Goal: Task Accomplishment & Management: Use online tool/utility

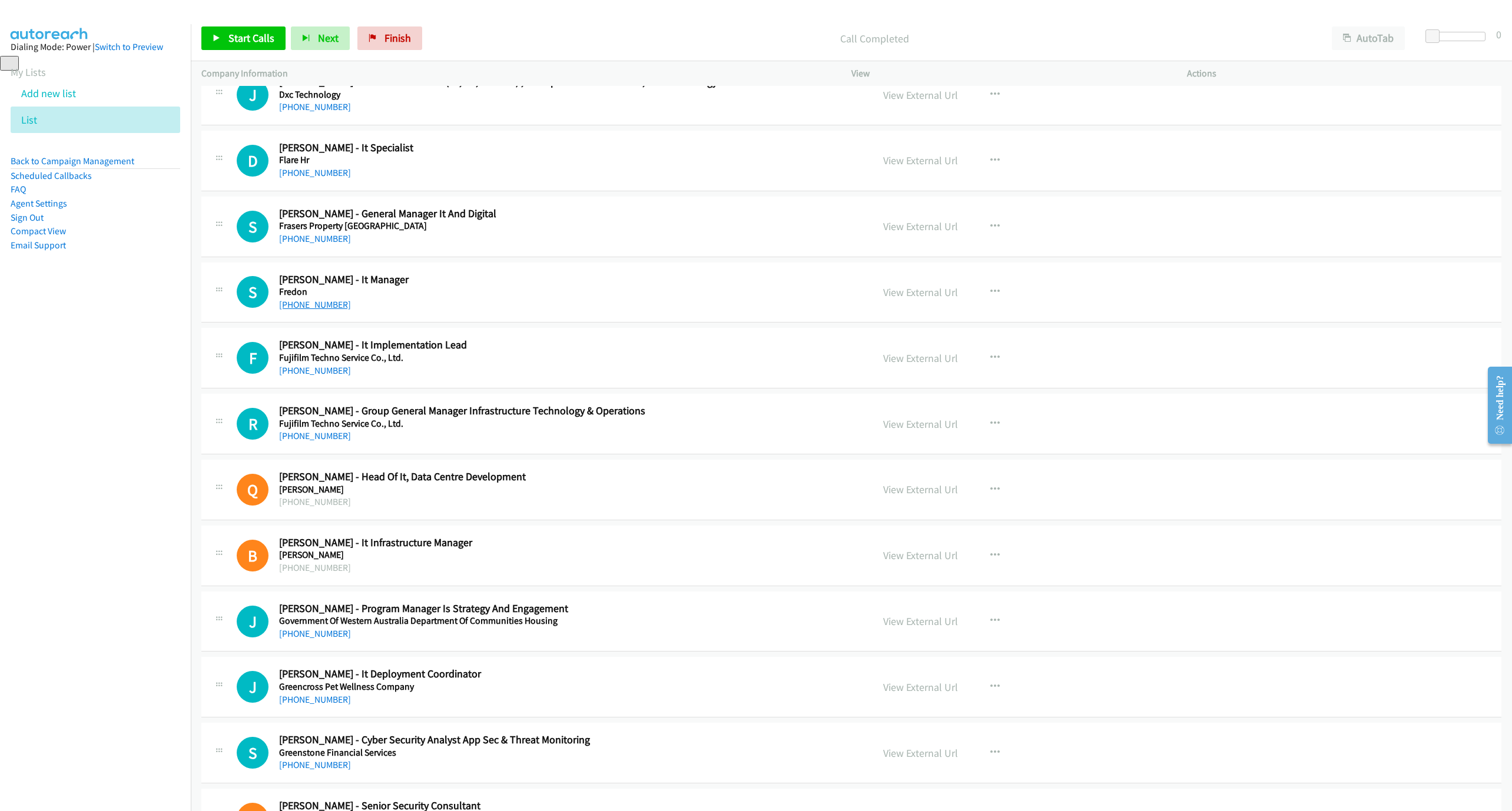
click at [332, 310] on link "[PHONE_NUMBER]" at bounding box center [314, 304] width 72 height 11
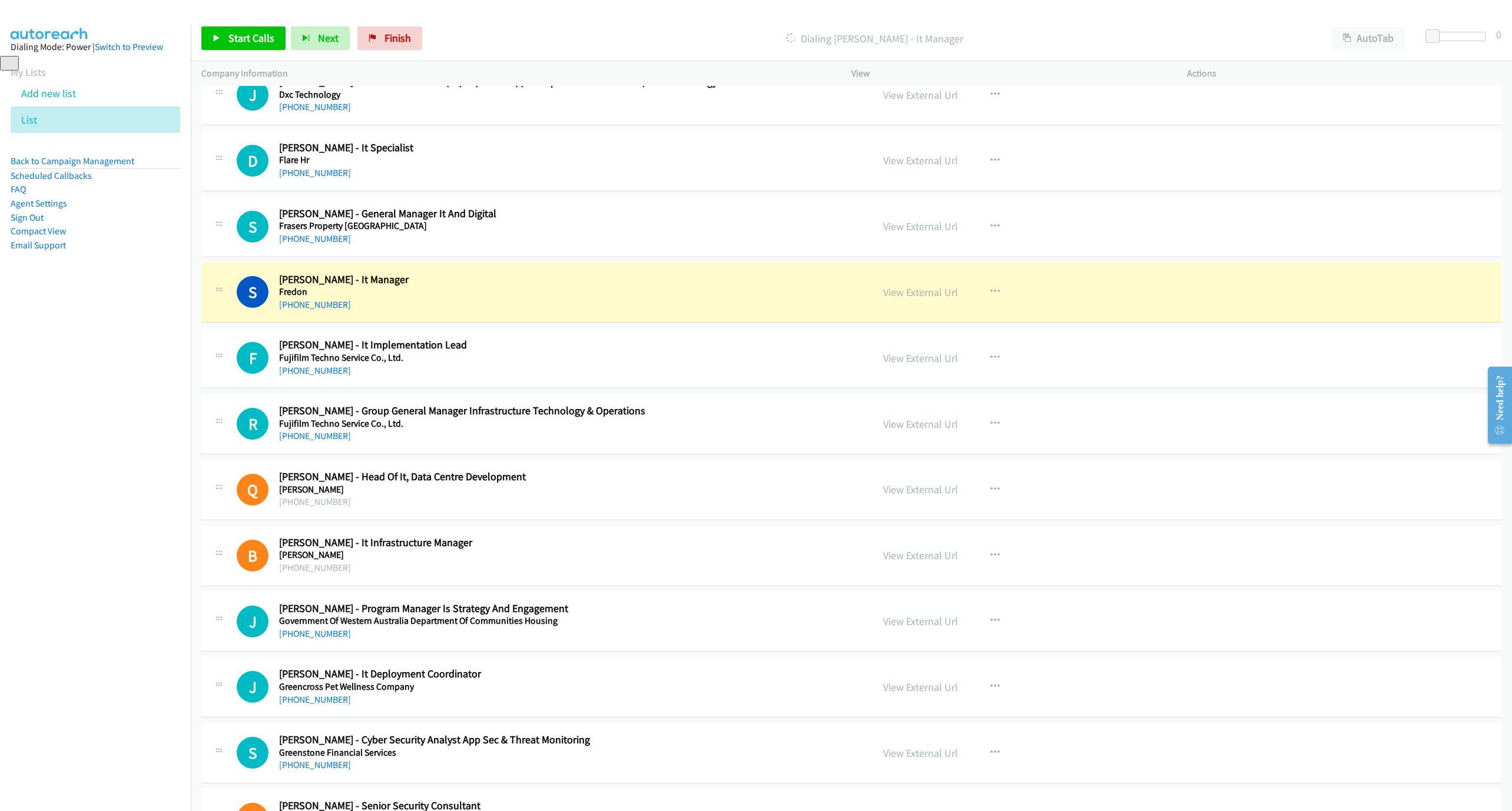
click at [522, 323] on div "S Callback Scheduled [PERSON_NAME] - It Manager [PERSON_NAME] [GEOGRAPHIC_DATA]…" at bounding box center [851, 292] width 1300 height 60
click at [903, 299] on link "View External Url" at bounding box center [920, 292] width 75 height 14
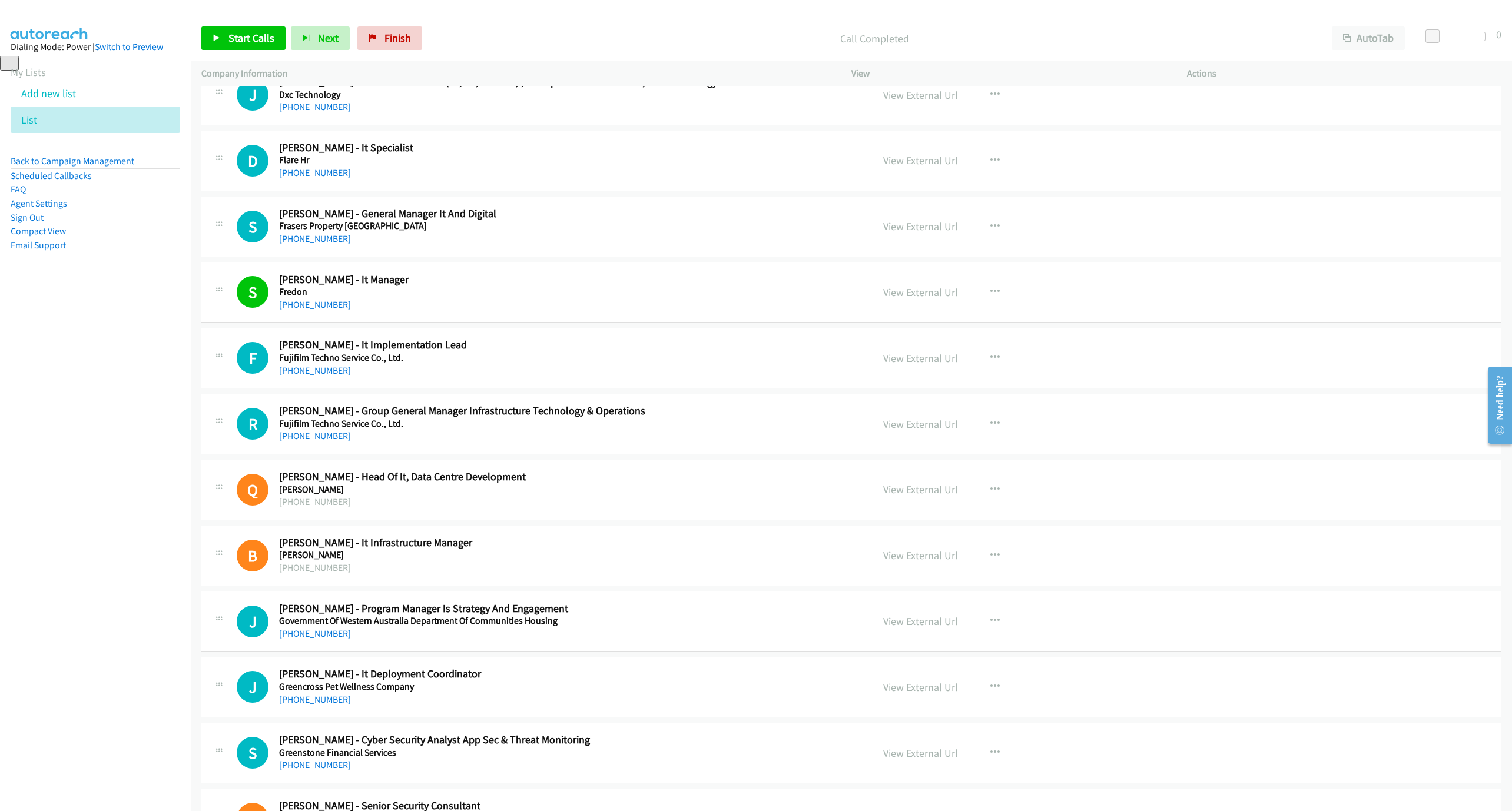
click at [299, 178] on link "[PHONE_NUMBER]" at bounding box center [314, 172] width 72 height 11
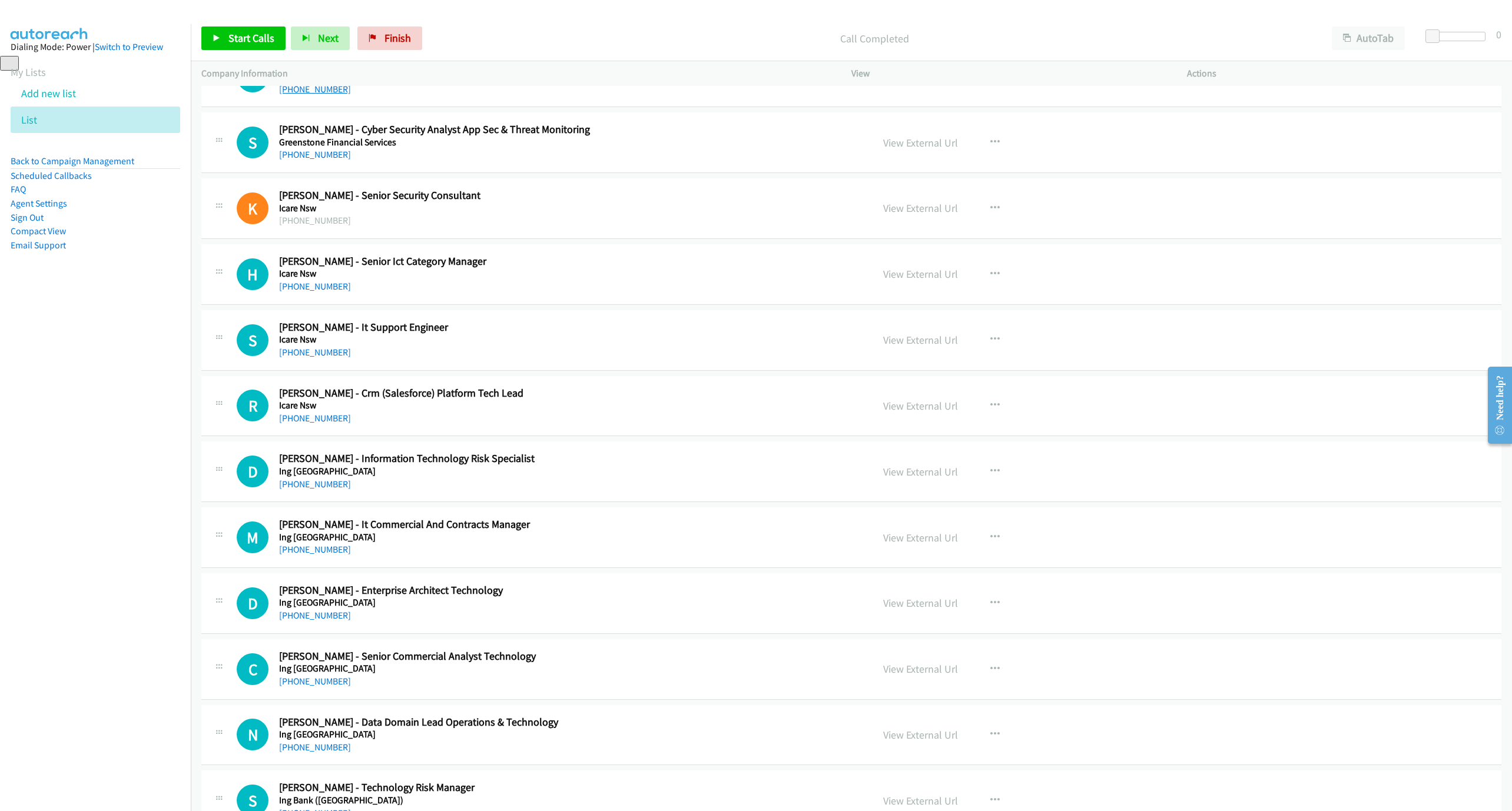
scroll to position [8141, 0]
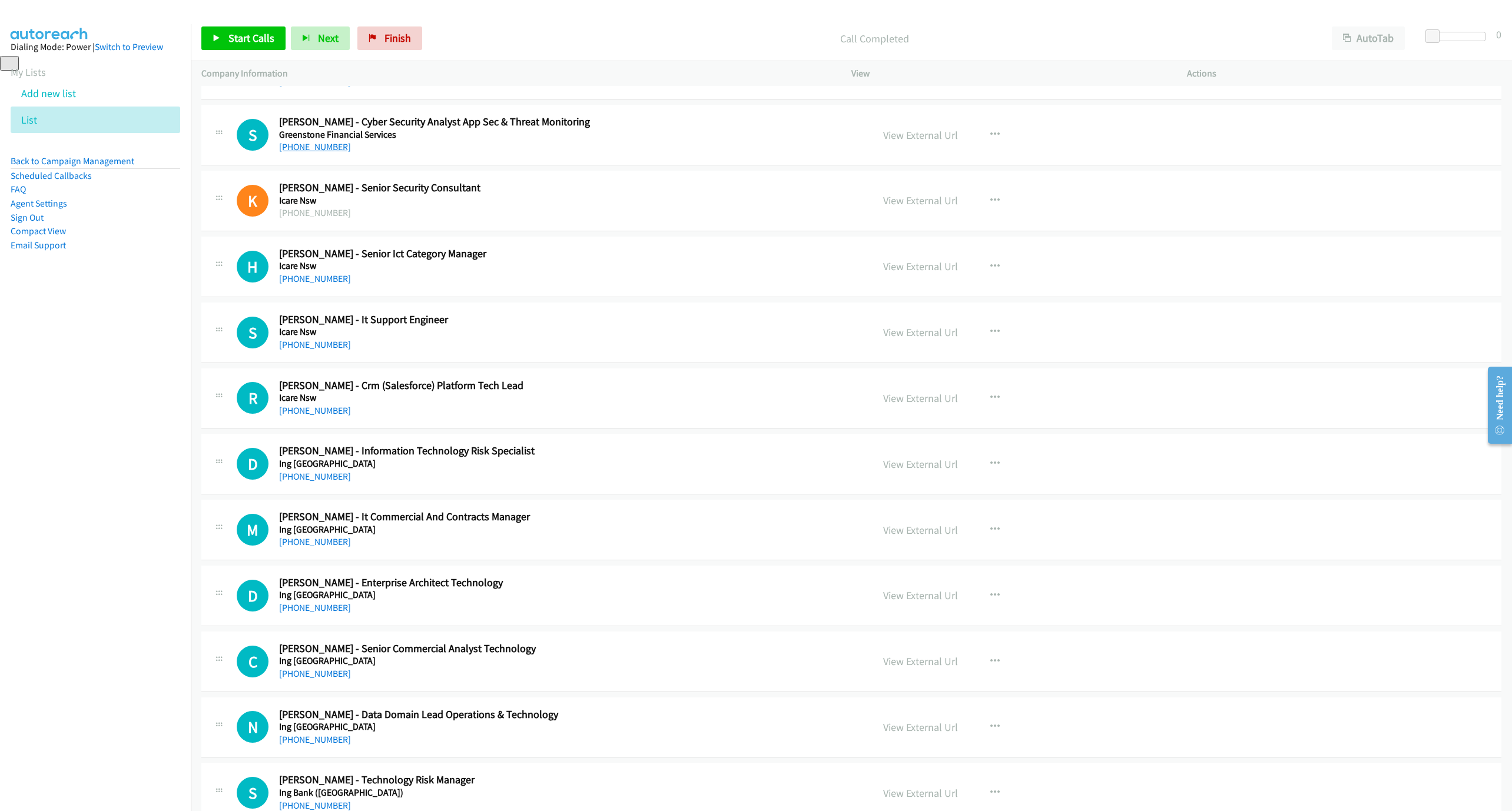
click at [306, 152] on link "[PHONE_NUMBER]" at bounding box center [314, 146] width 72 height 11
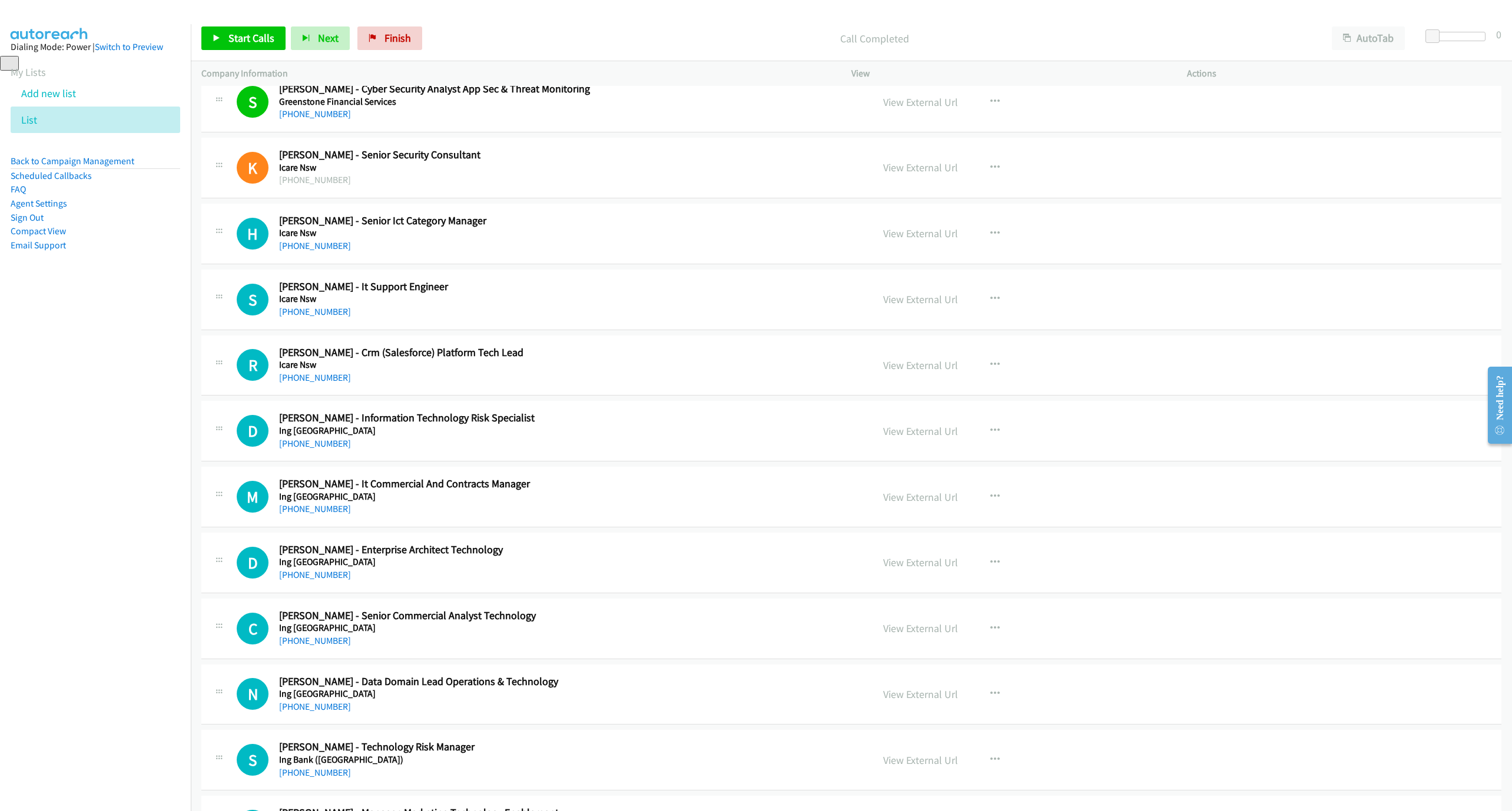
scroll to position [8230, 0]
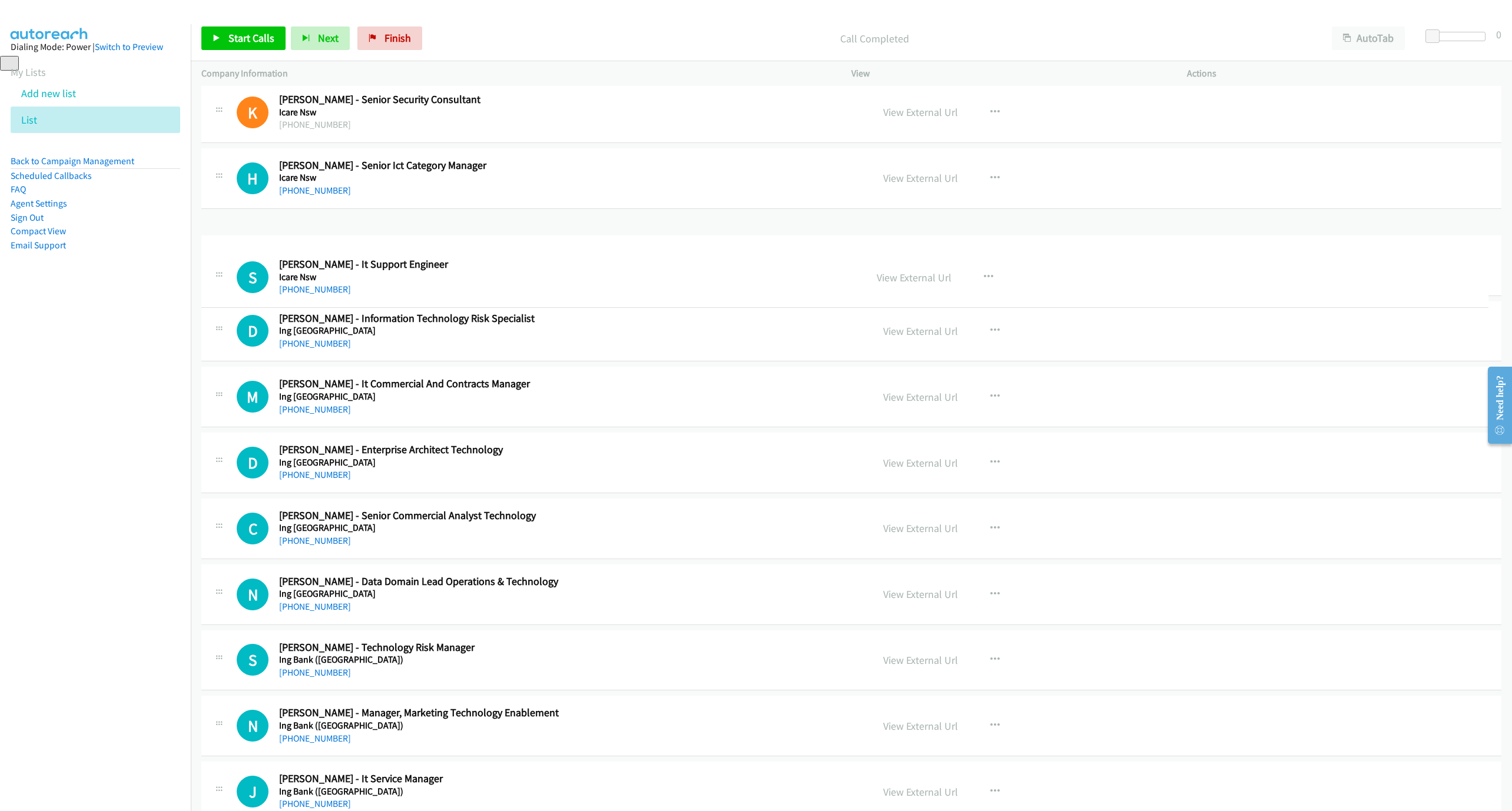
drag, startPoint x: 315, startPoint y: 288, endPoint x: 369, endPoint y: 284, distance: 54.1
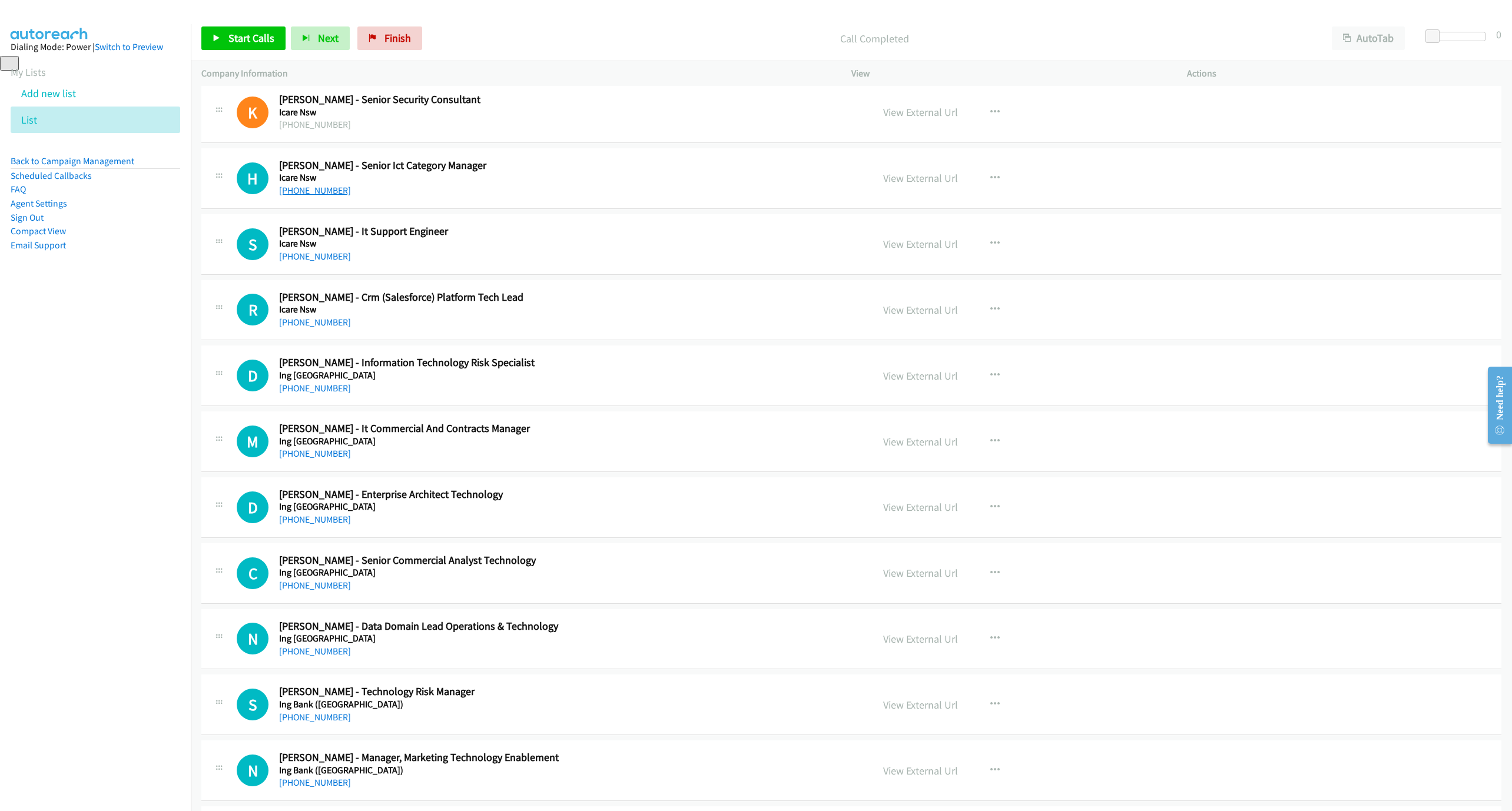
click at [319, 196] on link "[PHONE_NUMBER]" at bounding box center [314, 190] width 72 height 11
drag, startPoint x: 306, startPoint y: 293, endPoint x: 1012, endPoint y: 498, distance: 735.2
click at [306, 262] on link "[PHONE_NUMBER]" at bounding box center [314, 256] width 72 height 11
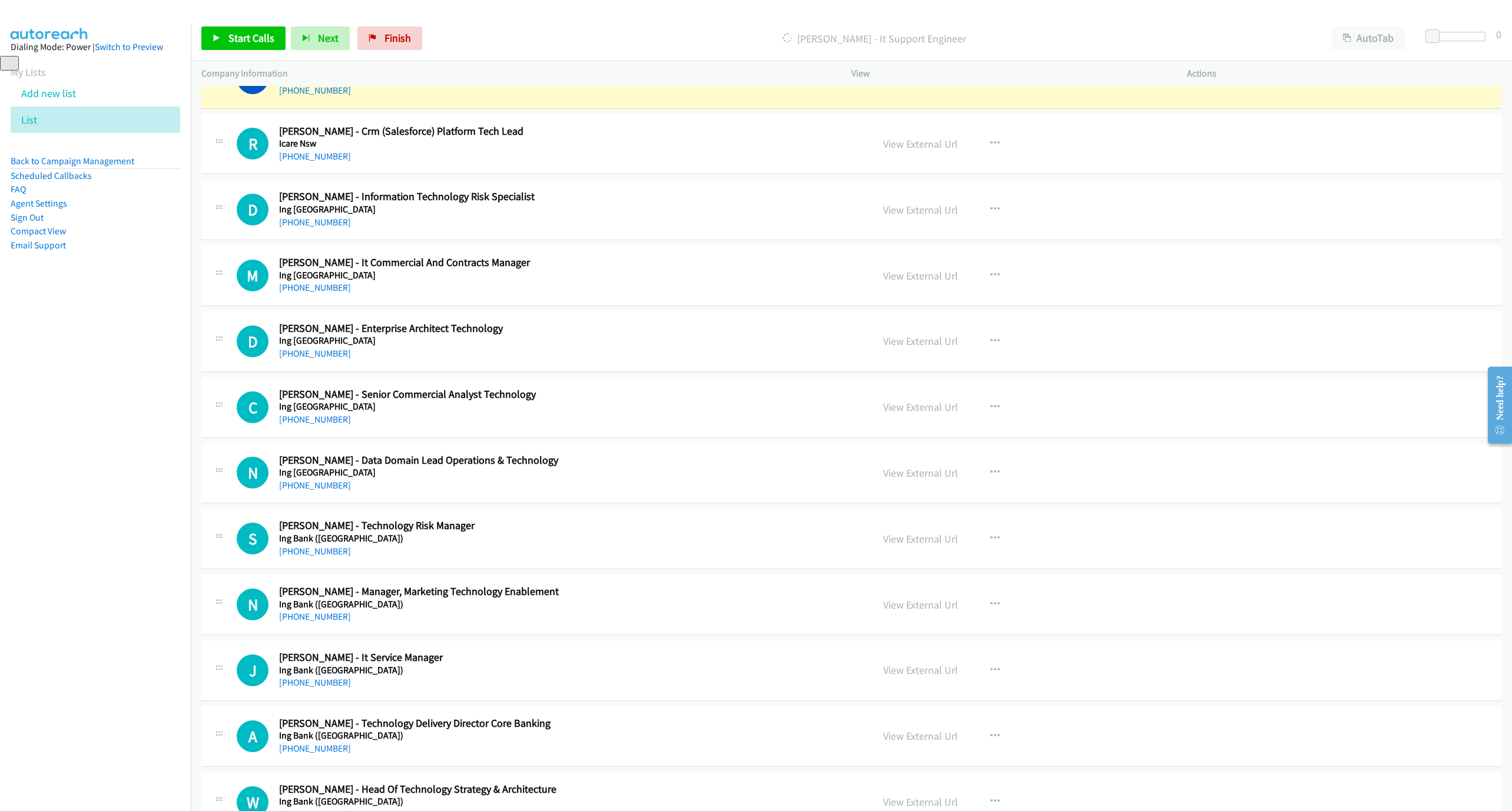
scroll to position [8405, 0]
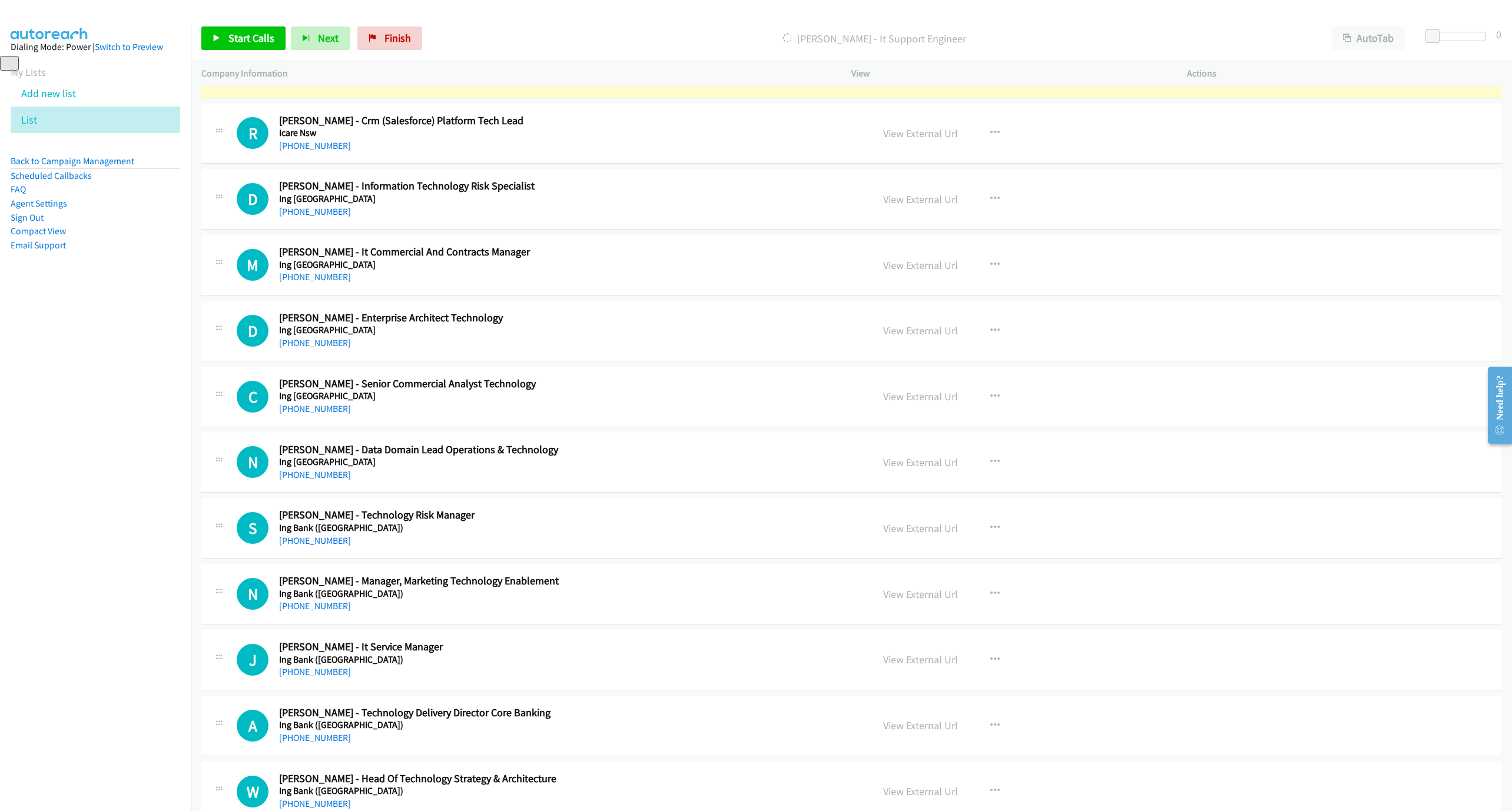
click at [908, 74] on link "View External Url" at bounding box center [920, 67] width 75 height 14
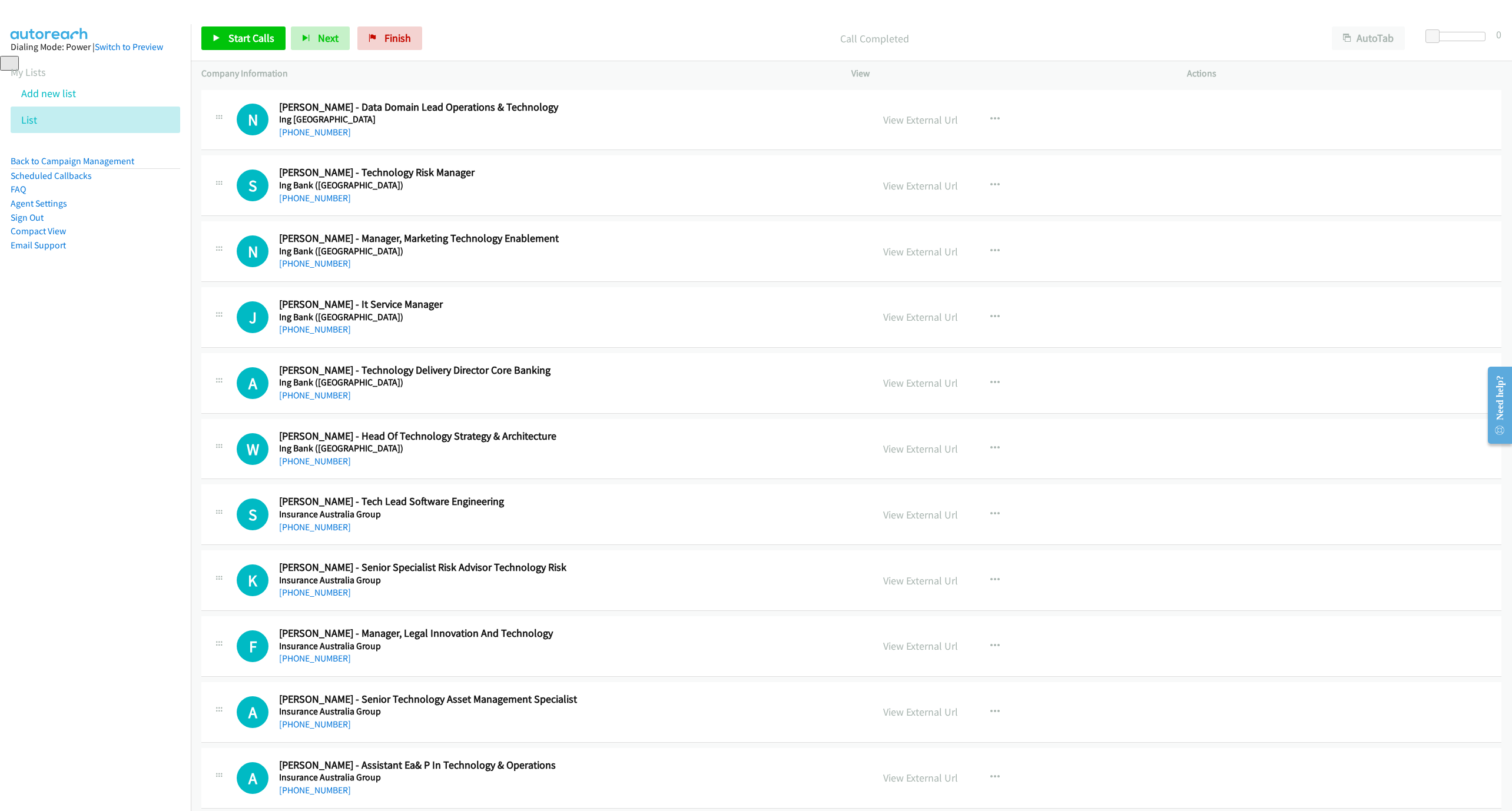
scroll to position [8759, 0]
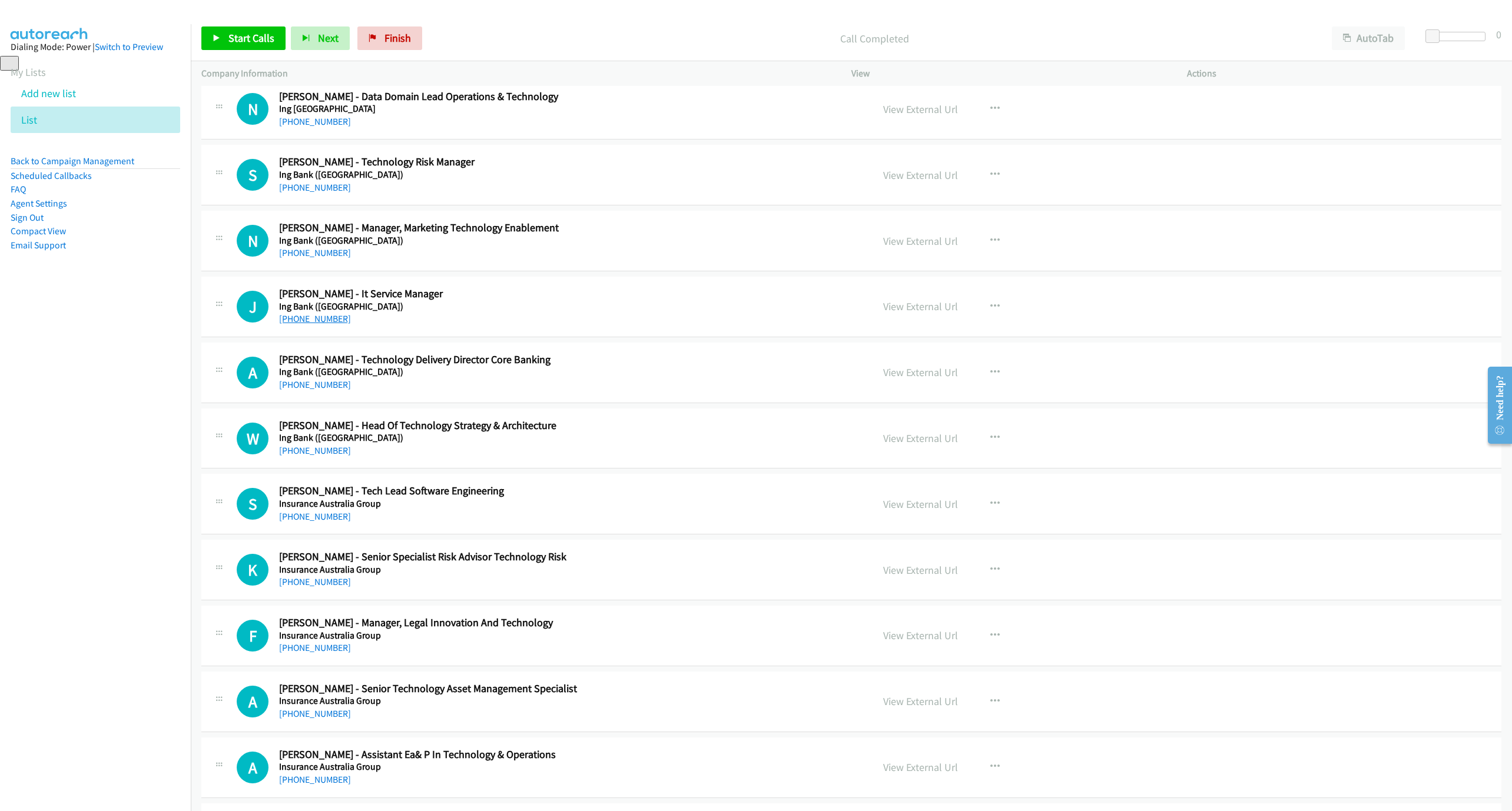
click at [318, 324] on link "[PHONE_NUMBER]" at bounding box center [314, 318] width 72 height 11
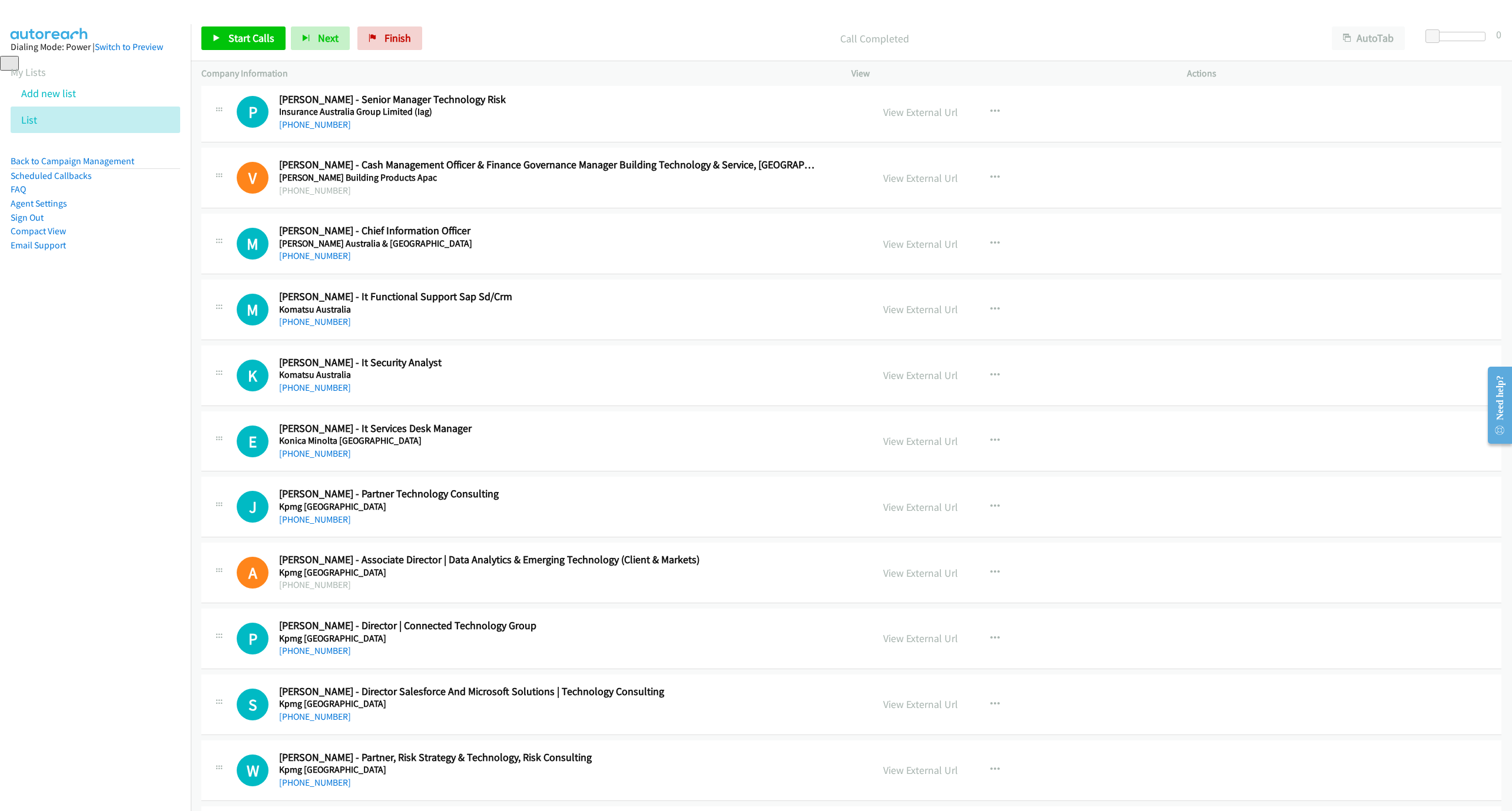
scroll to position [9818, 0]
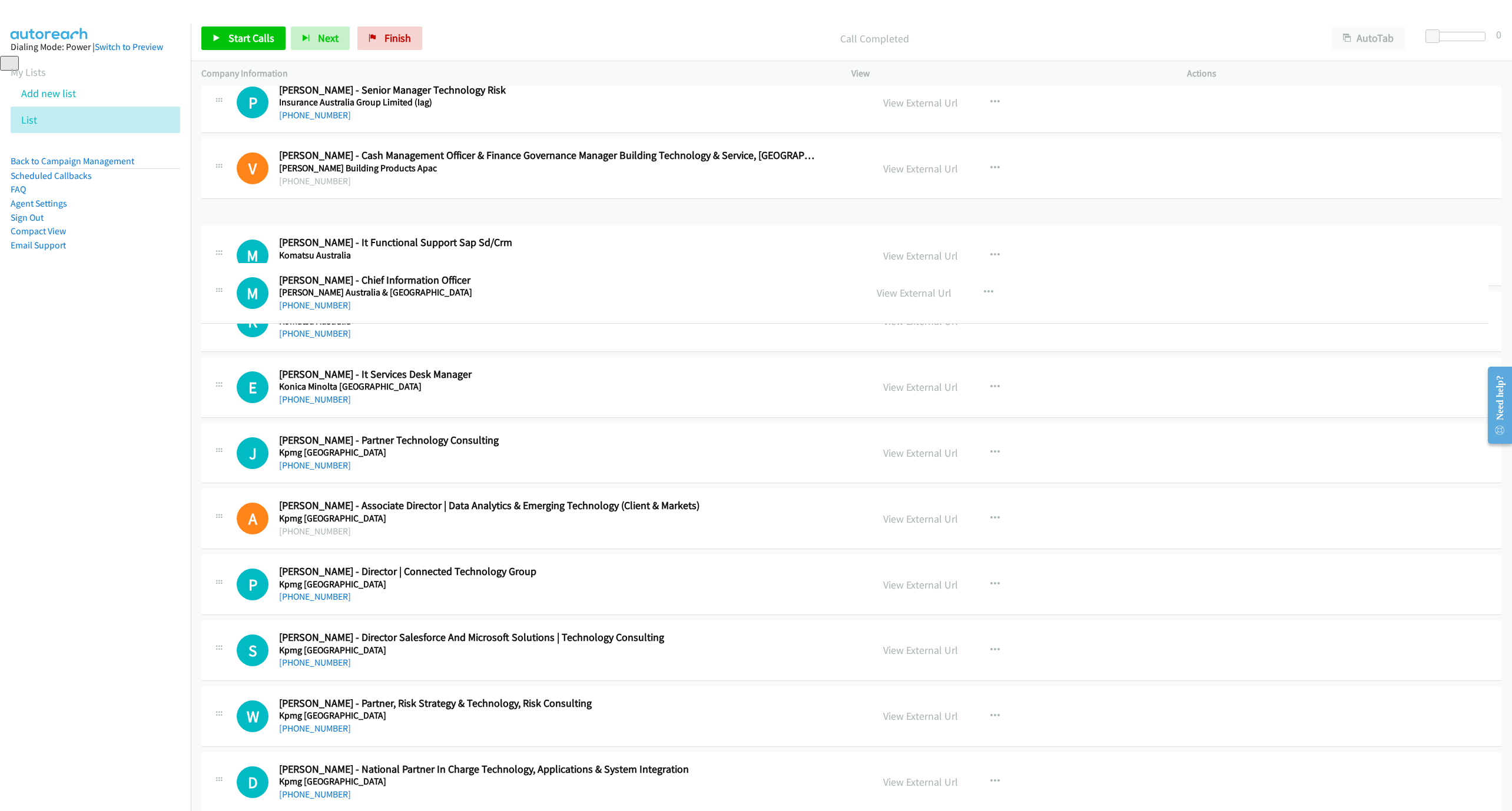
drag, startPoint x: 279, startPoint y: 253, endPoint x: 446, endPoint y: 267, distance: 167.6
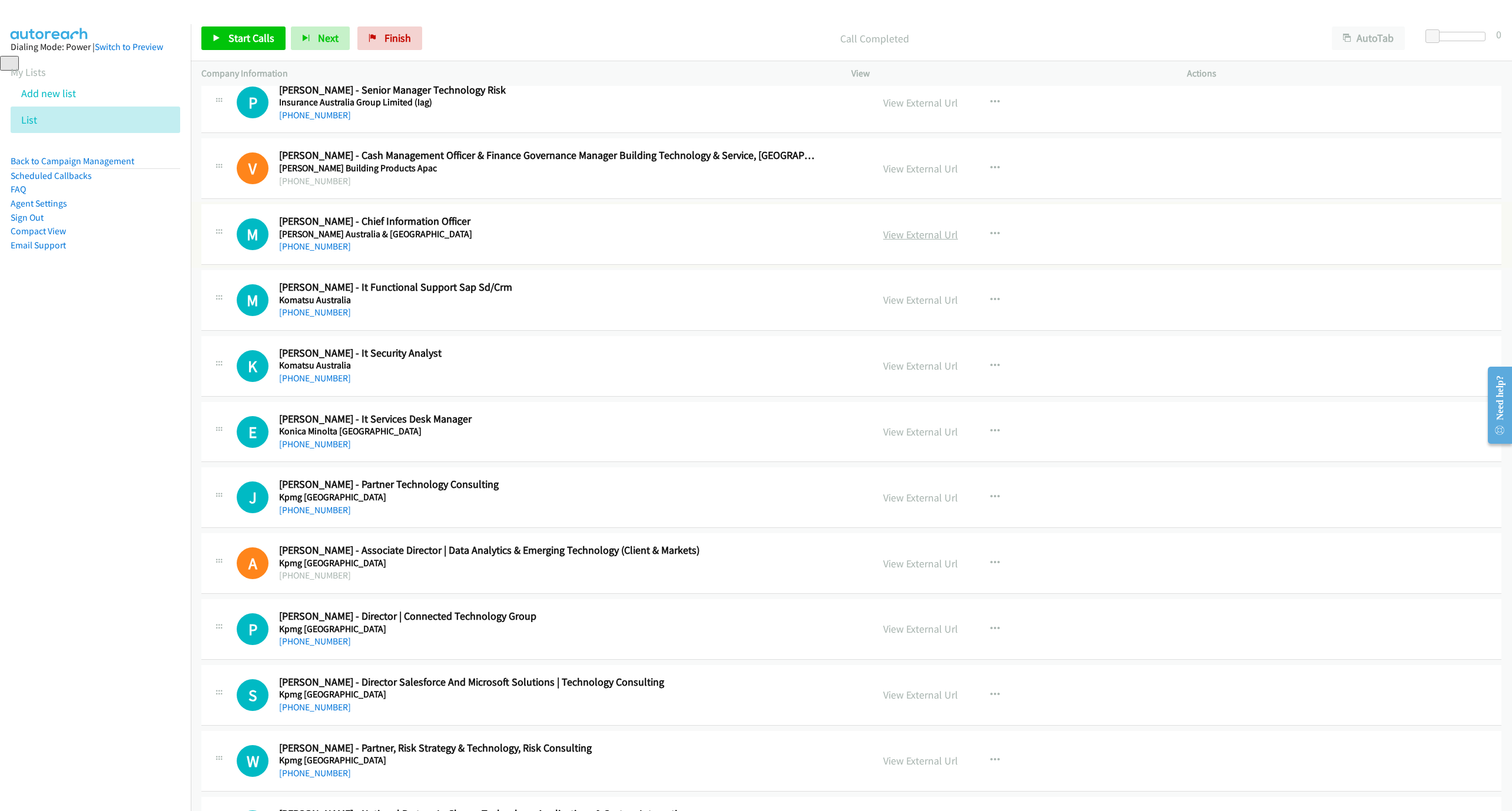
click at [926, 241] on link "View External Url" at bounding box center [920, 234] width 75 height 14
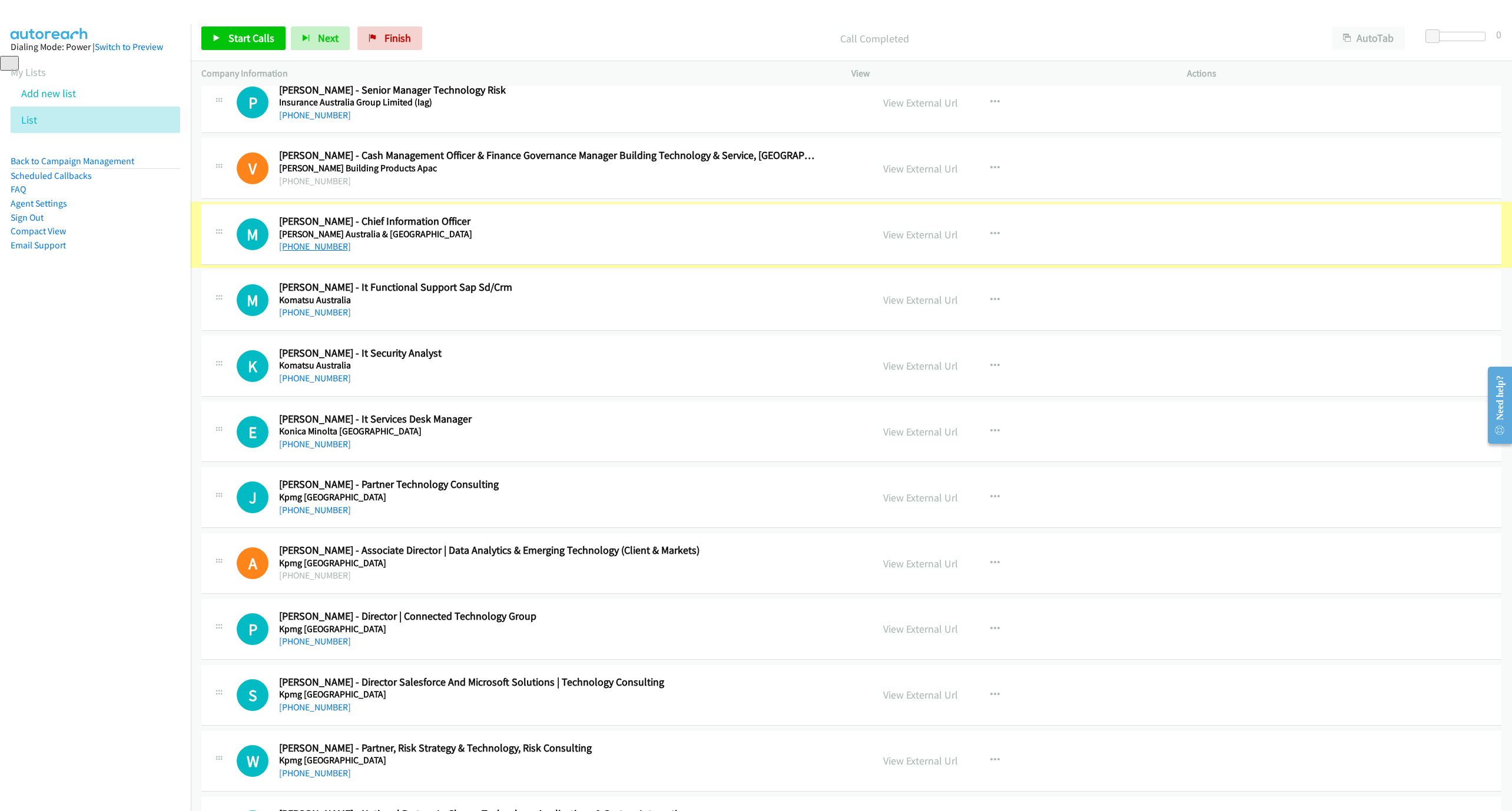
click at [332, 252] on link "[PHONE_NUMBER]" at bounding box center [314, 246] width 72 height 11
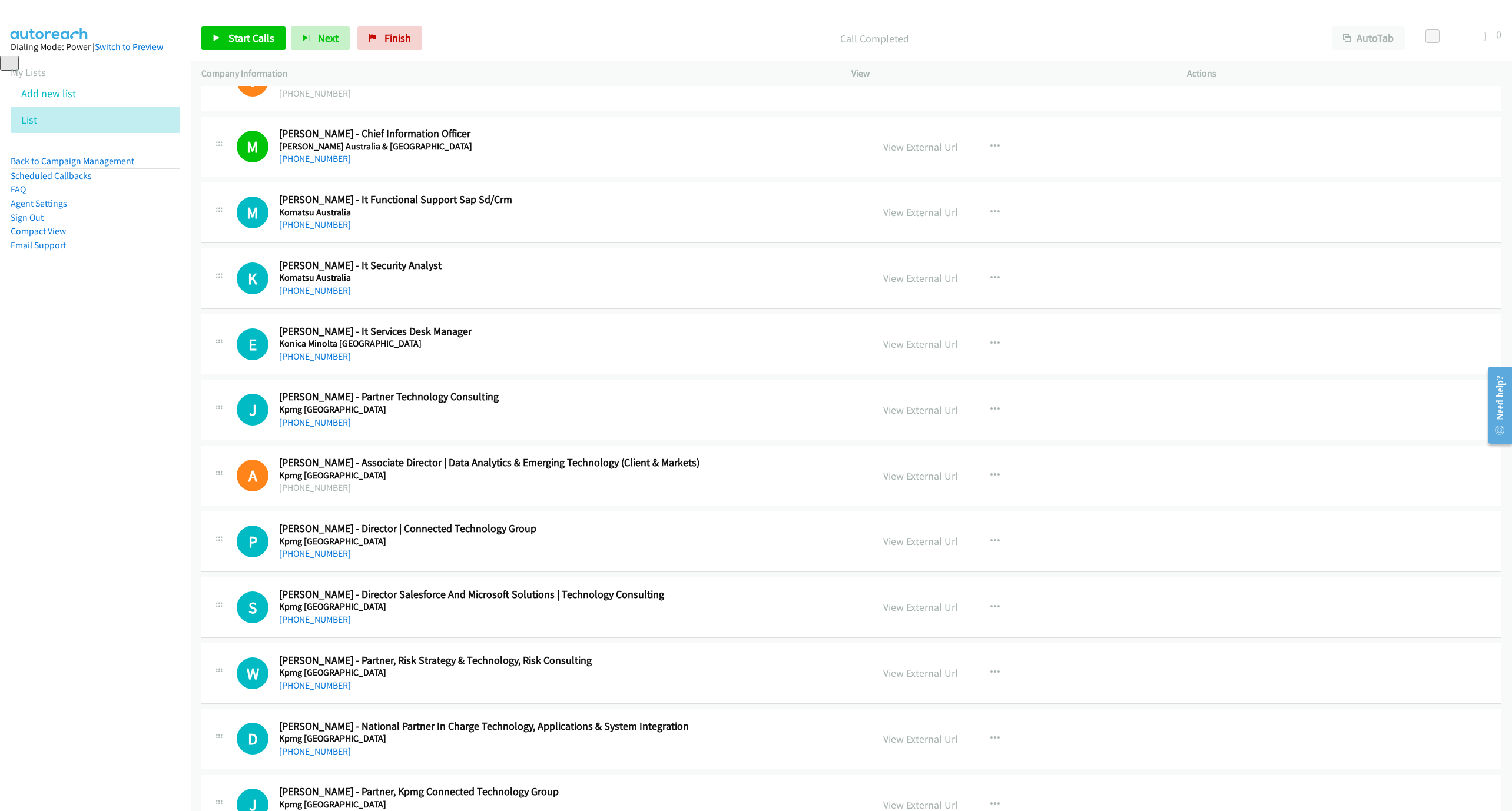
scroll to position [9906, 0]
click at [330, 229] on link "[PHONE_NUMBER]" at bounding box center [314, 223] width 72 height 11
click at [306, 308] on div "K Callback Scheduled [PERSON_NAME] - It Security Analyst Komatsu [GEOGRAPHIC_DA…" at bounding box center [851, 278] width 1300 height 60
click at [315, 295] on link "[PHONE_NUMBER]" at bounding box center [314, 289] width 72 height 11
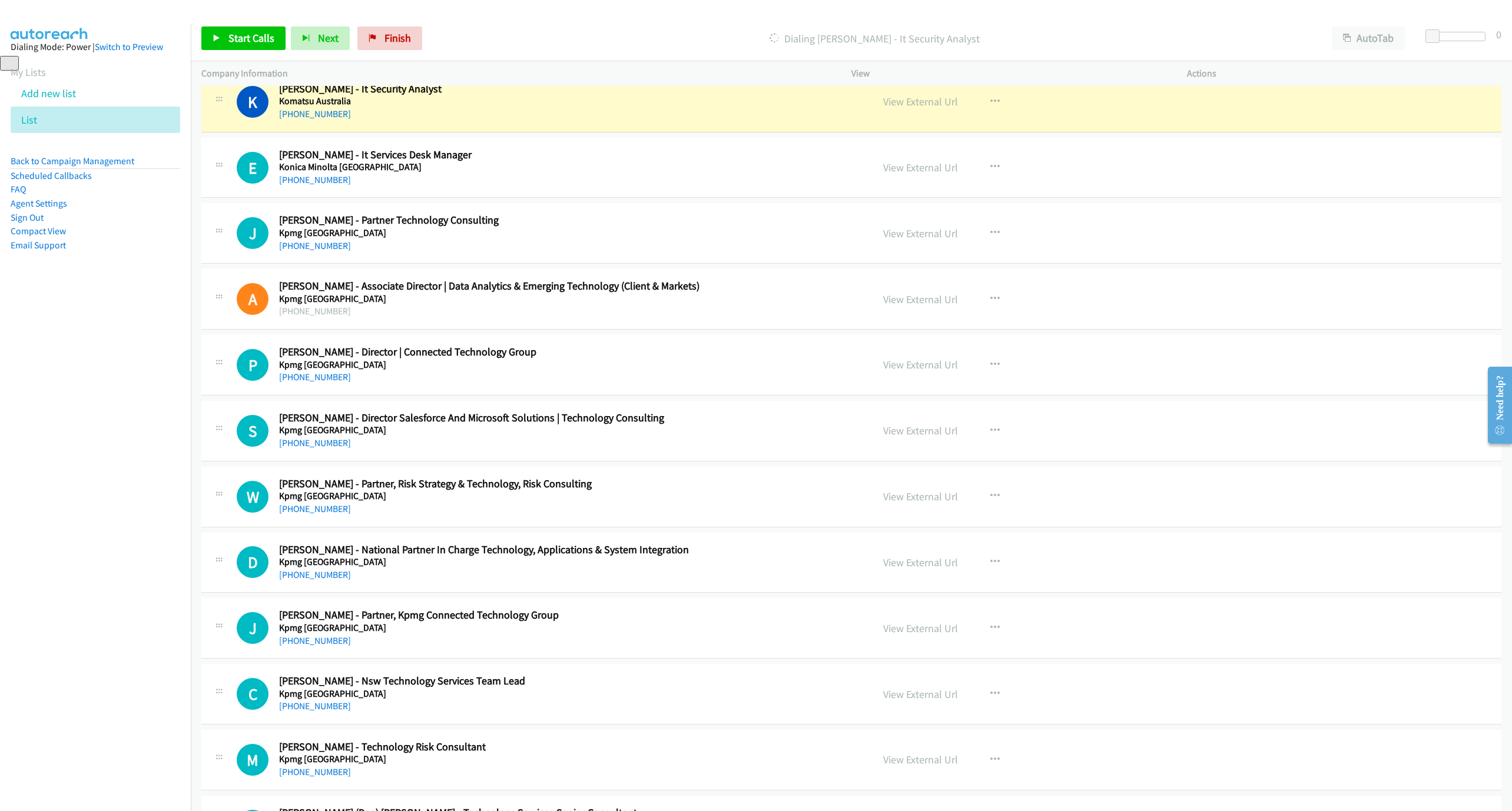
scroll to position [10083, 0]
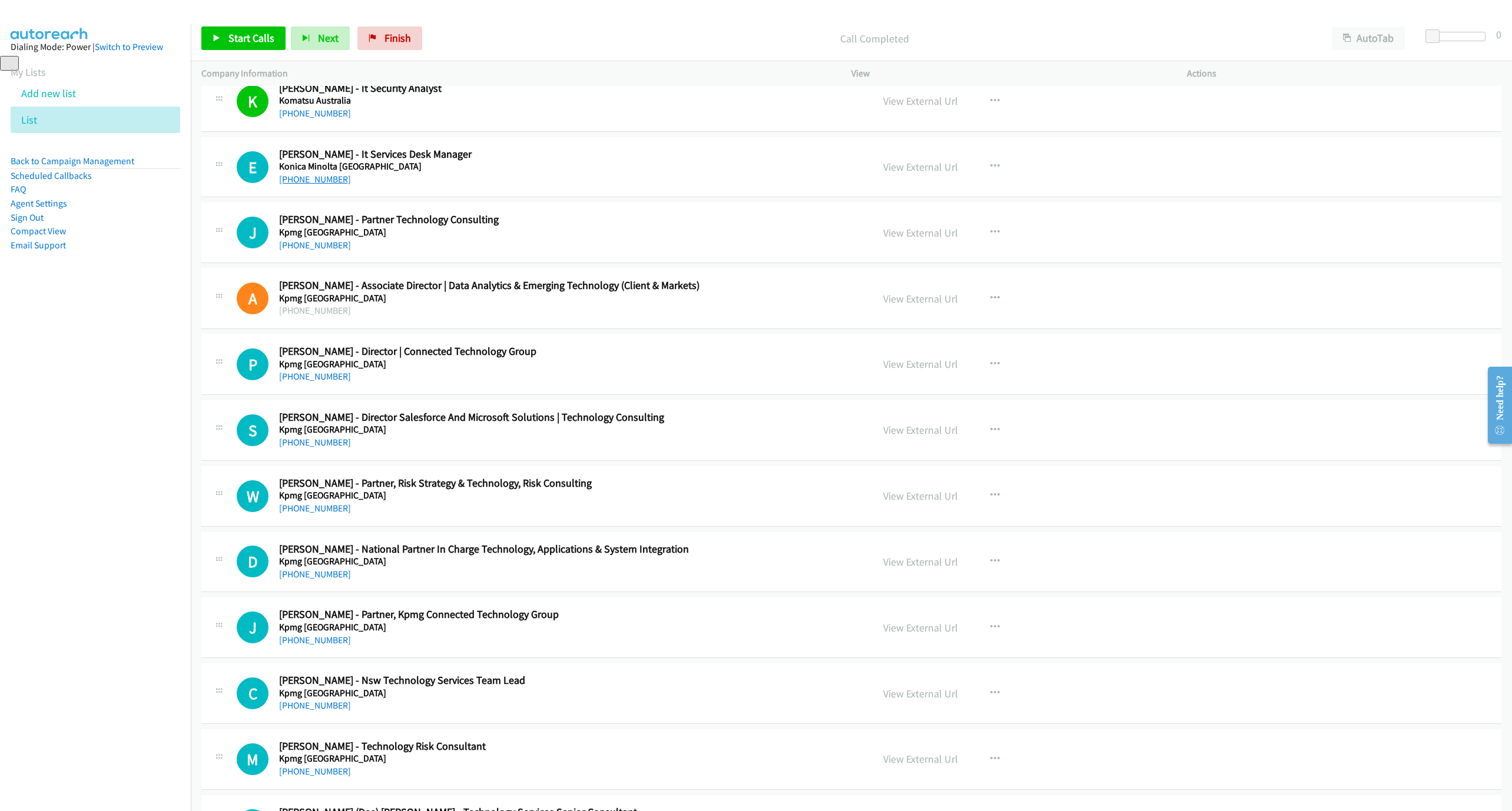
click at [286, 185] on link "[PHONE_NUMBER]" at bounding box center [314, 179] width 72 height 11
click at [919, 108] on link "View External Url" at bounding box center [920, 101] width 75 height 14
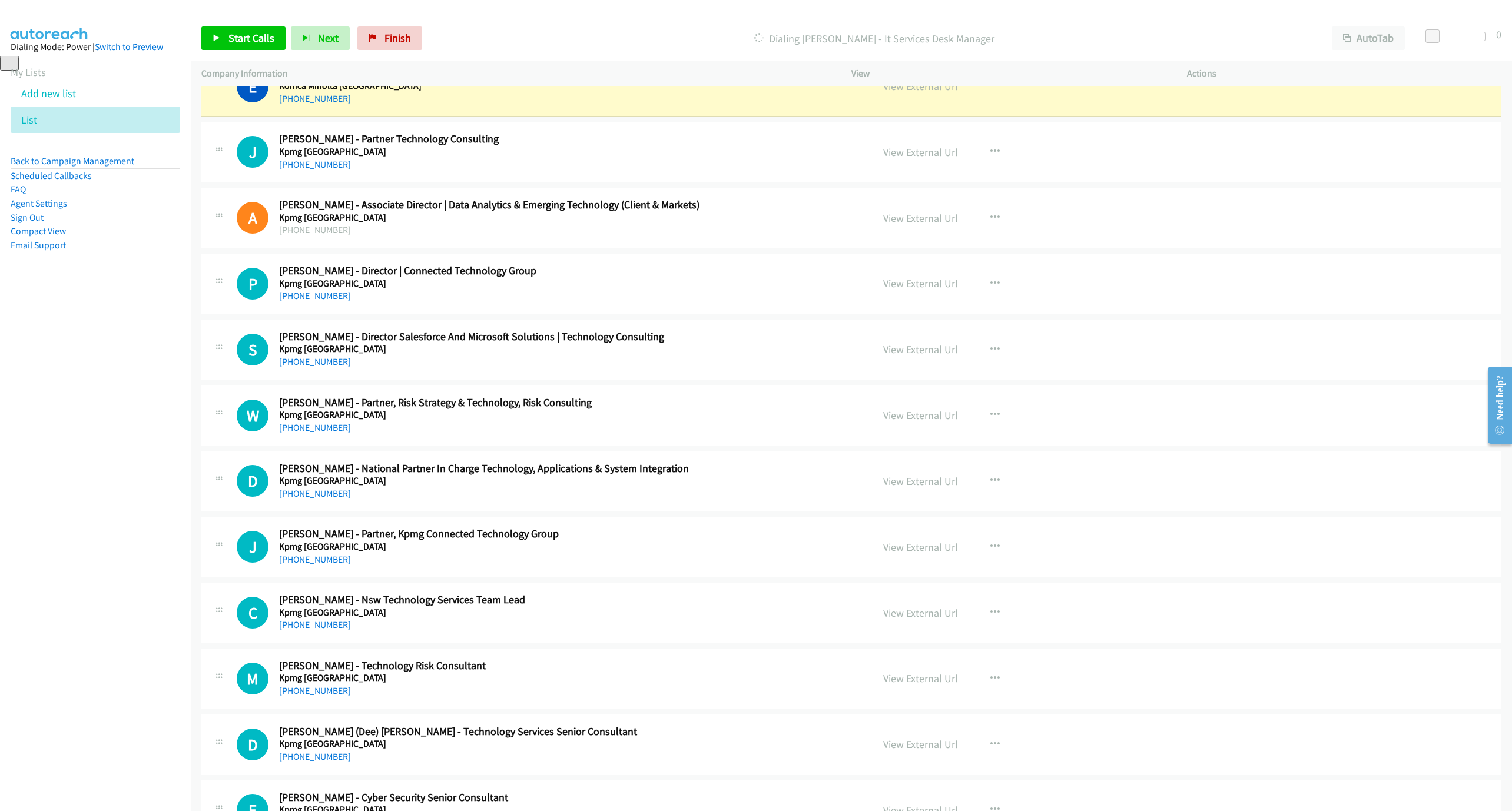
scroll to position [10171, 0]
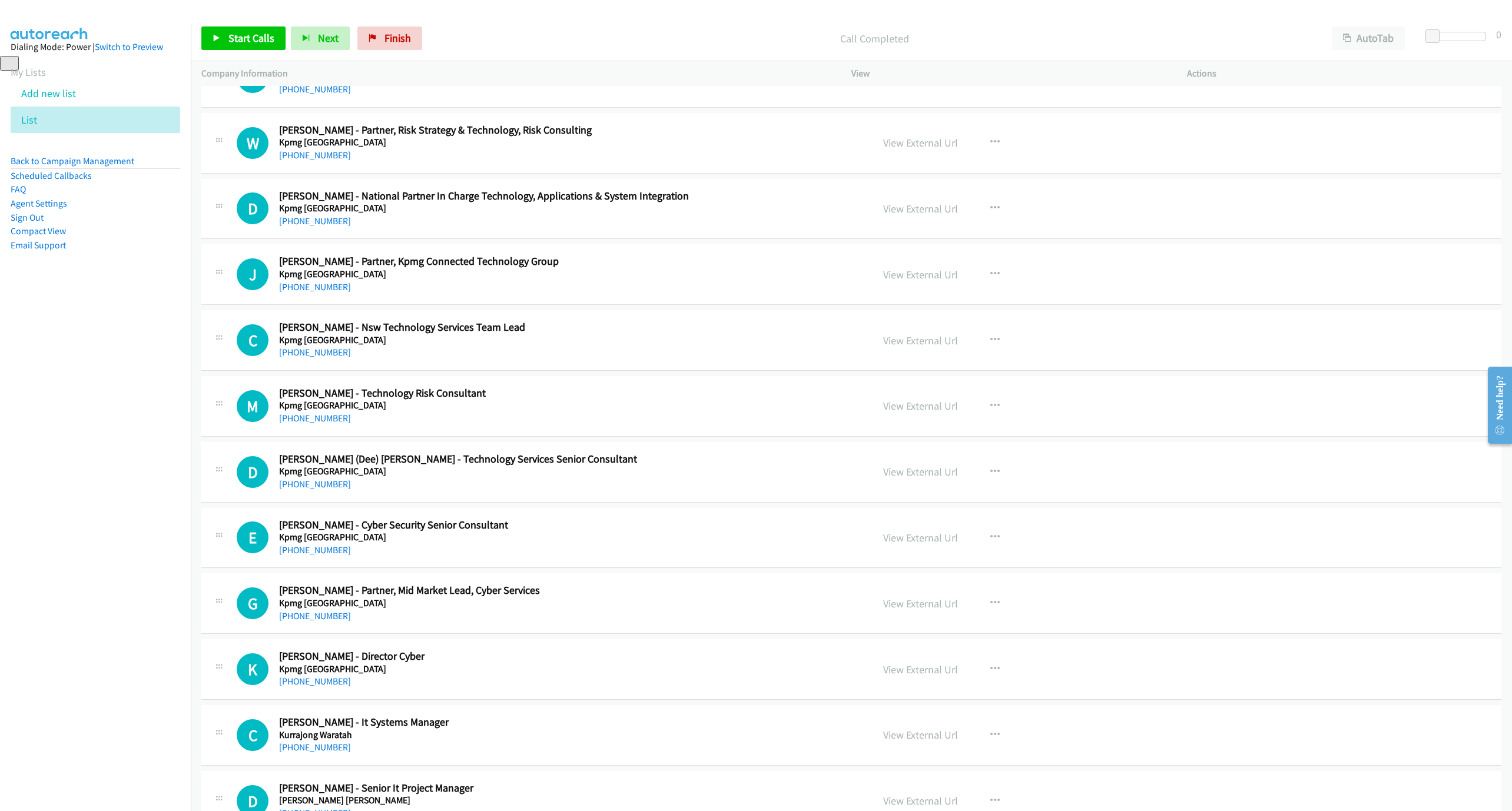
click at [408, 360] on div "[PHONE_NUMBER]" at bounding box center [546, 353] width 537 height 14
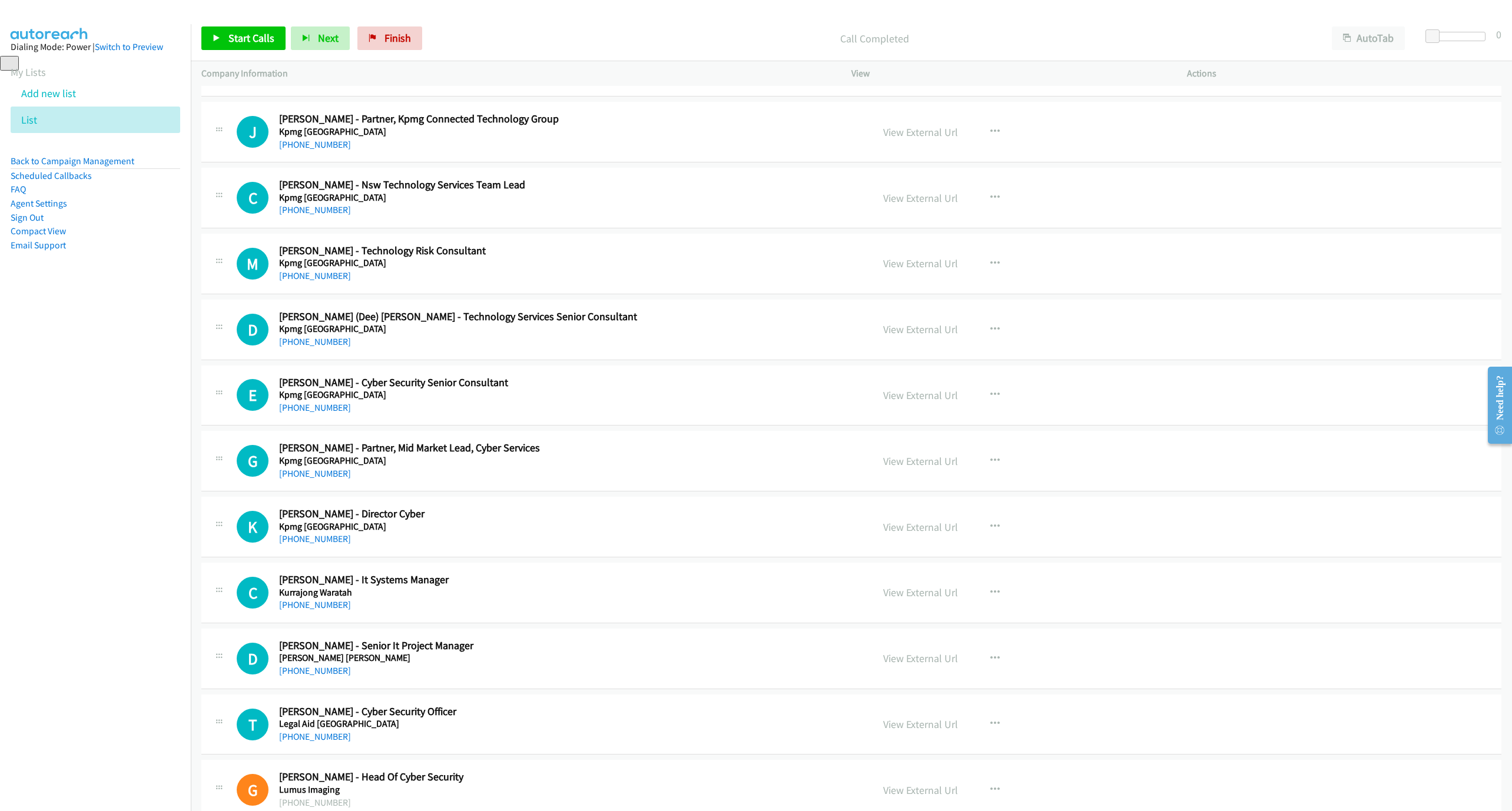
scroll to position [10612, 0]
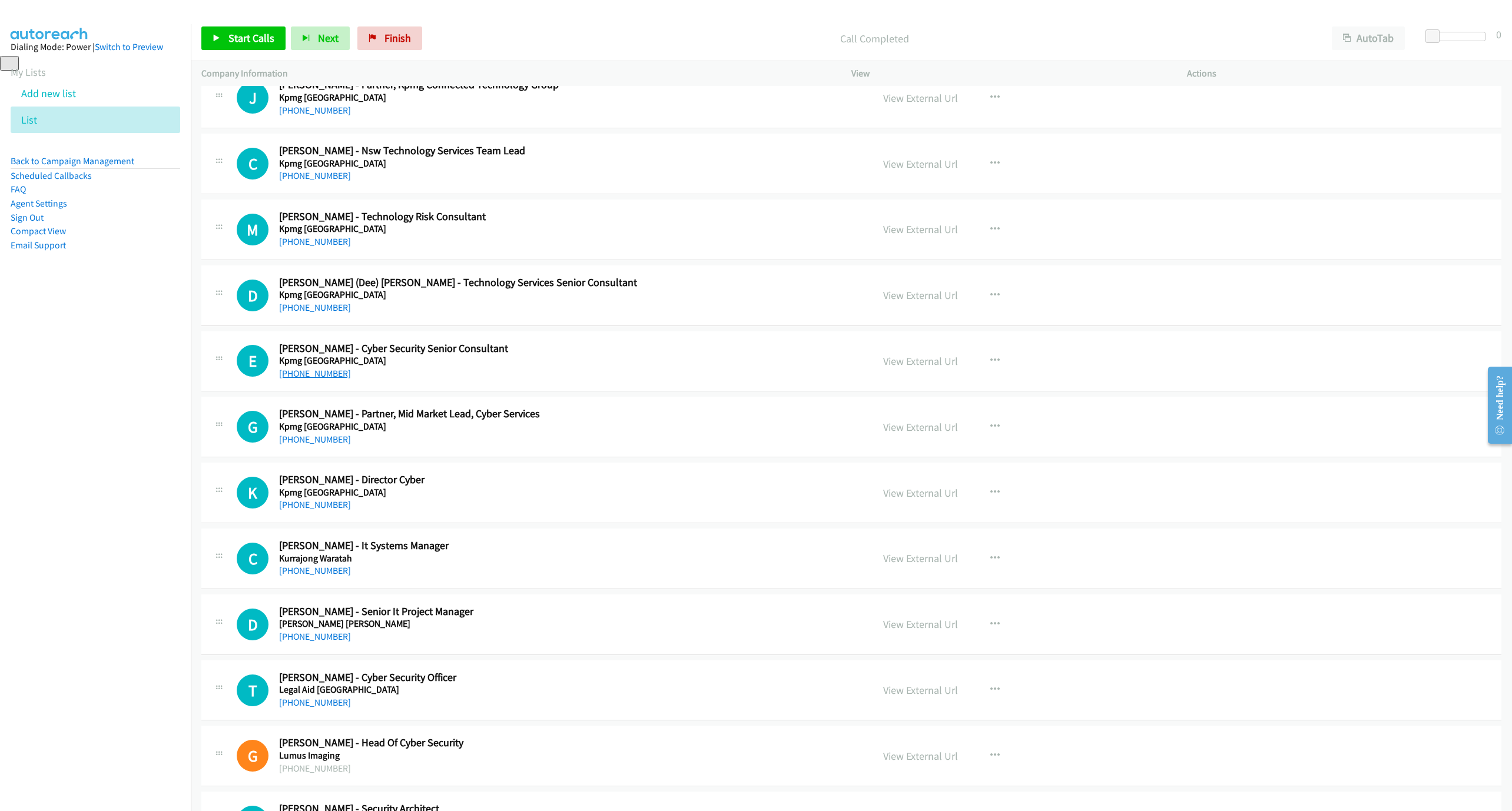
click at [287, 379] on link "[PHONE_NUMBER]" at bounding box center [314, 372] width 72 height 11
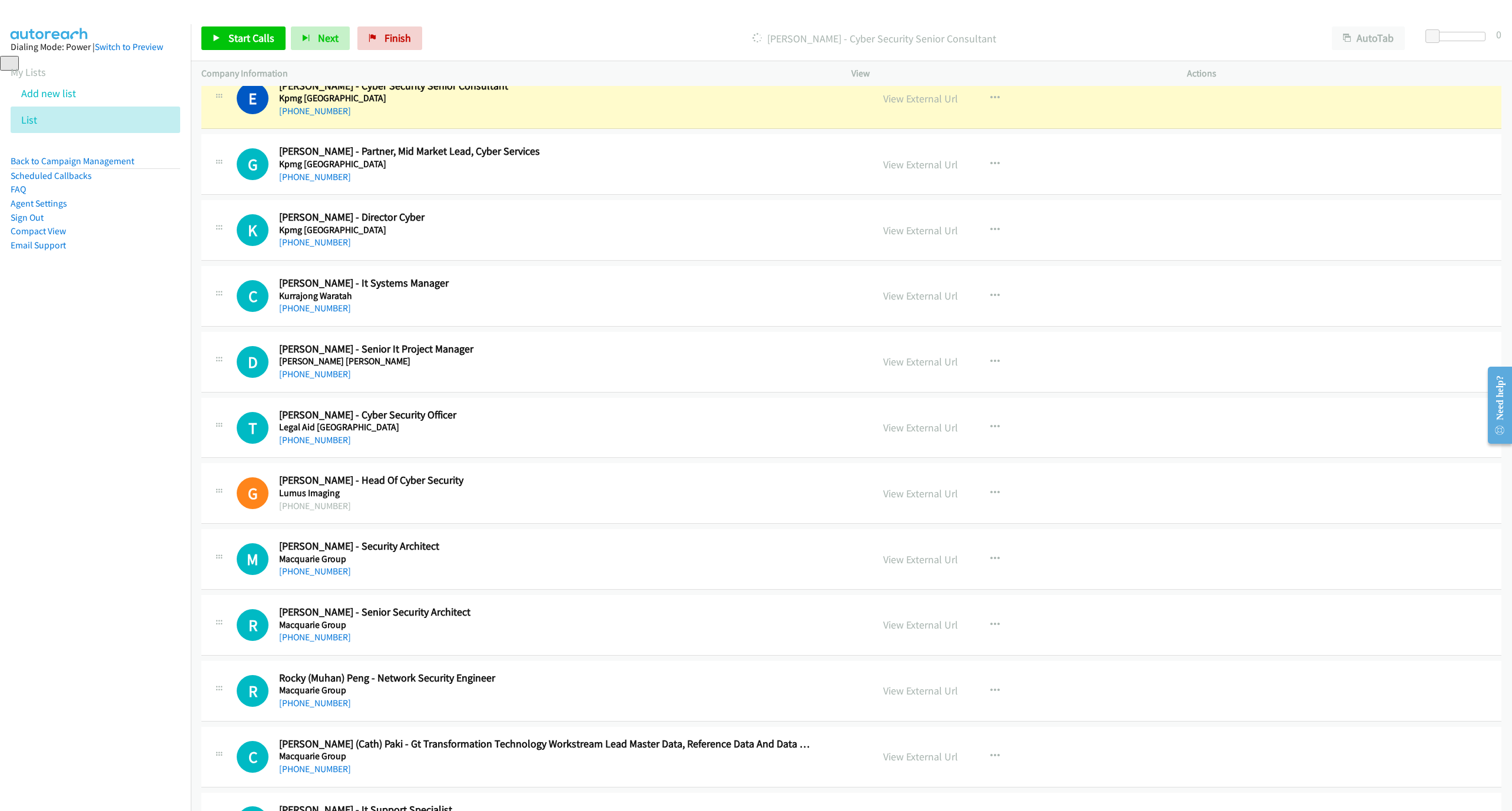
scroll to position [10877, 0]
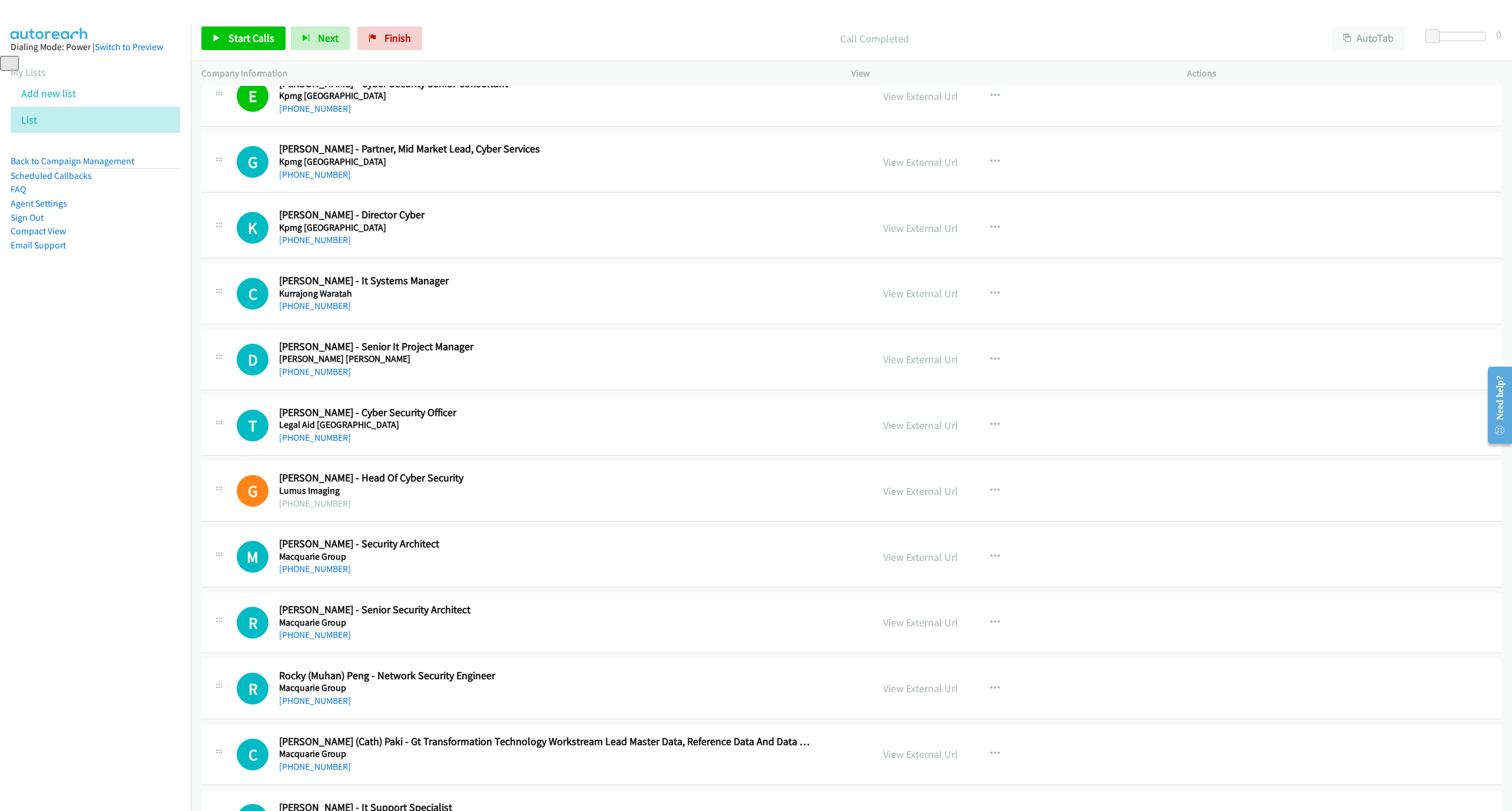
click at [310, 299] on h5 "Kurrajong Waratah" at bounding box center [546, 293] width 537 height 12
click at [310, 311] on link "[PHONE_NUMBER]" at bounding box center [314, 305] width 72 height 11
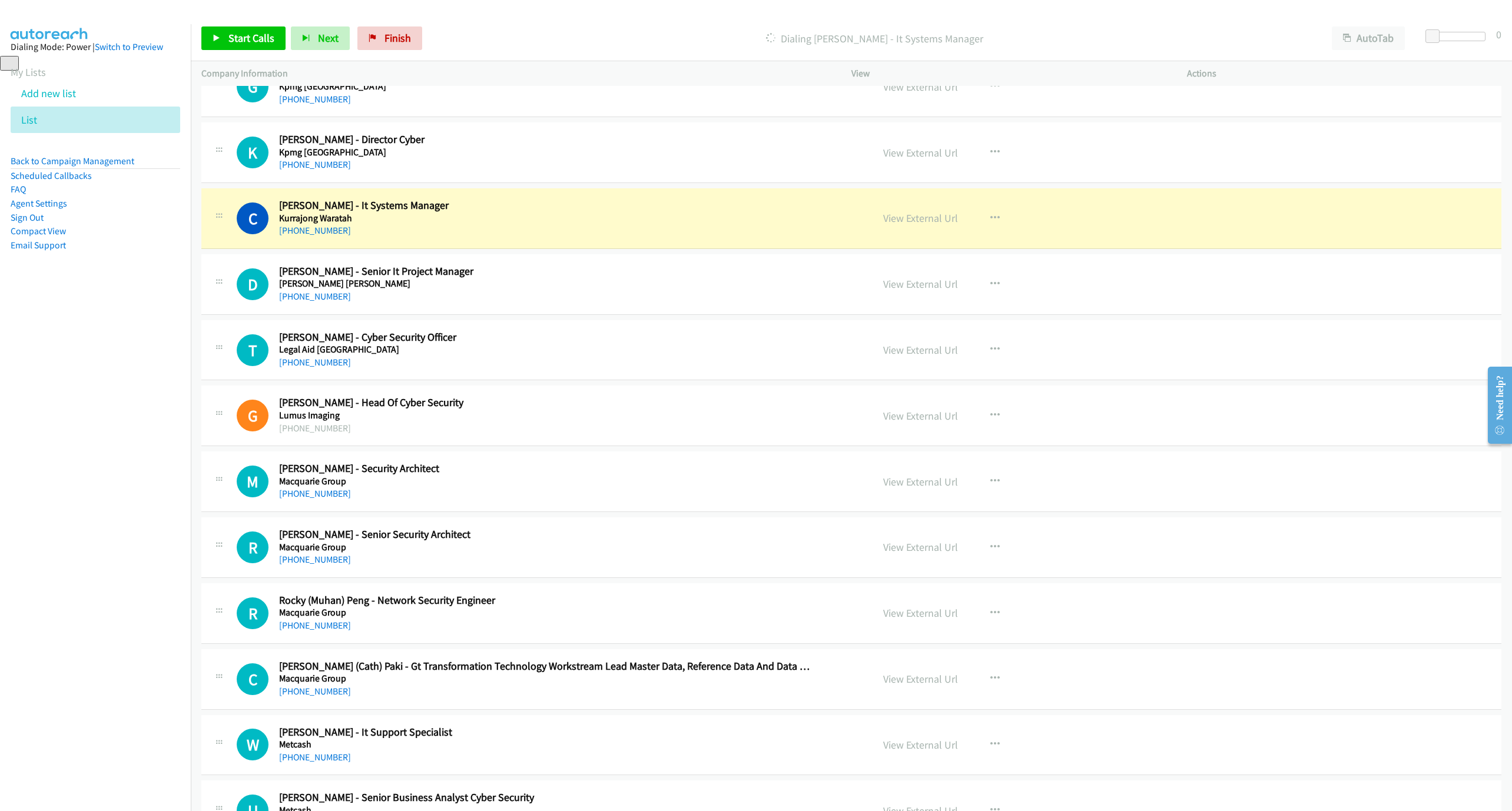
scroll to position [10965, 0]
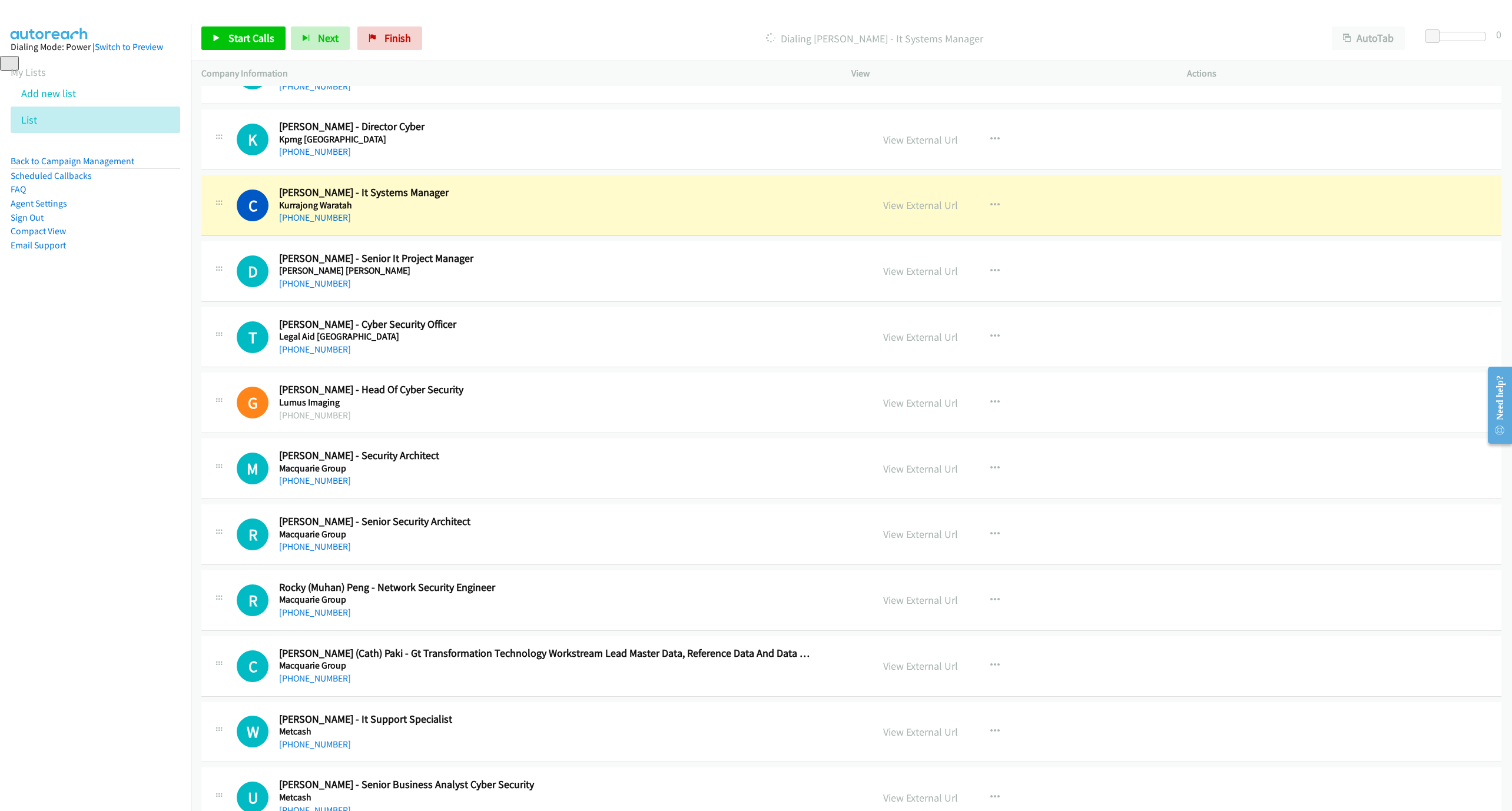
click at [532, 225] on div "[PHONE_NUMBER]" at bounding box center [546, 217] width 537 height 14
click at [886, 211] on link "View External Url" at bounding box center [920, 205] width 75 height 14
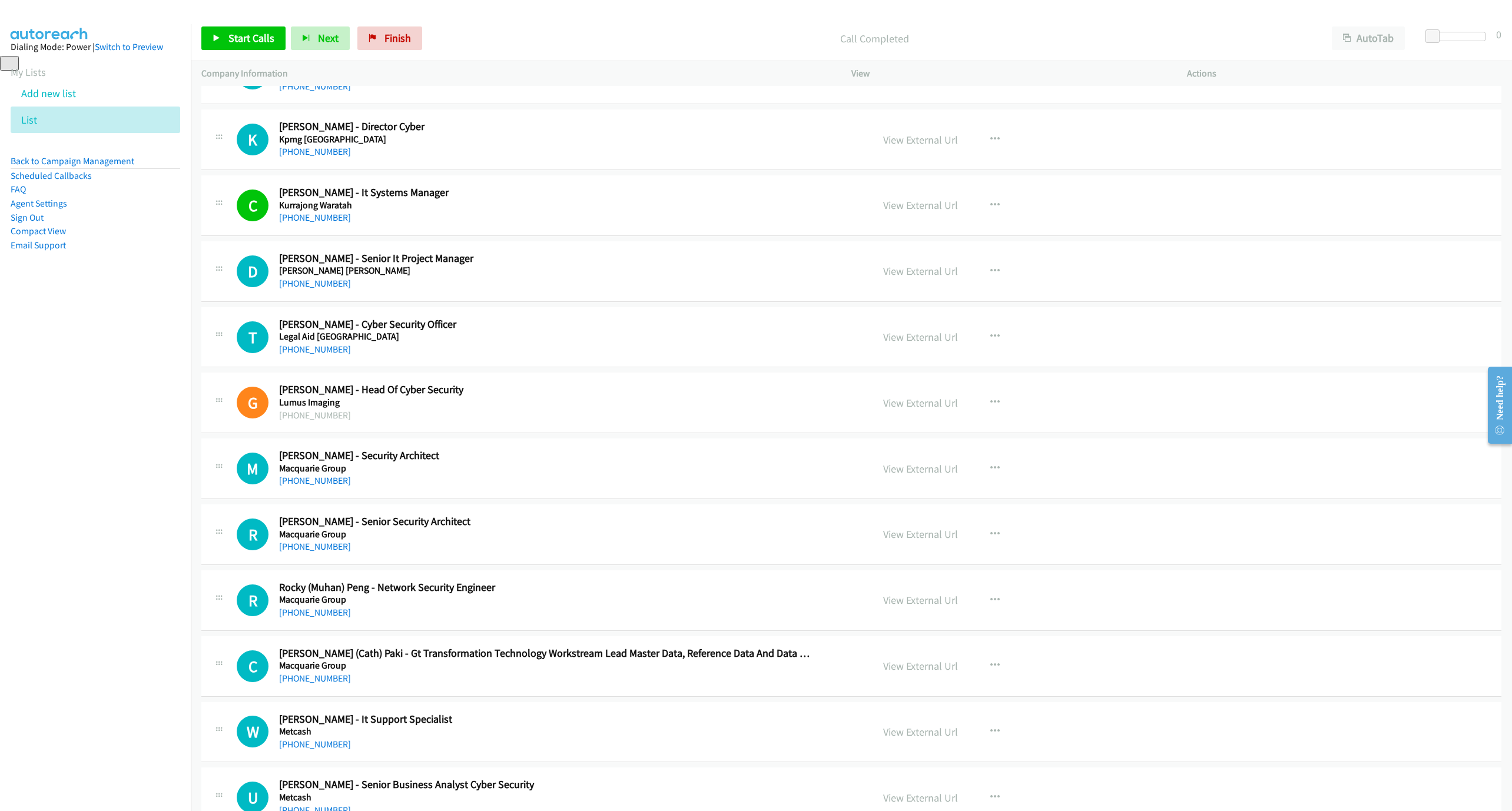
click at [318, 288] on link "[PHONE_NUMBER]" at bounding box center [314, 283] width 72 height 11
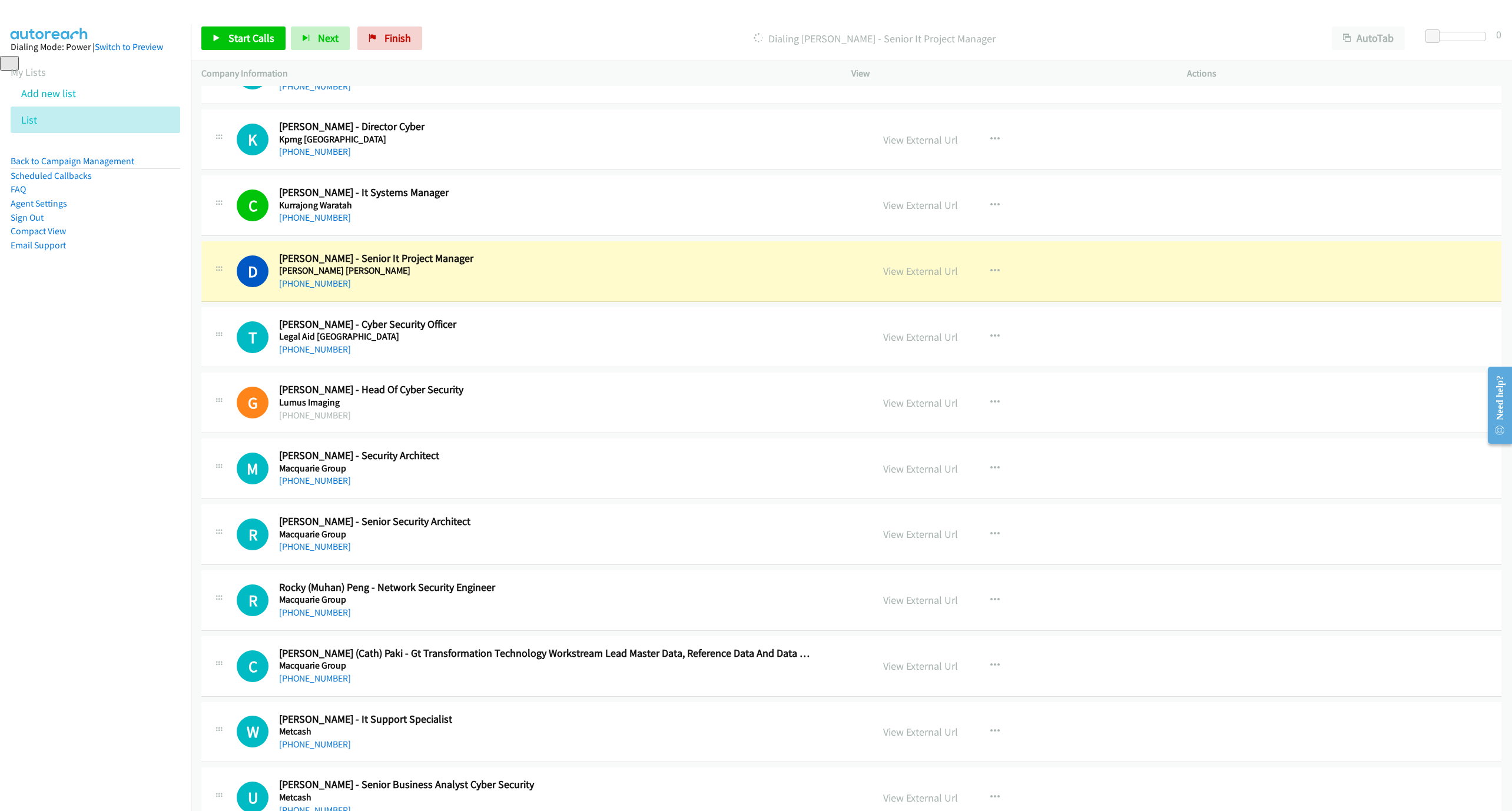
drag, startPoint x: 655, startPoint y: 327, endPoint x: 766, endPoint y: 333, distance: 111.2
click at [655, 290] on div "[PHONE_NUMBER]" at bounding box center [546, 284] width 537 height 14
click at [913, 278] on link "View External Url" at bounding box center [920, 271] width 75 height 14
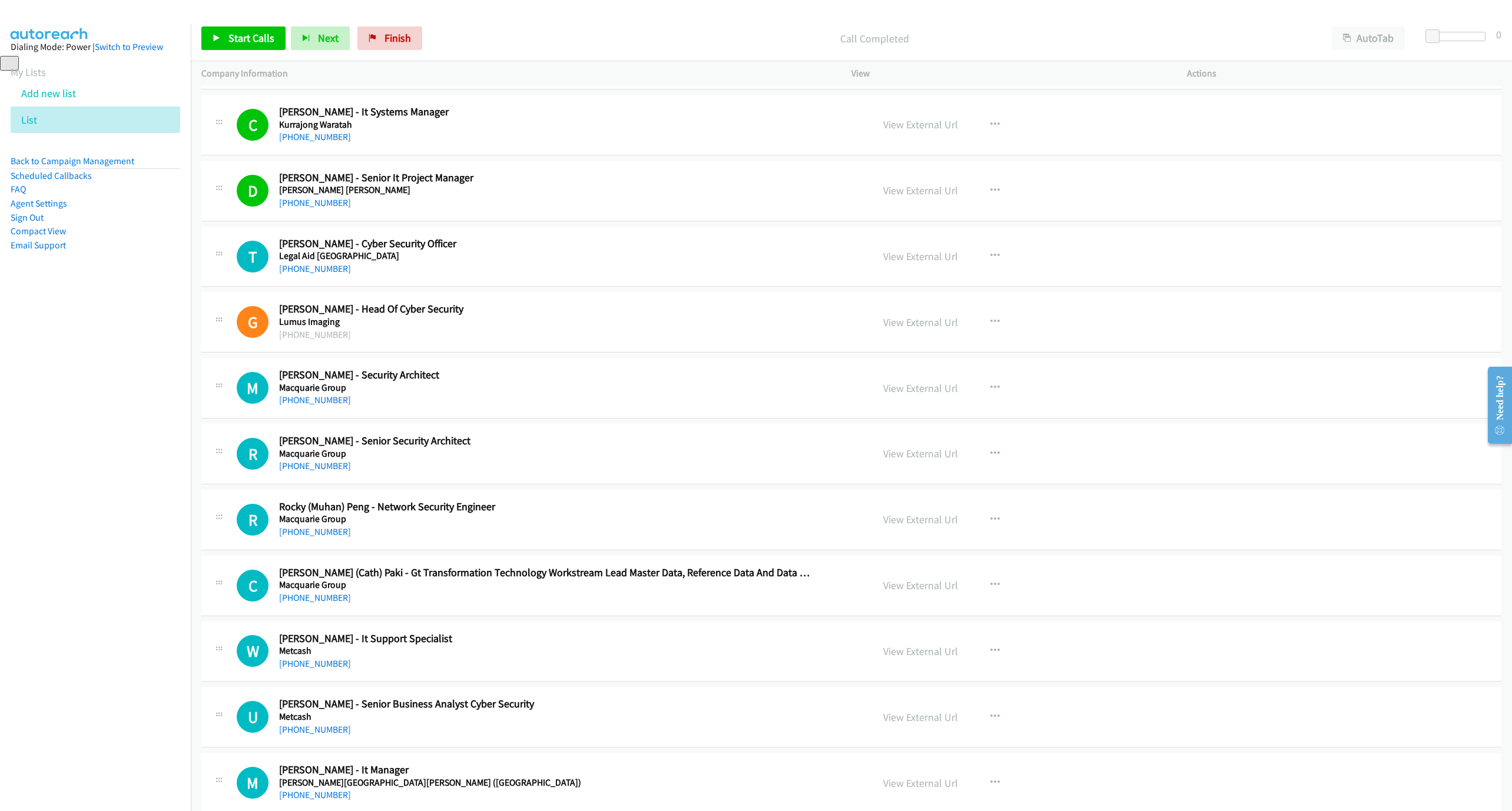
scroll to position [11054, 0]
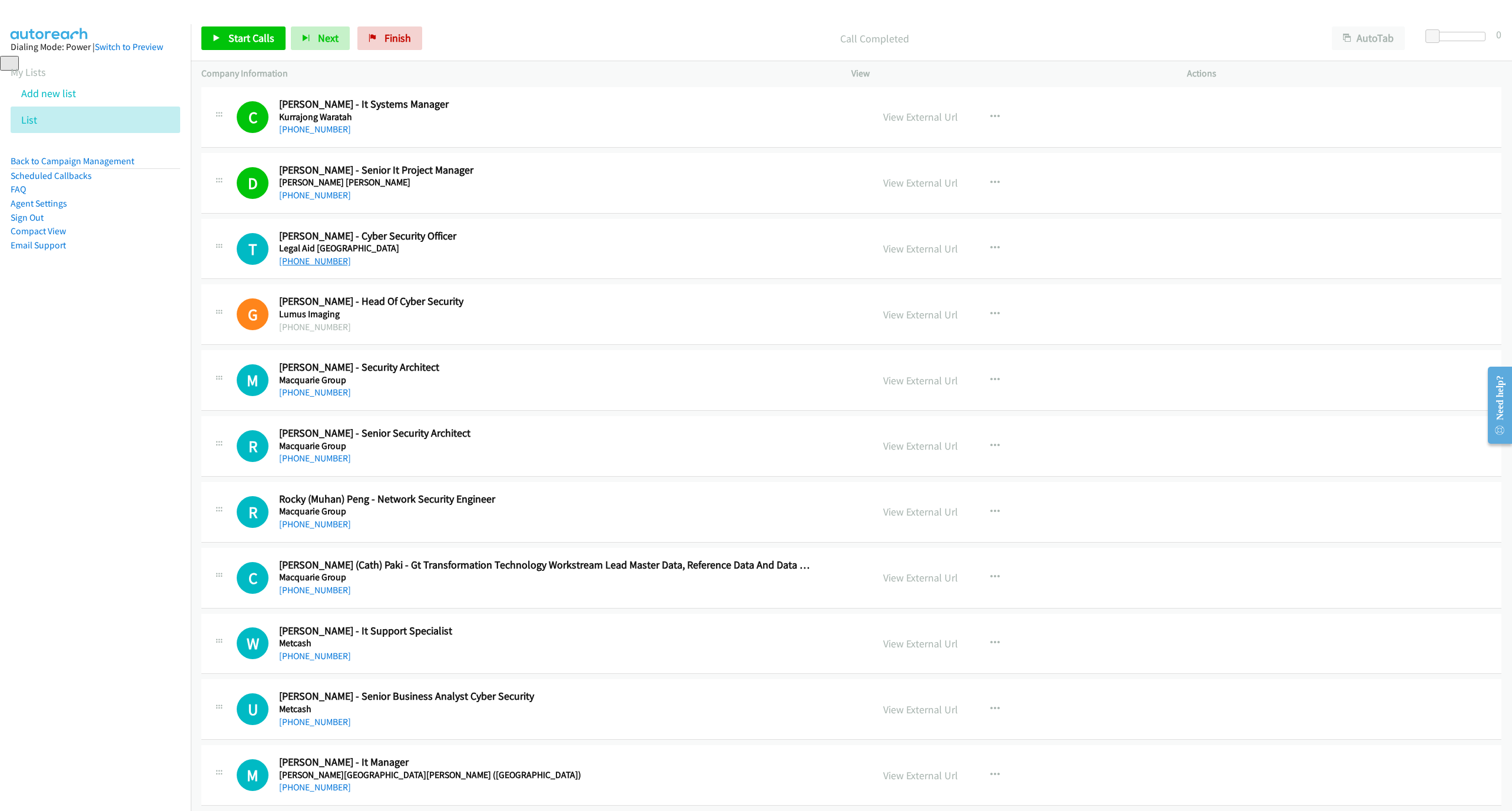
click at [307, 267] on link "[PHONE_NUMBER]" at bounding box center [314, 260] width 72 height 11
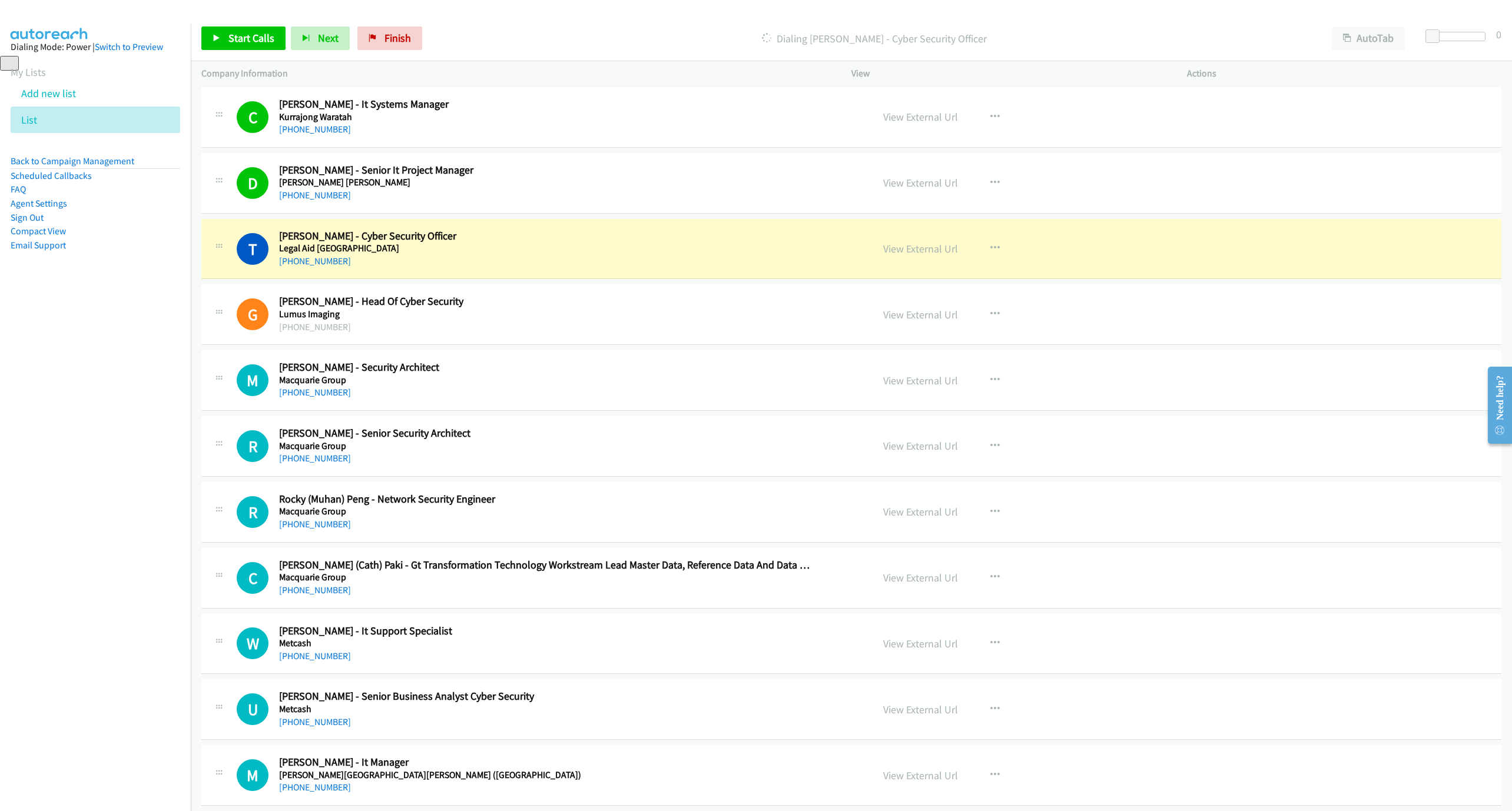
click at [581, 280] on div "T Callback Scheduled [PERSON_NAME] - Cyber Security Officer Legal Aid [GEOGRAPH…" at bounding box center [851, 249] width 1300 height 60
click at [934, 255] on link "View External Url" at bounding box center [920, 249] width 75 height 14
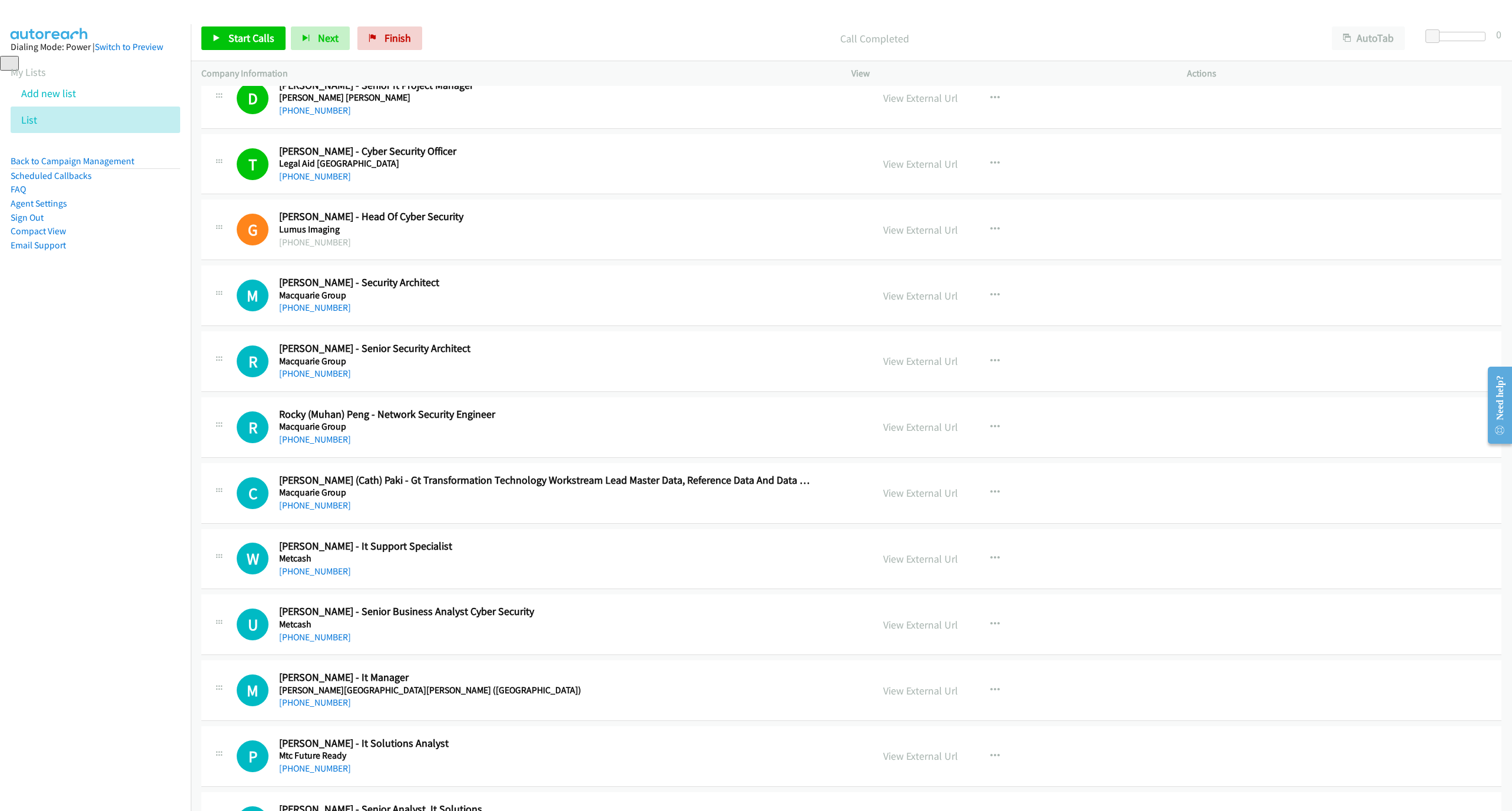
scroll to position [11142, 0]
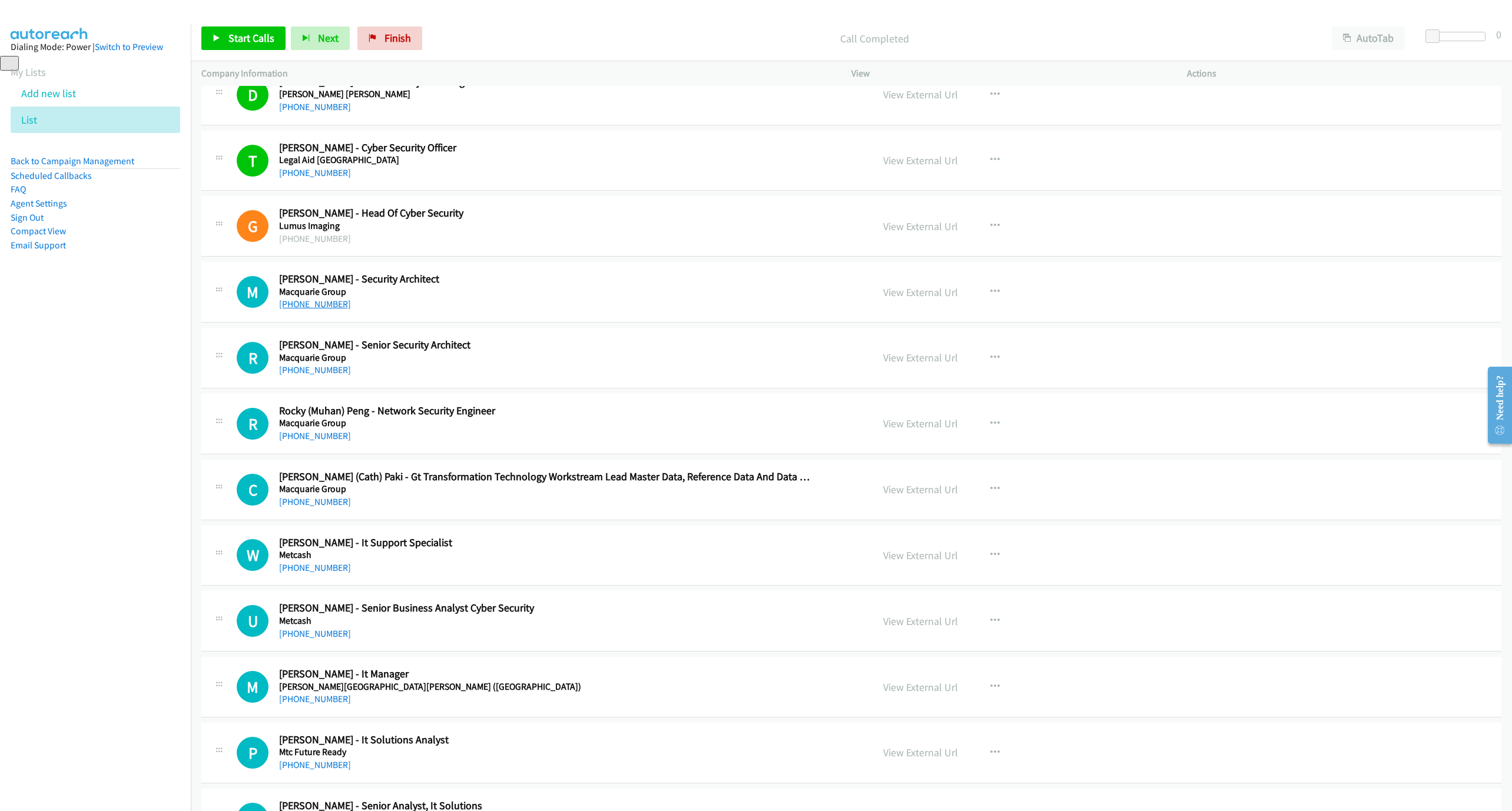
click at [316, 309] on link "[PHONE_NUMBER]" at bounding box center [314, 303] width 72 height 11
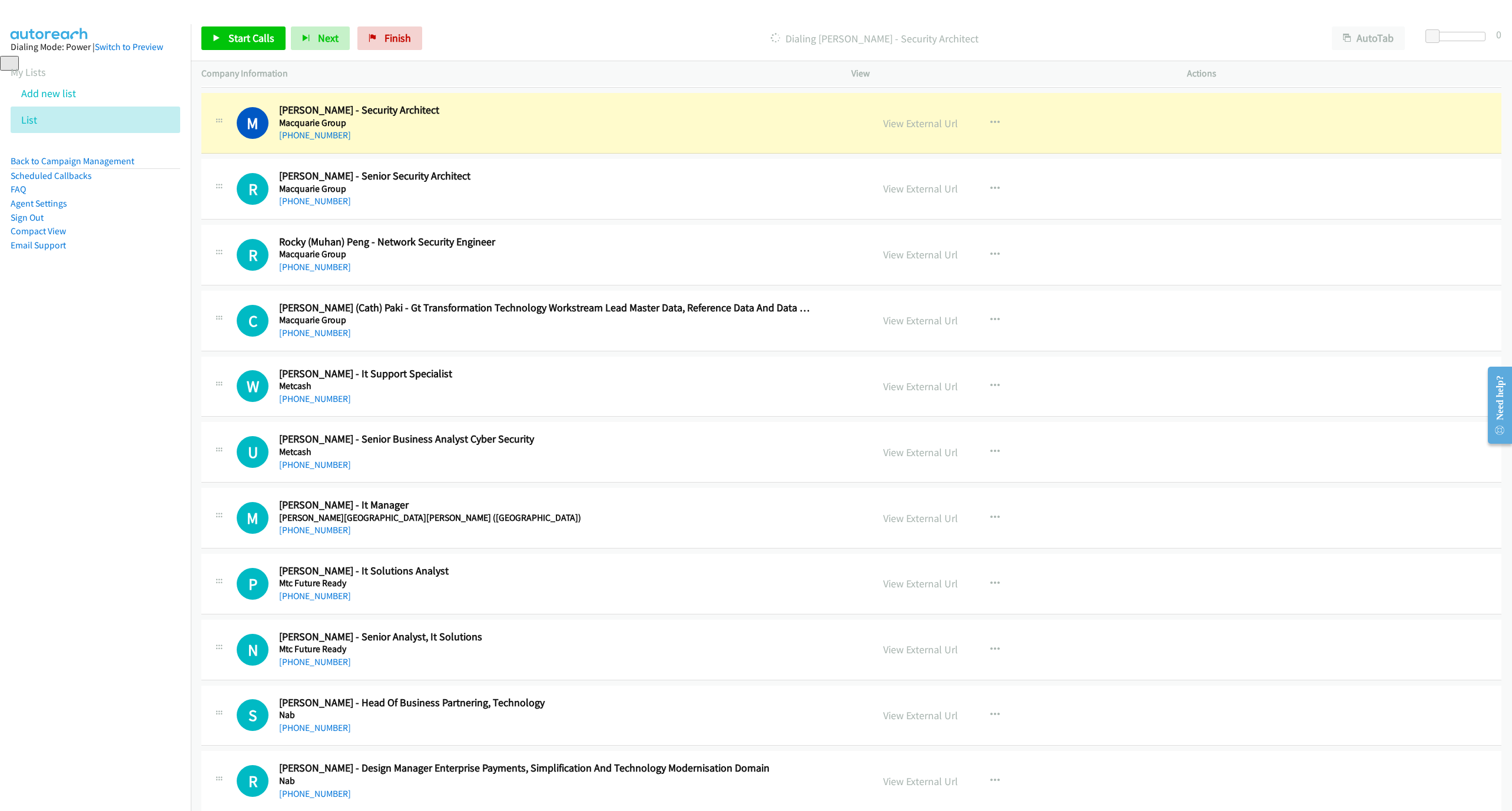
scroll to position [11318, 0]
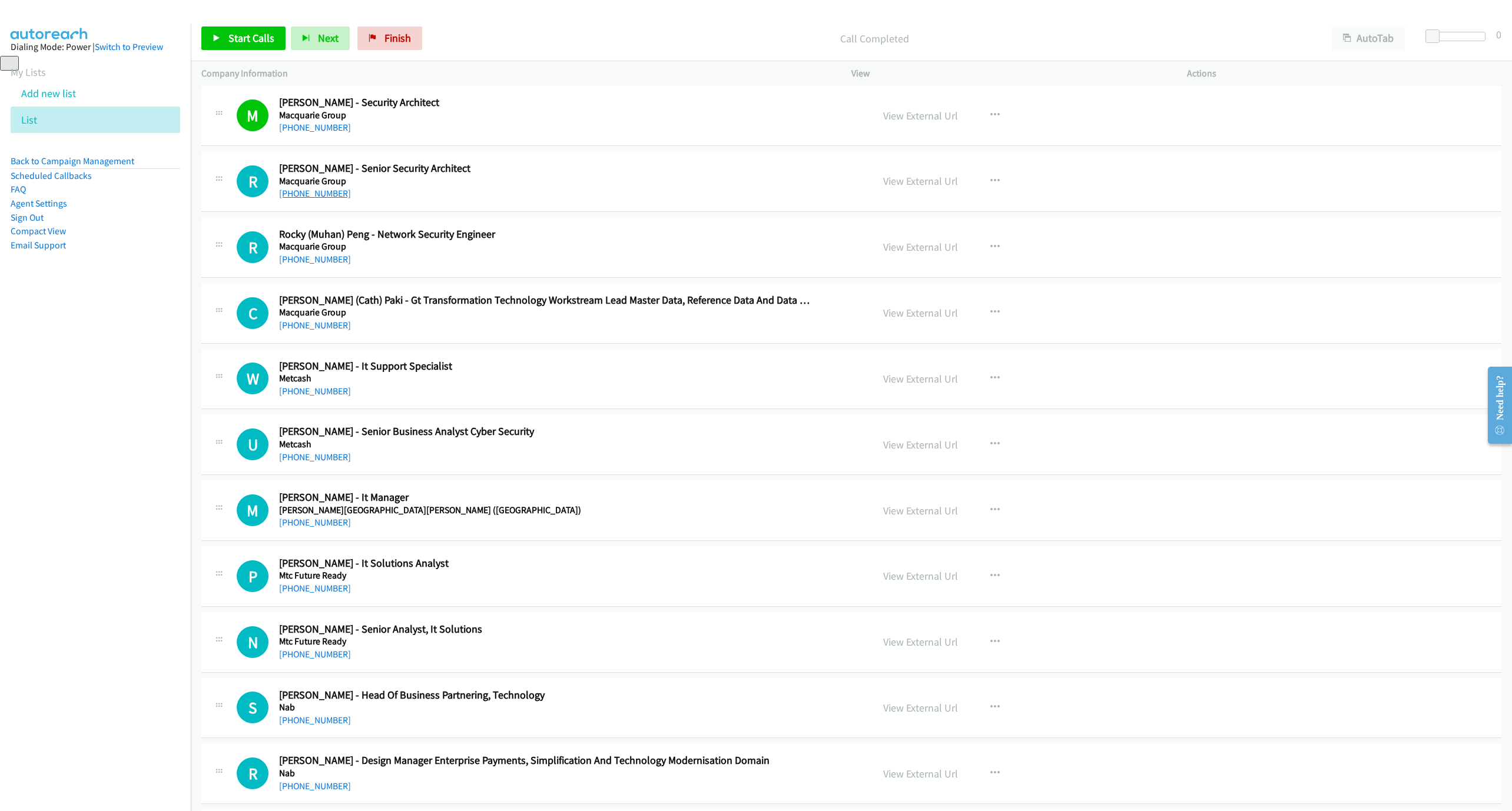
click at [297, 199] on link "[PHONE_NUMBER]" at bounding box center [314, 193] width 72 height 11
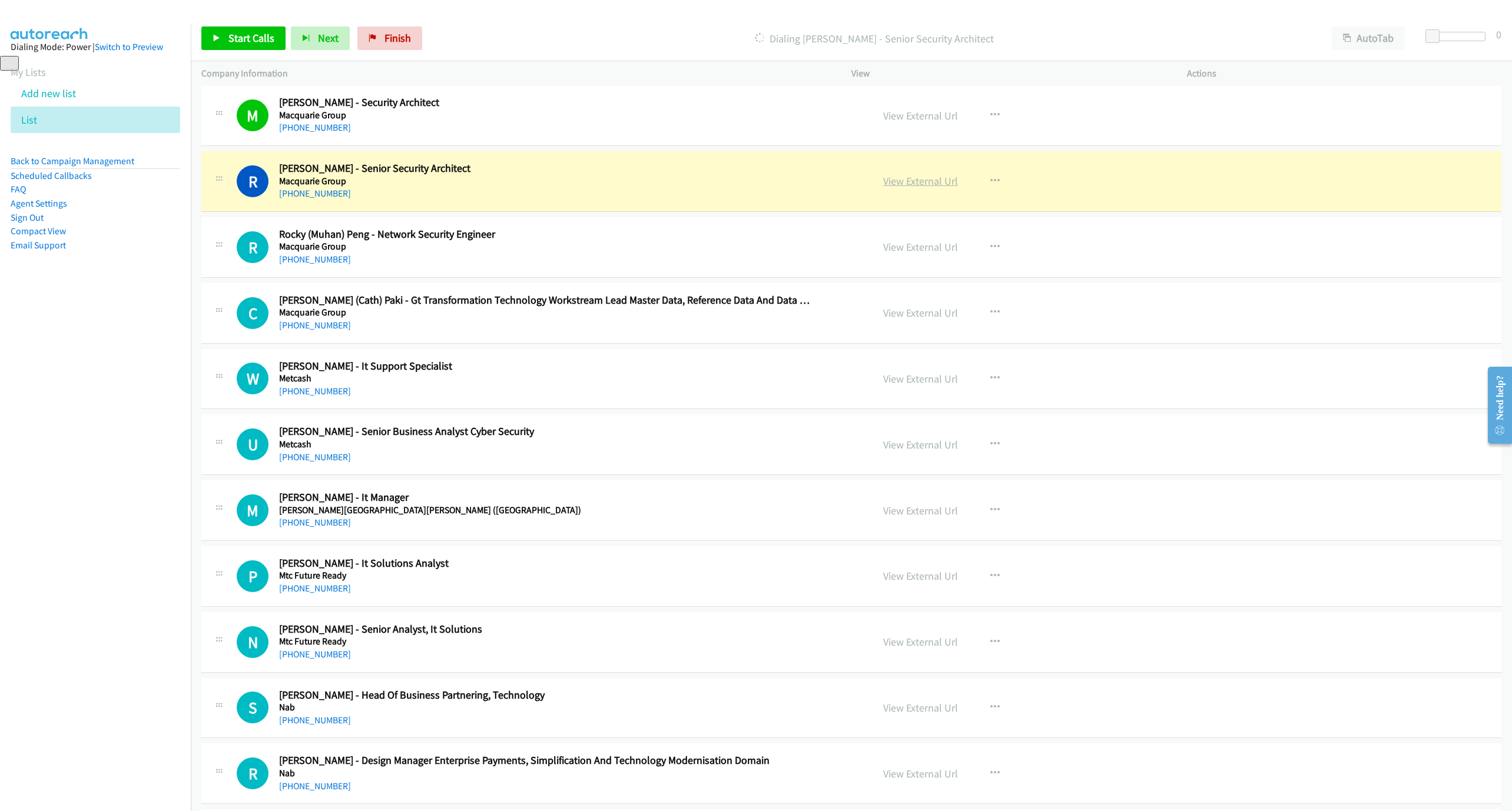
click at [922, 188] on link "View External Url" at bounding box center [920, 181] width 75 height 14
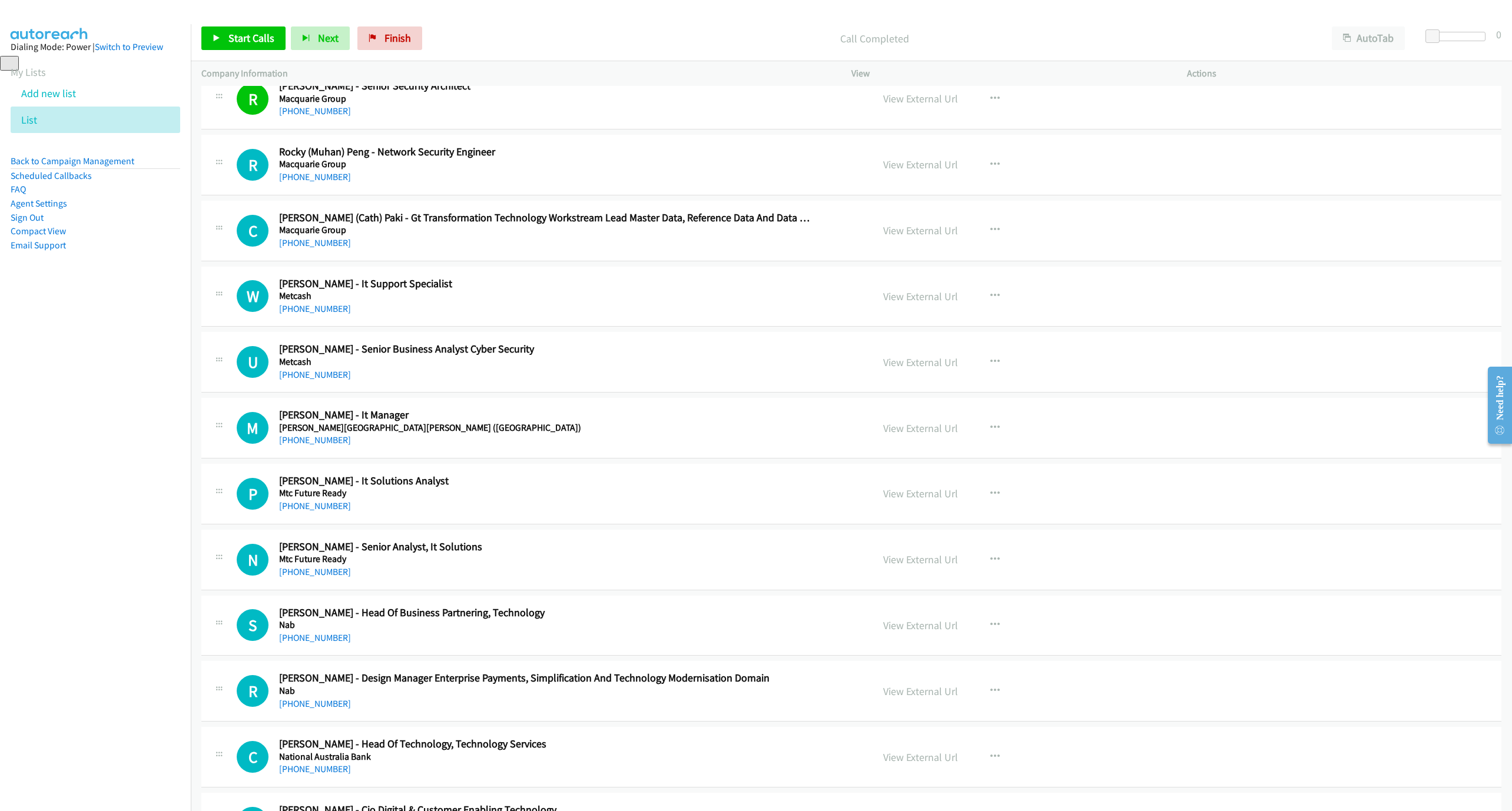
scroll to position [11406, 0]
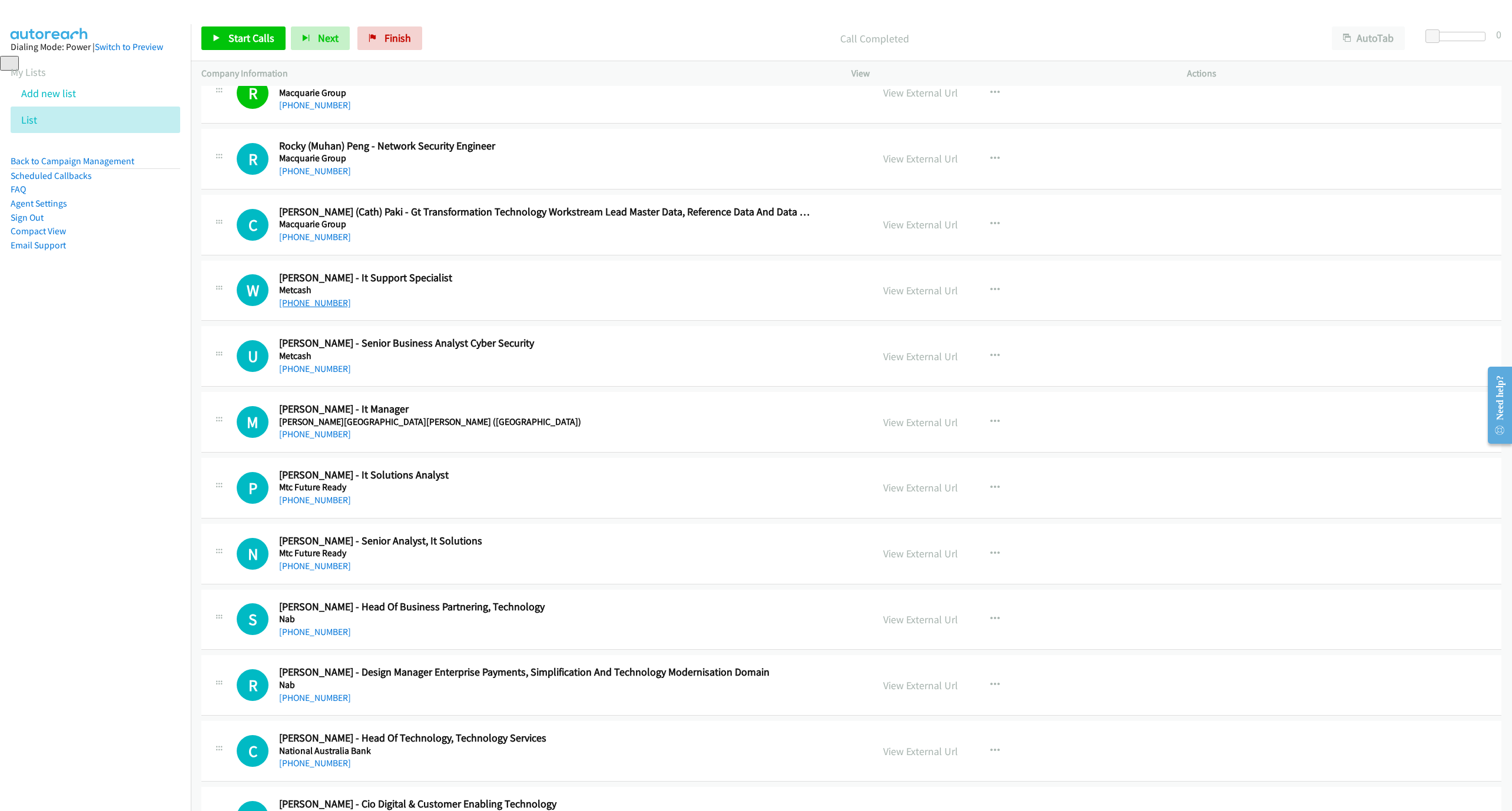
click at [297, 308] on link "[PHONE_NUMBER]" at bounding box center [314, 302] width 72 height 11
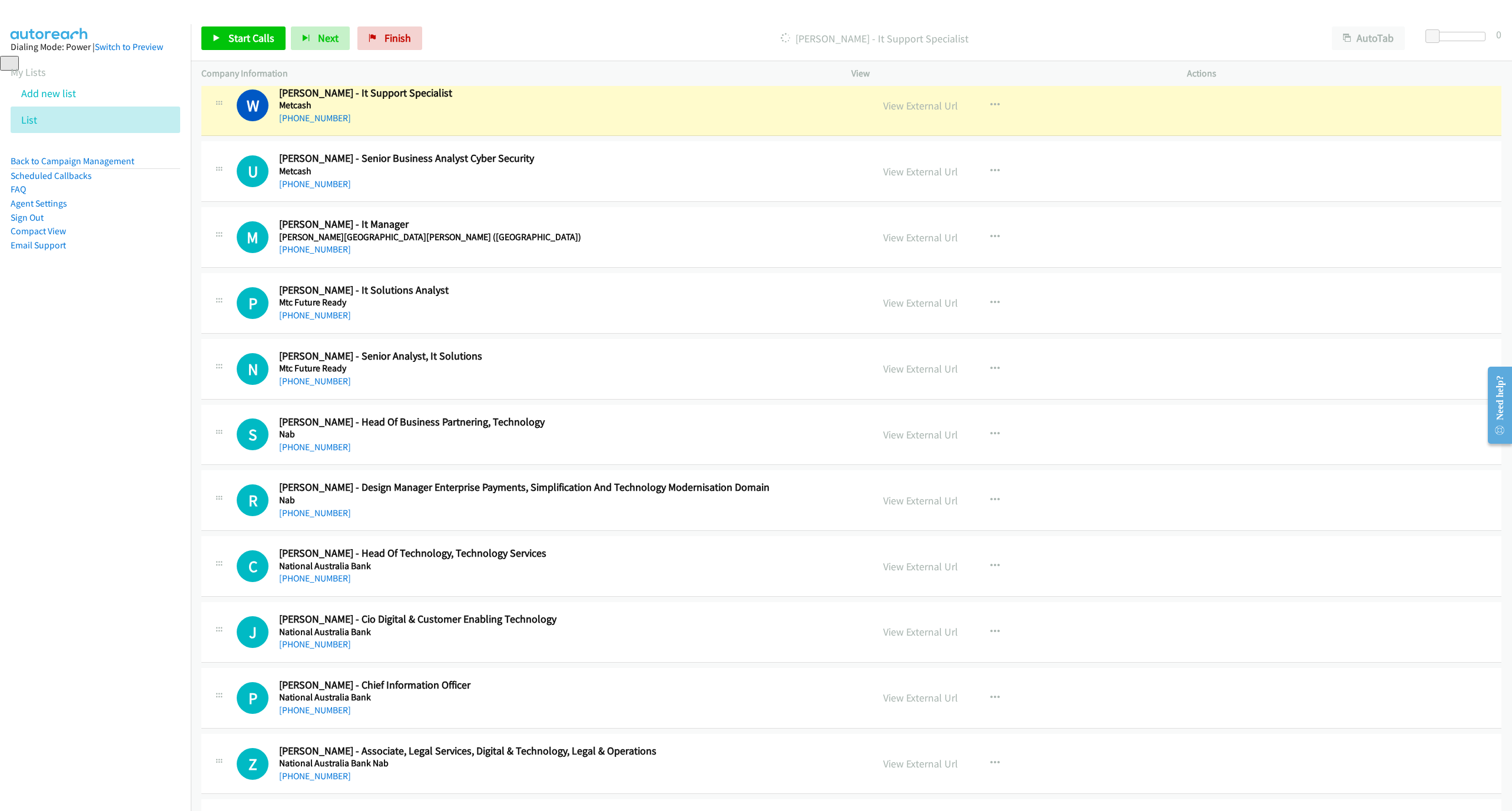
scroll to position [11583, 0]
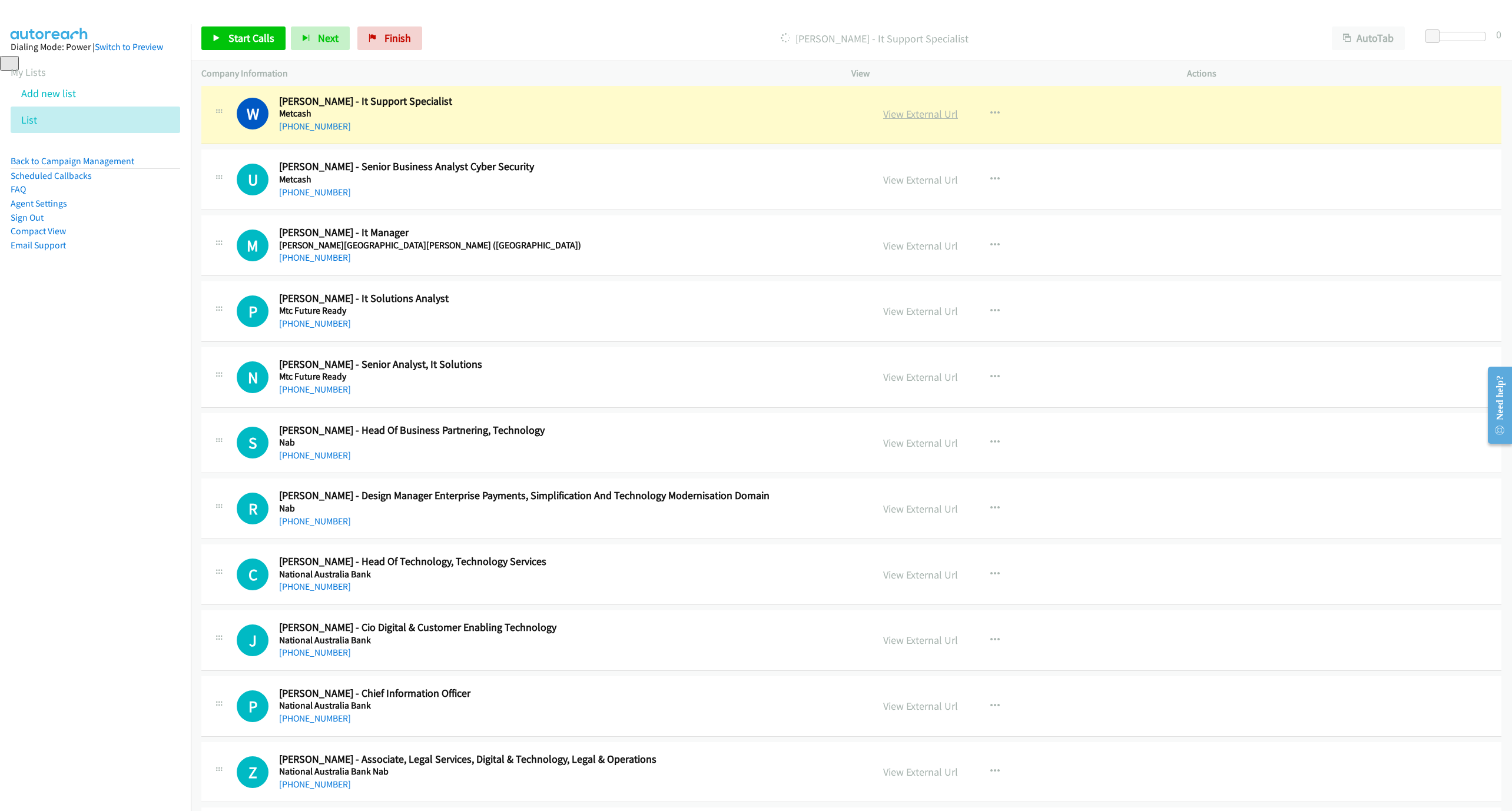
click at [898, 121] on link "View External Url" at bounding box center [920, 114] width 75 height 14
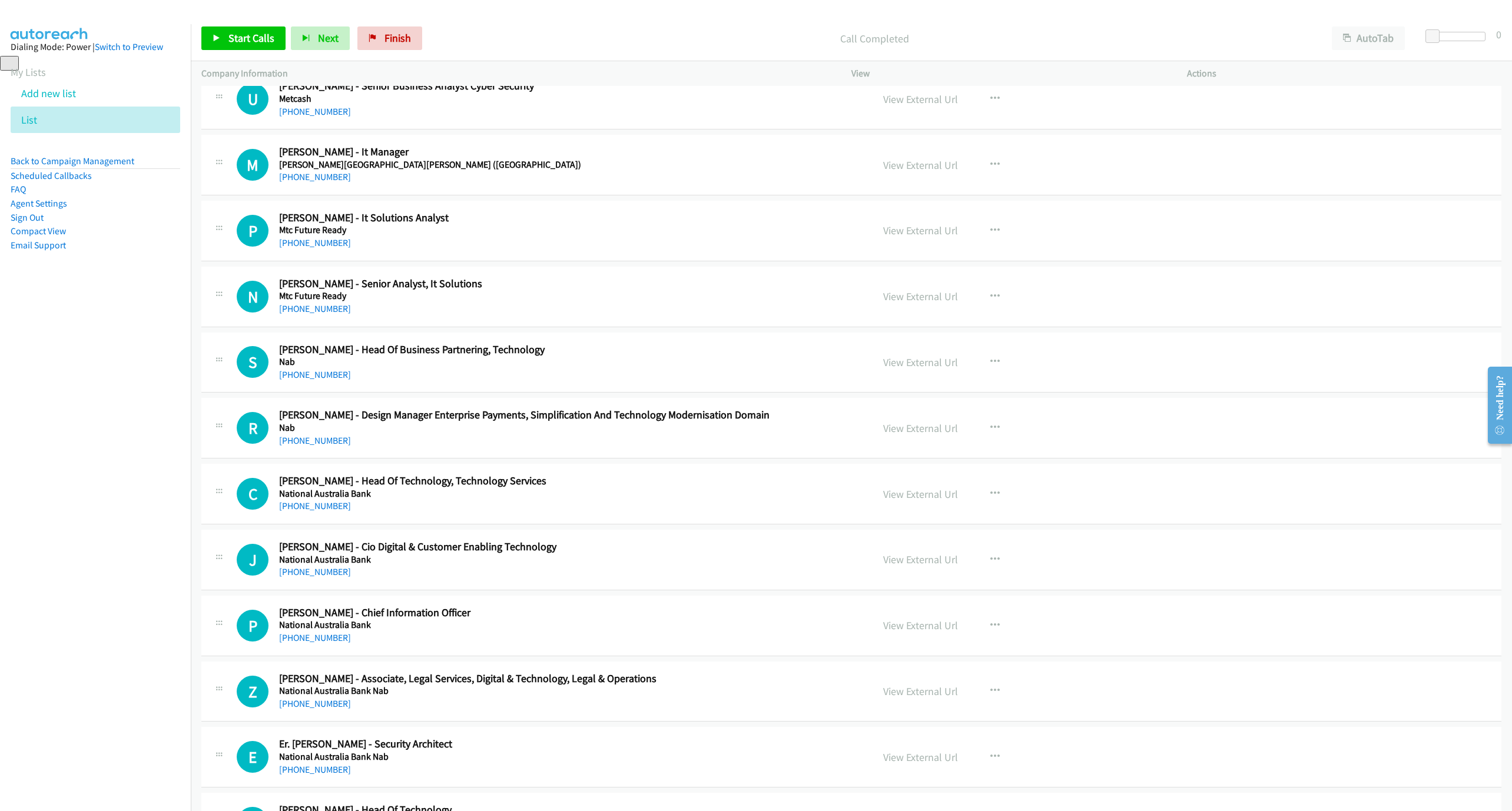
scroll to position [11671, 0]
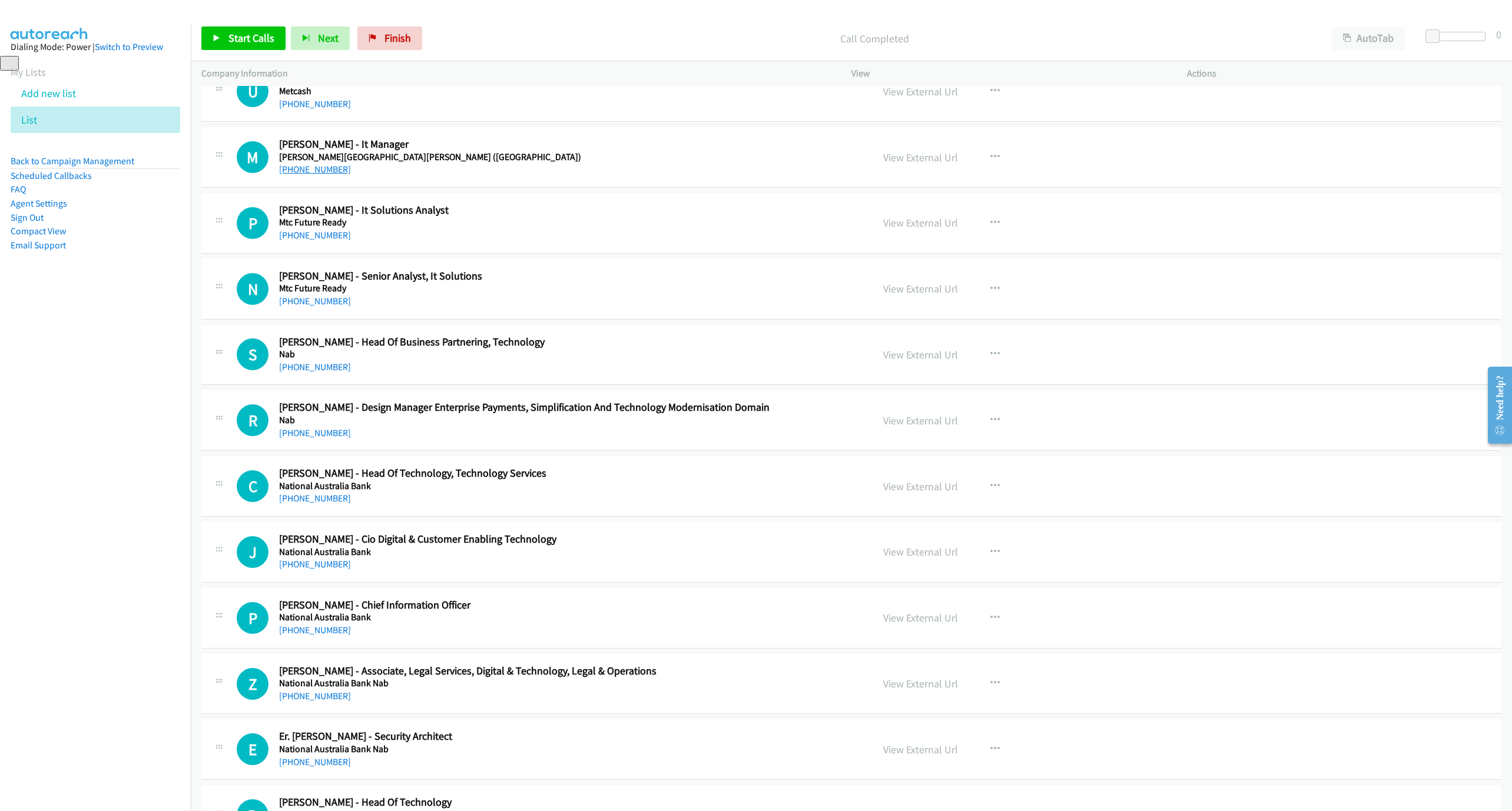
click at [333, 175] on link "[PHONE_NUMBER]" at bounding box center [314, 169] width 72 height 11
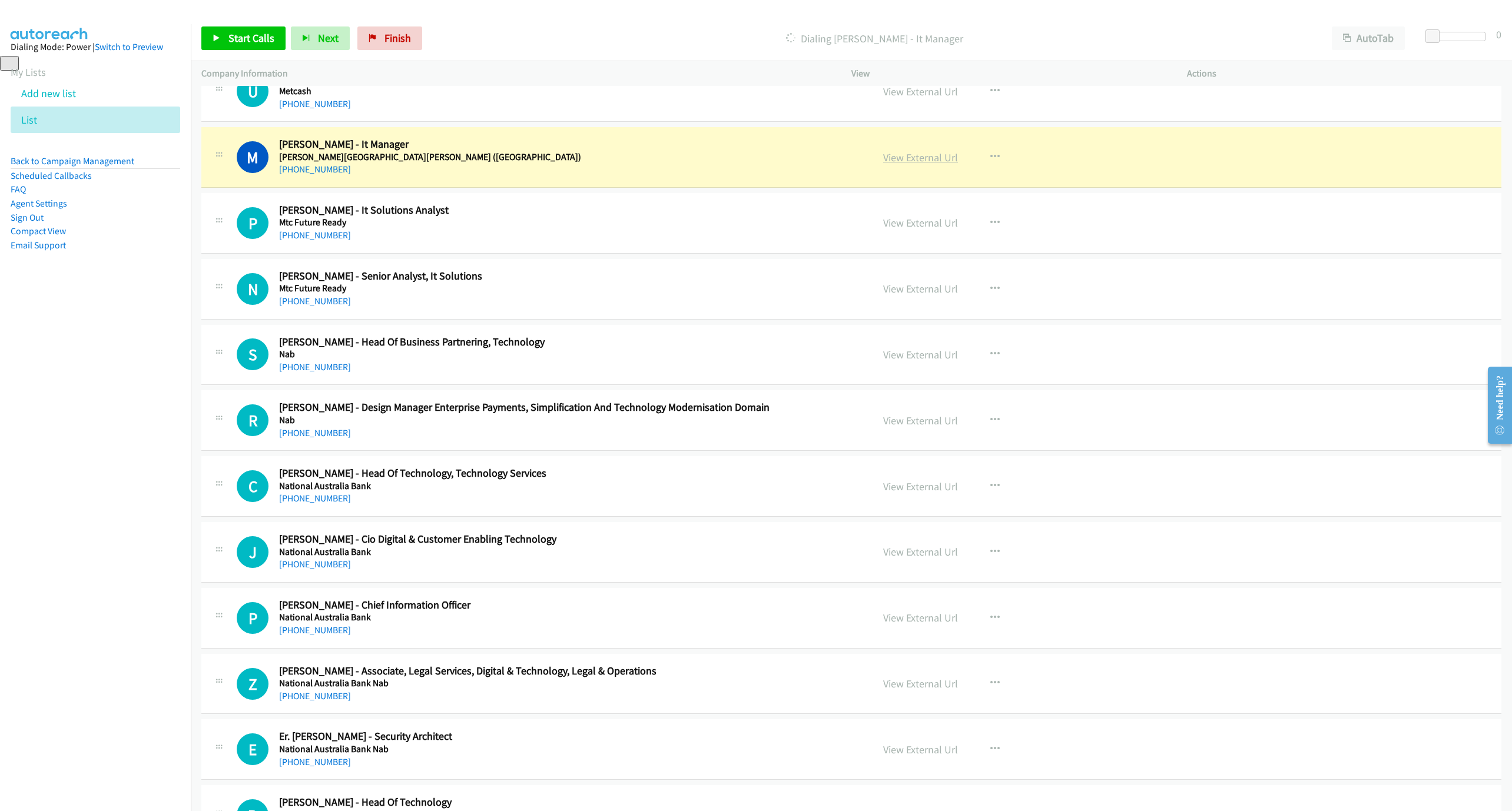
click at [933, 164] on link "View External Url" at bounding box center [920, 157] width 75 height 14
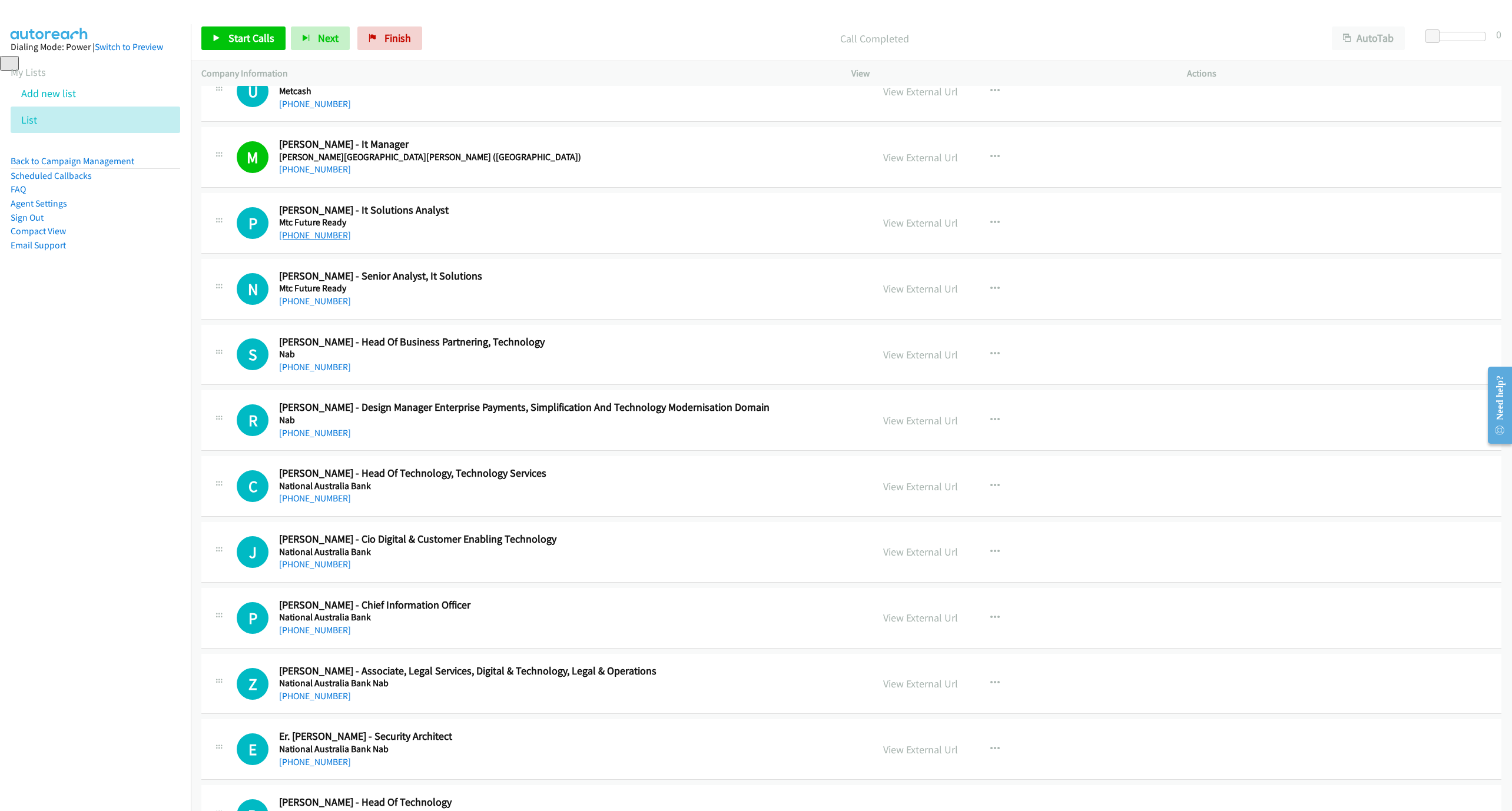
click at [288, 241] on link "[PHONE_NUMBER]" at bounding box center [314, 234] width 72 height 11
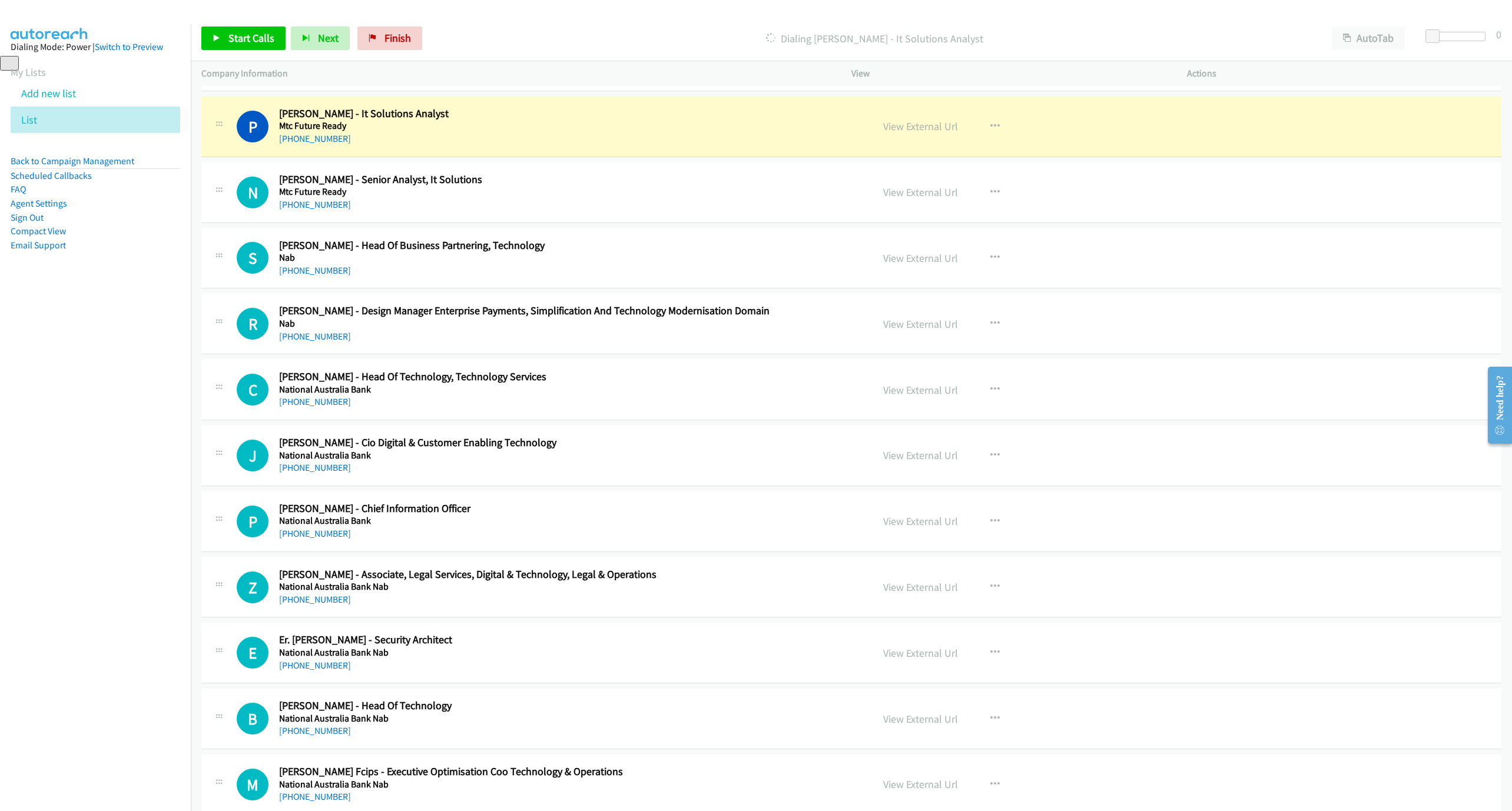
scroll to position [11759, 0]
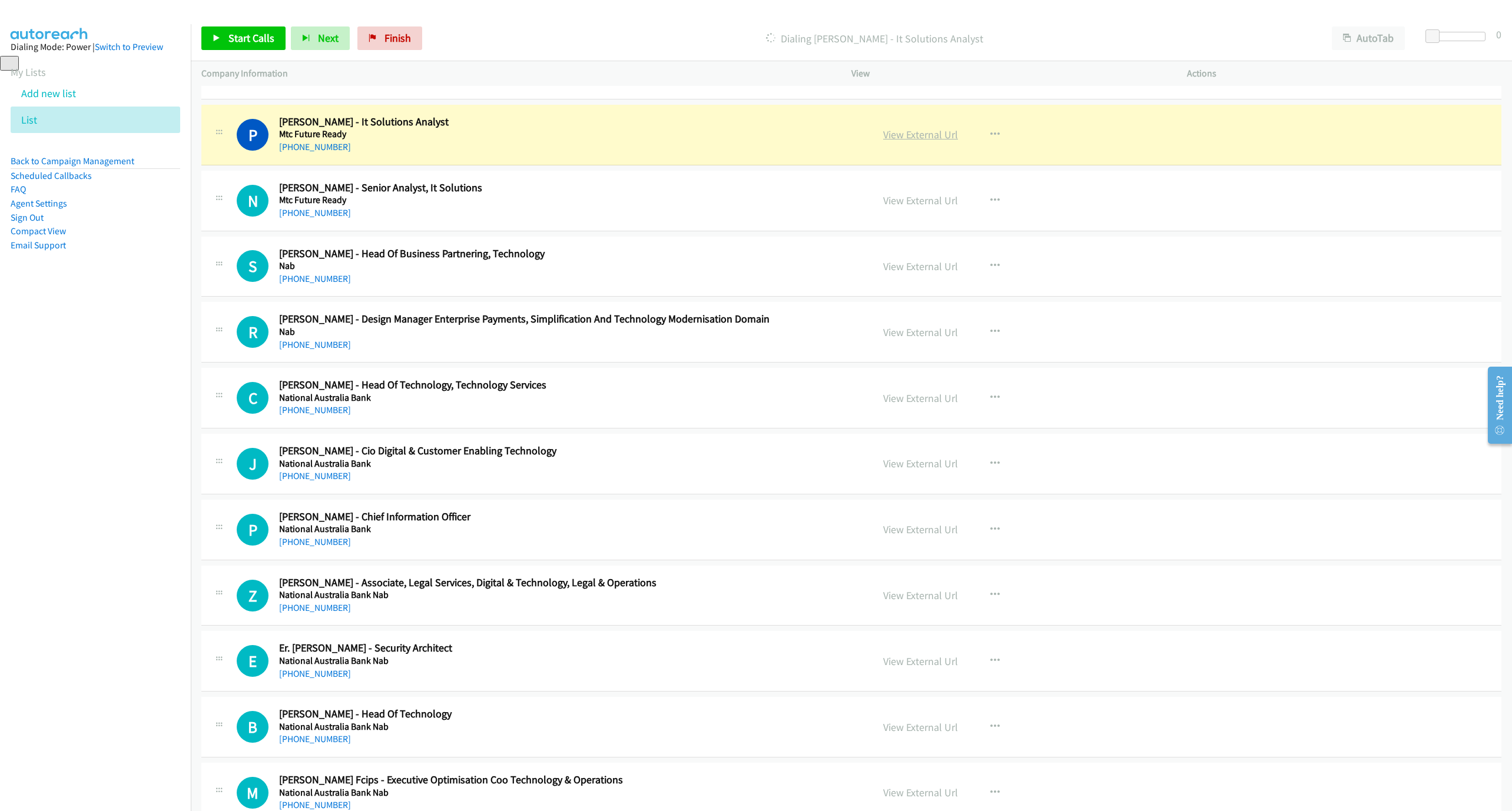
click at [918, 141] on link "View External Url" at bounding box center [920, 134] width 75 height 14
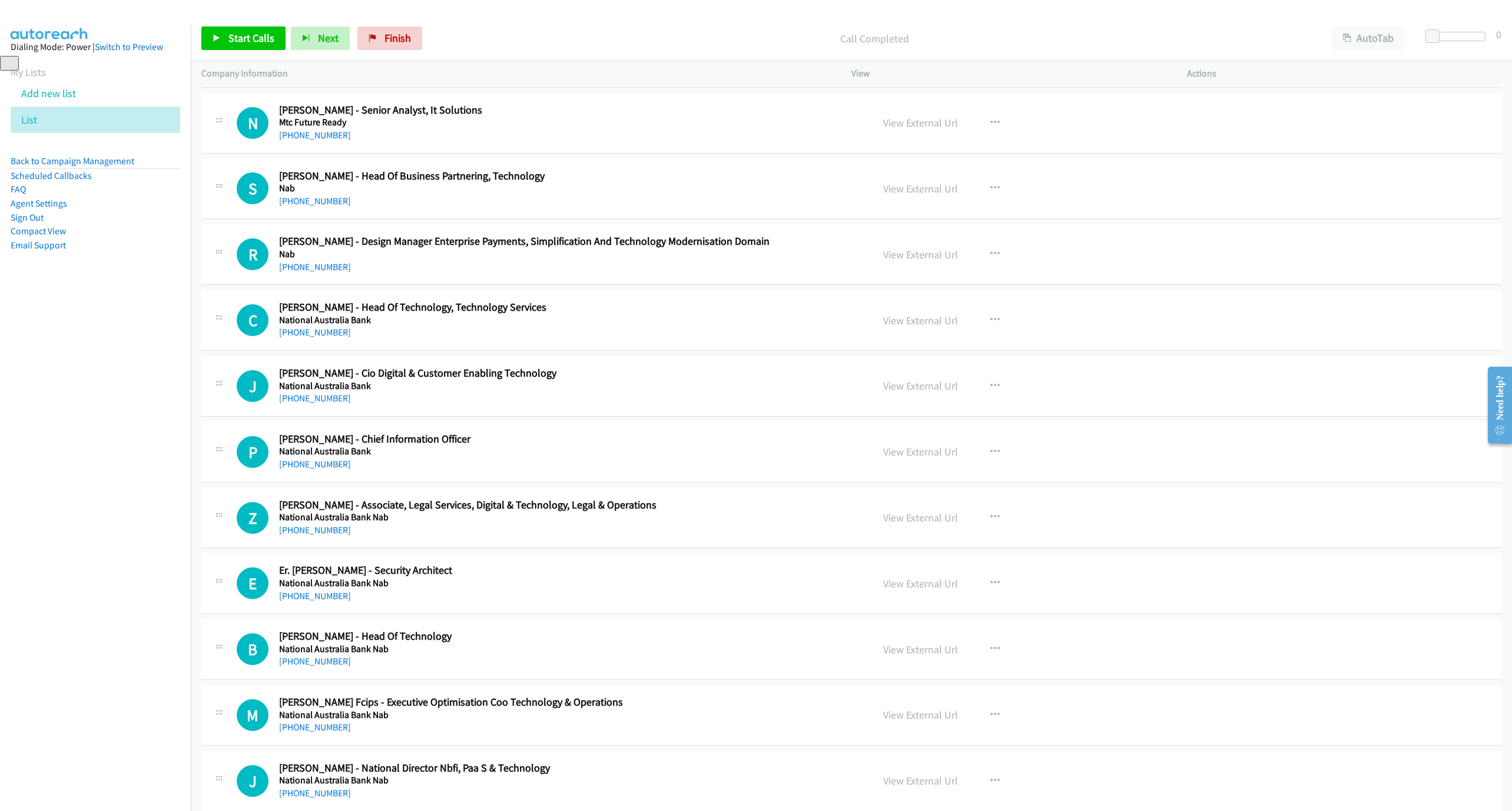
scroll to position [11848, 0]
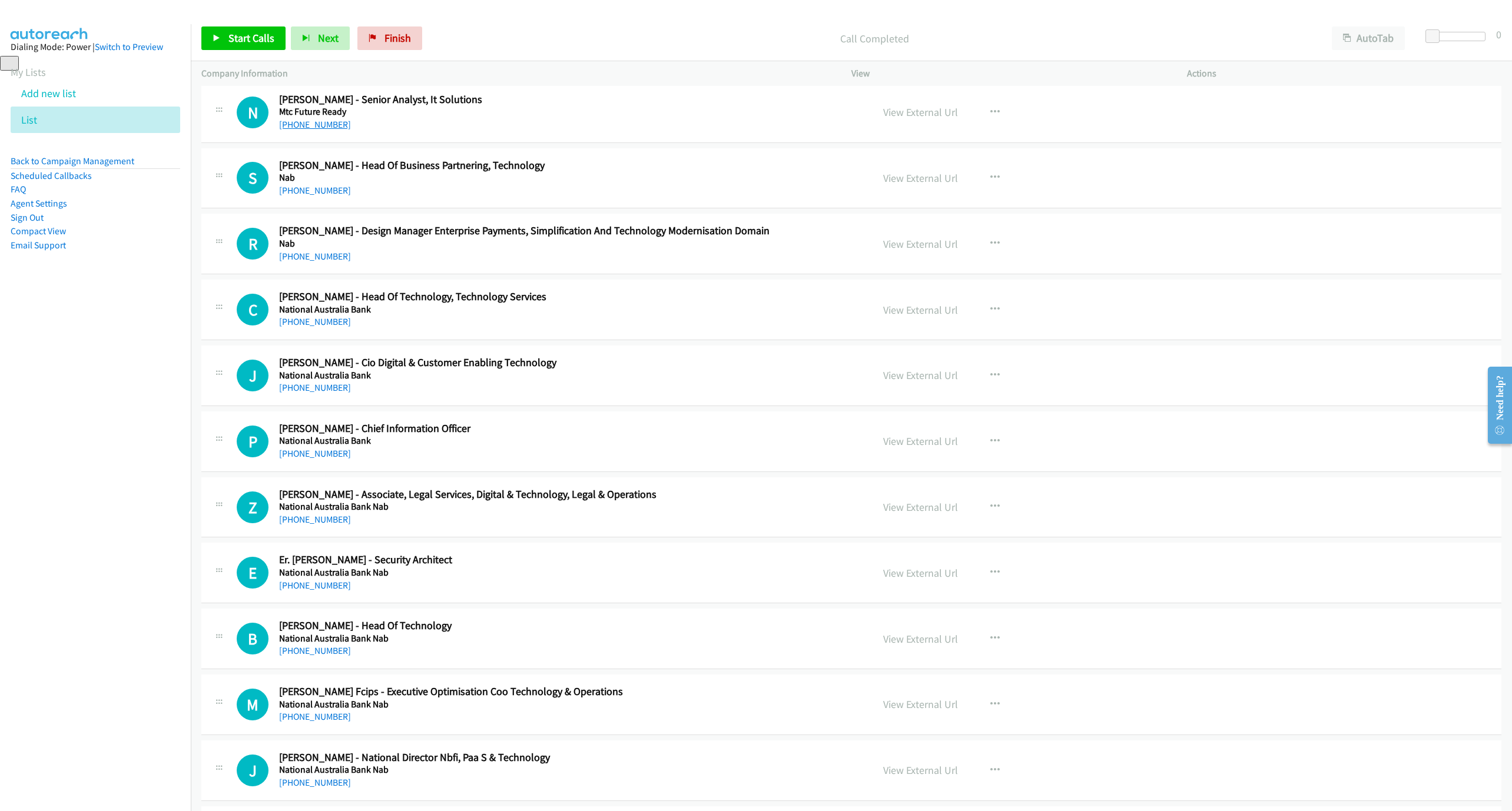
click at [310, 130] on link "[PHONE_NUMBER]" at bounding box center [314, 123] width 72 height 11
click at [495, 208] on div "S Callback Scheduled [PERSON_NAME] - Head Of Business Partnering, Technology Na…" at bounding box center [851, 178] width 1300 height 60
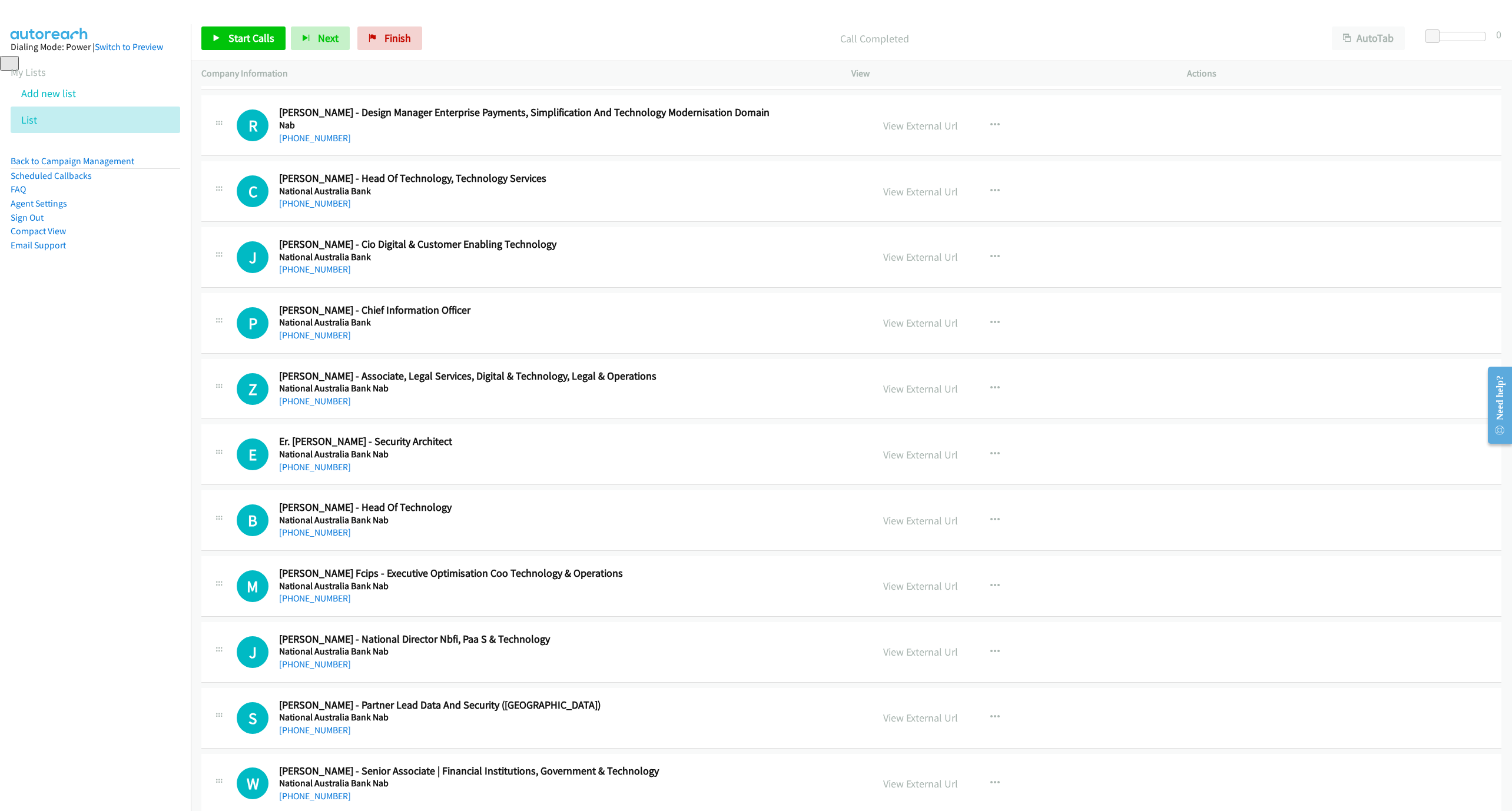
scroll to position [12024, 0]
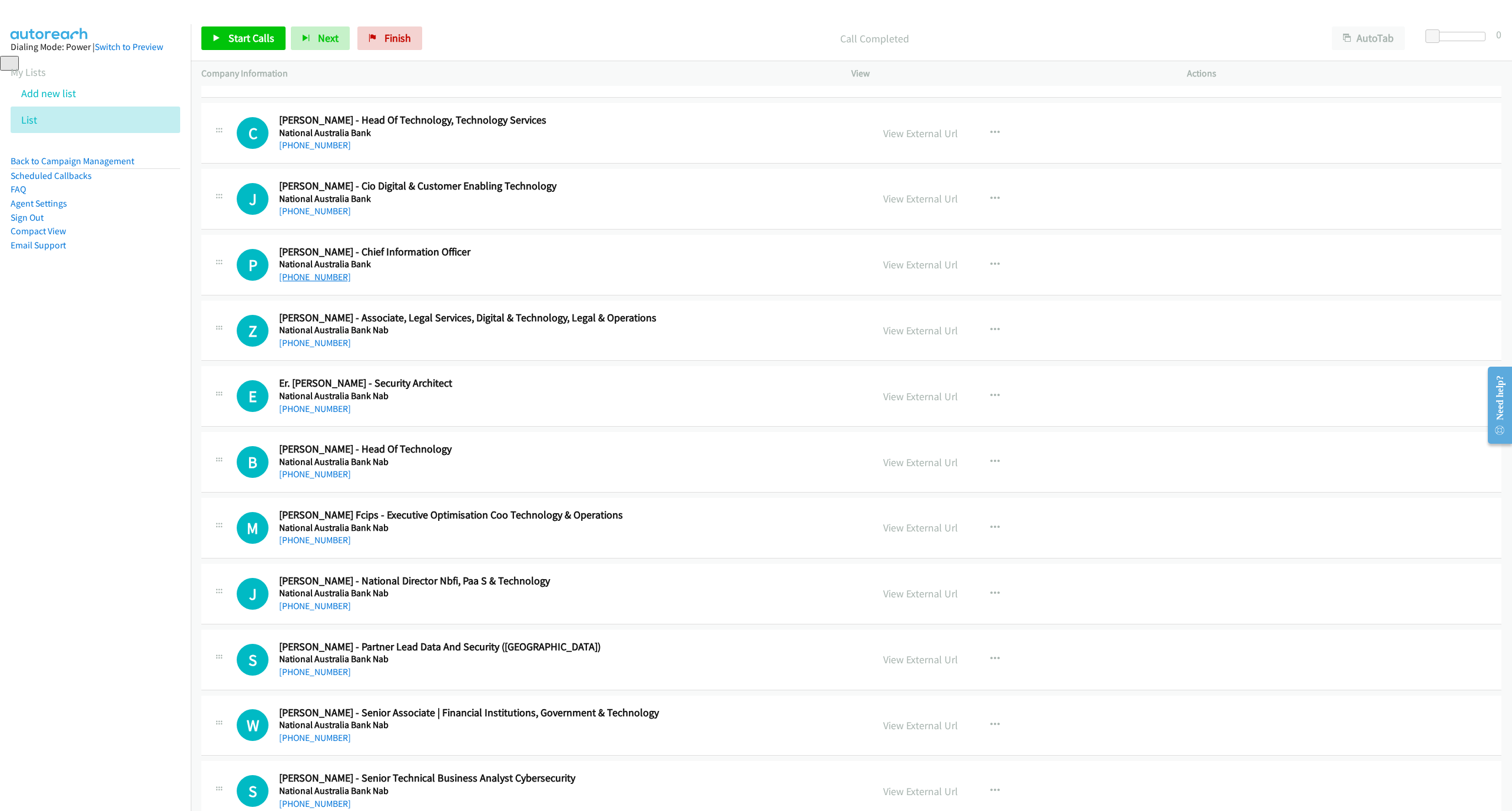
click at [311, 283] on link "[PHONE_NUMBER]" at bounding box center [314, 277] width 72 height 11
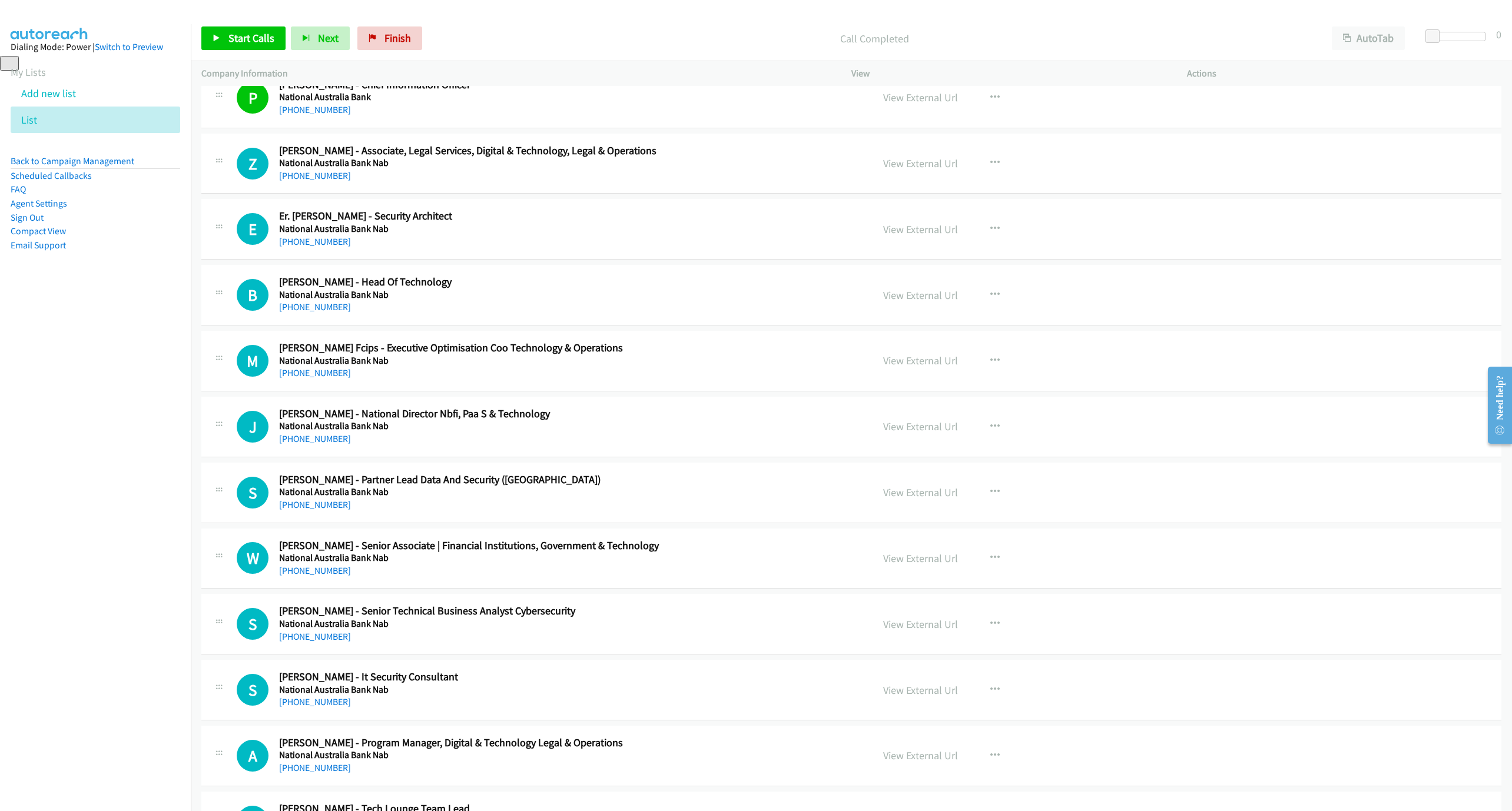
scroll to position [12201, 0]
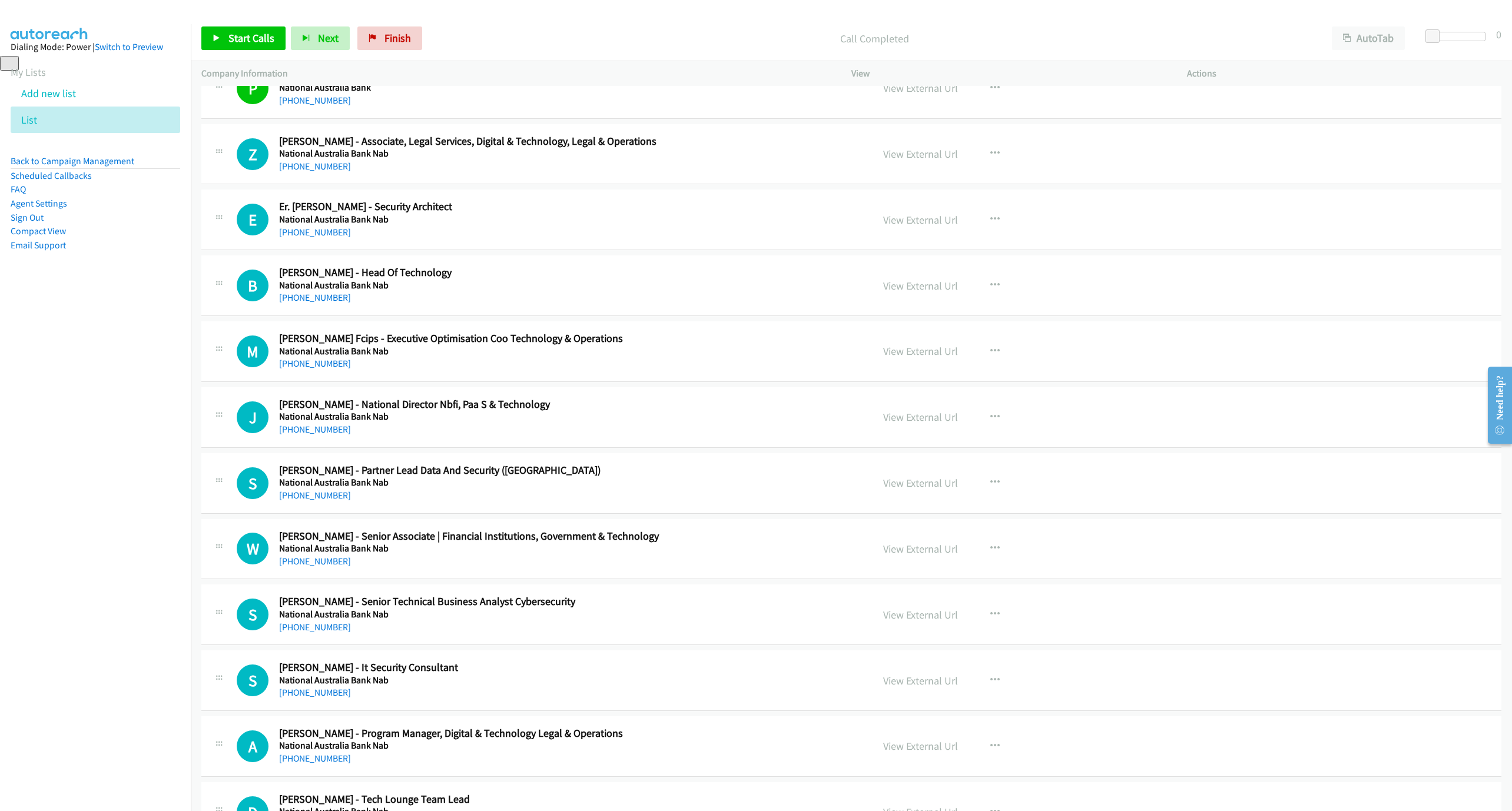
drag, startPoint x: 303, startPoint y: 291, endPoint x: 437, endPoint y: 311, distance: 135.5
drag, startPoint x: 321, startPoint y: 291, endPoint x: 1101, endPoint y: 491, distance: 805.2
click at [323, 238] on link "[PHONE_NUMBER]" at bounding box center [314, 231] width 72 height 11
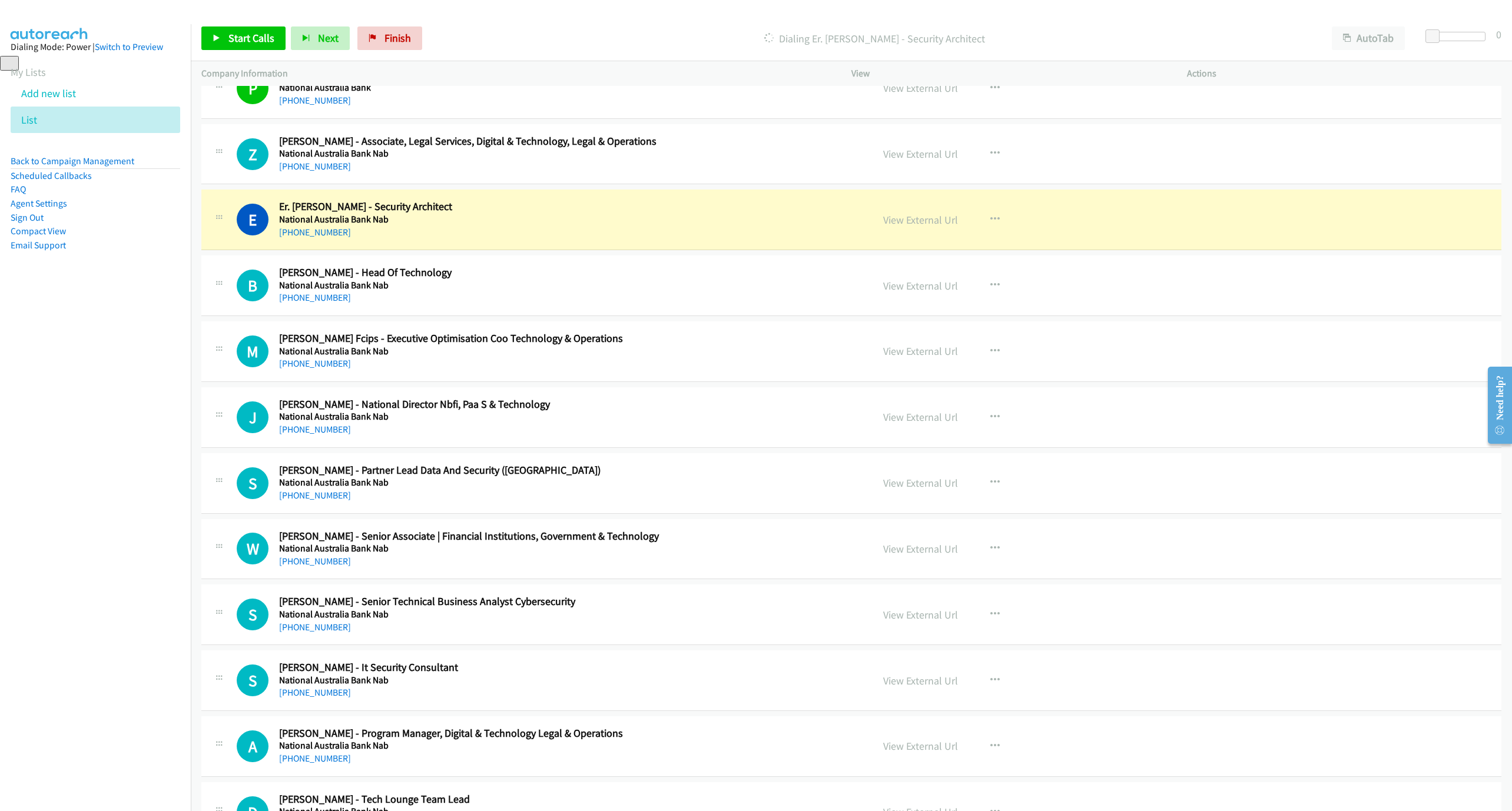
click at [583, 225] on h5 "National Australia Bank Nab" at bounding box center [546, 219] width 537 height 12
click at [928, 226] on link "View External Url" at bounding box center [920, 220] width 75 height 14
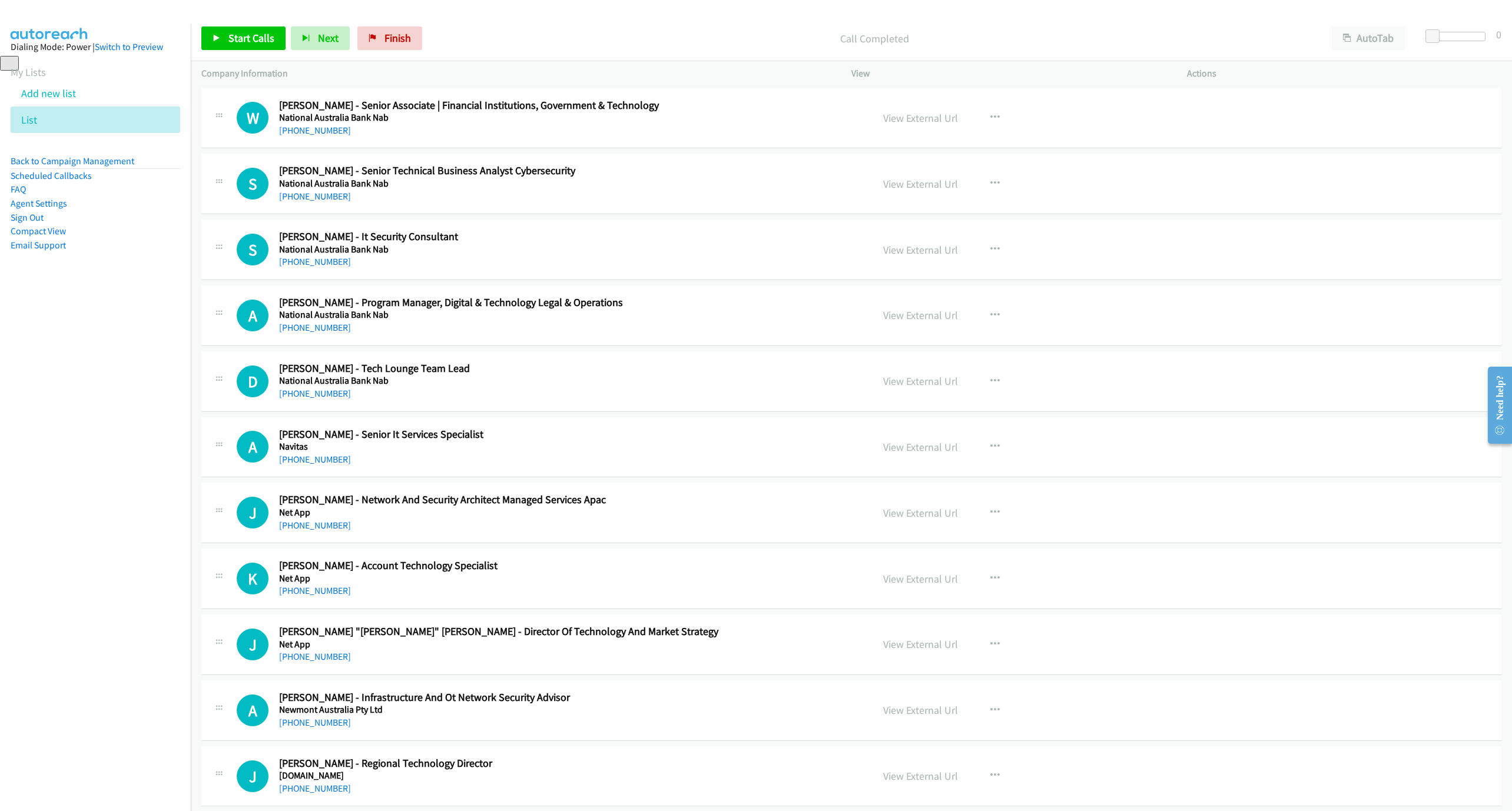
scroll to position [12642, 0]
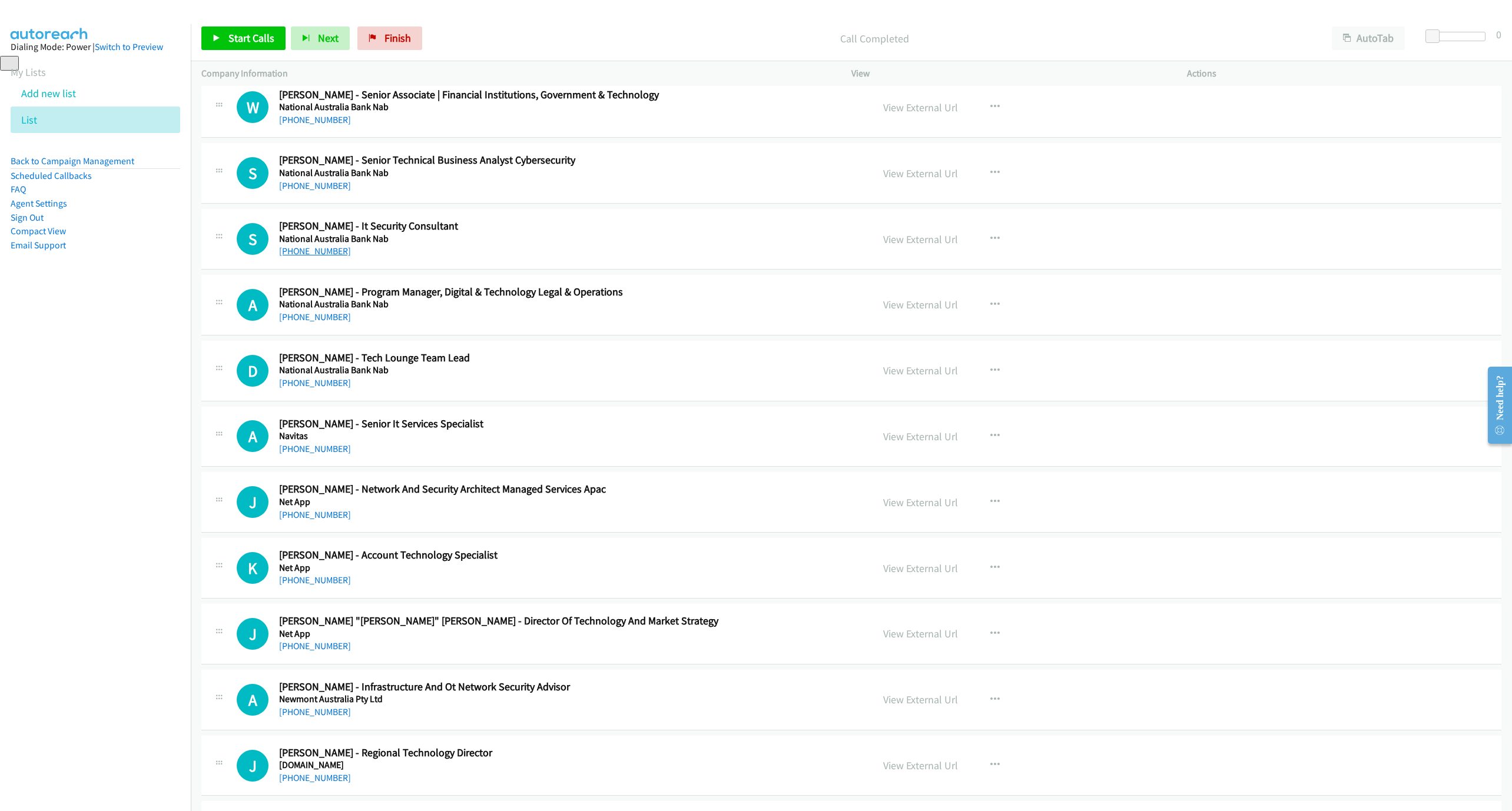
click at [311, 257] on link "[PHONE_NUMBER]" at bounding box center [314, 250] width 72 height 11
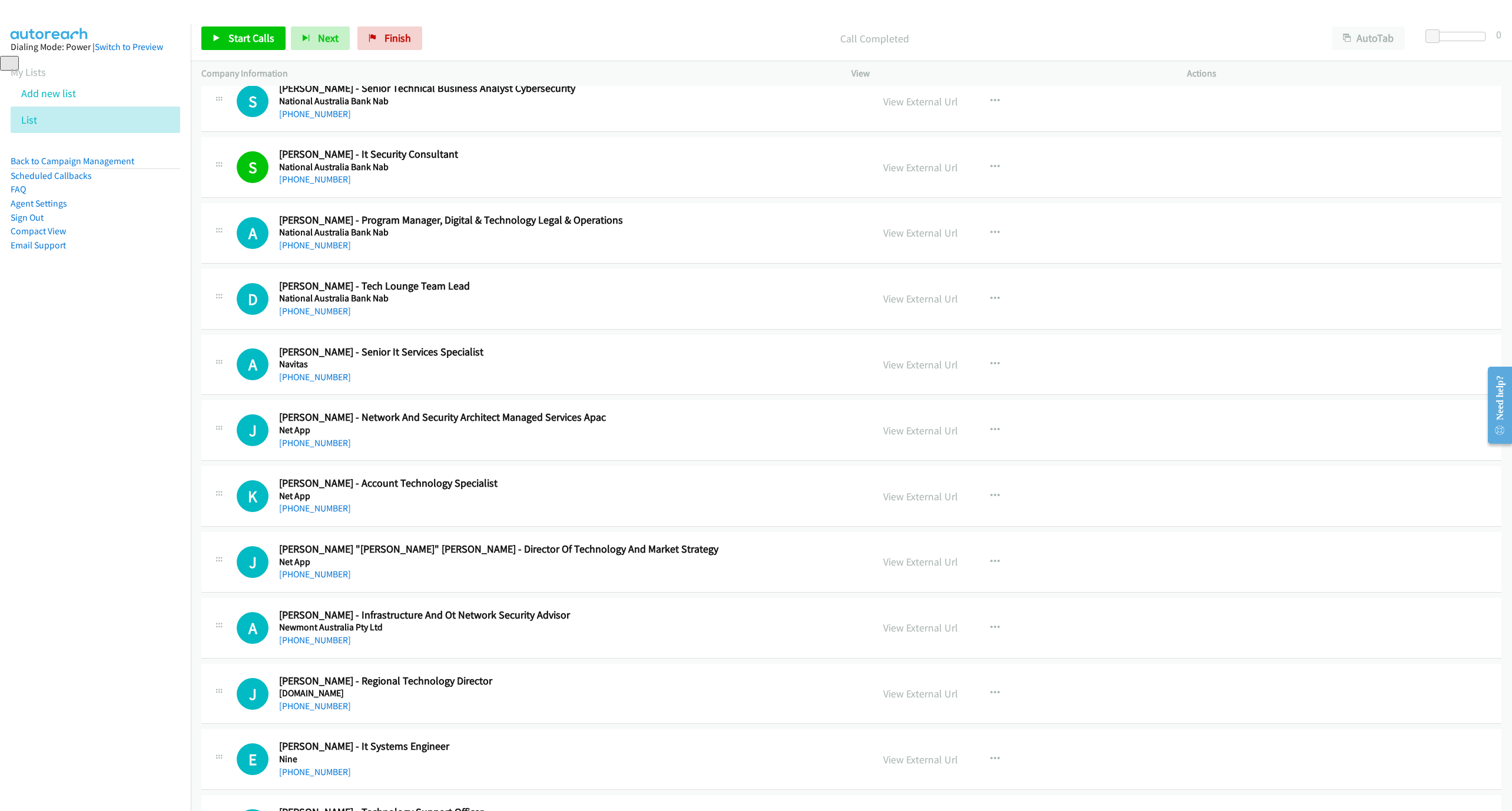
scroll to position [12730, 0]
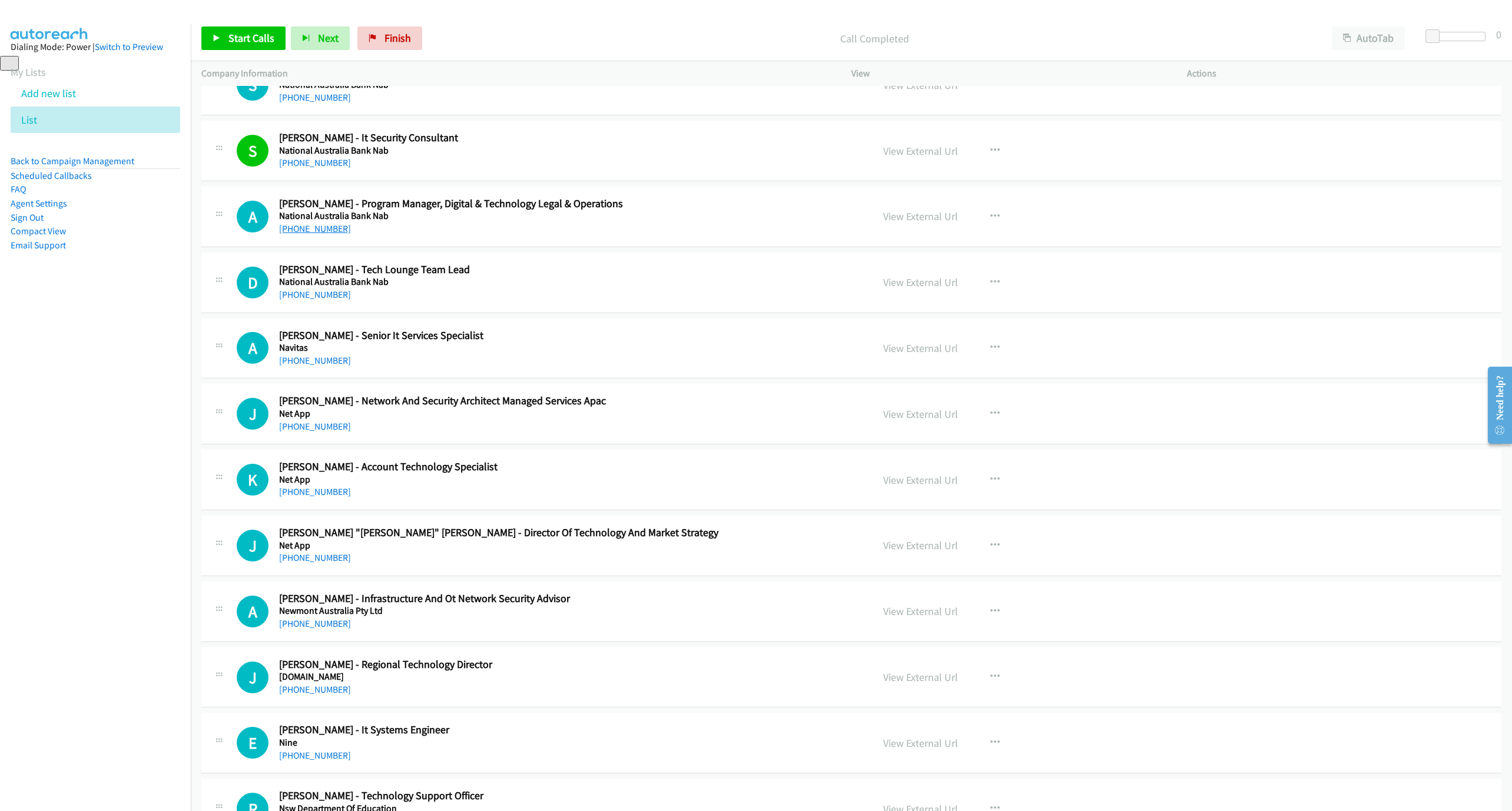
click at [308, 234] on link "[PHONE_NUMBER]" at bounding box center [314, 228] width 72 height 11
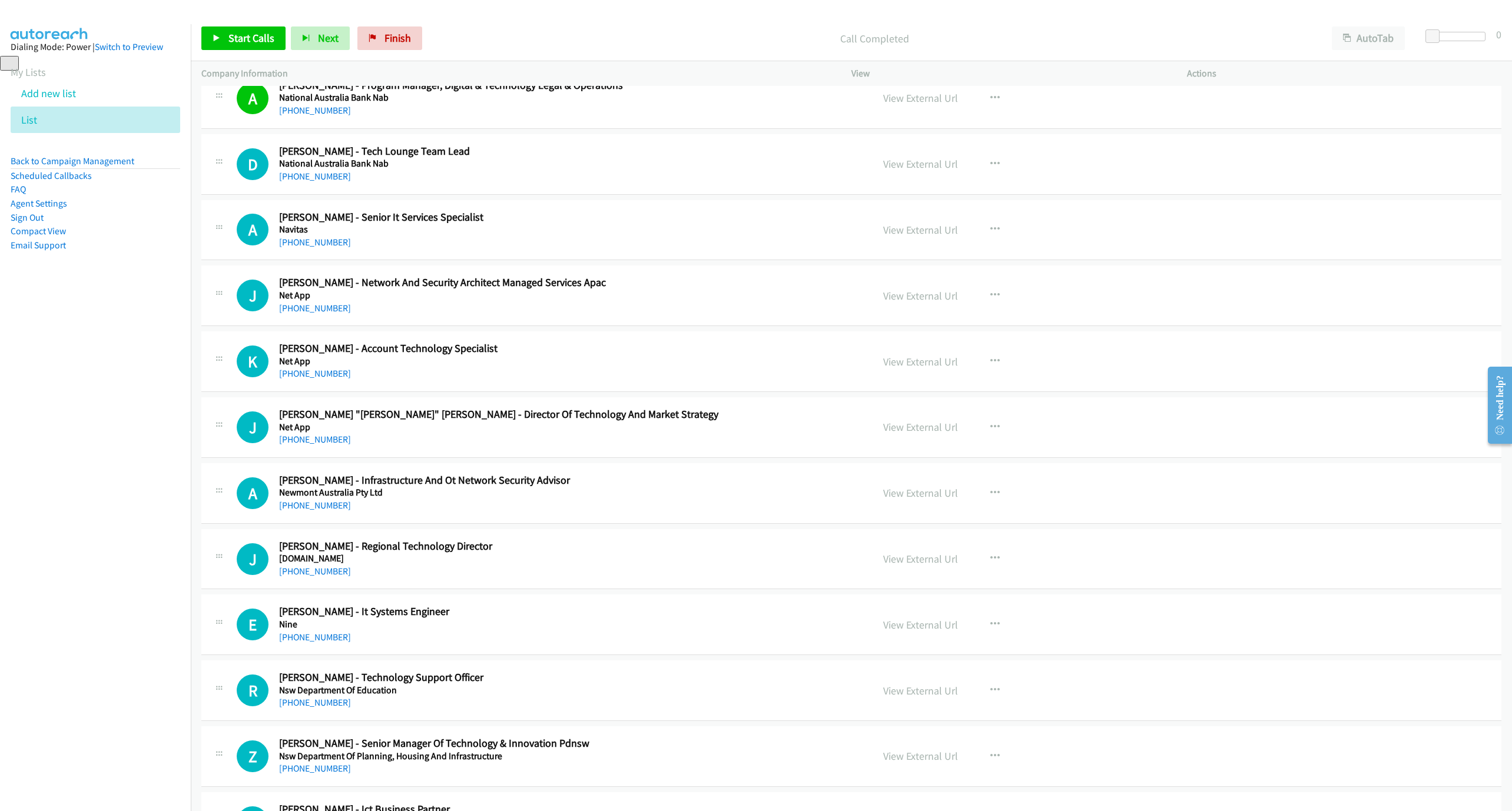
scroll to position [12907, 0]
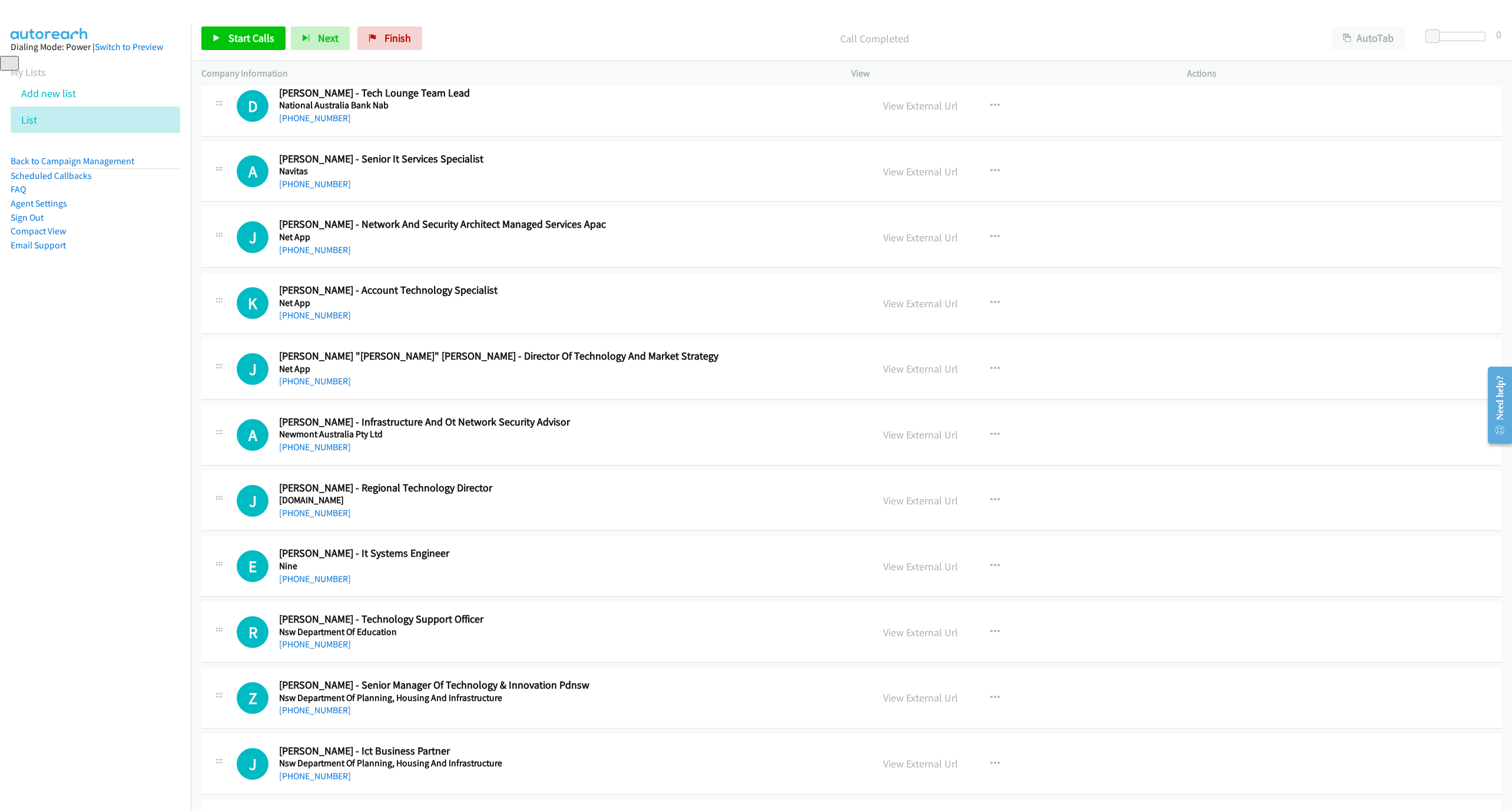
click at [300, 177] on h5 "Navitas" at bounding box center [546, 171] width 537 height 12
click at [297, 190] on link "[PHONE_NUMBER]" at bounding box center [314, 183] width 72 height 11
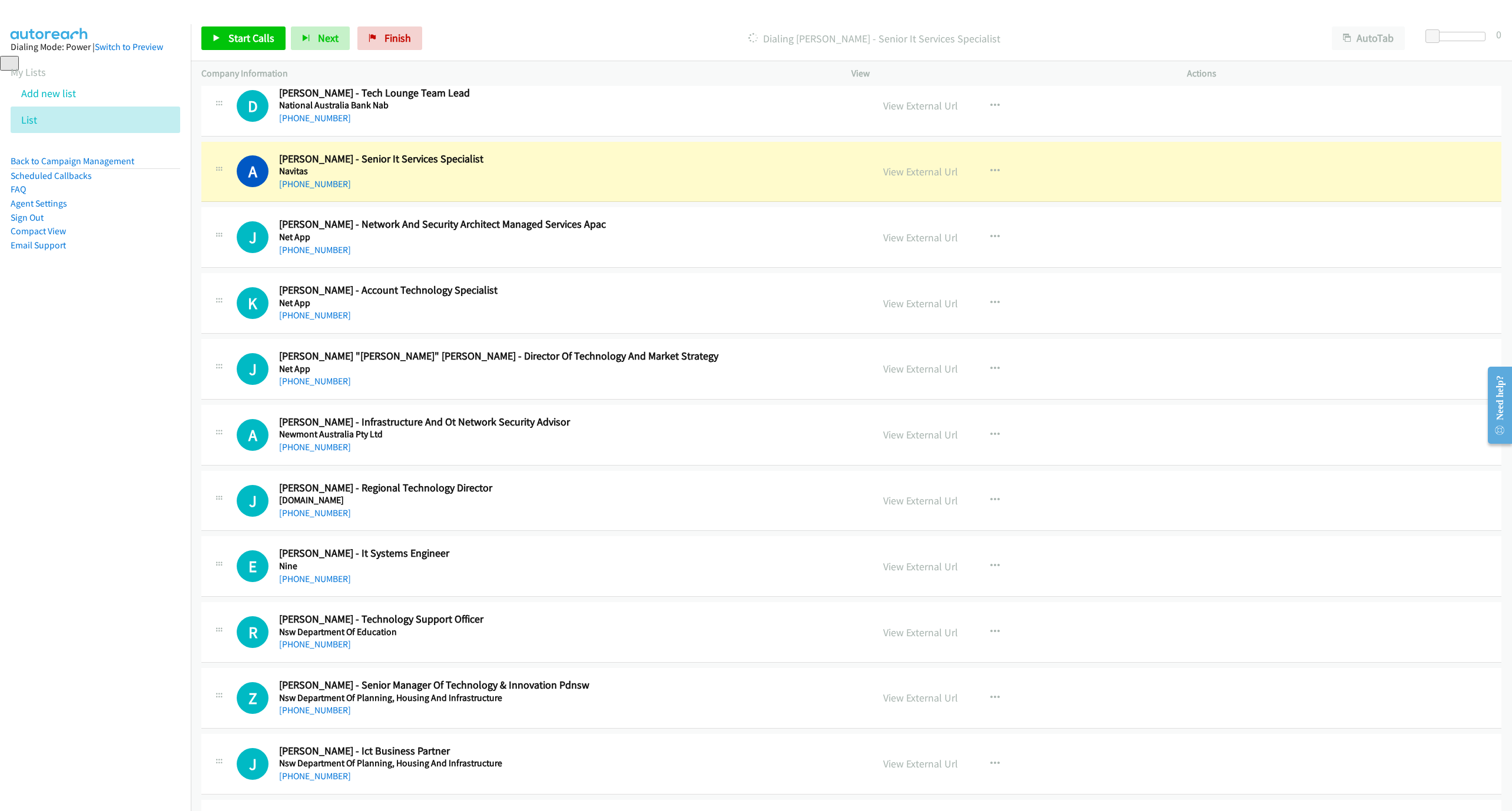
click at [589, 192] on div "[PHONE_NUMBER]" at bounding box center [546, 184] width 537 height 14
click at [908, 178] on link "View External Url" at bounding box center [920, 172] width 75 height 14
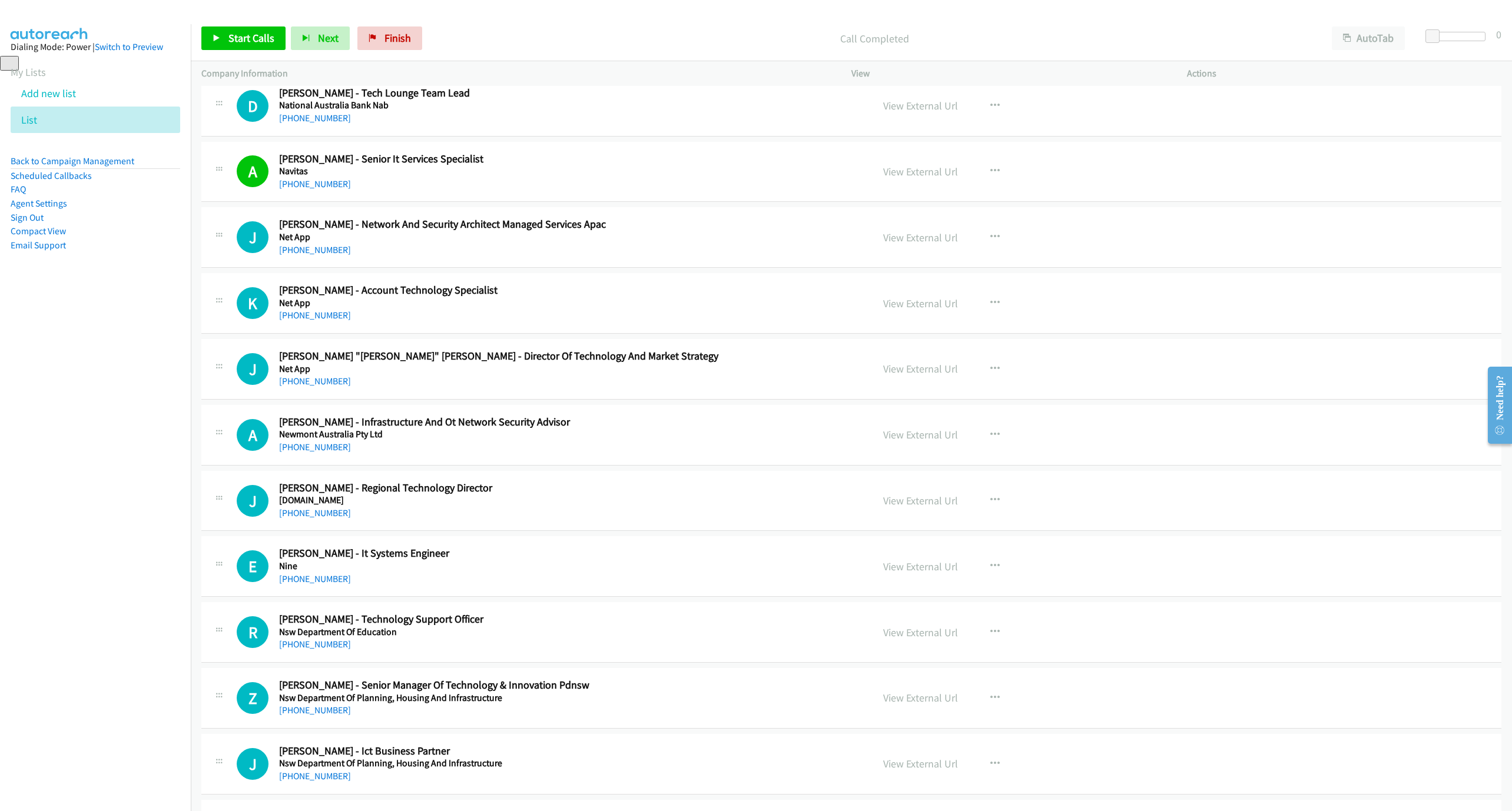
scroll to position [12995, 0]
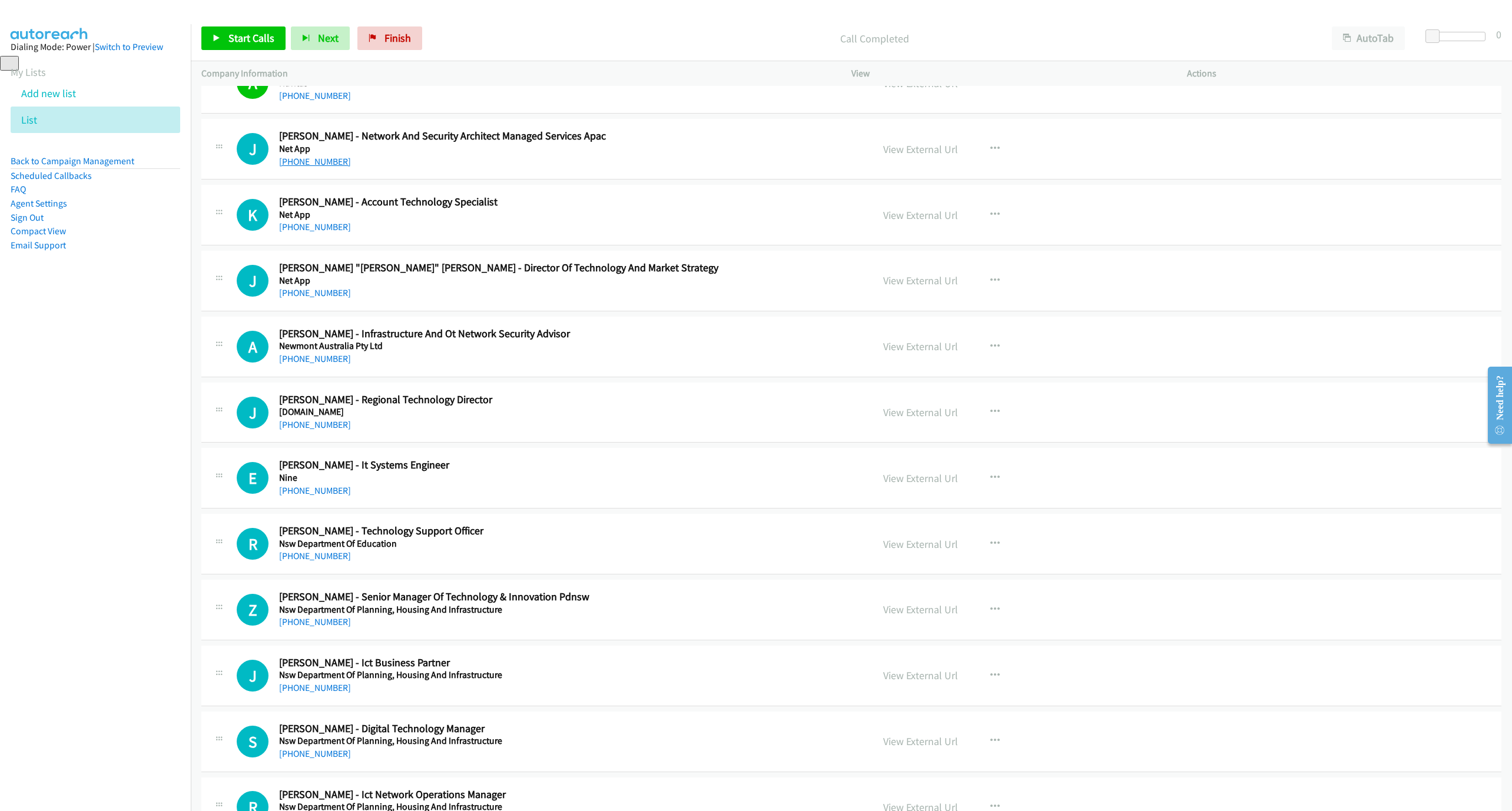
click at [302, 167] on link "[PHONE_NUMBER]" at bounding box center [314, 161] width 72 height 11
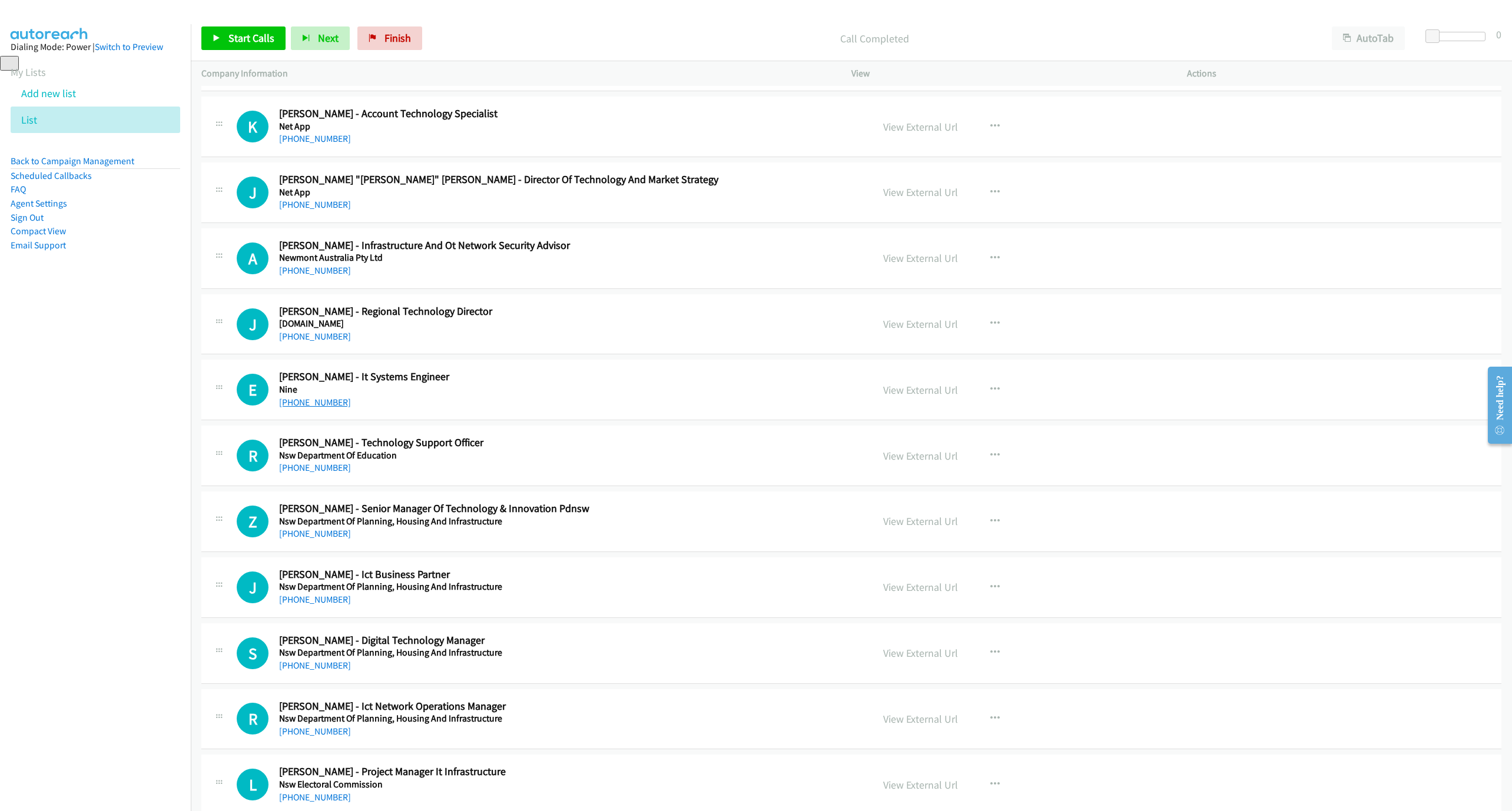
click at [297, 408] on link "[PHONE_NUMBER]" at bounding box center [314, 401] width 72 height 11
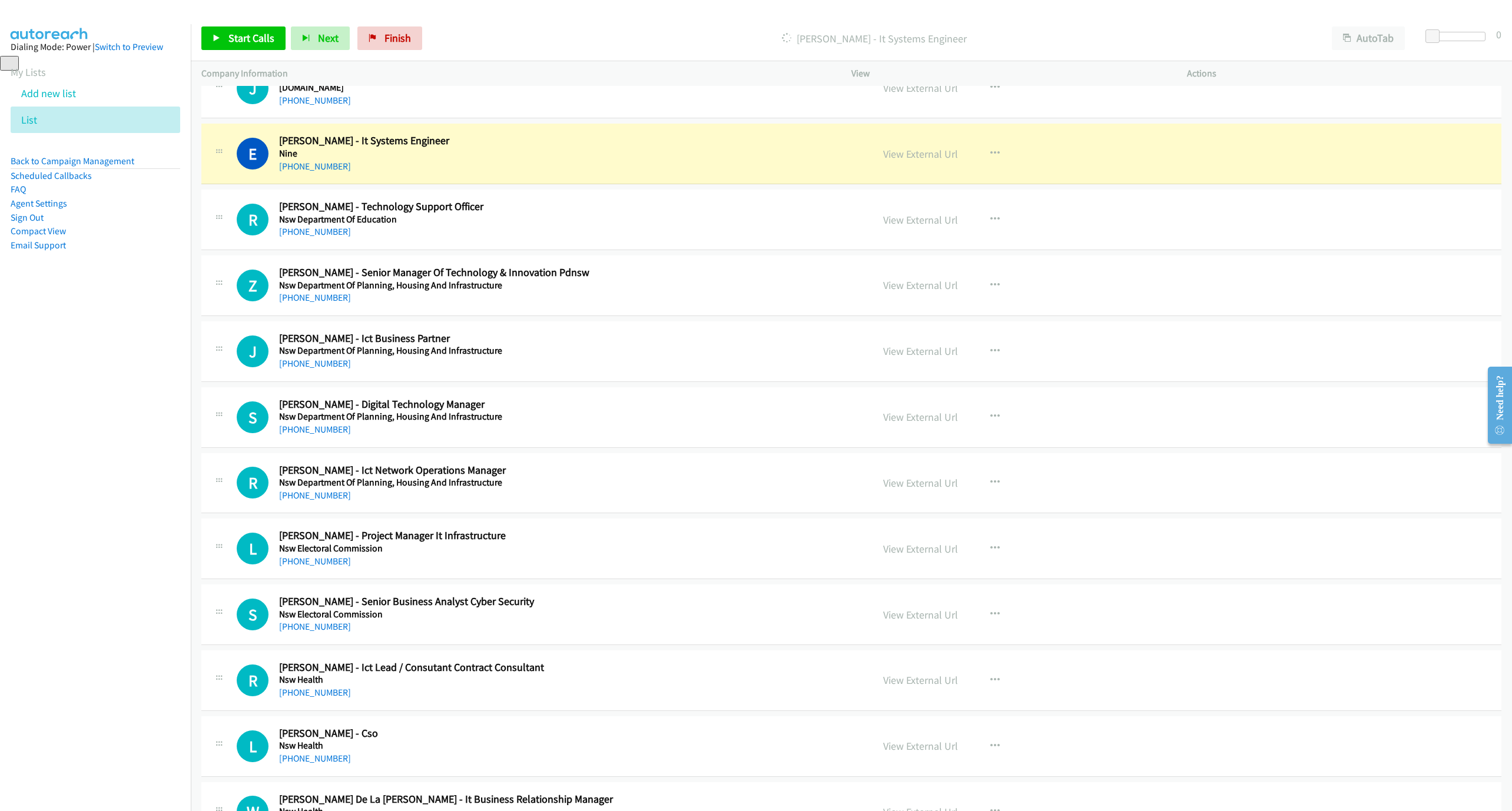
scroll to position [13347, 0]
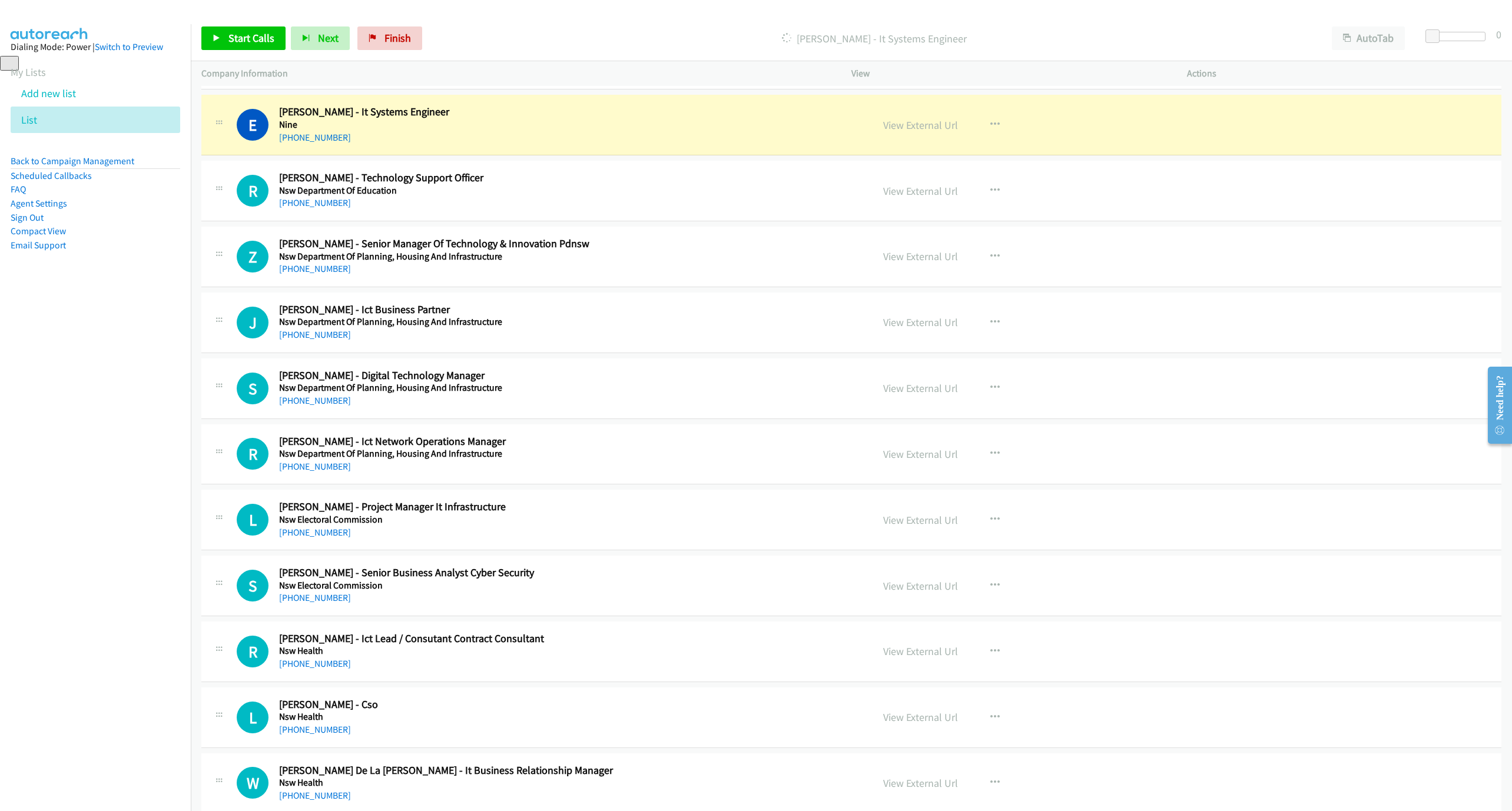
click at [1, 399] on nav "Dialing Mode: Power | Switch to Preview My Lists Add new list List Back to Camp…" at bounding box center [96, 429] width 192 height 811
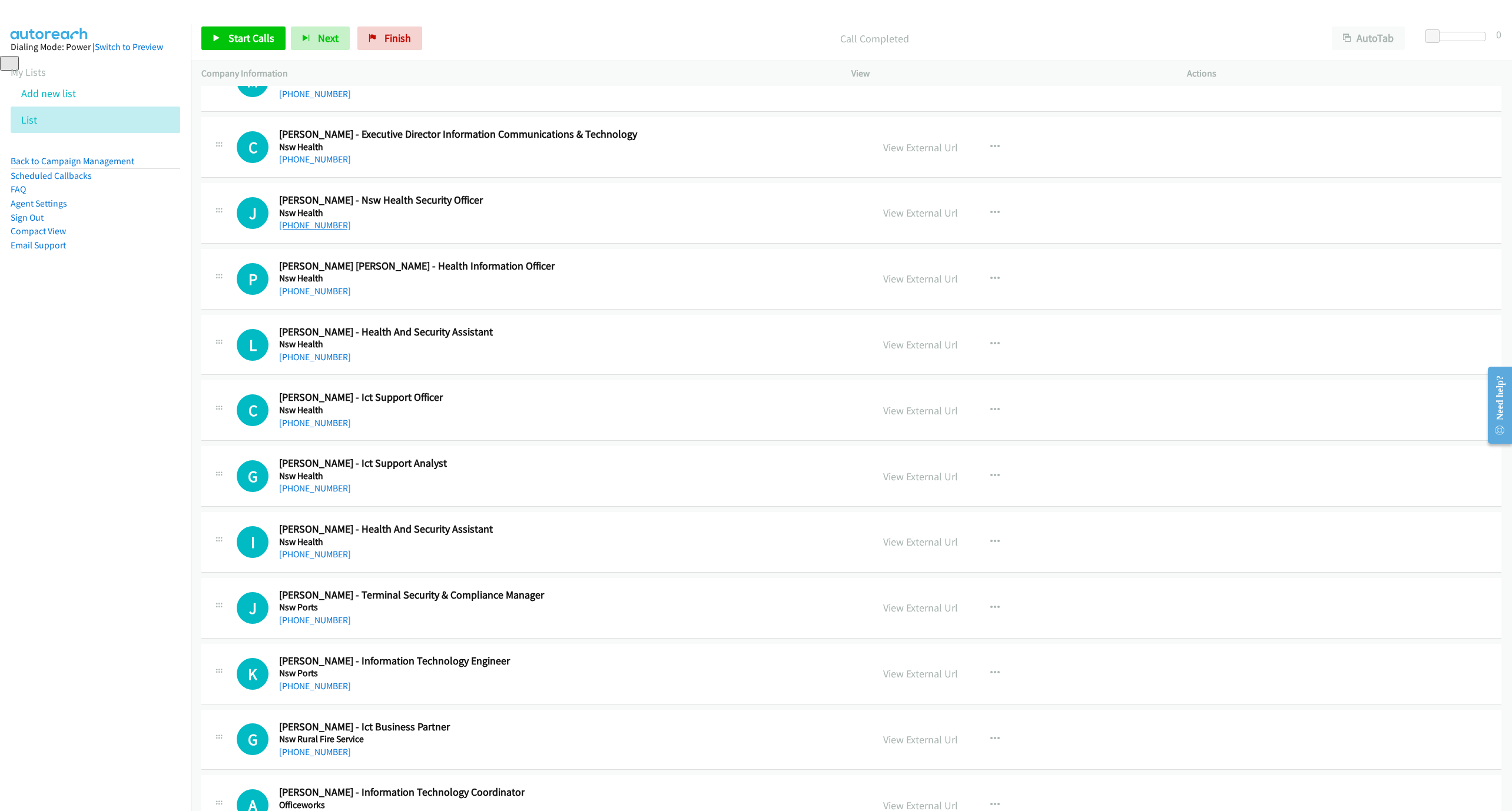
scroll to position [14143, 0]
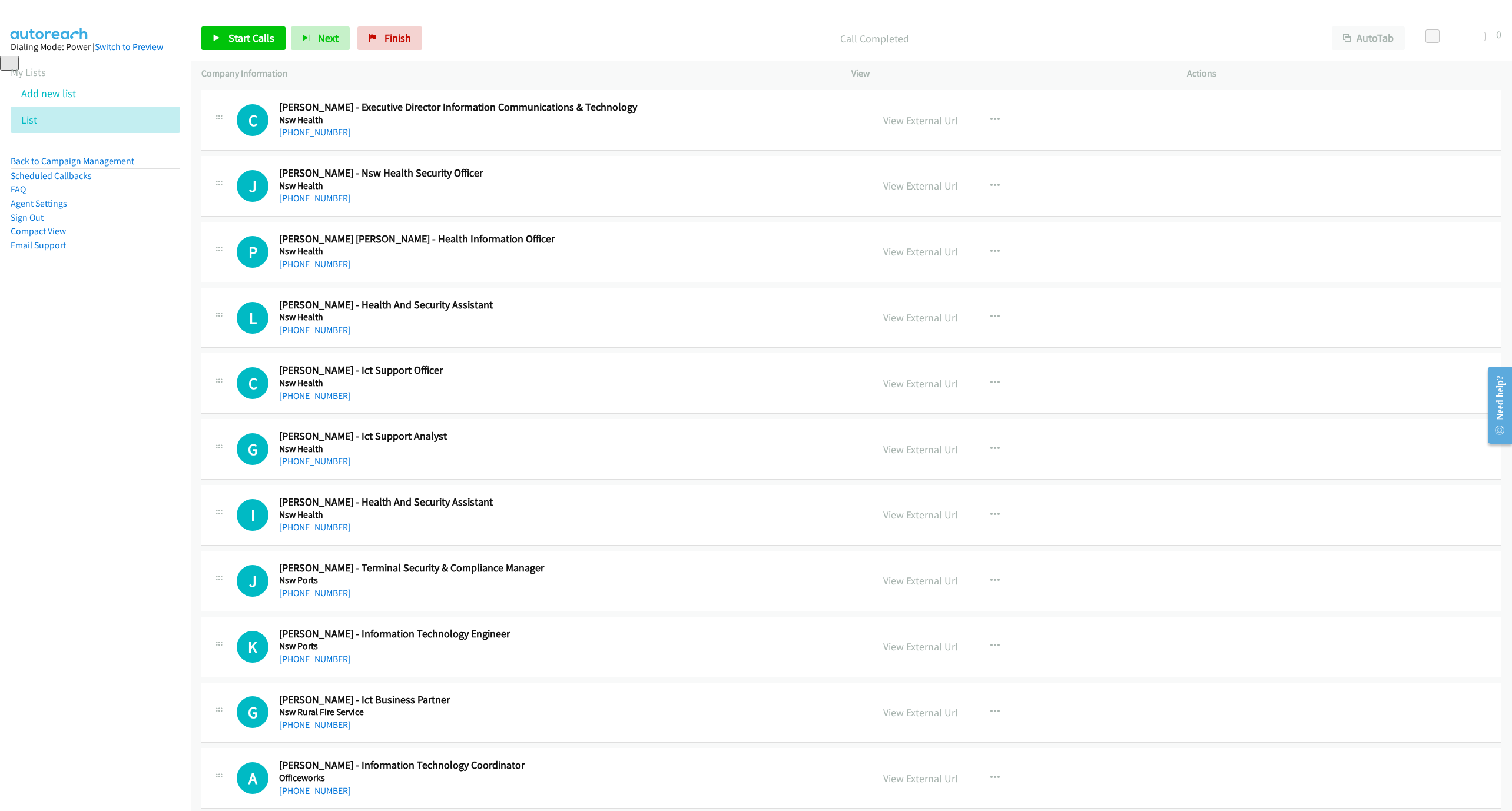
click at [322, 401] on link "[PHONE_NUMBER]" at bounding box center [314, 395] width 72 height 11
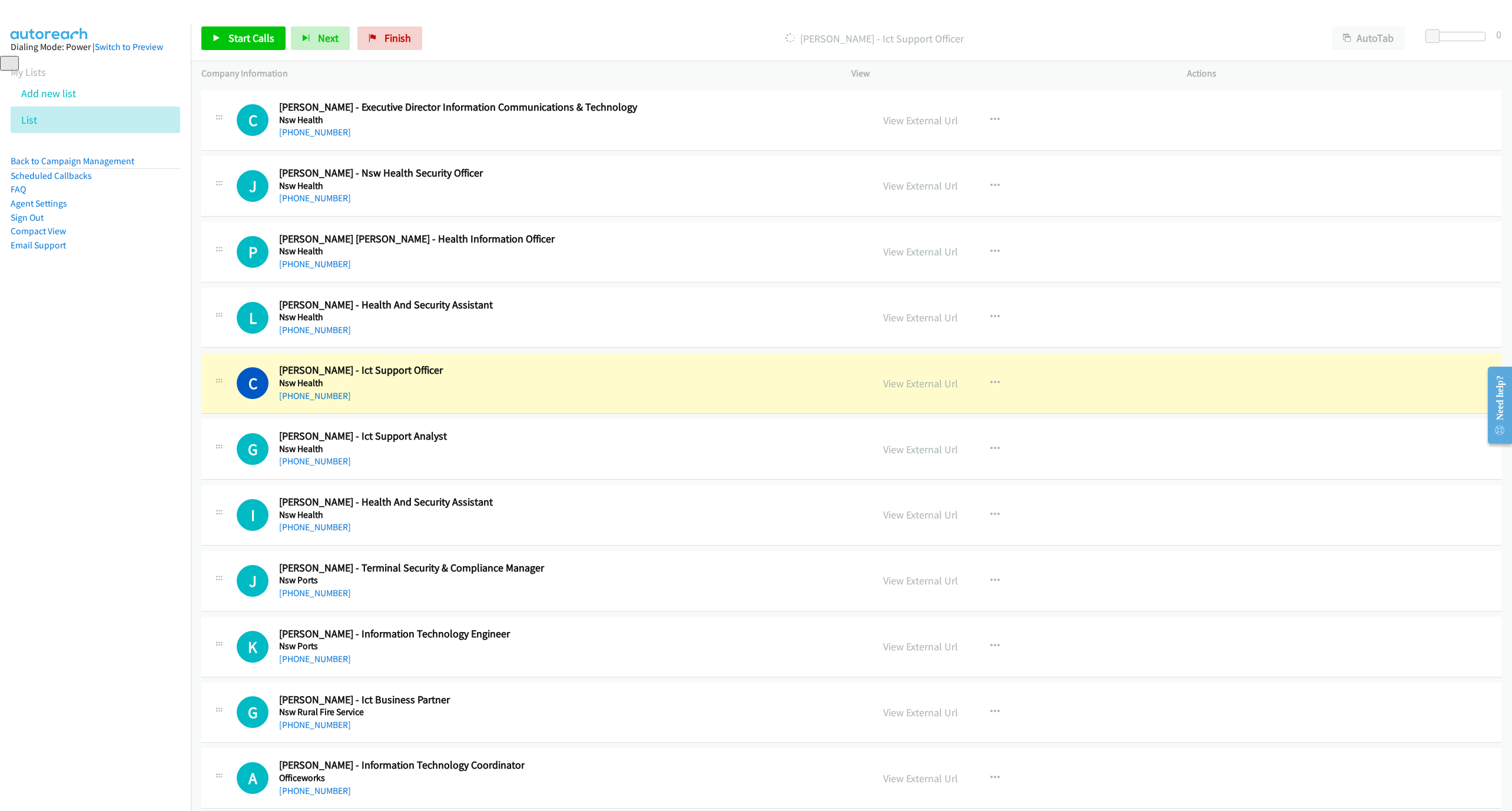
click at [549, 403] on div "[PHONE_NUMBER]" at bounding box center [546, 396] width 537 height 14
click at [924, 390] on link "View External Url" at bounding box center [920, 383] width 75 height 14
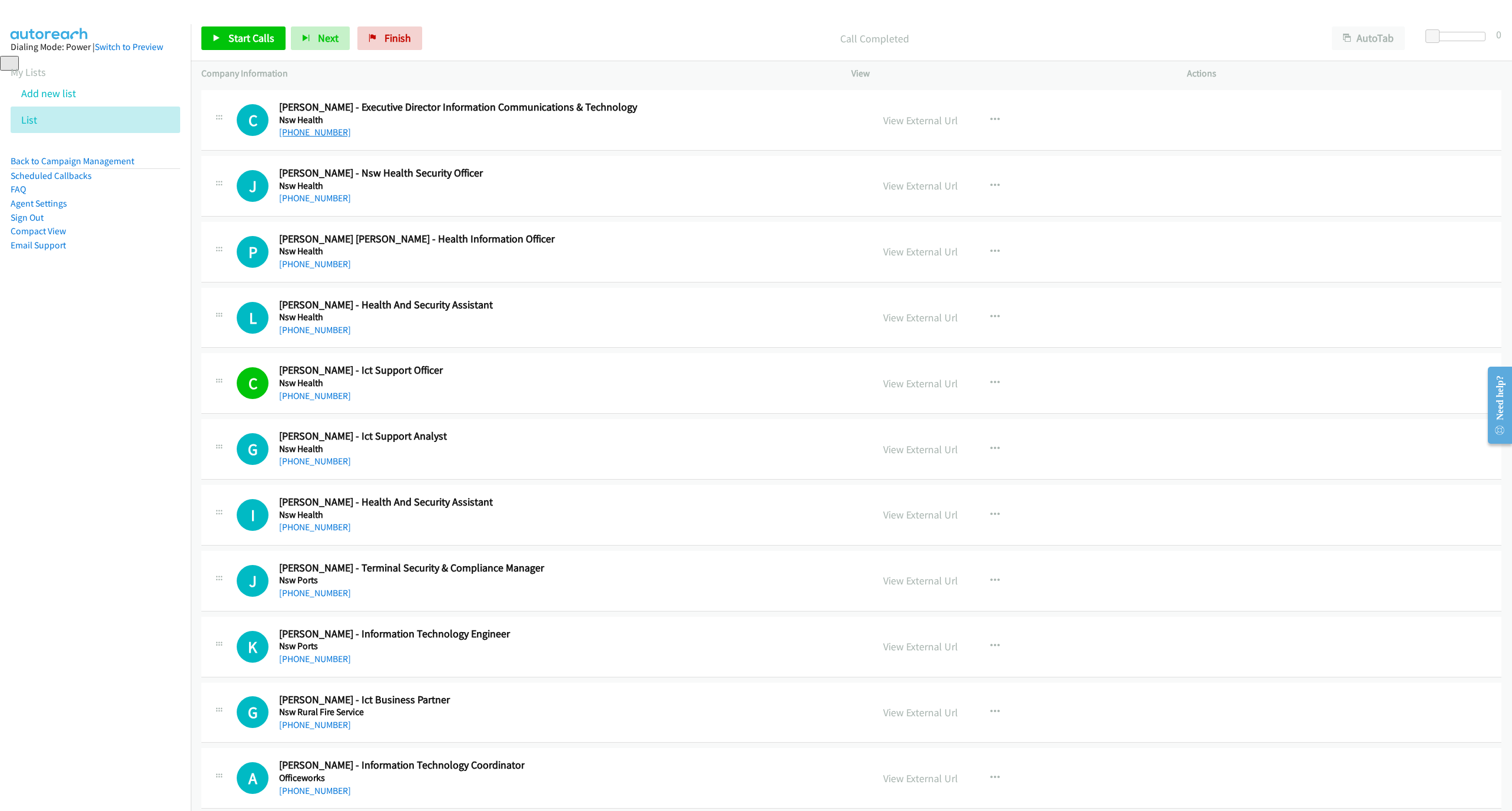
click at [315, 137] on link "[PHONE_NUMBER]" at bounding box center [314, 131] width 72 height 11
drag, startPoint x: 305, startPoint y: 454, endPoint x: 551, endPoint y: 515, distance: 253.5
click at [305, 401] on link "[PHONE_NUMBER]" at bounding box center [314, 395] width 72 height 11
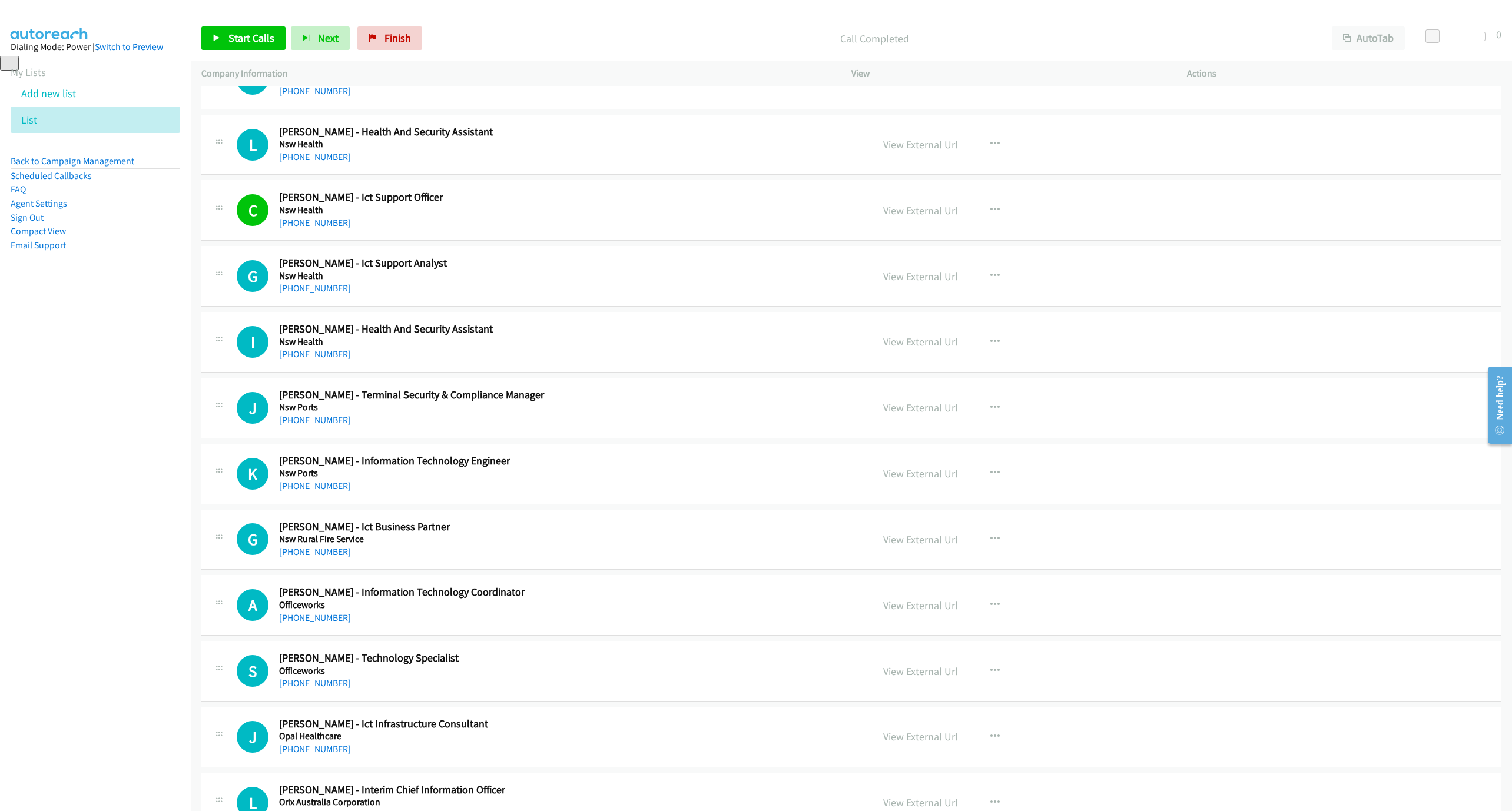
scroll to position [14318, 0]
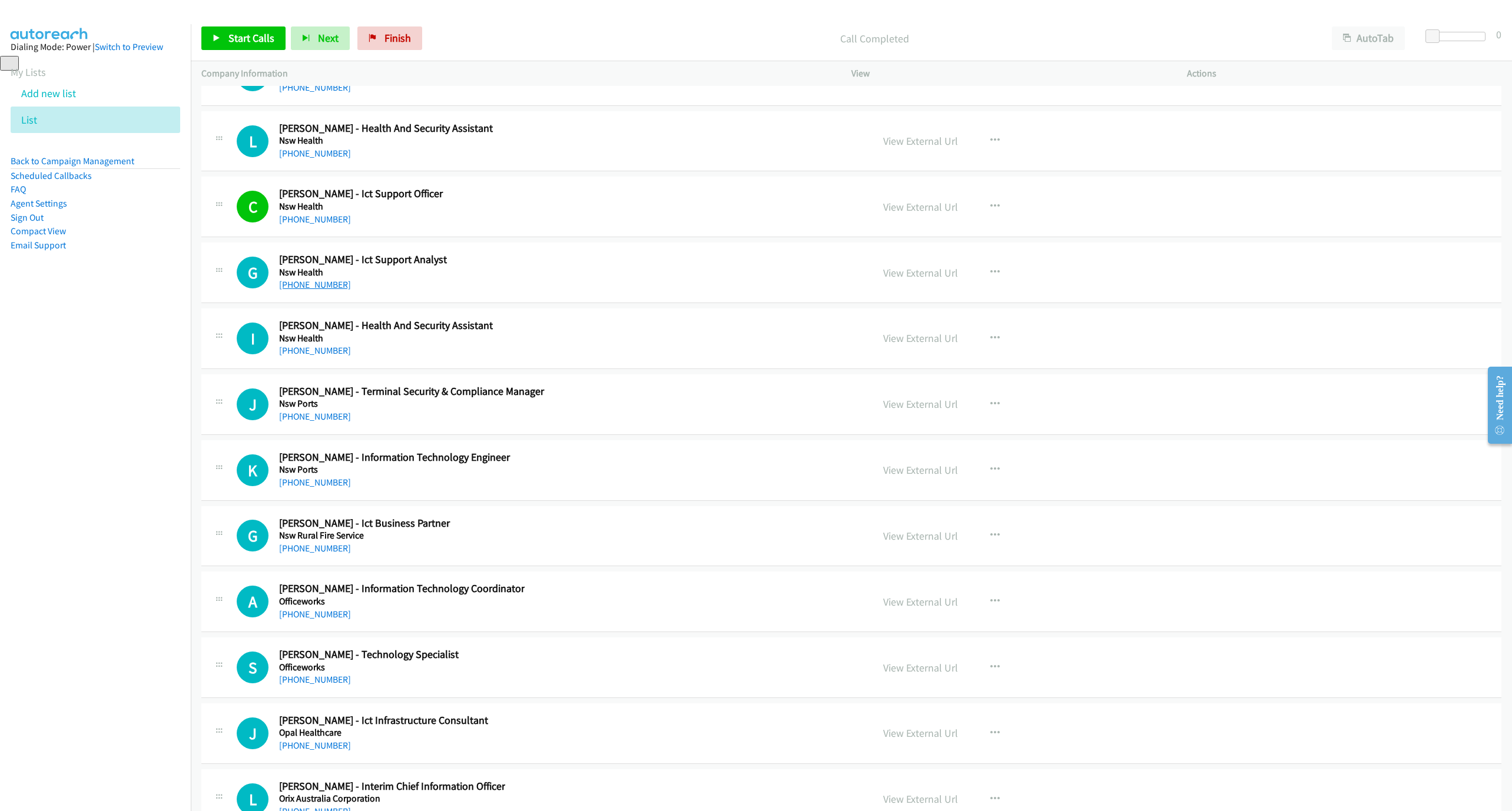
click at [313, 290] on link "[PHONE_NUMBER]" at bounding box center [314, 284] width 72 height 11
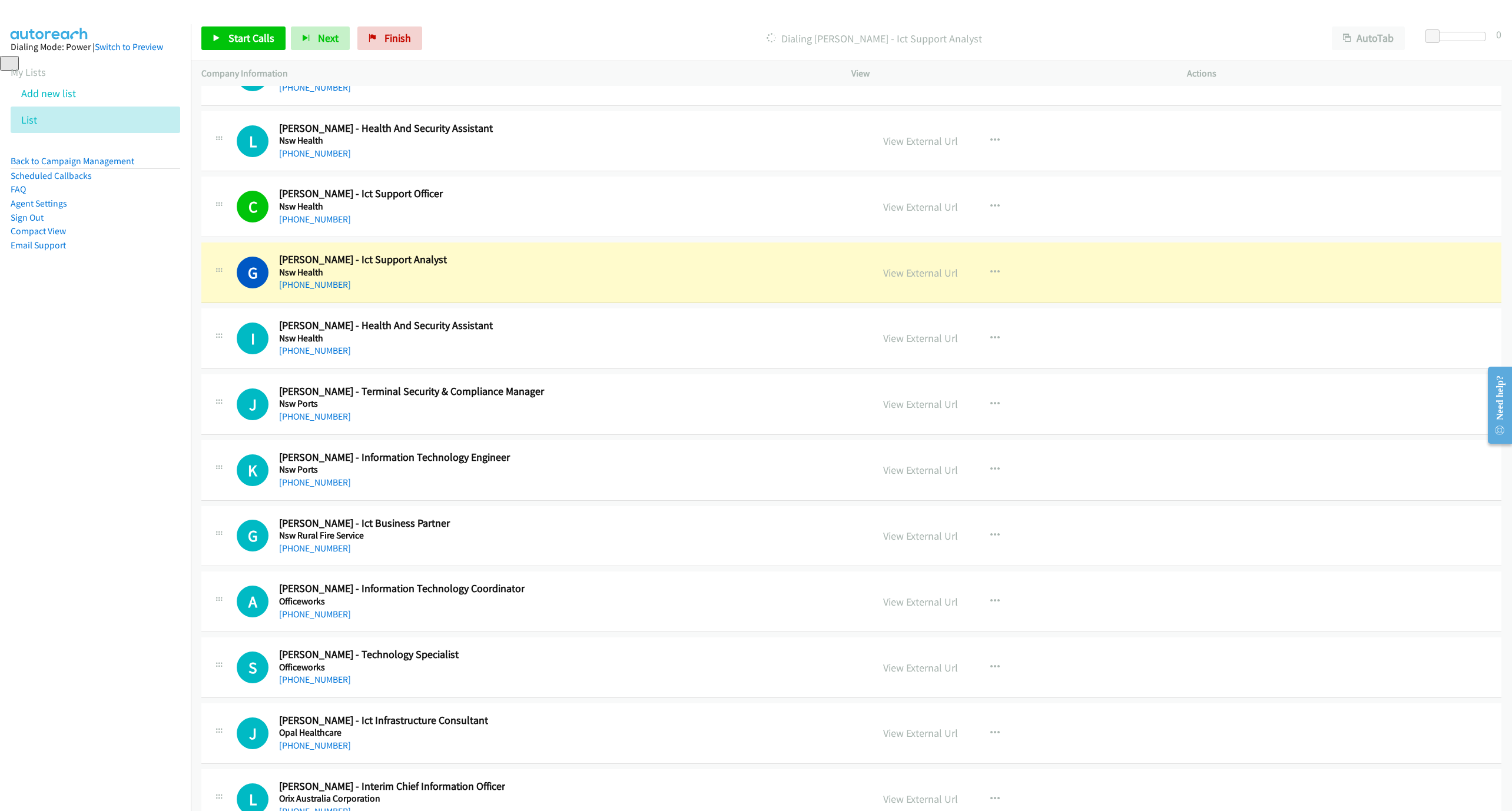
click at [548, 291] on div "[PHONE_NUMBER]" at bounding box center [546, 284] width 537 height 14
click at [924, 280] on link "View External Url" at bounding box center [920, 273] width 75 height 14
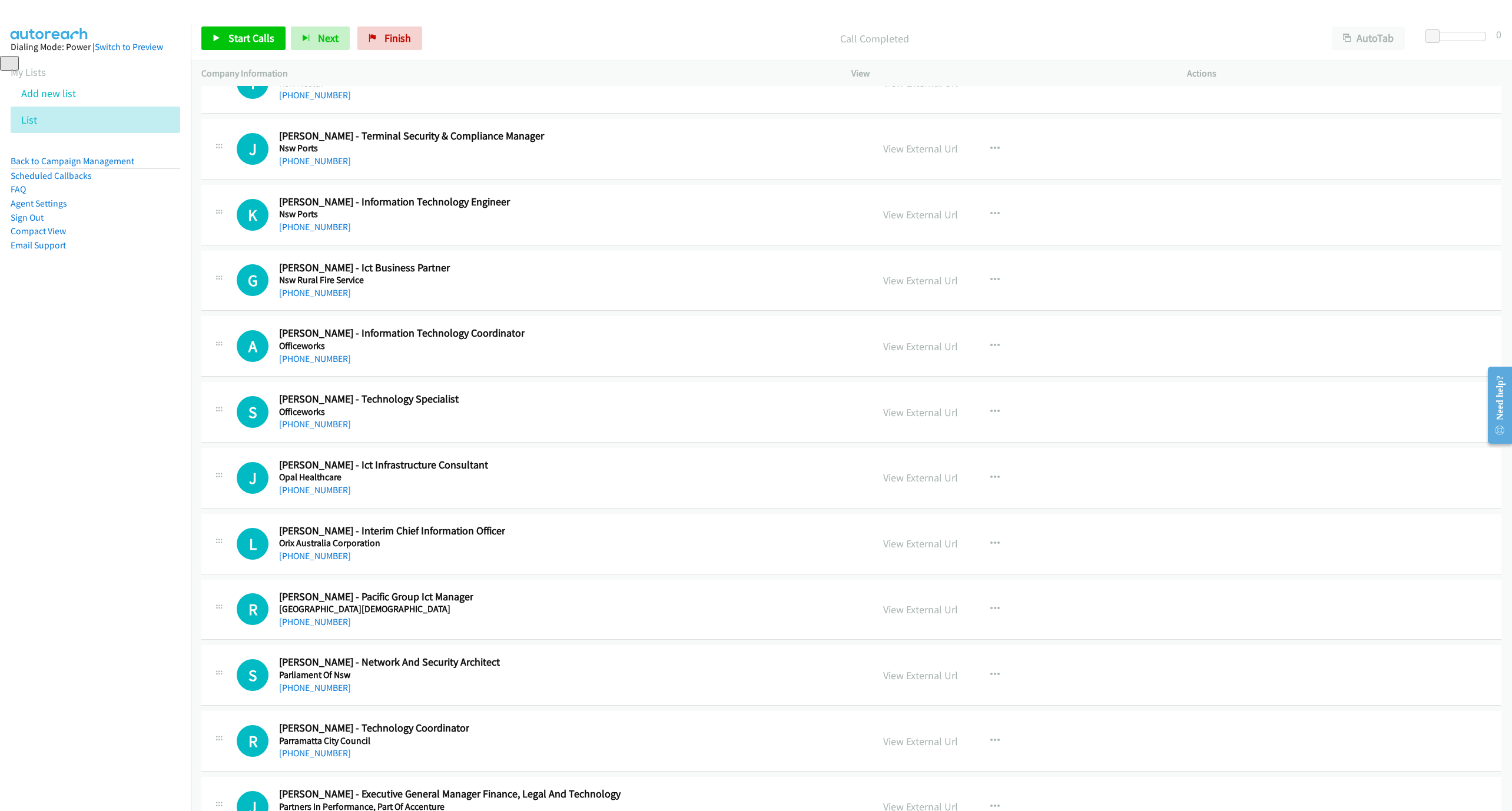
scroll to position [14583, 0]
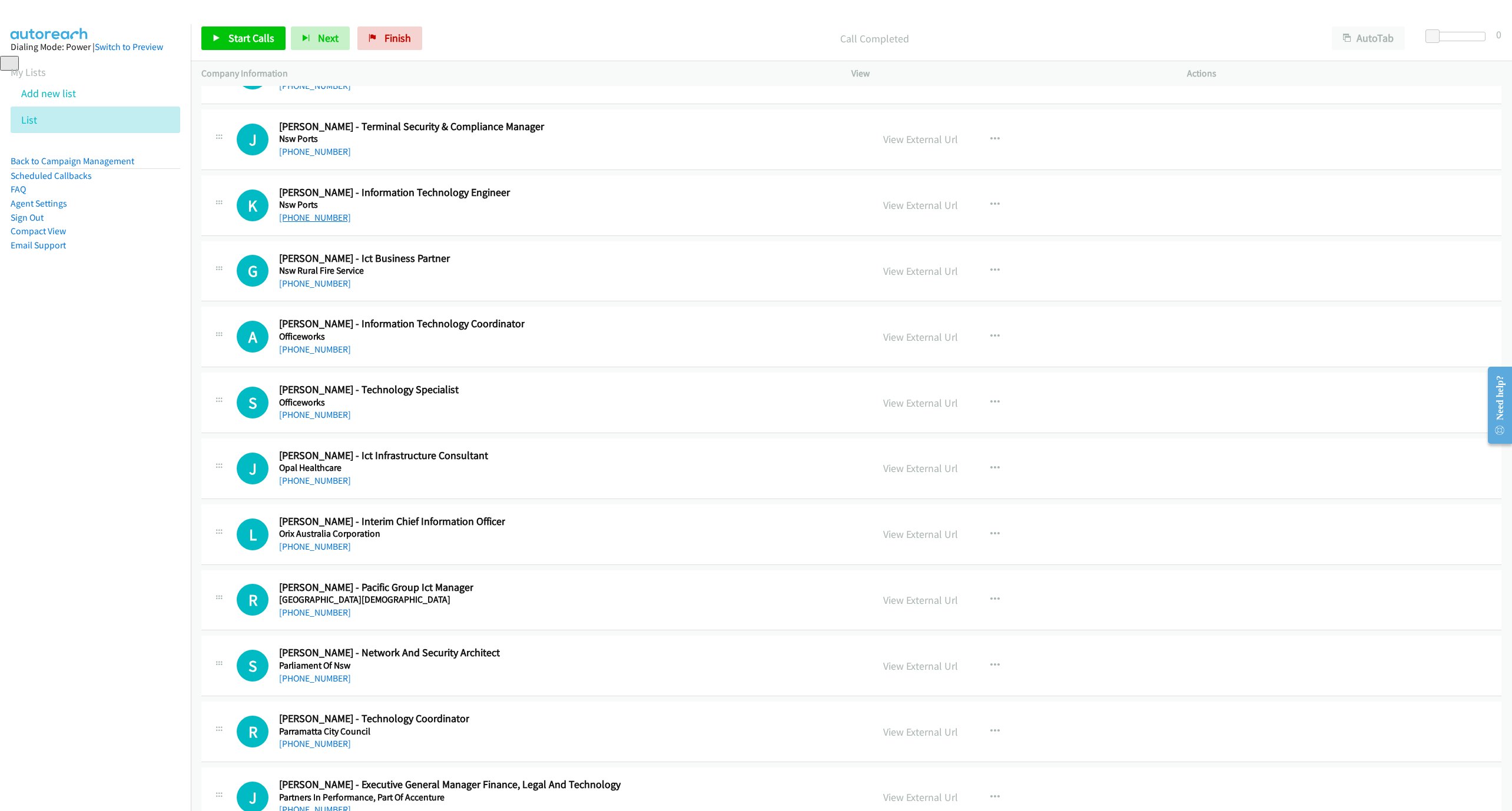
click at [302, 223] on link "[PHONE_NUMBER]" at bounding box center [314, 216] width 72 height 11
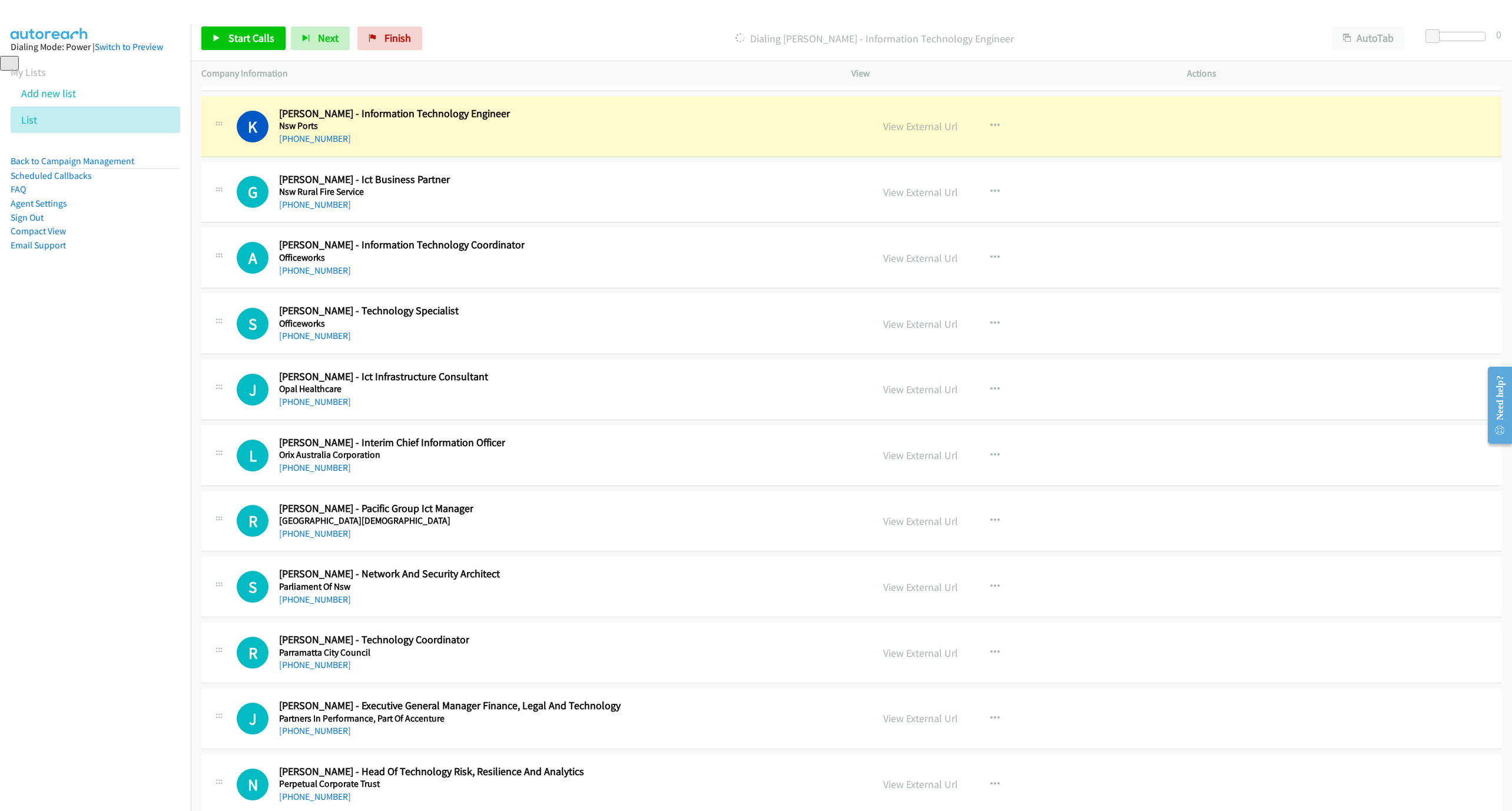
scroll to position [14672, 0]
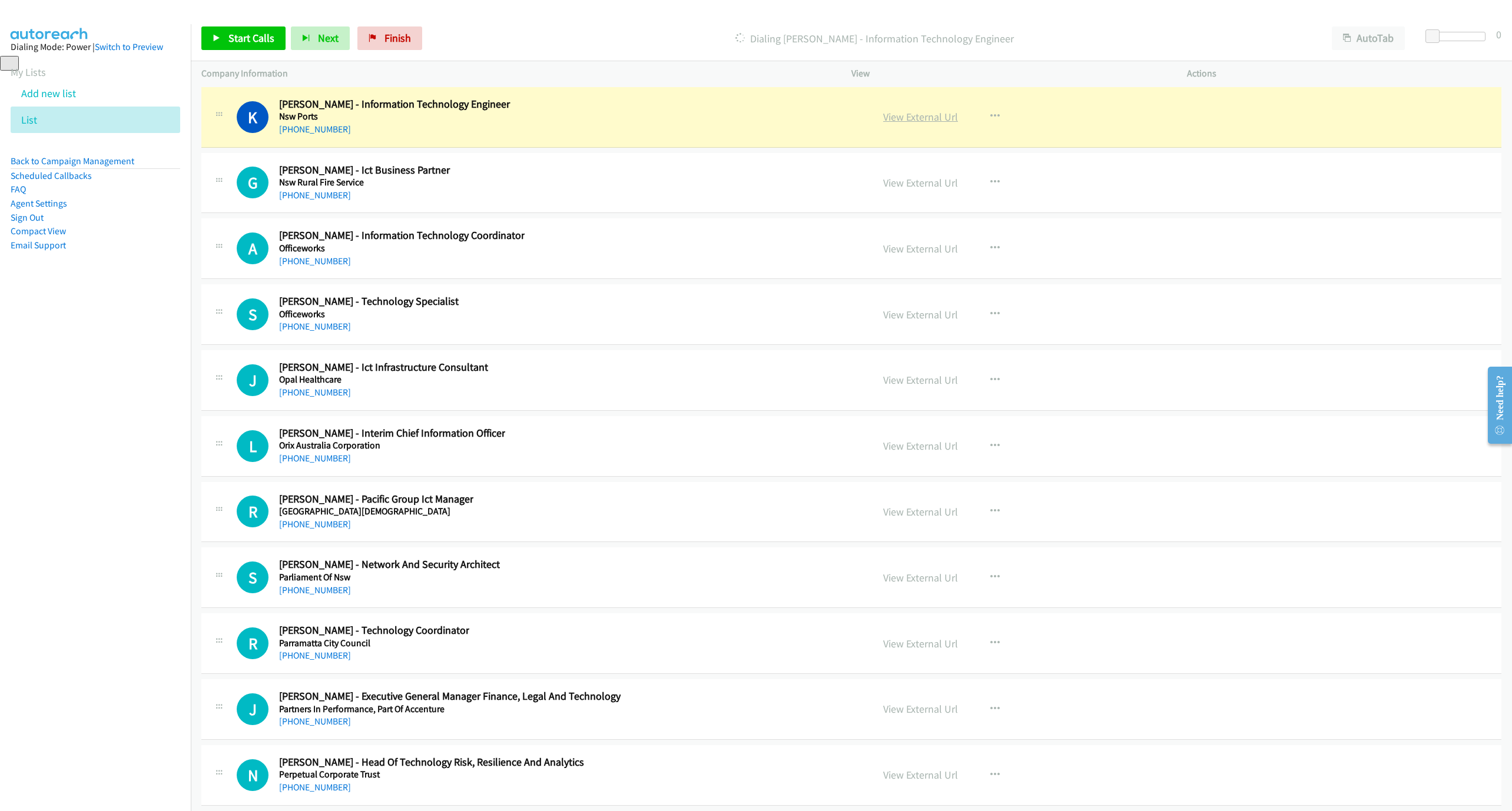
click at [917, 123] on link "View External Url" at bounding box center [920, 117] width 75 height 14
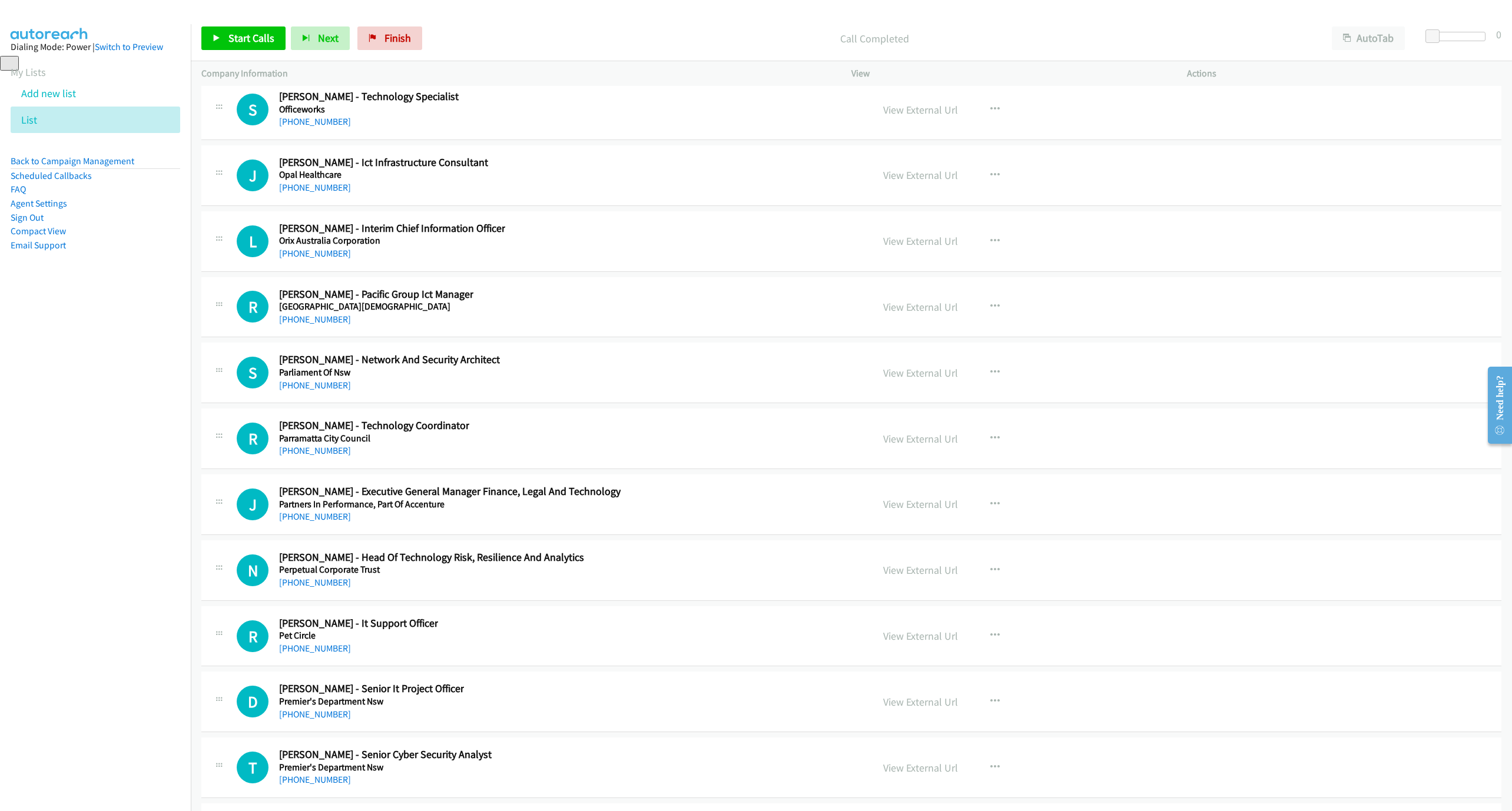
scroll to position [14937, 0]
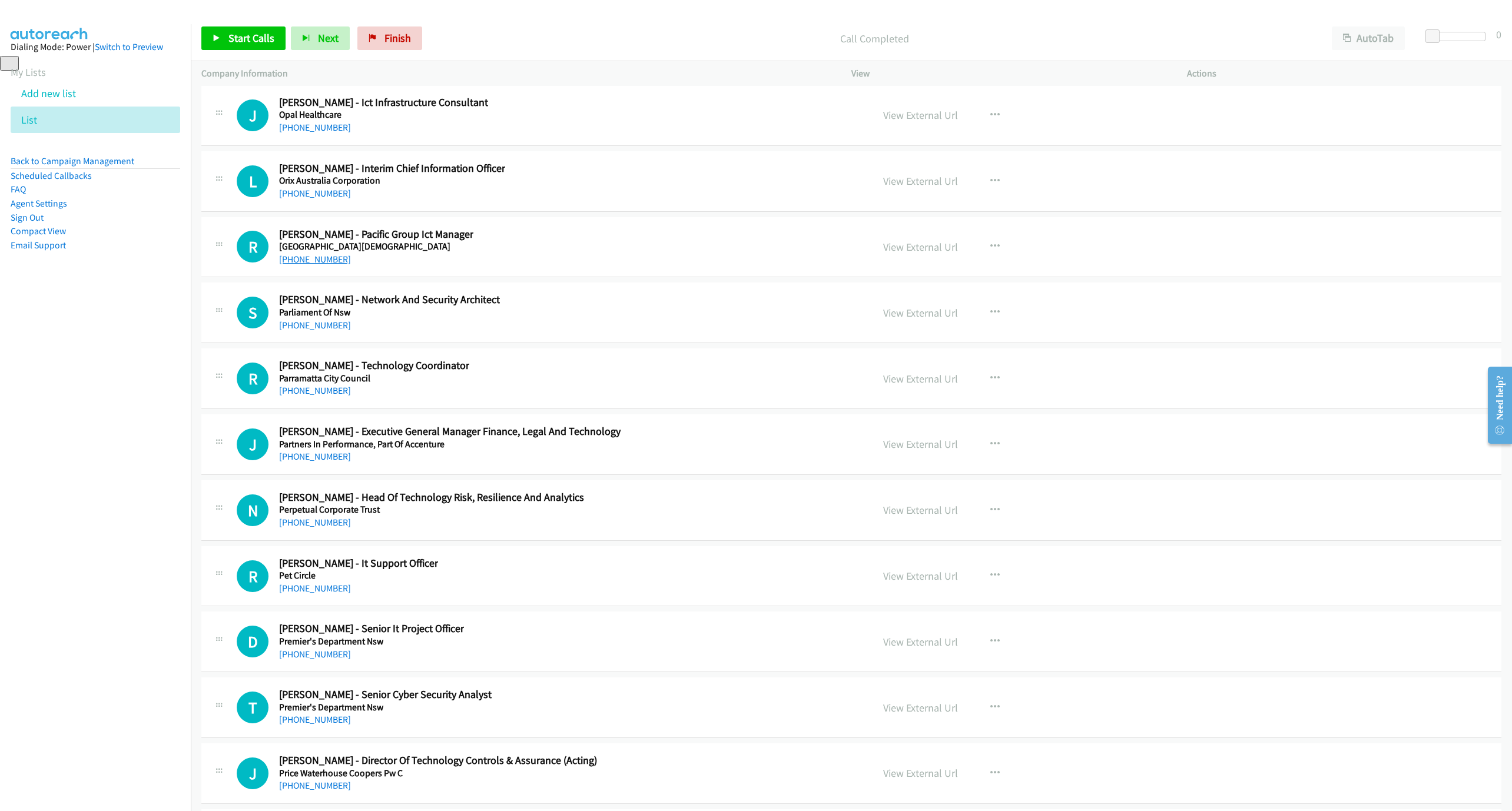
click at [314, 265] on link "[PHONE_NUMBER]" at bounding box center [314, 259] width 72 height 11
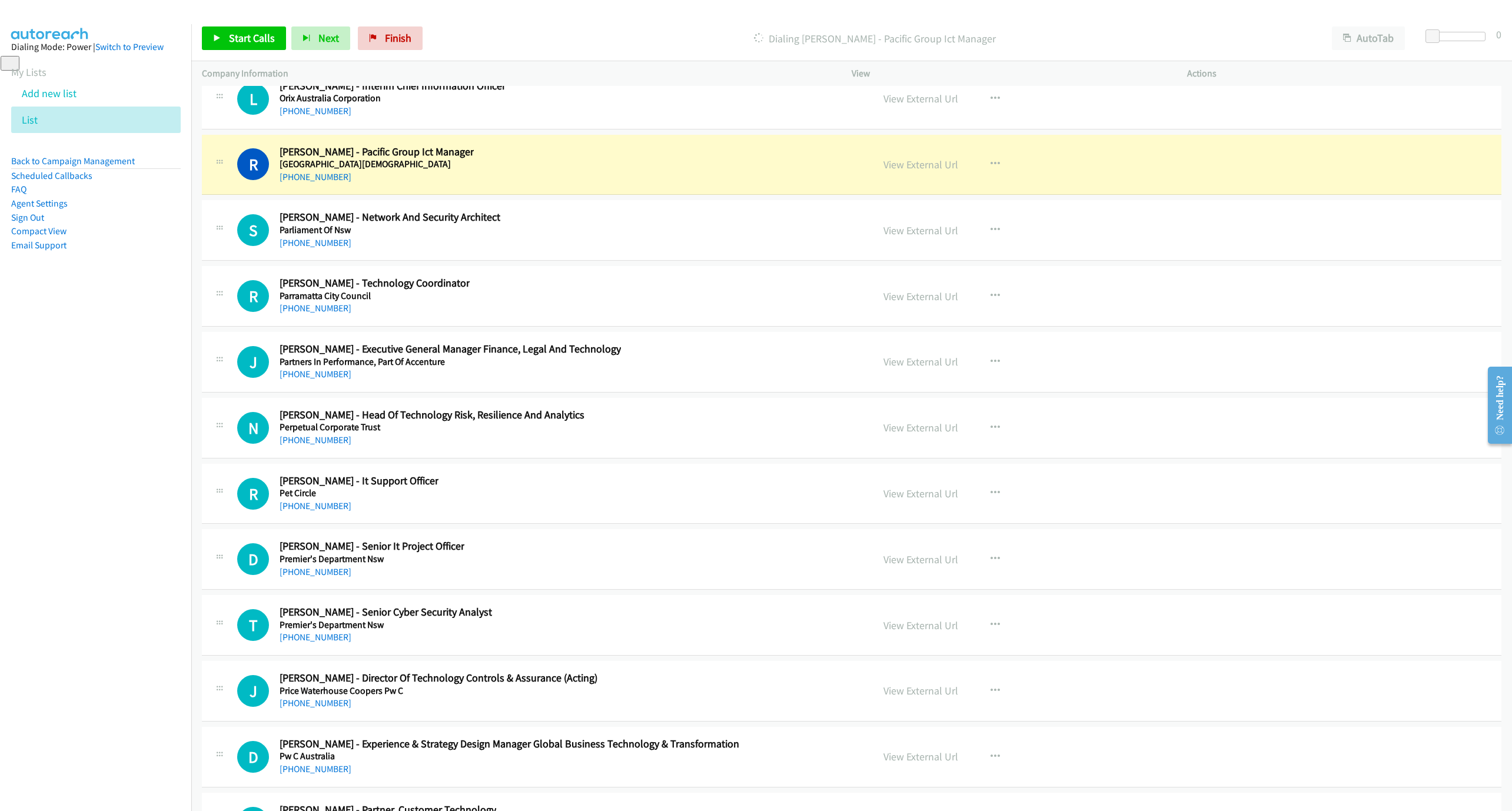
scroll to position [15025, 0]
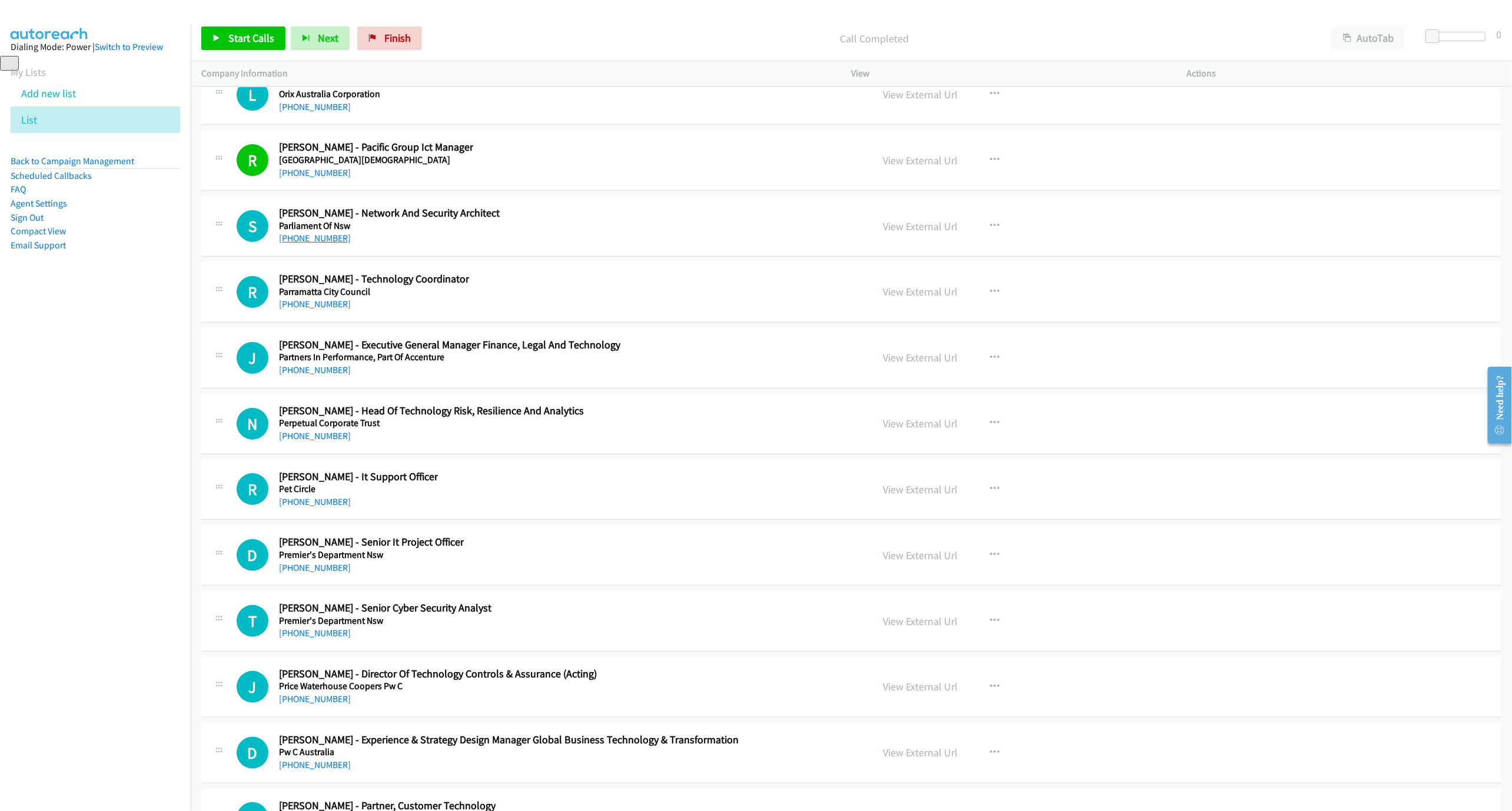
click at [313, 244] on link "[PHONE_NUMBER]" at bounding box center [314, 237] width 72 height 11
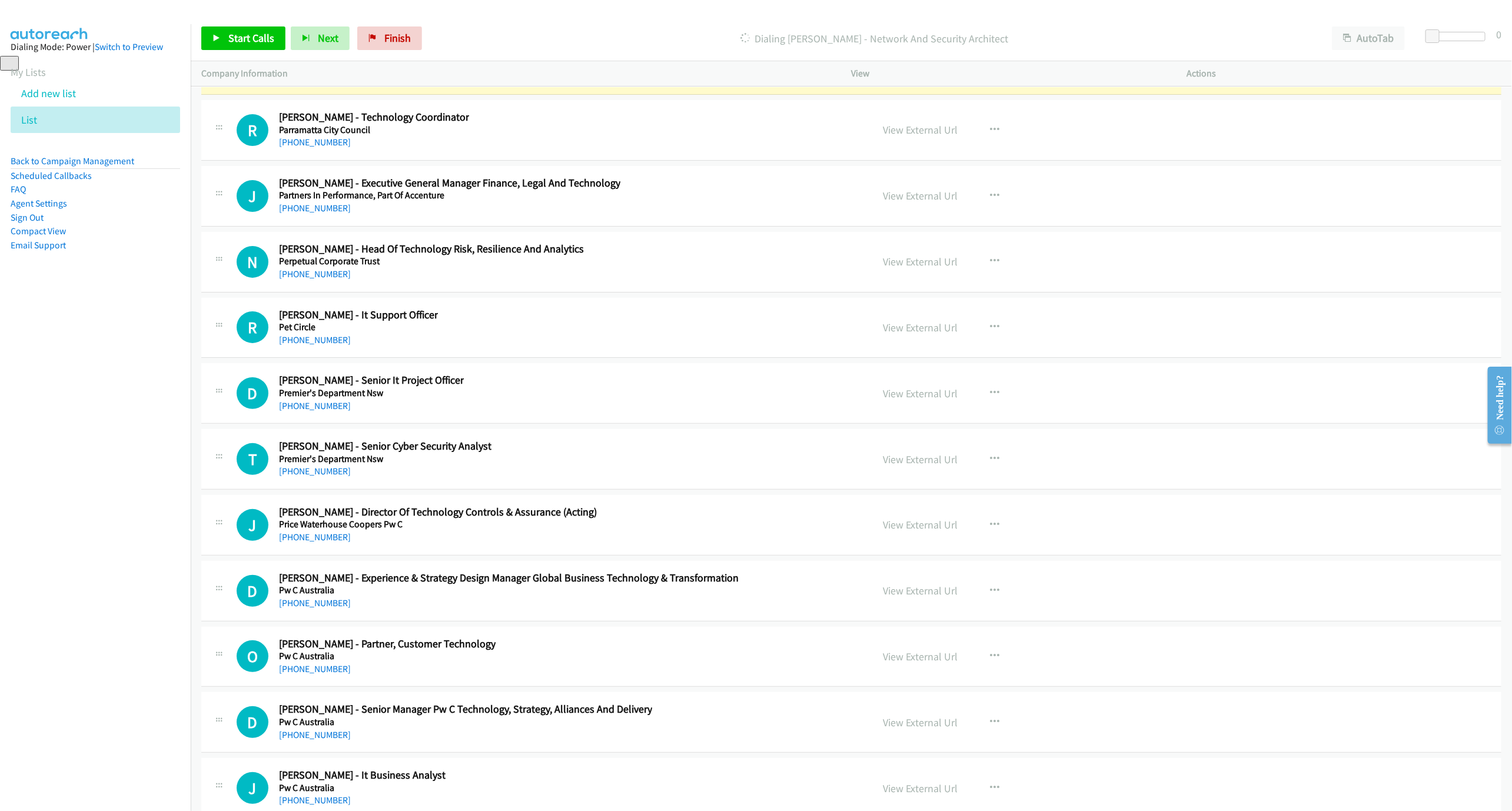
scroll to position [15202, 0]
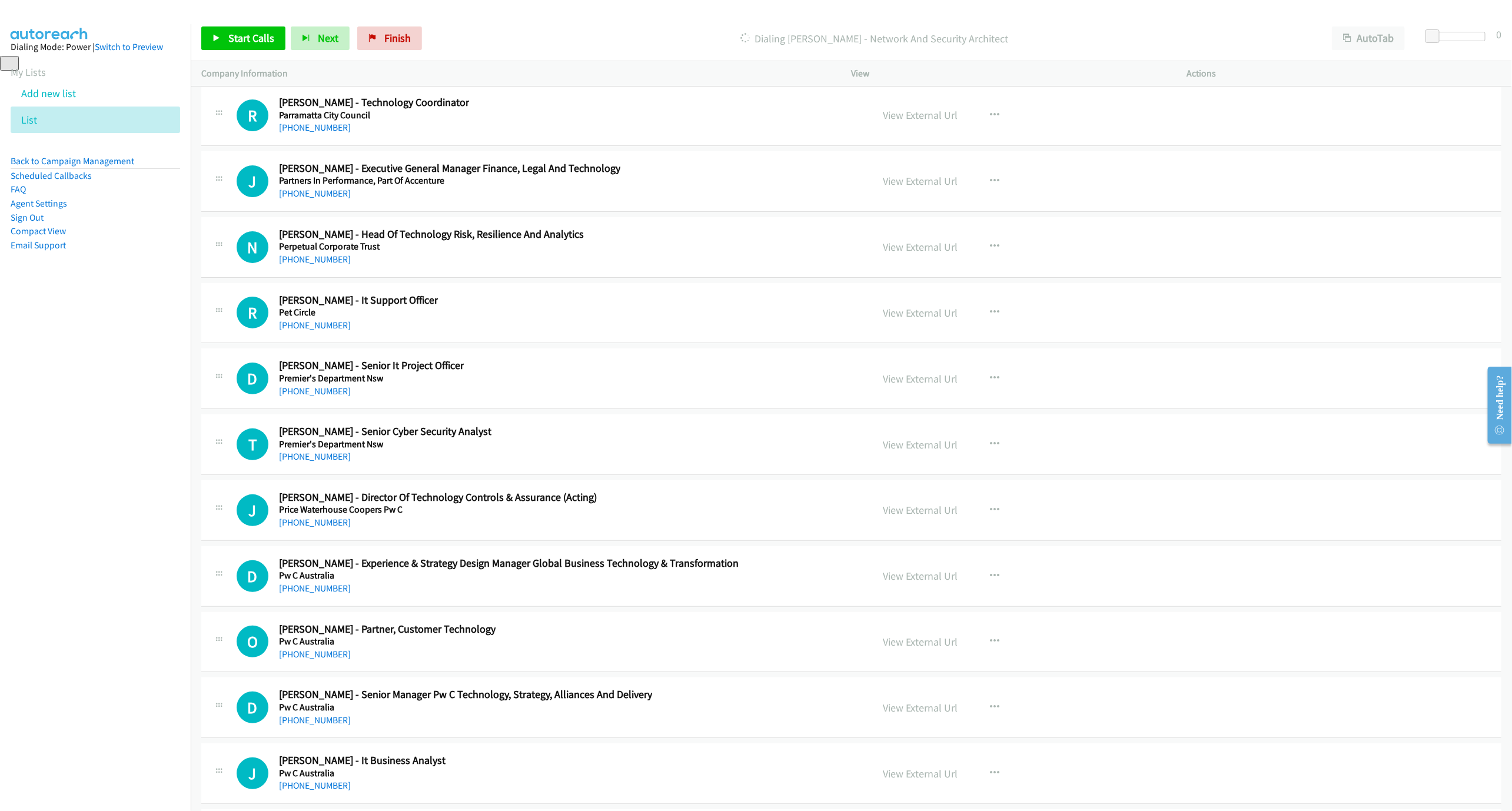
click at [904, 56] on link "View External Url" at bounding box center [921, 49] width 75 height 14
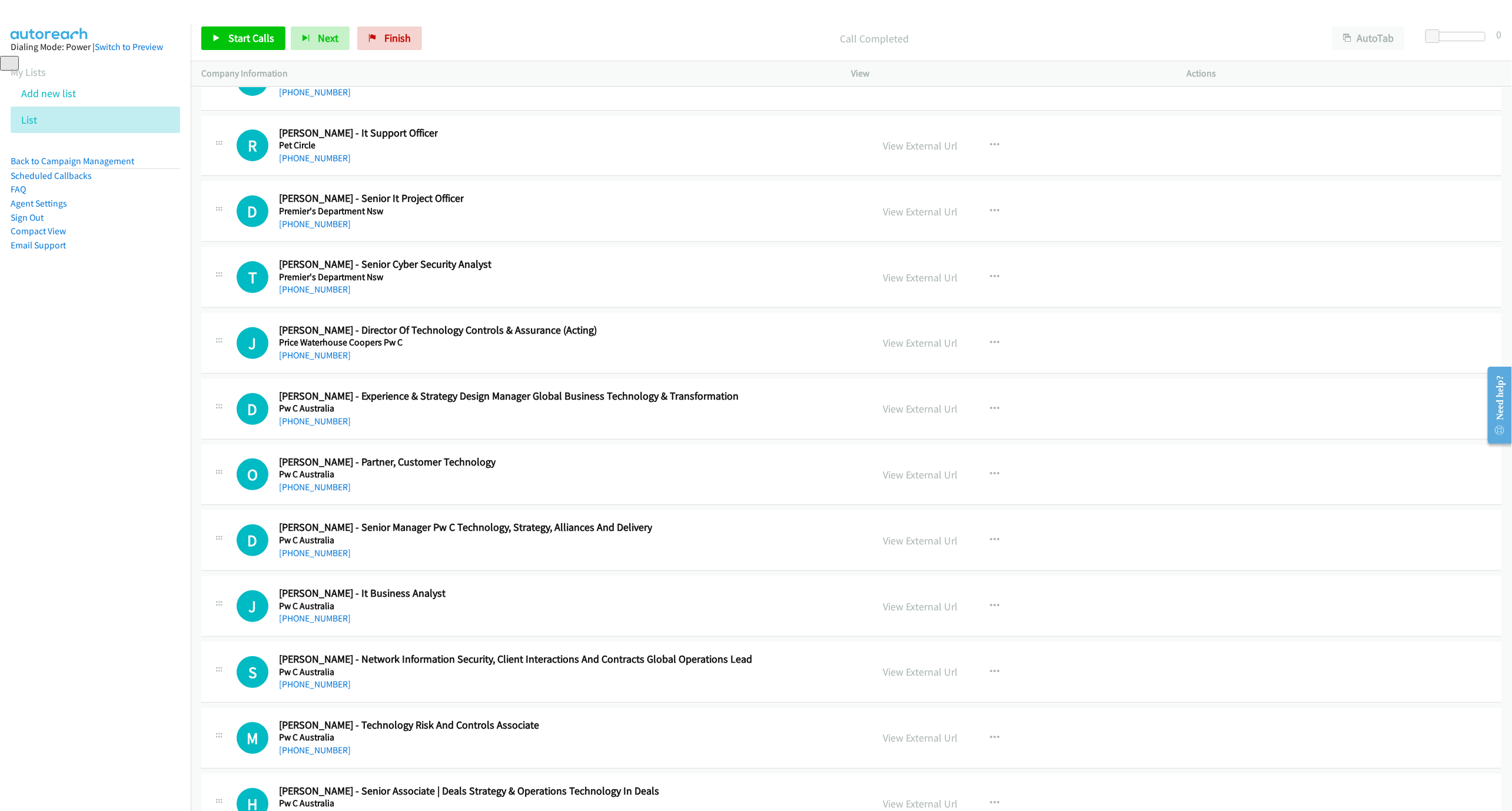
scroll to position [15377, 0]
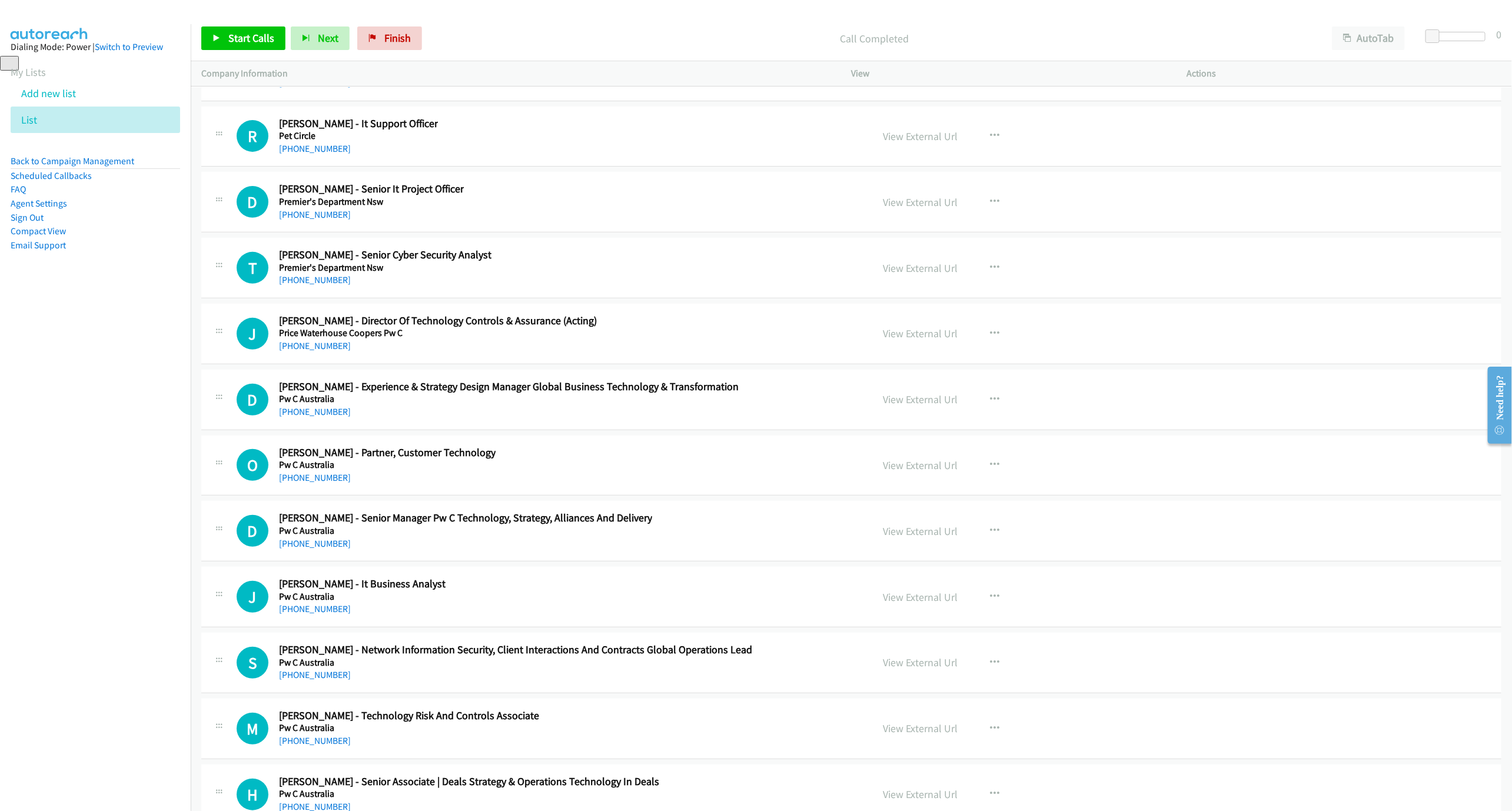
click at [307, 287] on div "[PHONE_NUMBER]" at bounding box center [384, 280] width 212 height 14
click at [310, 285] on link "[PHONE_NUMBER]" at bounding box center [314, 280] width 72 height 11
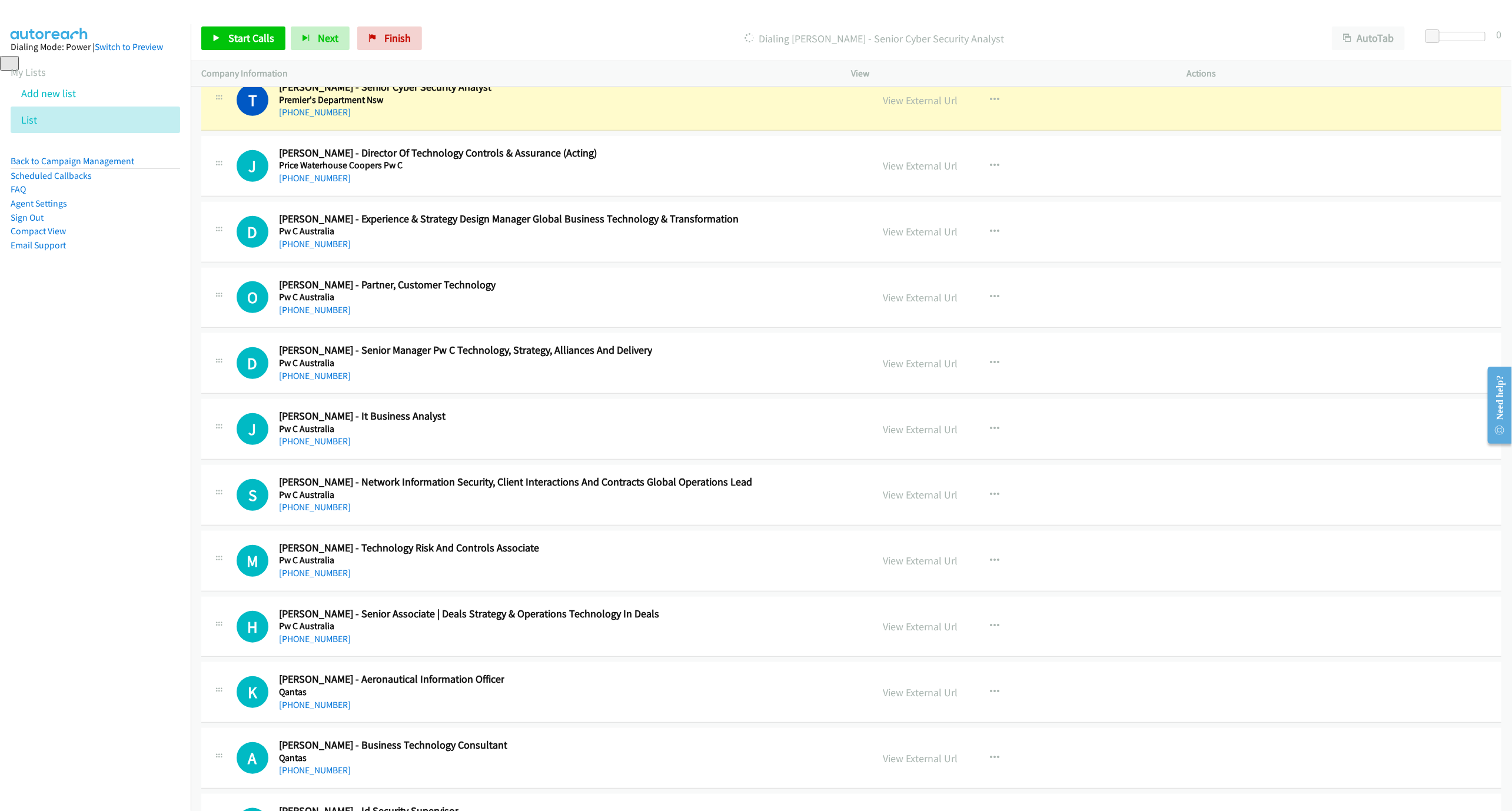
scroll to position [15554, 0]
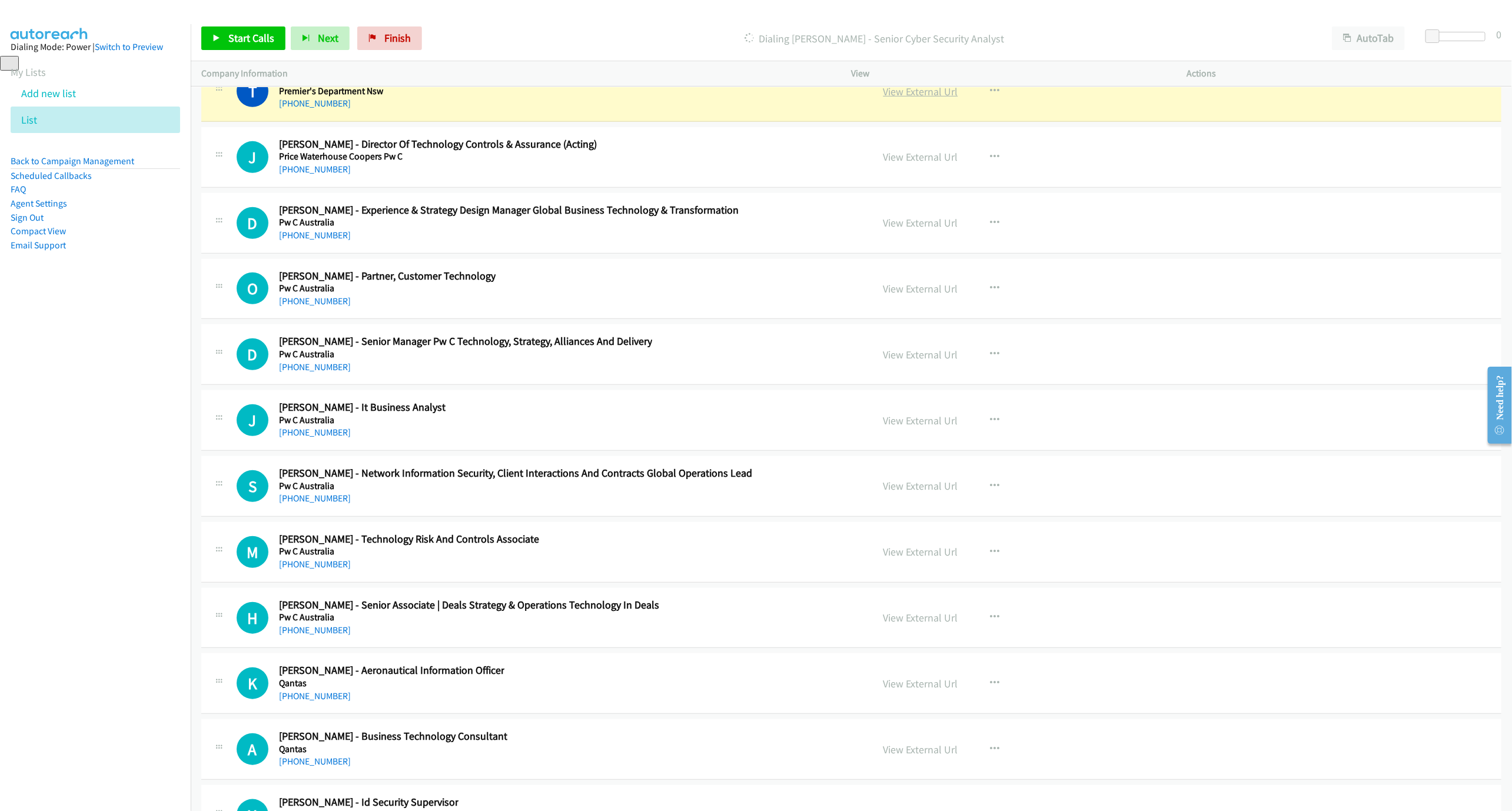
click at [921, 98] on link "View External Url" at bounding box center [921, 92] width 75 height 14
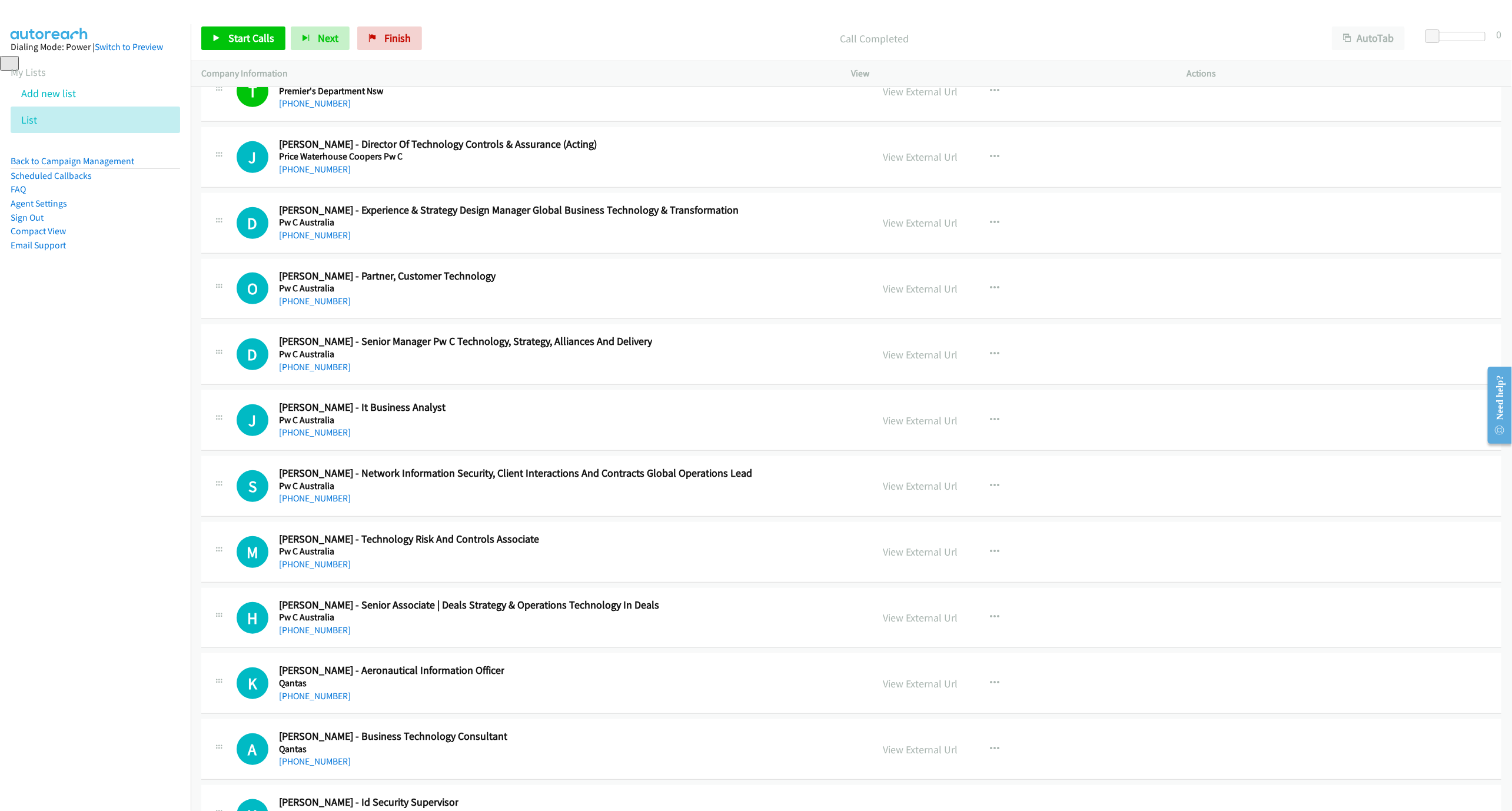
scroll to position [15642, 0]
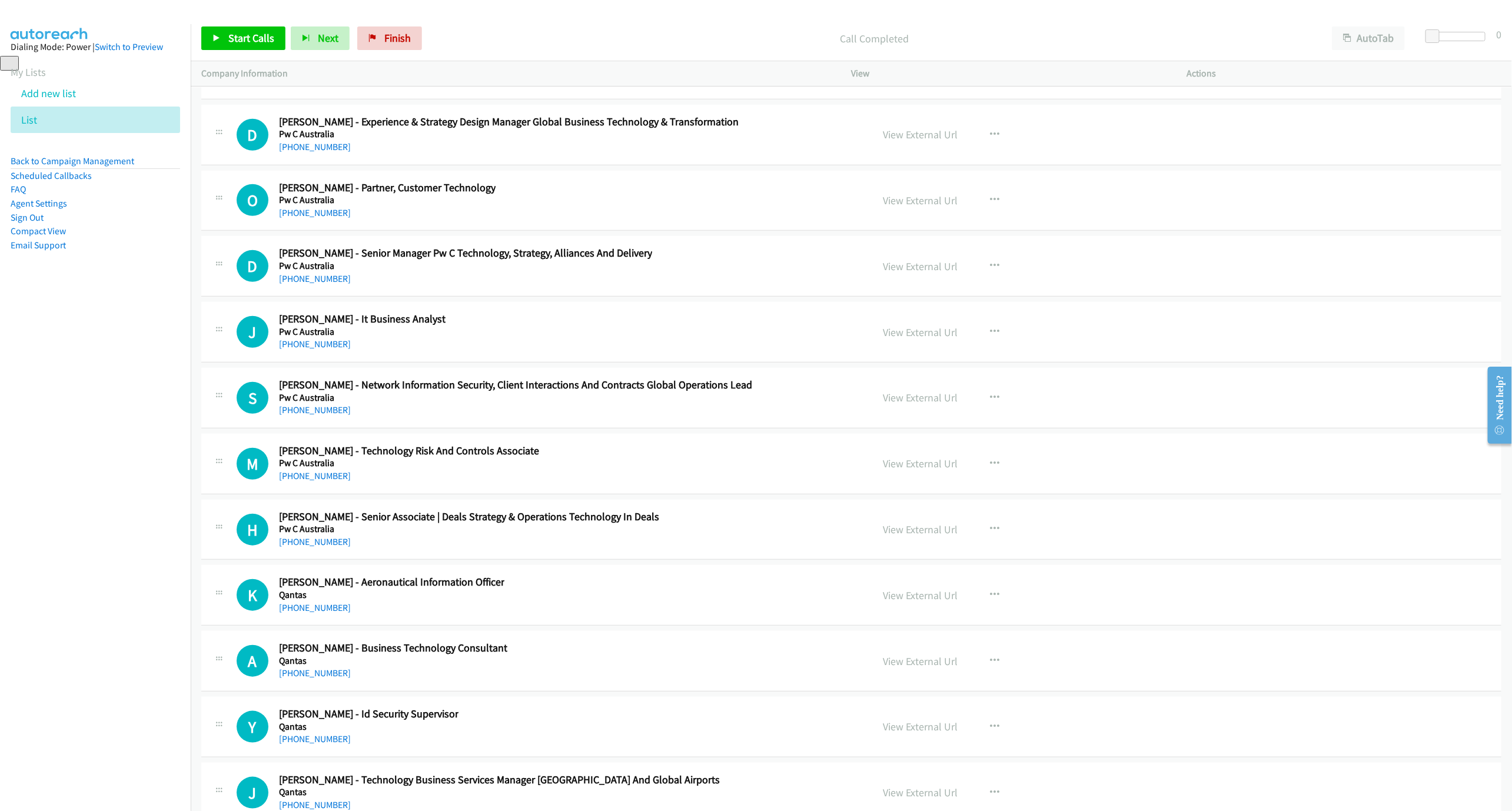
click at [319, 338] on h5 "Pw C Australia" at bounding box center [362, 332] width 167 height 12
click at [312, 350] on link "[PHONE_NUMBER]" at bounding box center [314, 343] width 72 height 11
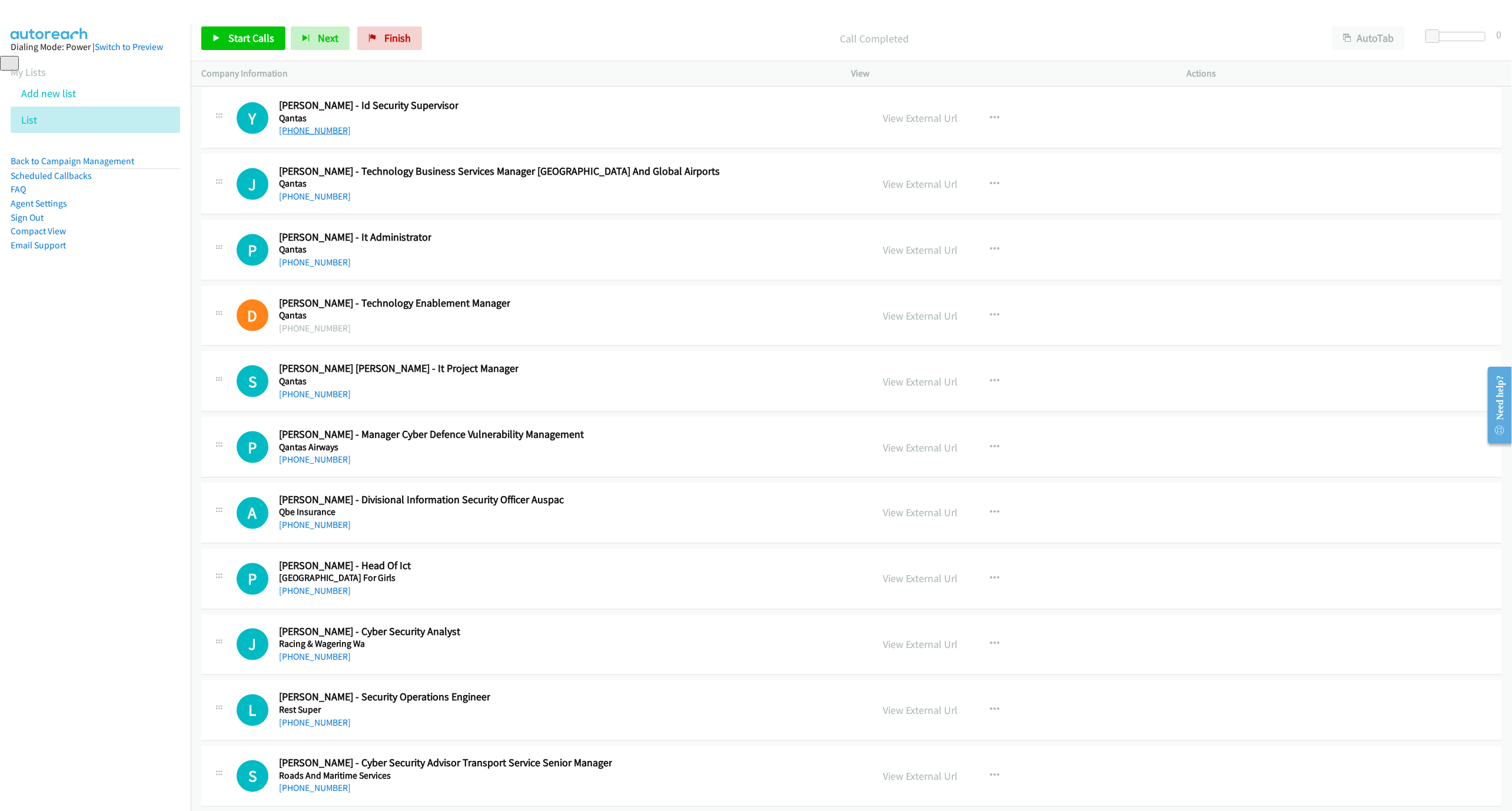
scroll to position [16261, 0]
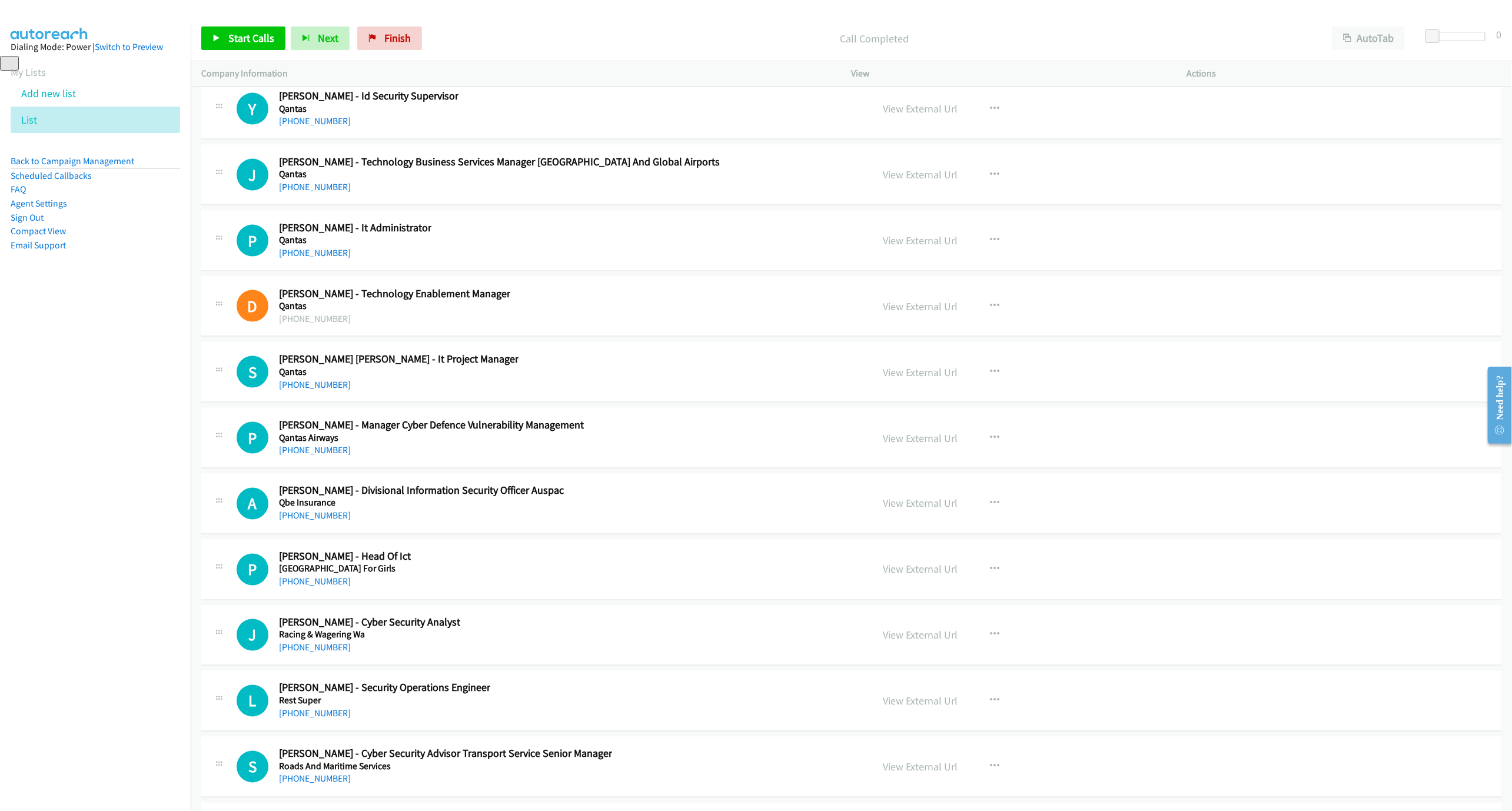
drag, startPoint x: 318, startPoint y: 324, endPoint x: 1169, endPoint y: 632, distance: 905.0
click at [318, 258] on link "[PHONE_NUMBER]" at bounding box center [314, 252] width 72 height 11
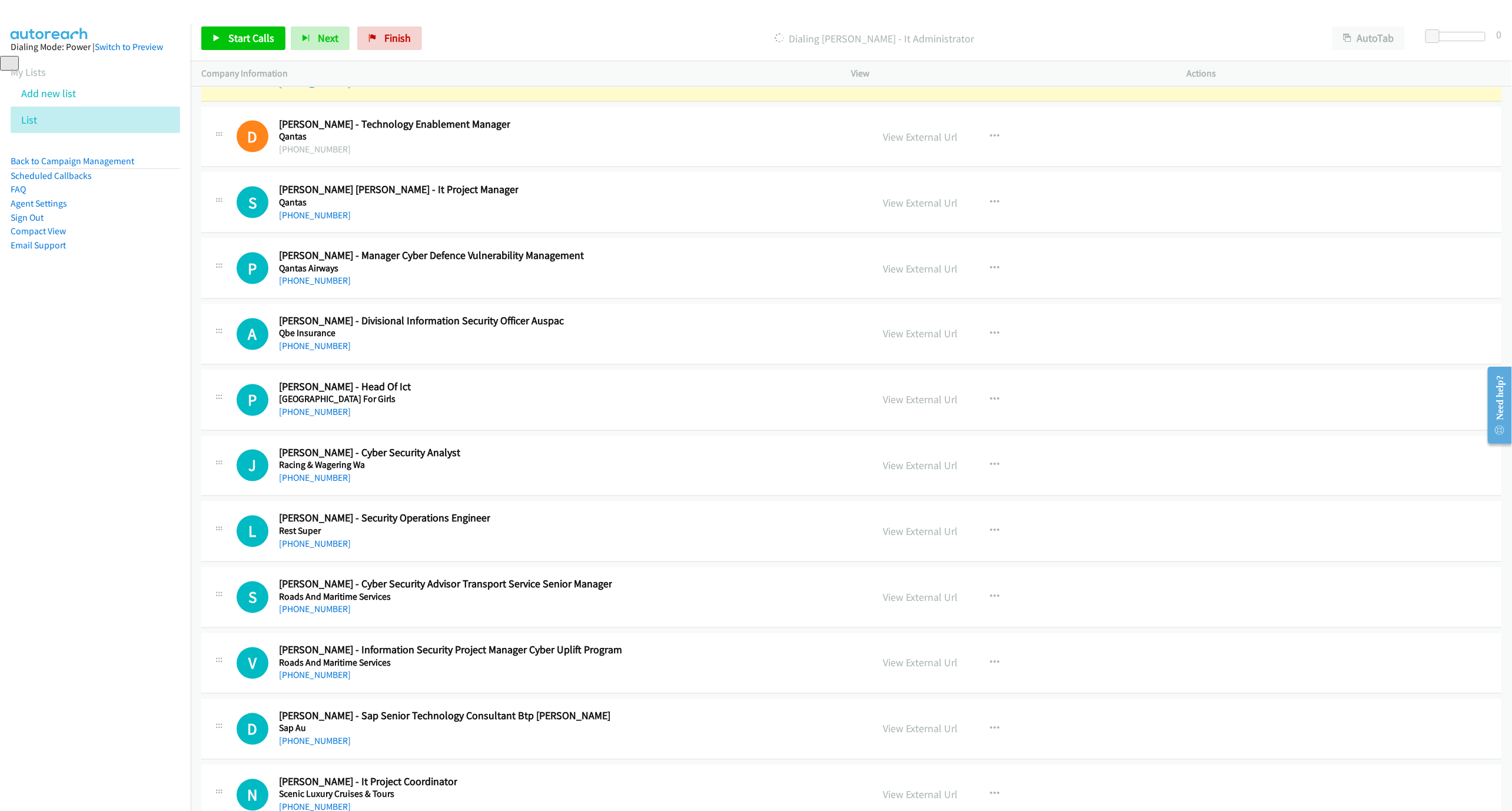
scroll to position [16436, 0]
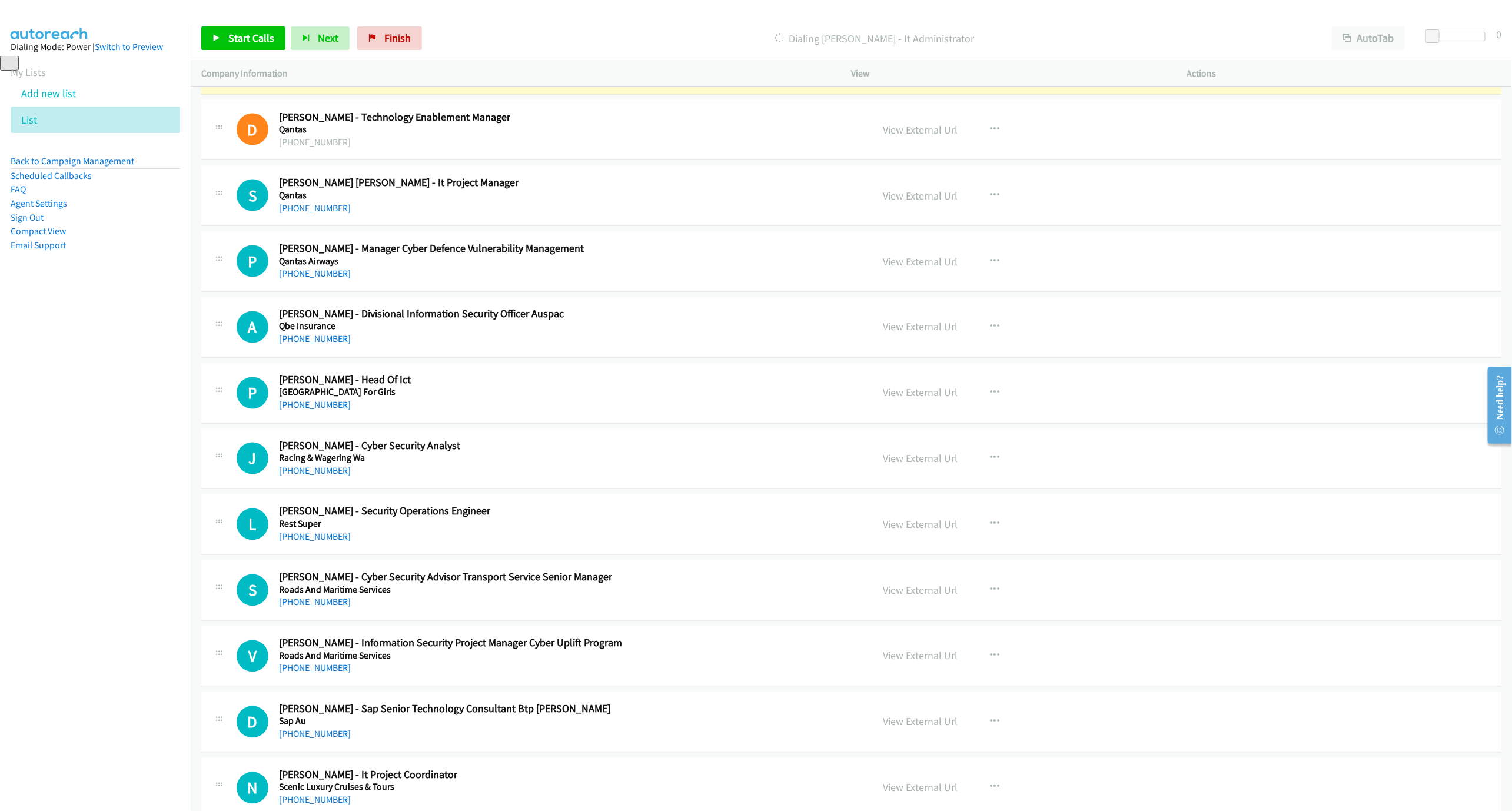
click at [903, 70] on link "View External Url" at bounding box center [921, 64] width 75 height 14
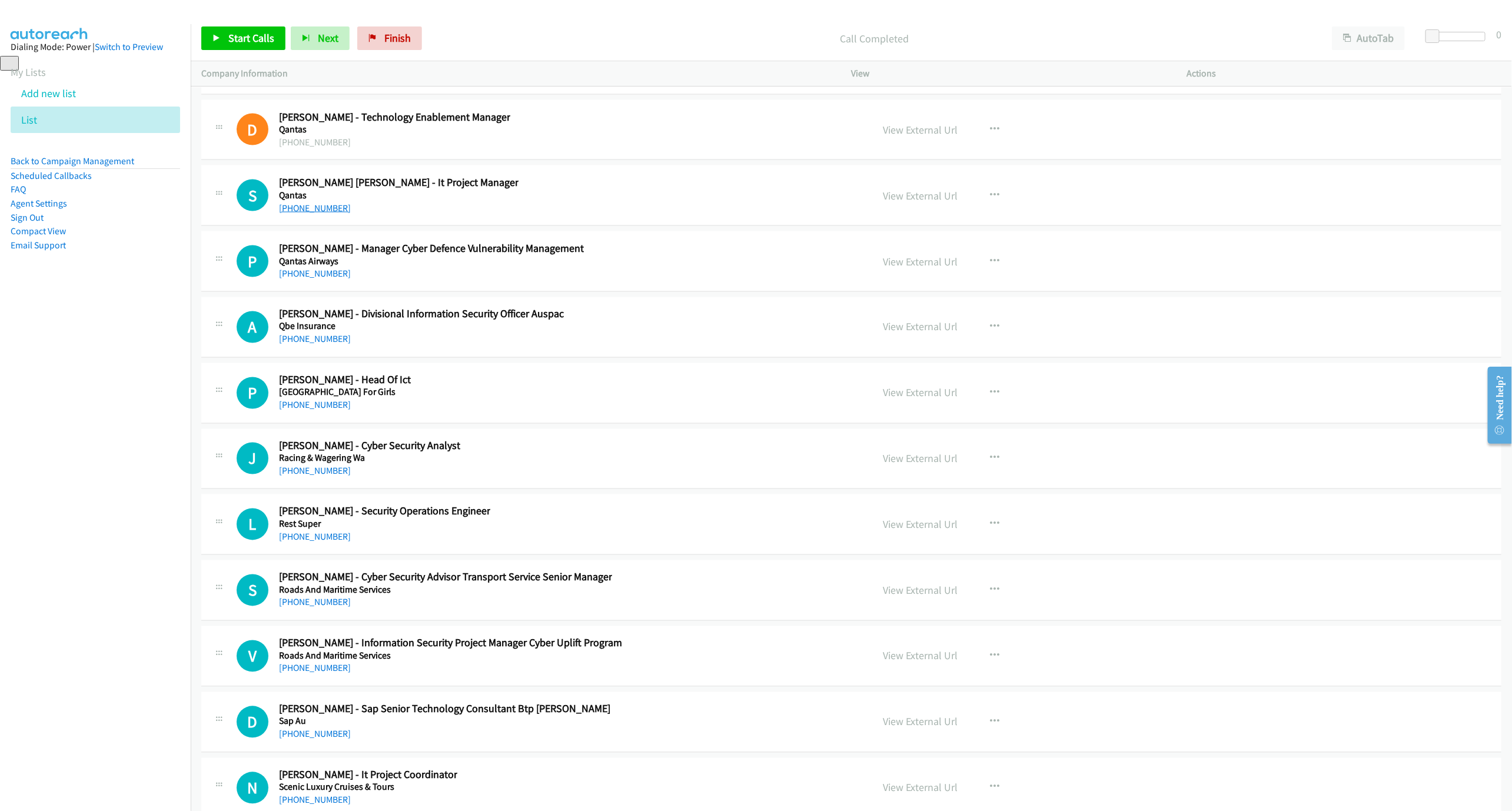
click at [297, 213] on link "[PHONE_NUMBER]" at bounding box center [314, 207] width 72 height 11
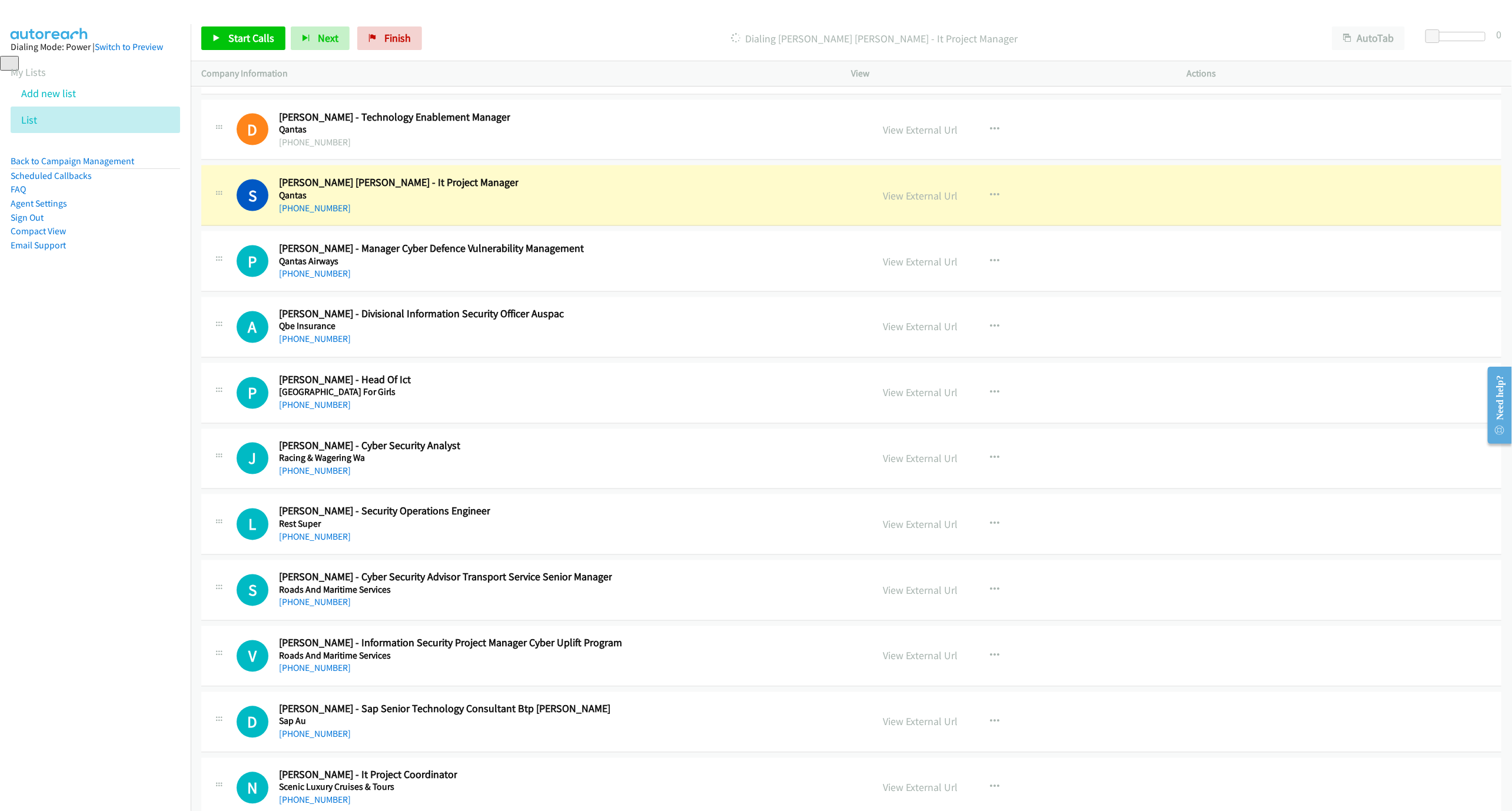
click at [579, 214] on div "S Callback Scheduled [PERSON_NAME] [PERSON_NAME] - It Project Manager Qantas [G…" at bounding box center [548, 195] width 626 height 39
click at [897, 203] on link "View External Url" at bounding box center [921, 196] width 75 height 14
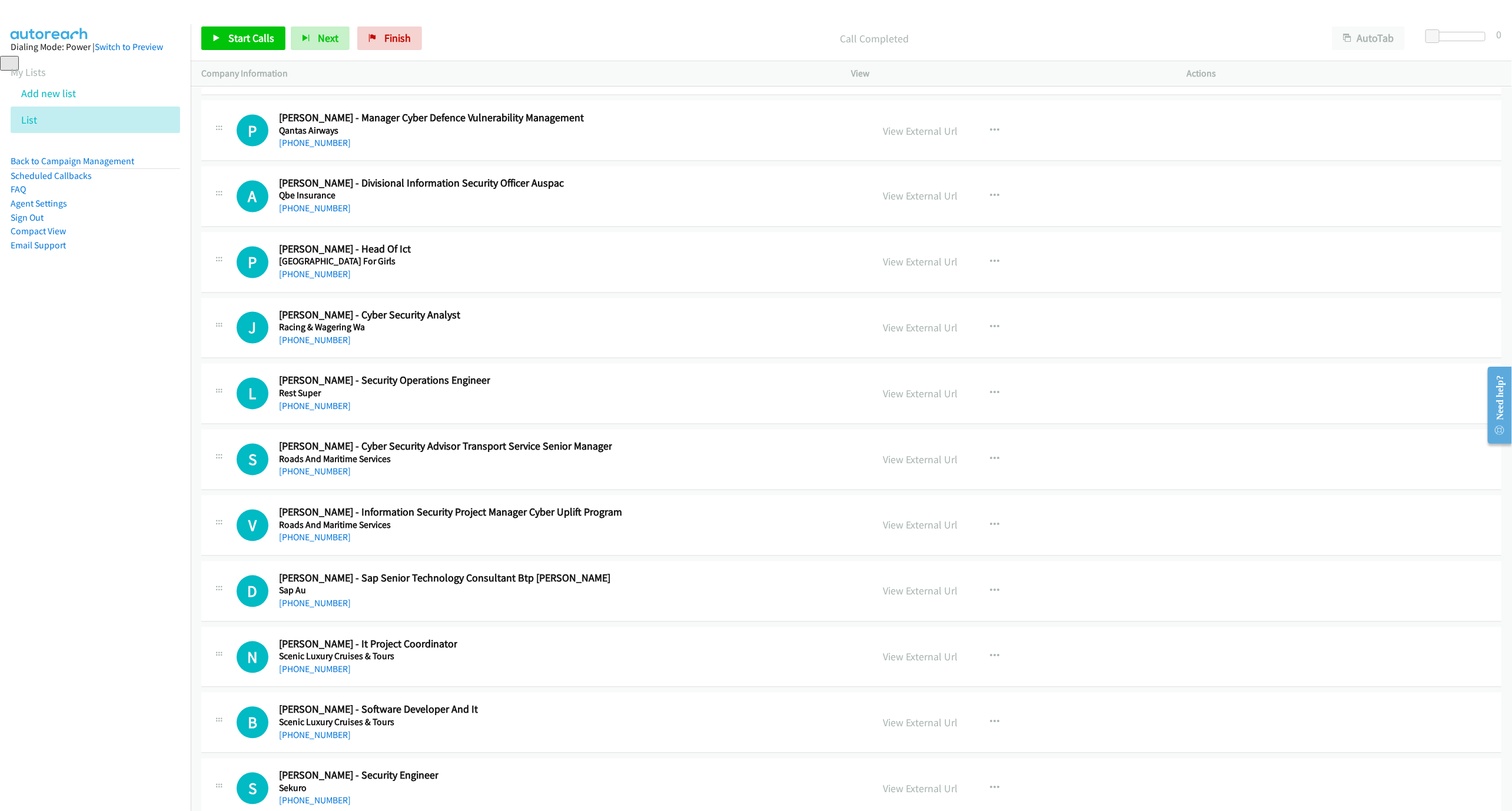
scroll to position [16613, 0]
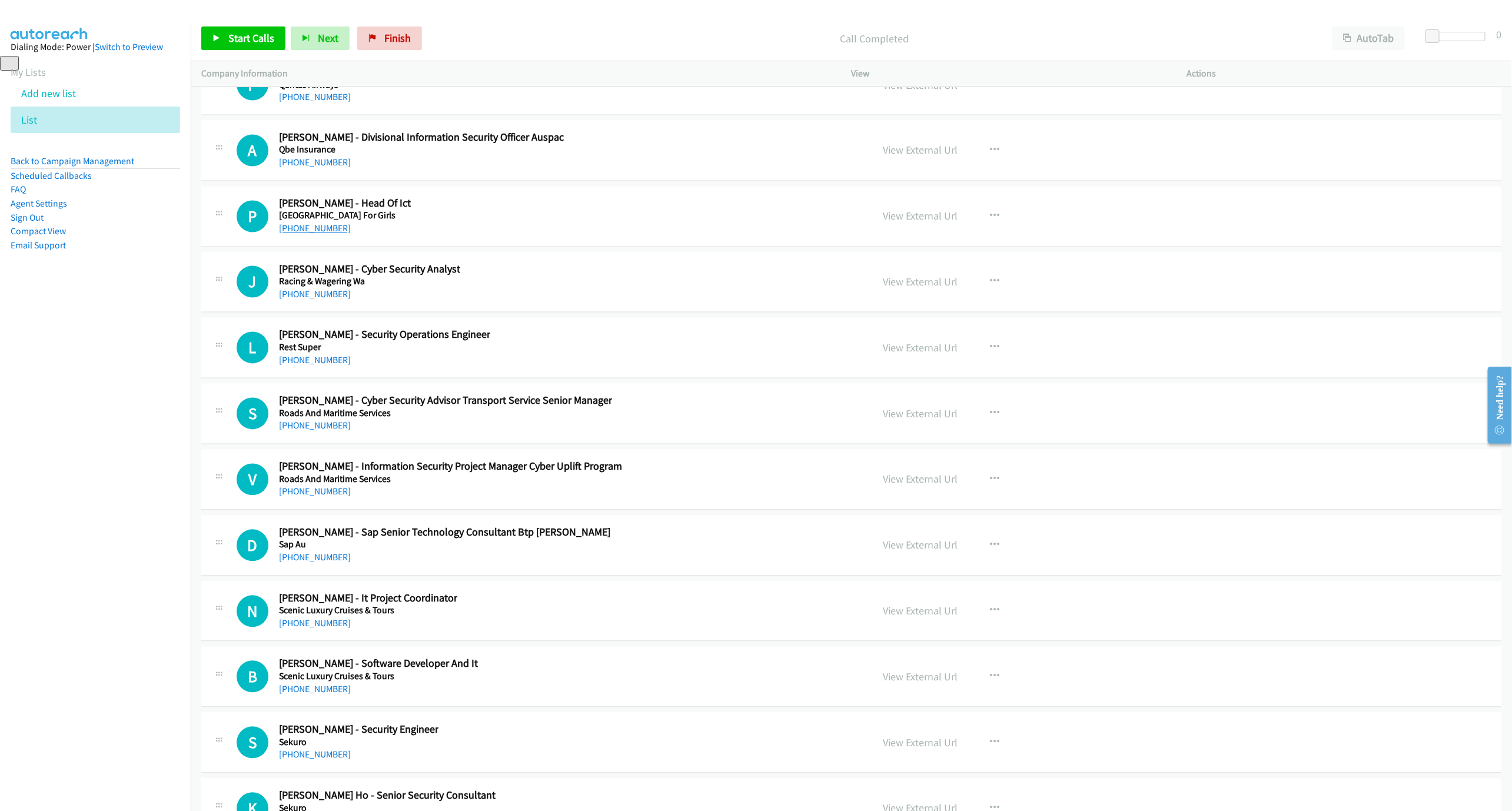
click at [310, 234] on link "[PHONE_NUMBER]" at bounding box center [314, 228] width 72 height 11
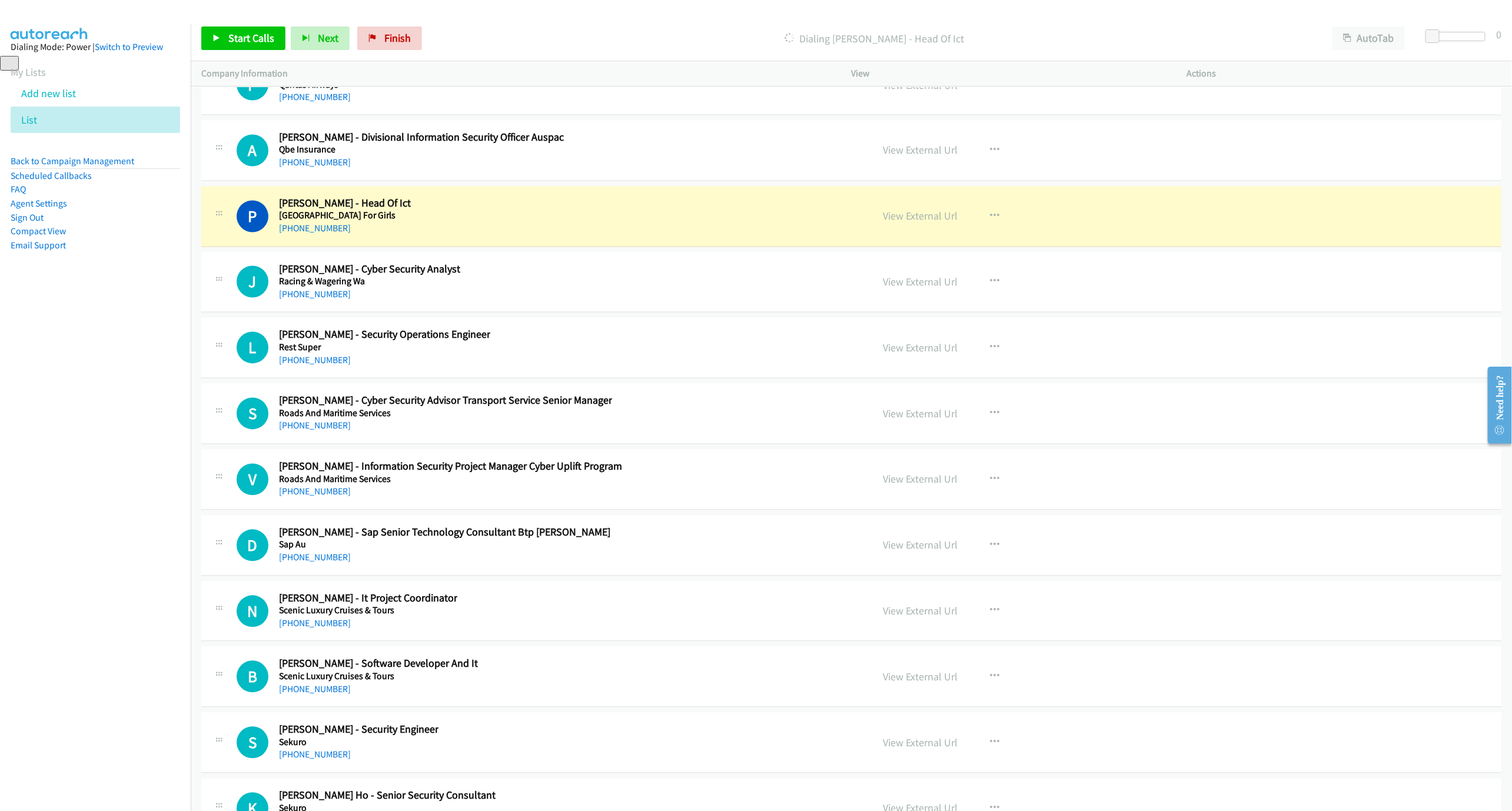
drag, startPoint x: 541, startPoint y: 305, endPoint x: 609, endPoint y: 302, distance: 68.1
click at [541, 236] on div "P Callback Scheduled [PERSON_NAME] - Head Of Ict [GEOGRAPHIC_DATA] For Girls [G…" at bounding box center [548, 216] width 626 height 39
click at [915, 223] on link "View External Url" at bounding box center [921, 216] width 75 height 14
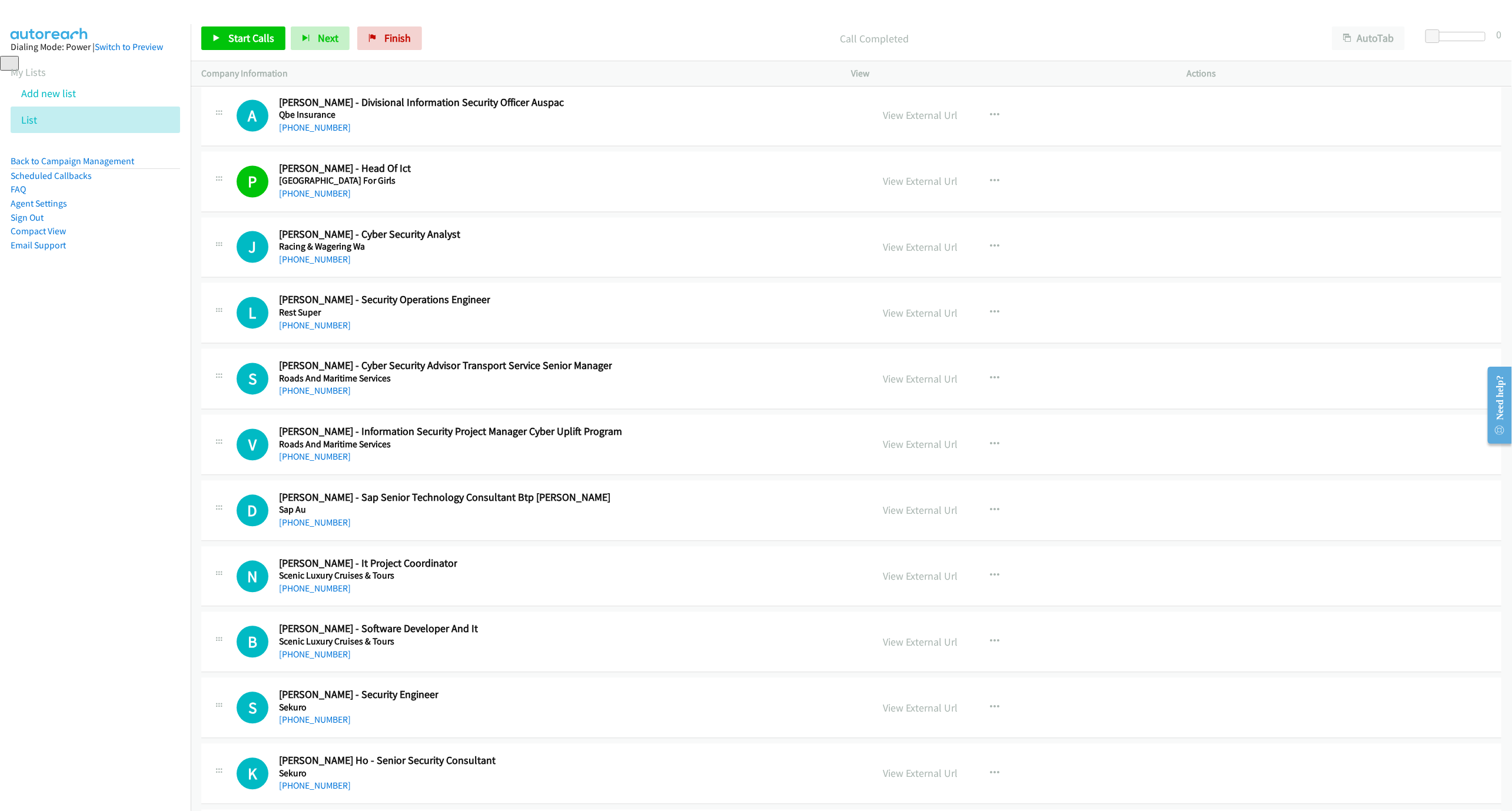
scroll to position [16790, 0]
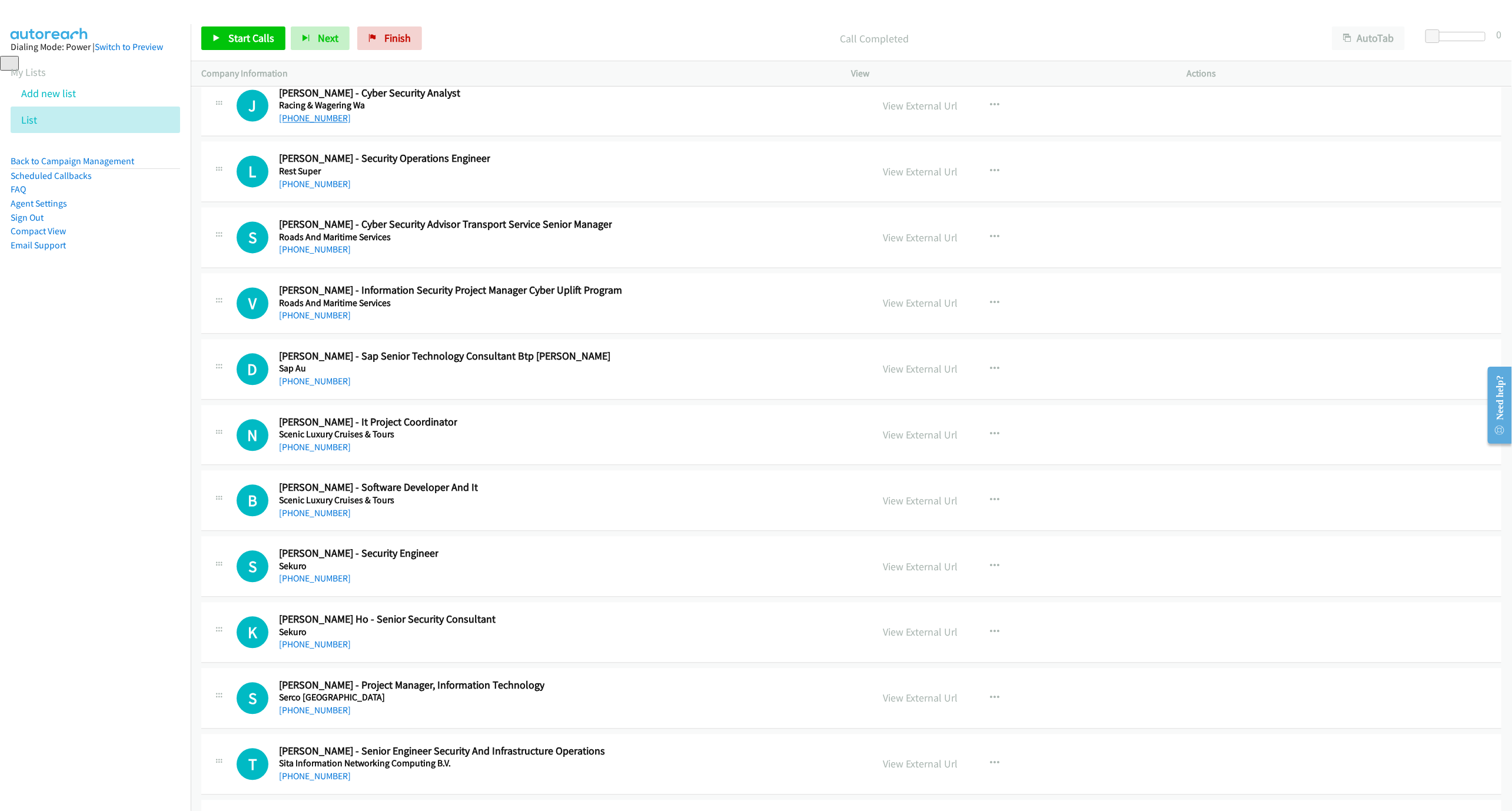
click at [325, 123] on link "[PHONE_NUMBER]" at bounding box center [314, 118] width 72 height 11
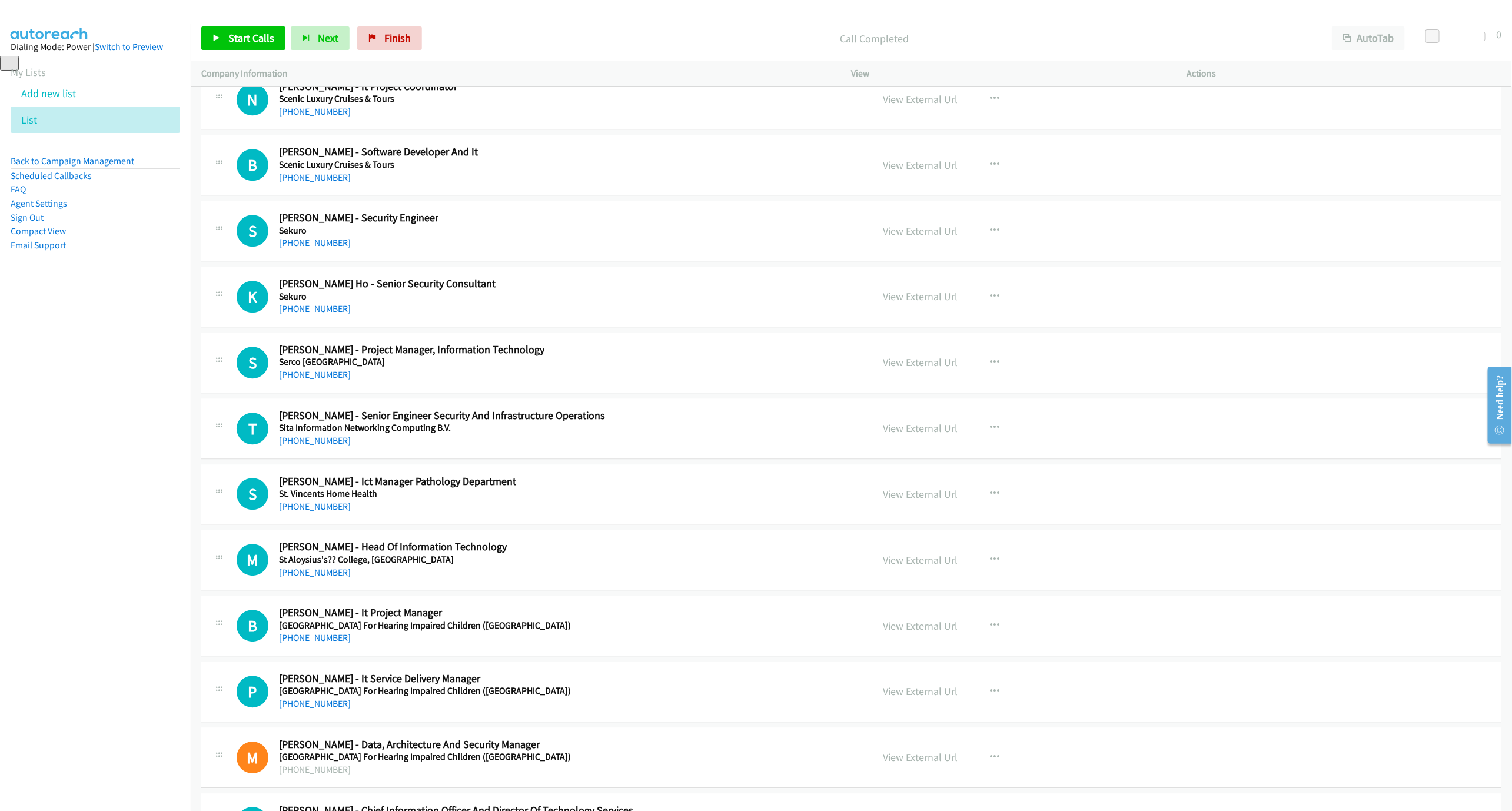
scroll to position [17143, 0]
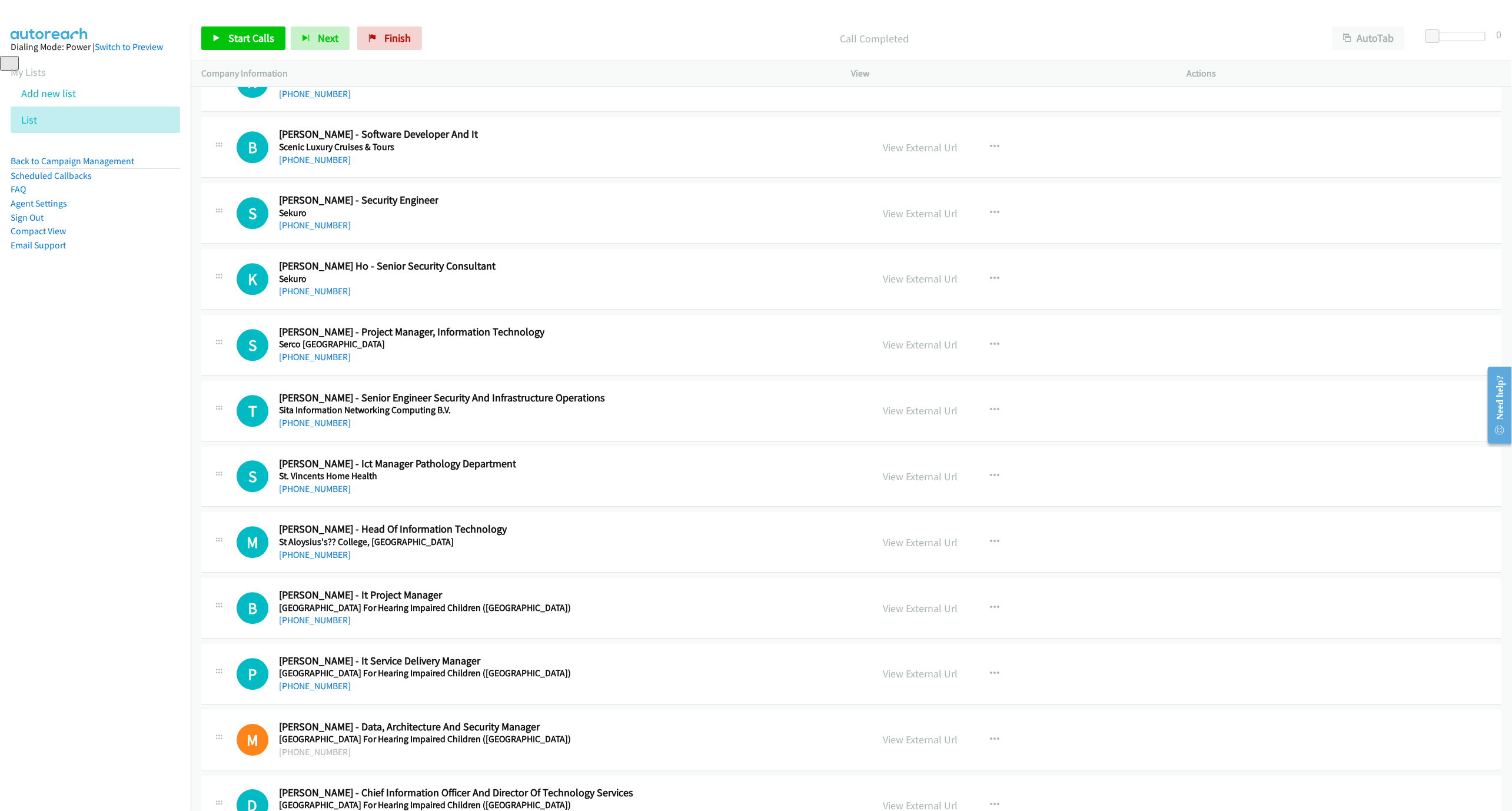
drag, startPoint x: 292, startPoint y: 307, endPoint x: 854, endPoint y: 427, distance: 574.7
click at [292, 230] on link "[PHONE_NUMBER]" at bounding box center [314, 224] width 72 height 11
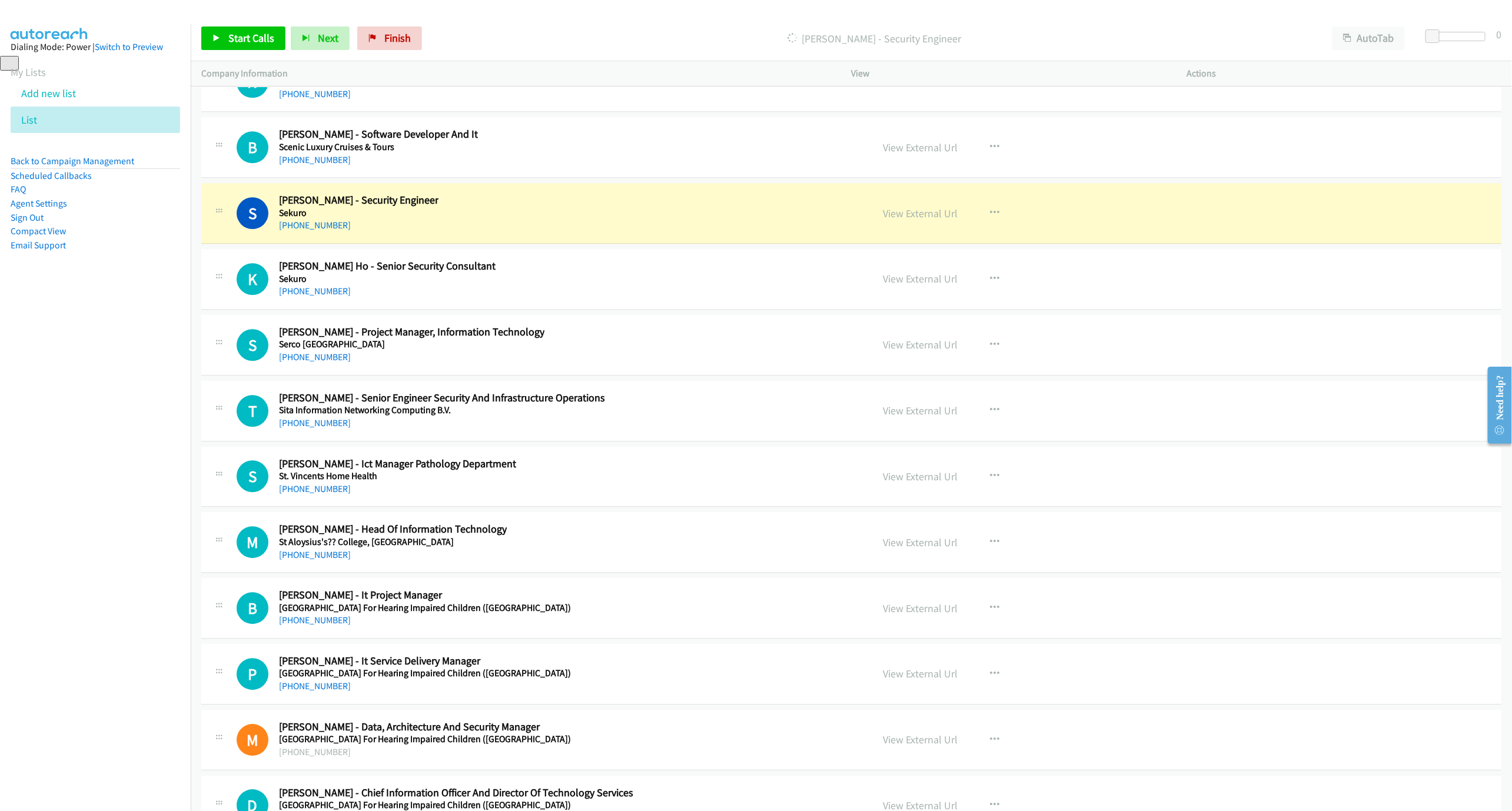
click at [636, 244] on div "S Callback Scheduled [PERSON_NAME] - Security Engineer Sekuro [GEOGRAPHIC_DATA]…" at bounding box center [852, 212] width 1301 height 60
click at [924, 220] on link "View External Url" at bounding box center [921, 213] width 75 height 14
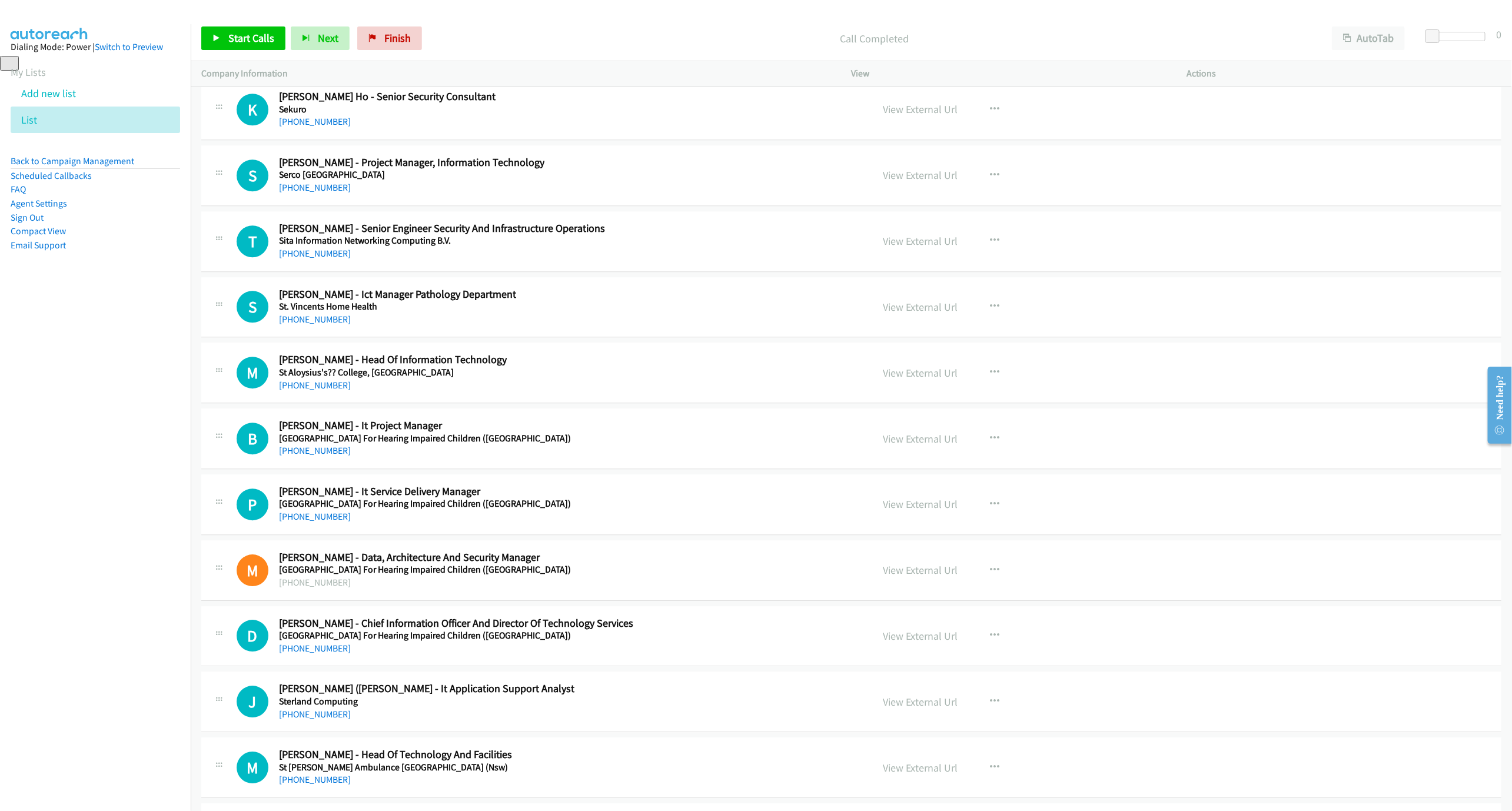
scroll to position [17319, 0]
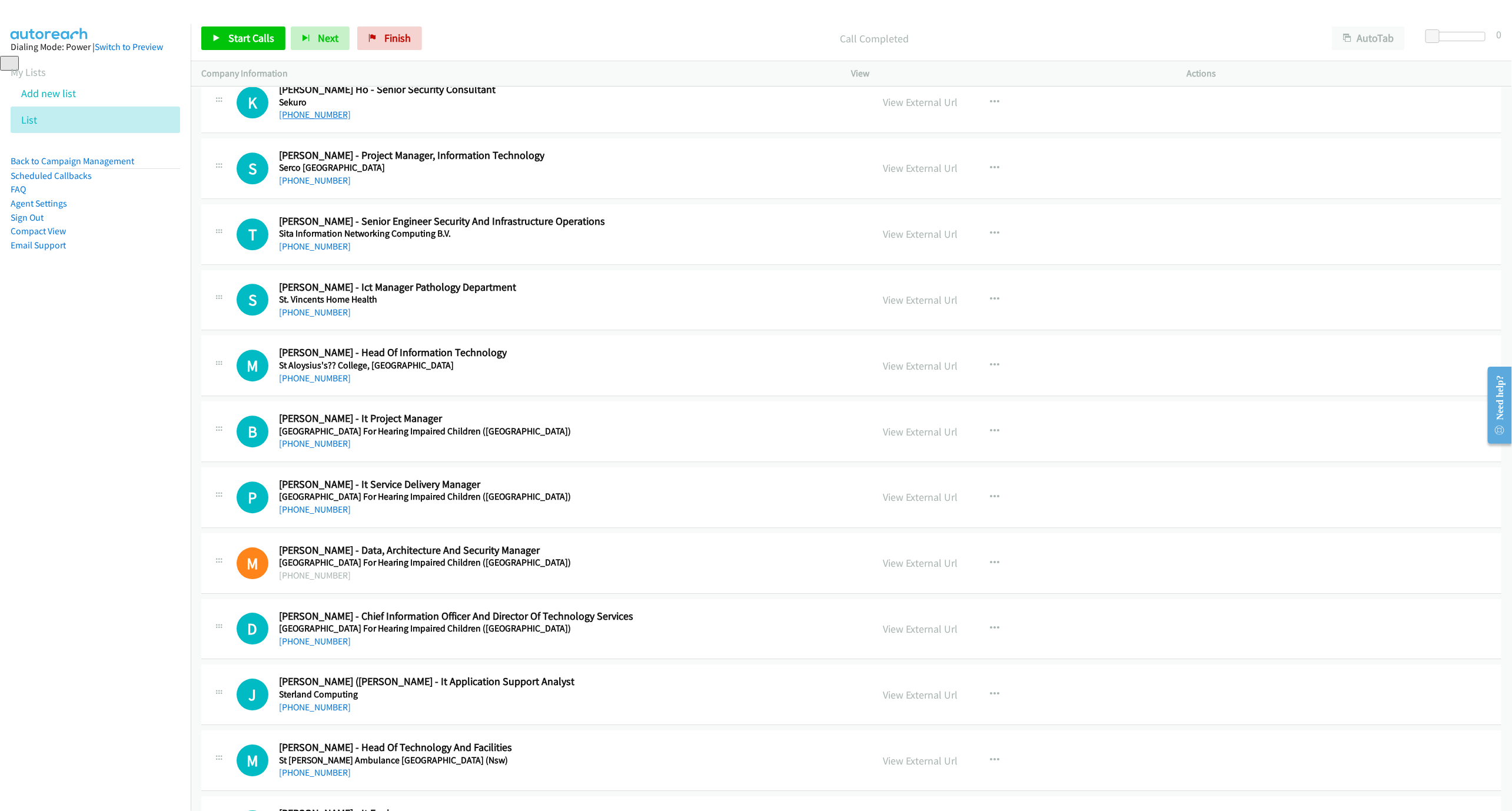
click at [302, 121] on link "[PHONE_NUMBER]" at bounding box center [314, 114] width 72 height 11
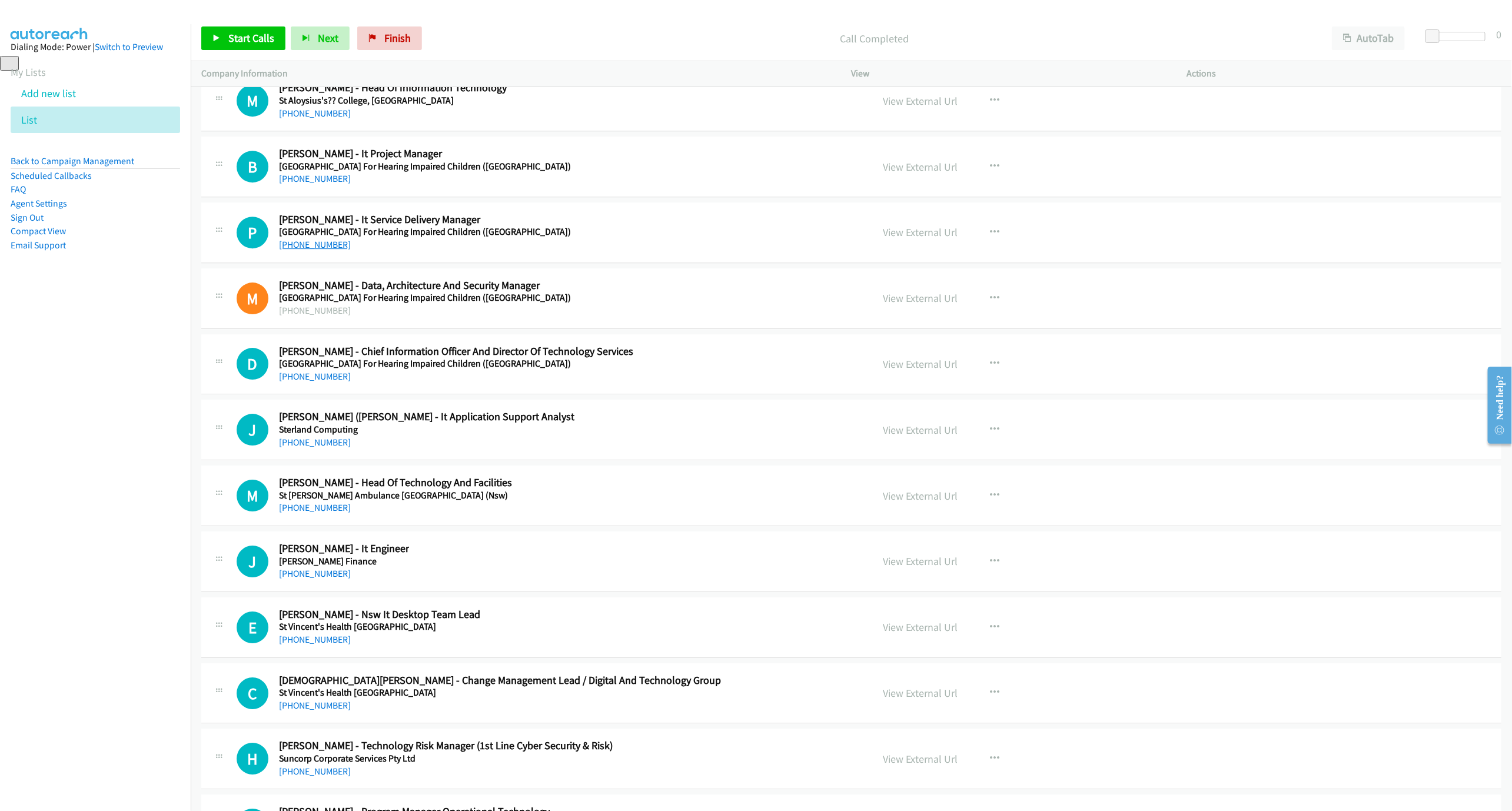
click at [307, 250] on link "[PHONE_NUMBER]" at bounding box center [314, 244] width 72 height 11
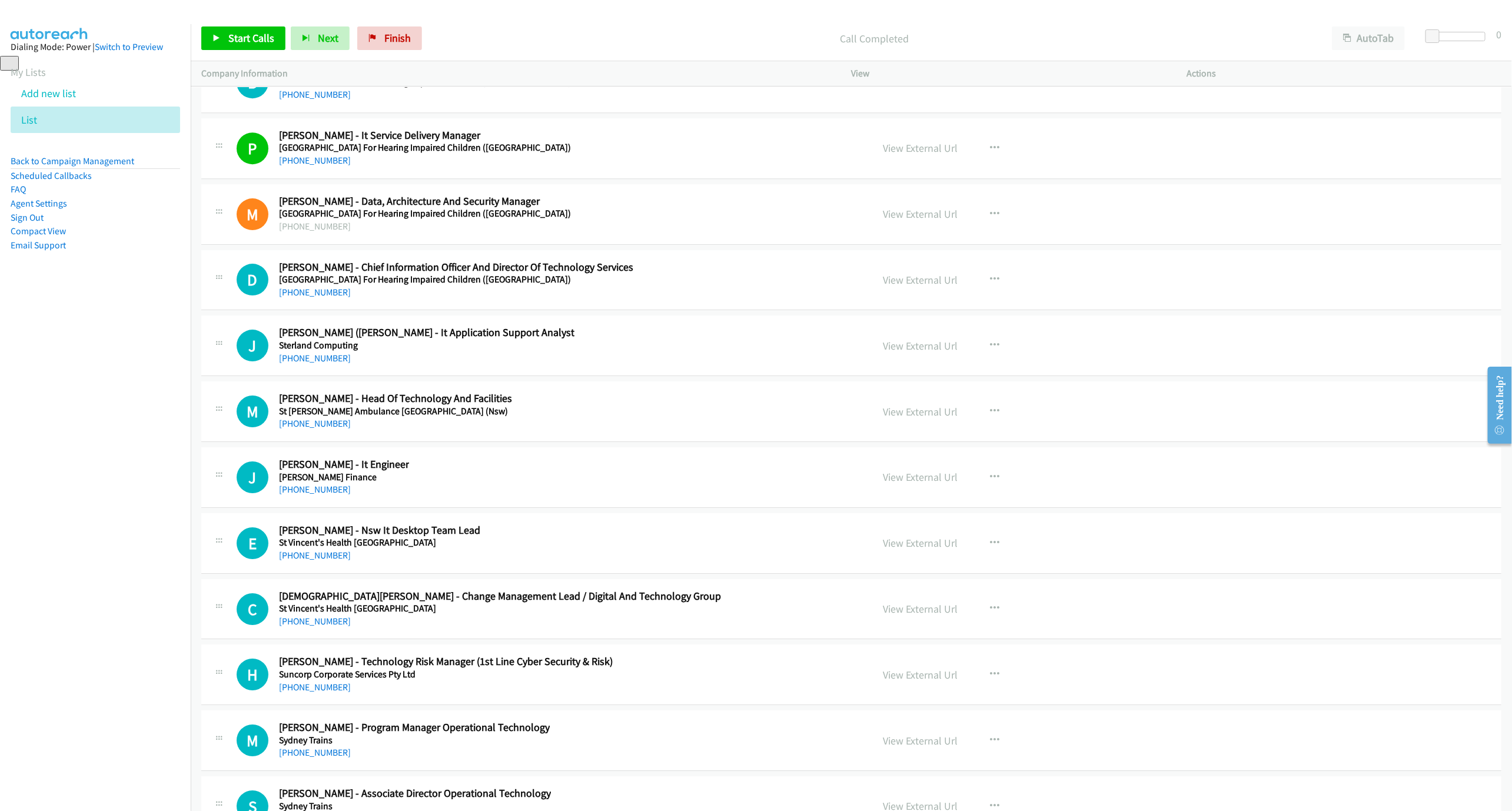
scroll to position [17672, 0]
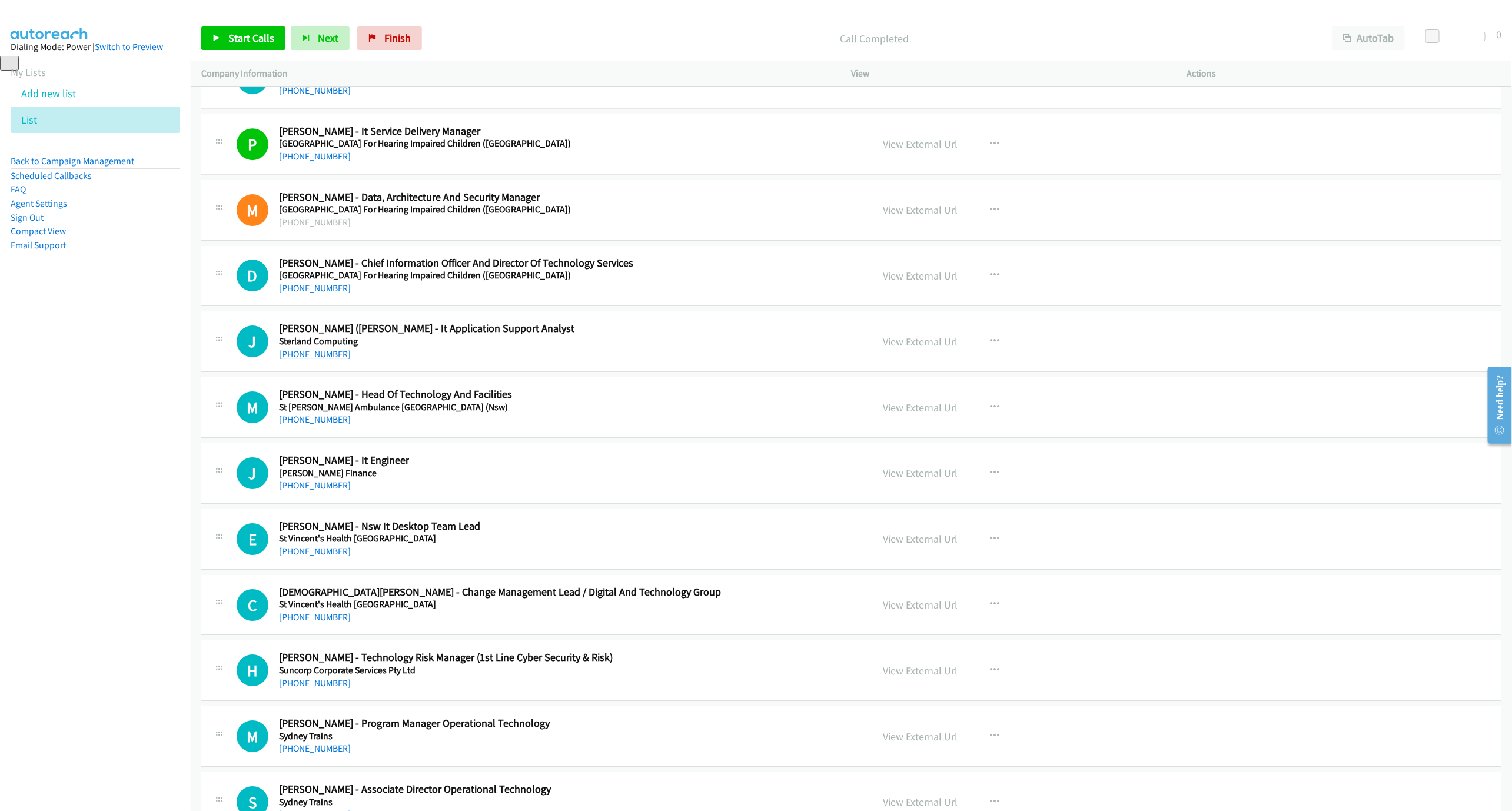
click at [307, 360] on link "[PHONE_NUMBER]" at bounding box center [314, 354] width 72 height 11
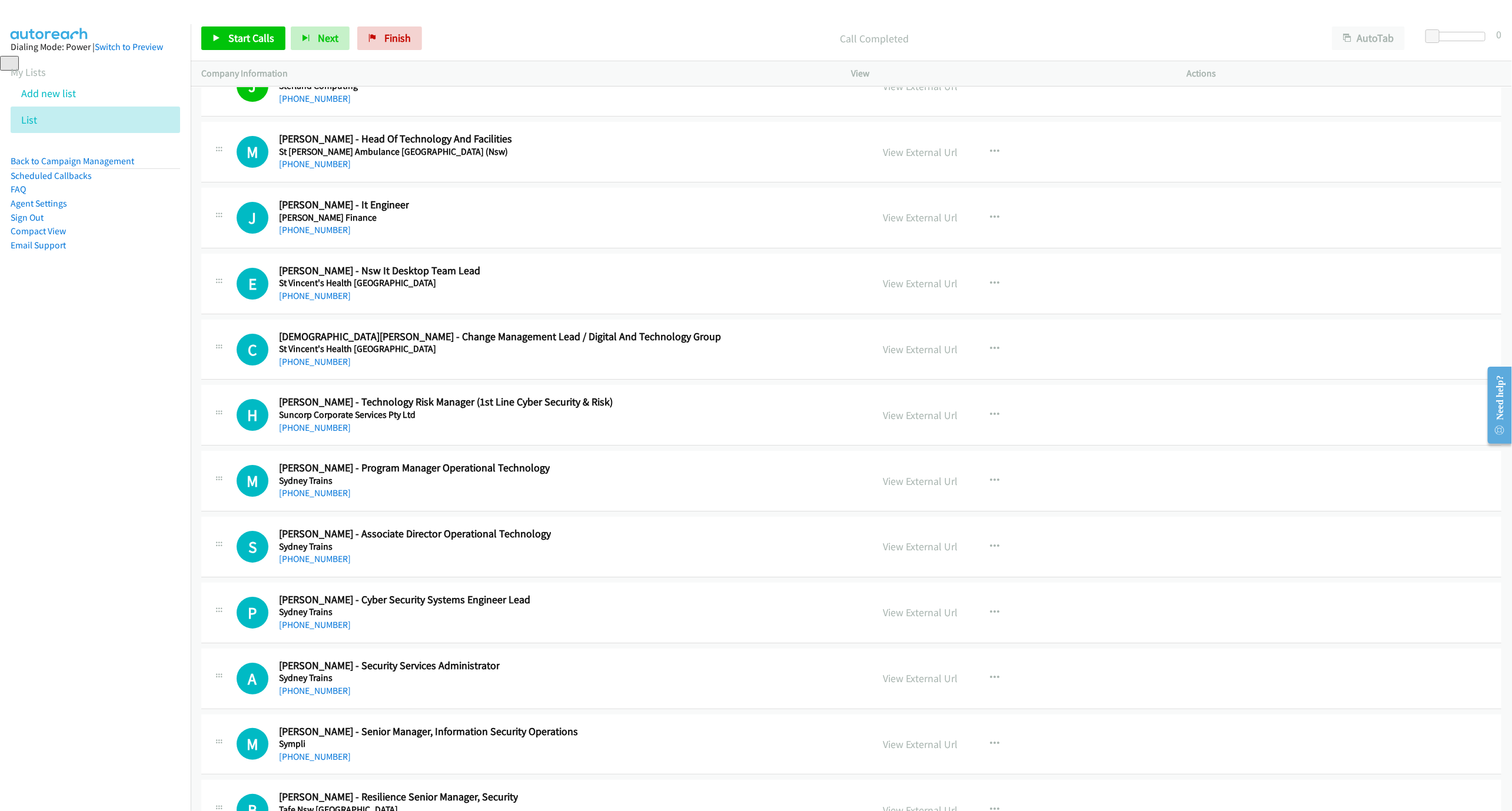
scroll to position [17937, 0]
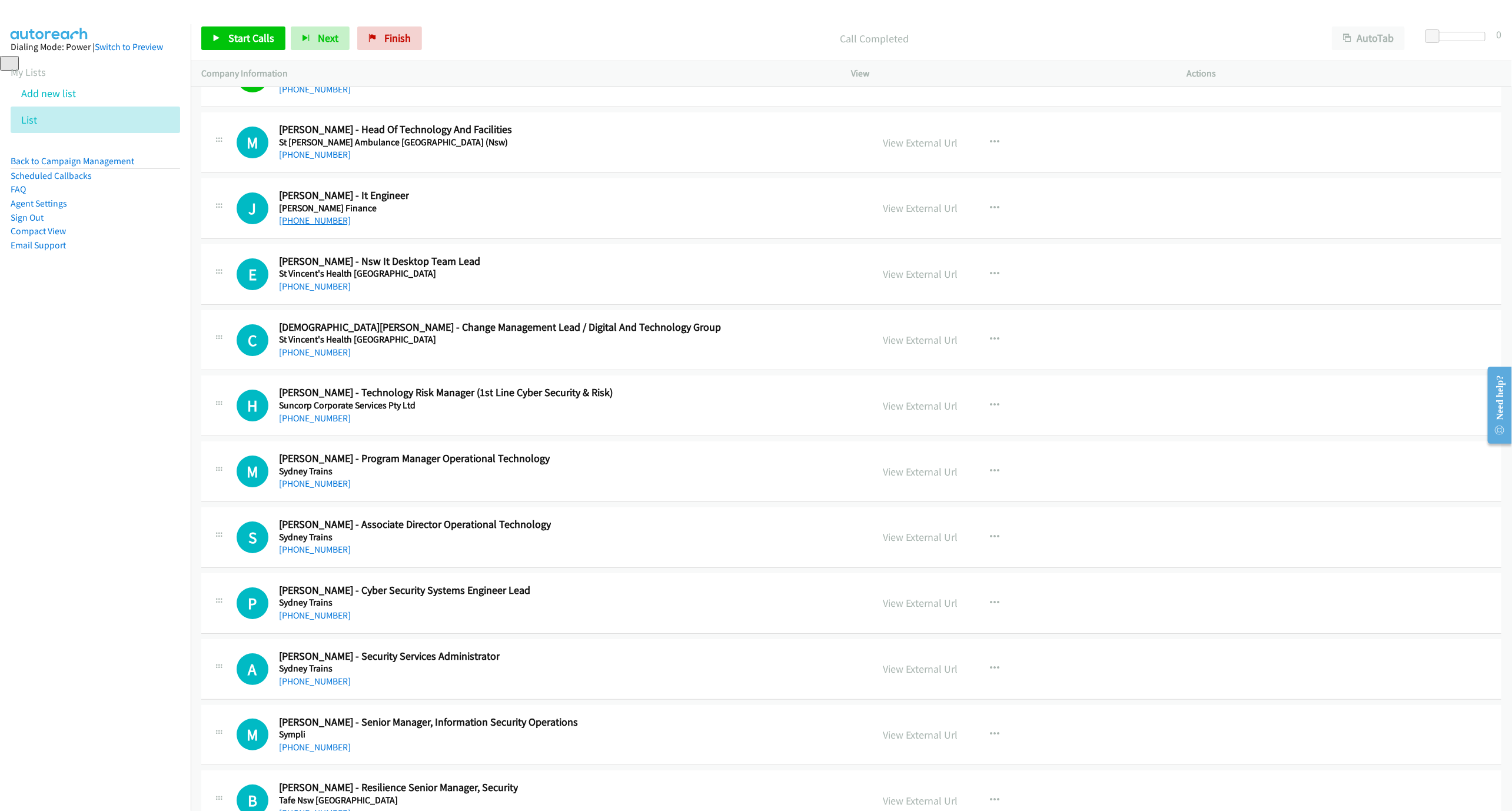
click at [303, 226] on link "[PHONE_NUMBER]" at bounding box center [314, 219] width 72 height 11
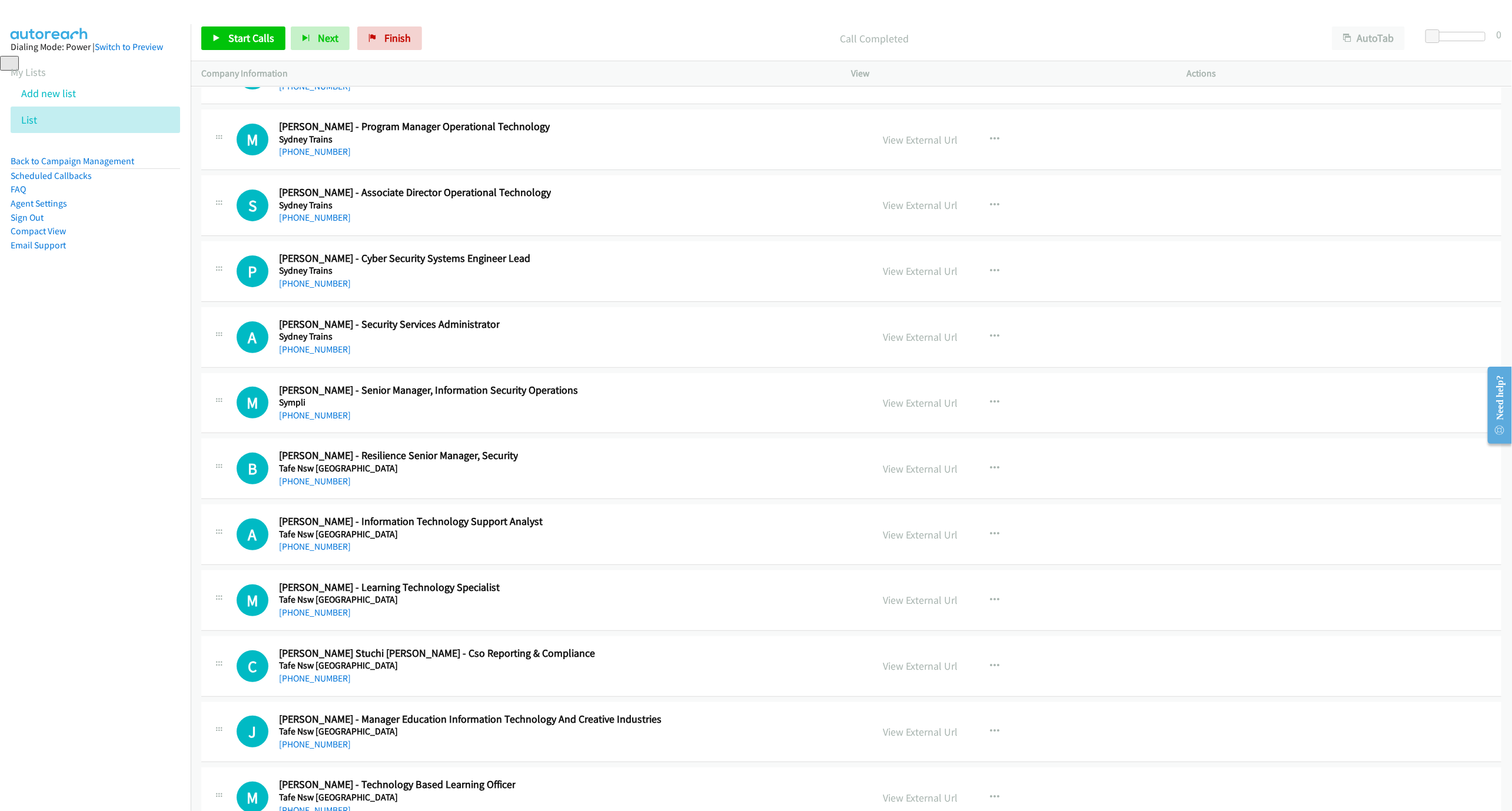
scroll to position [18290, 0]
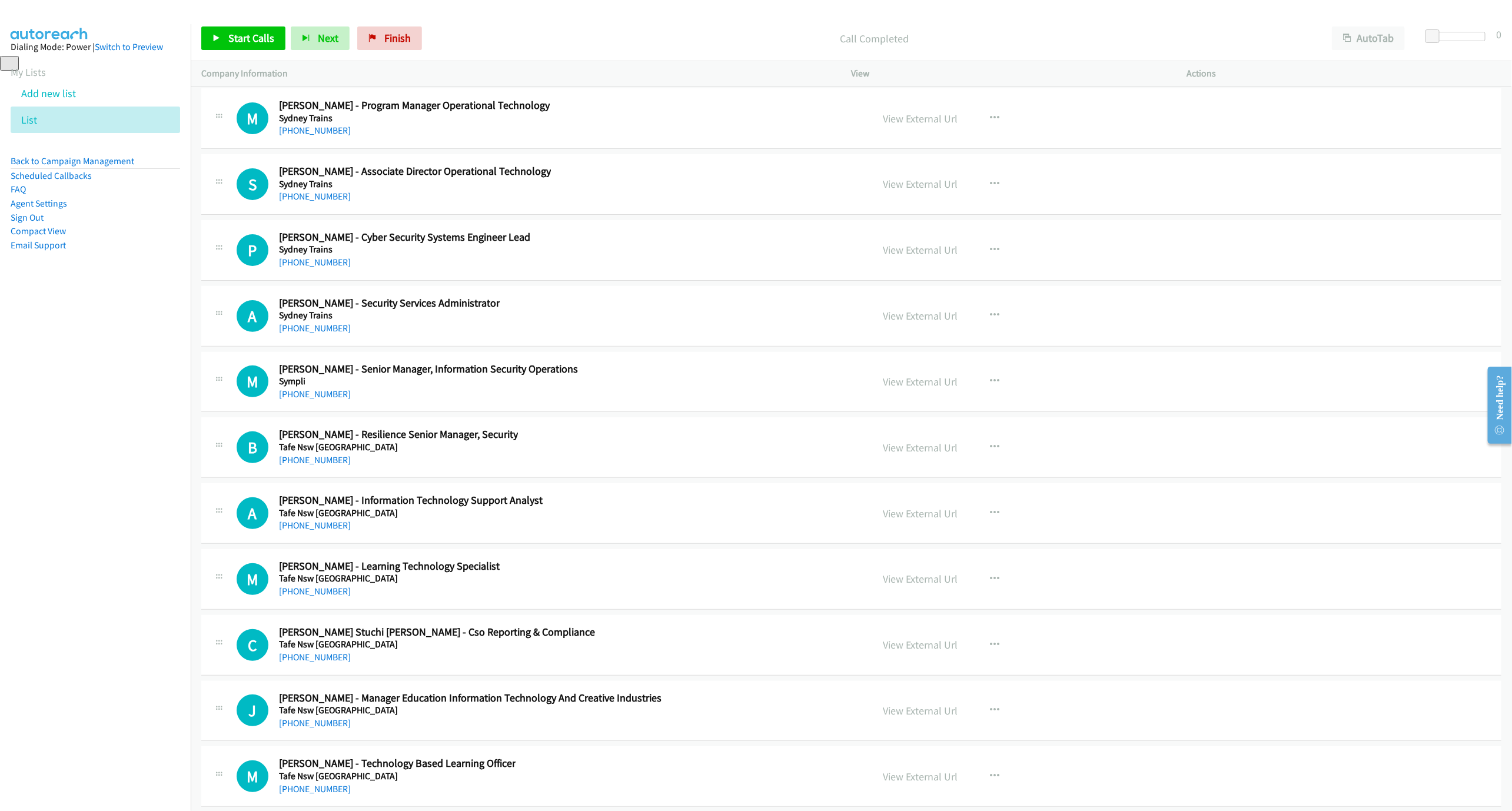
drag, startPoint x: 300, startPoint y: 346, endPoint x: 349, endPoint y: 344, distance: 49.0
click at [300, 268] on link "[PHONE_NUMBER]" at bounding box center [314, 262] width 72 height 11
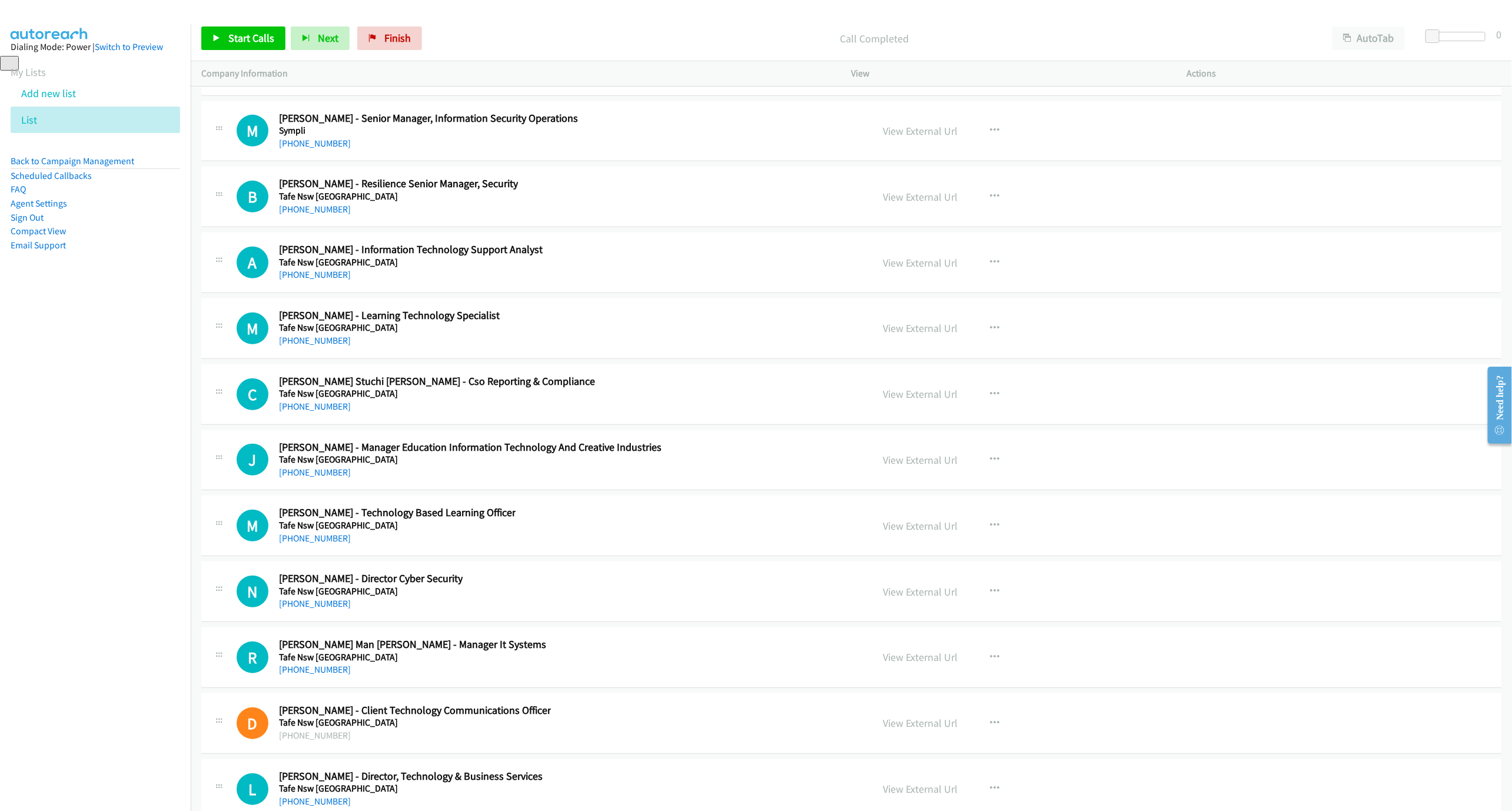
scroll to position [18555, 0]
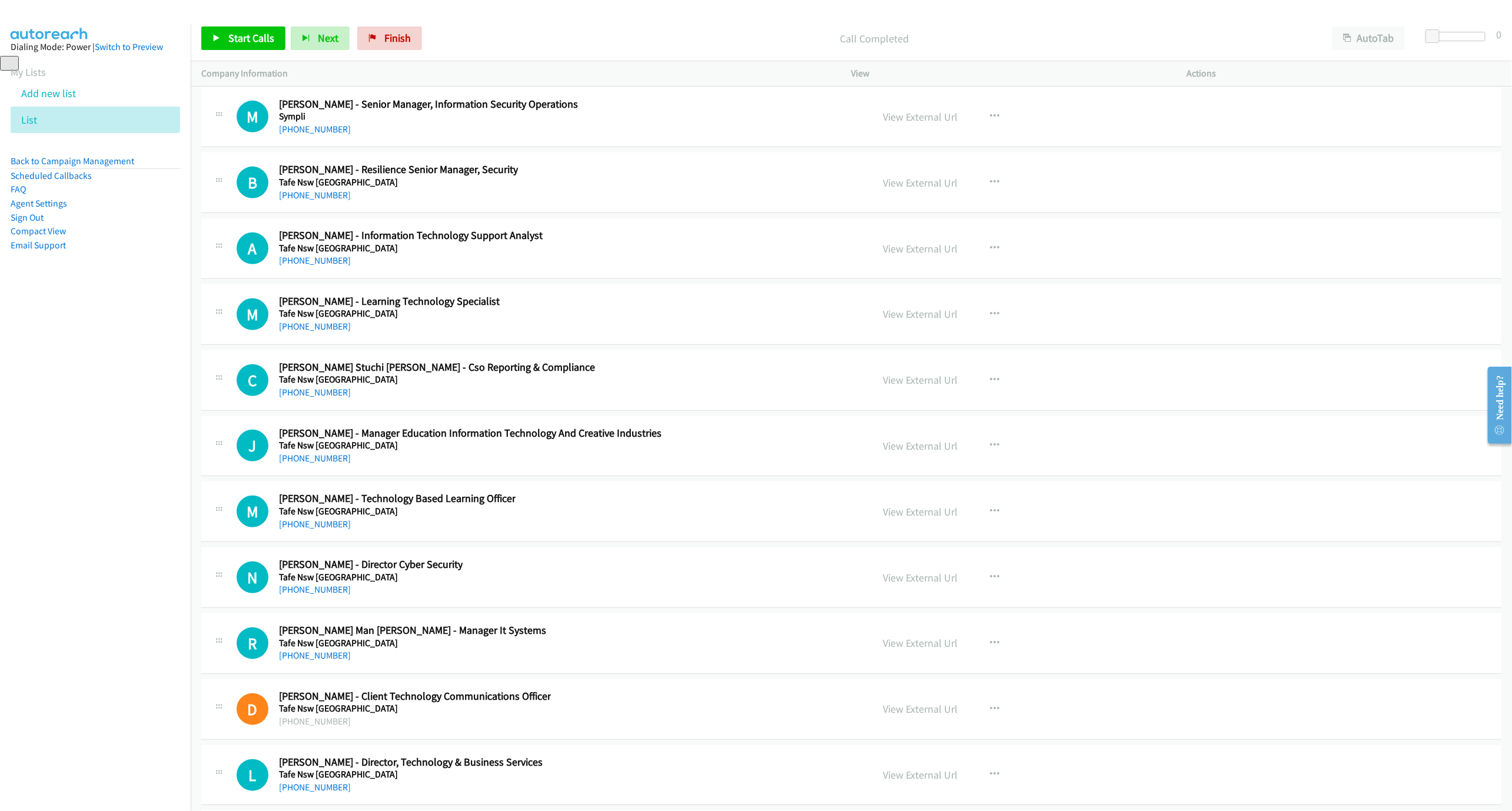
drag, startPoint x: 314, startPoint y: 346, endPoint x: 1339, endPoint y: 549, distance: 1044.9
click at [314, 266] on link "[PHONE_NUMBER]" at bounding box center [314, 260] width 72 height 11
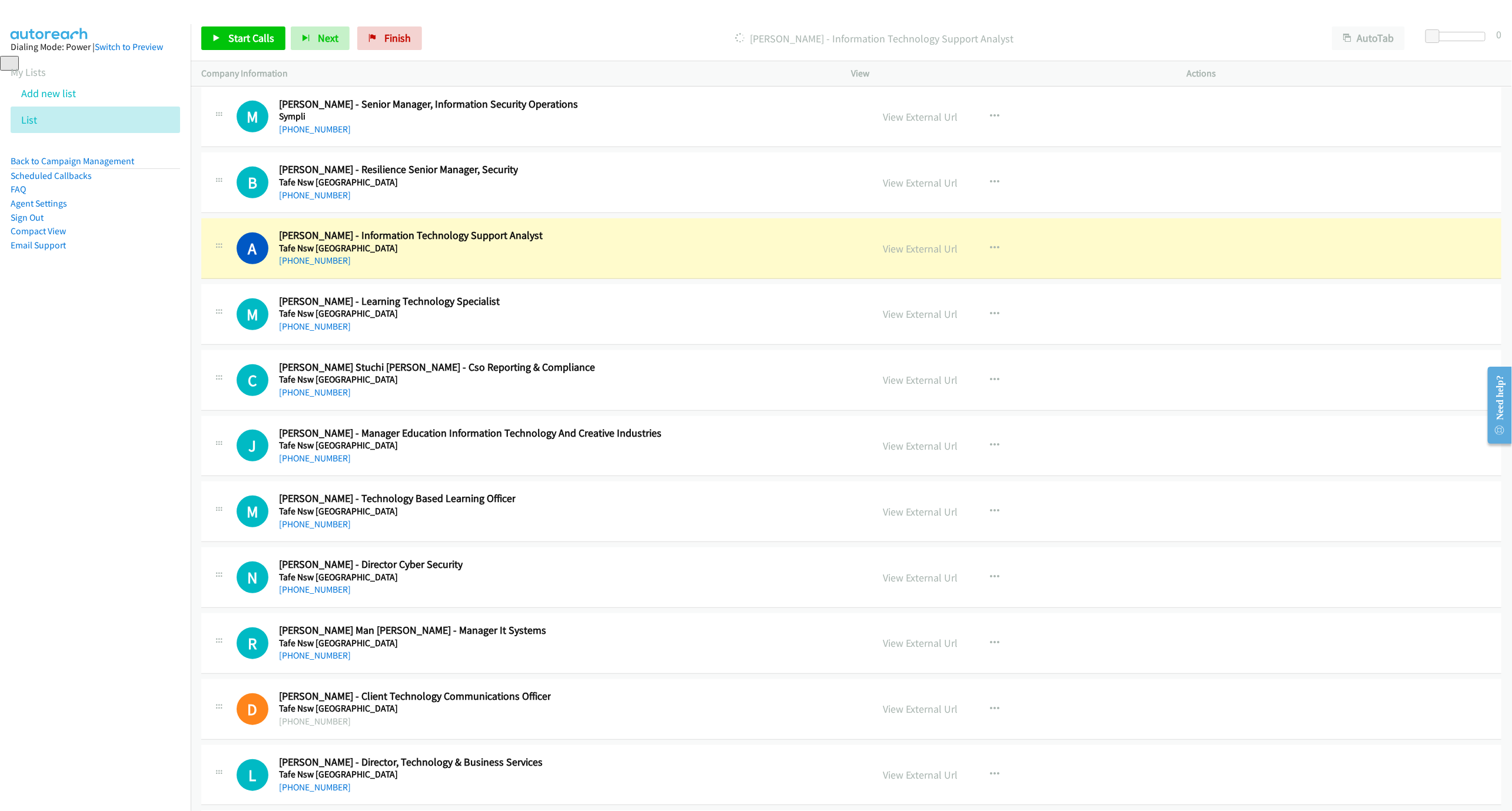
click at [598, 268] on div "A Callback Scheduled [PERSON_NAME] - Information Technology Support Analyst Taf…" at bounding box center [548, 248] width 626 height 39
click at [913, 255] on link "View External Url" at bounding box center [921, 249] width 75 height 14
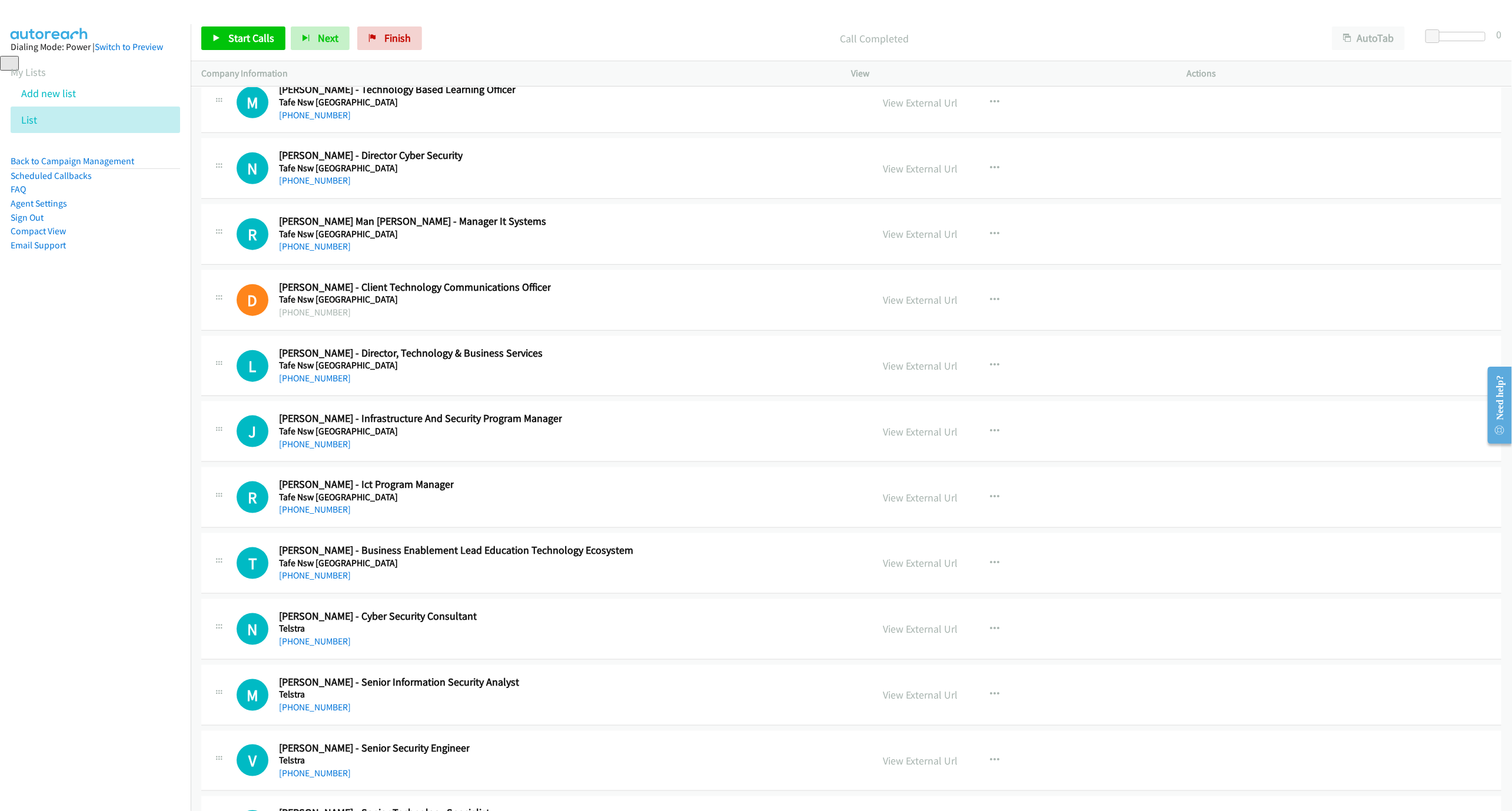
scroll to position [18996, 0]
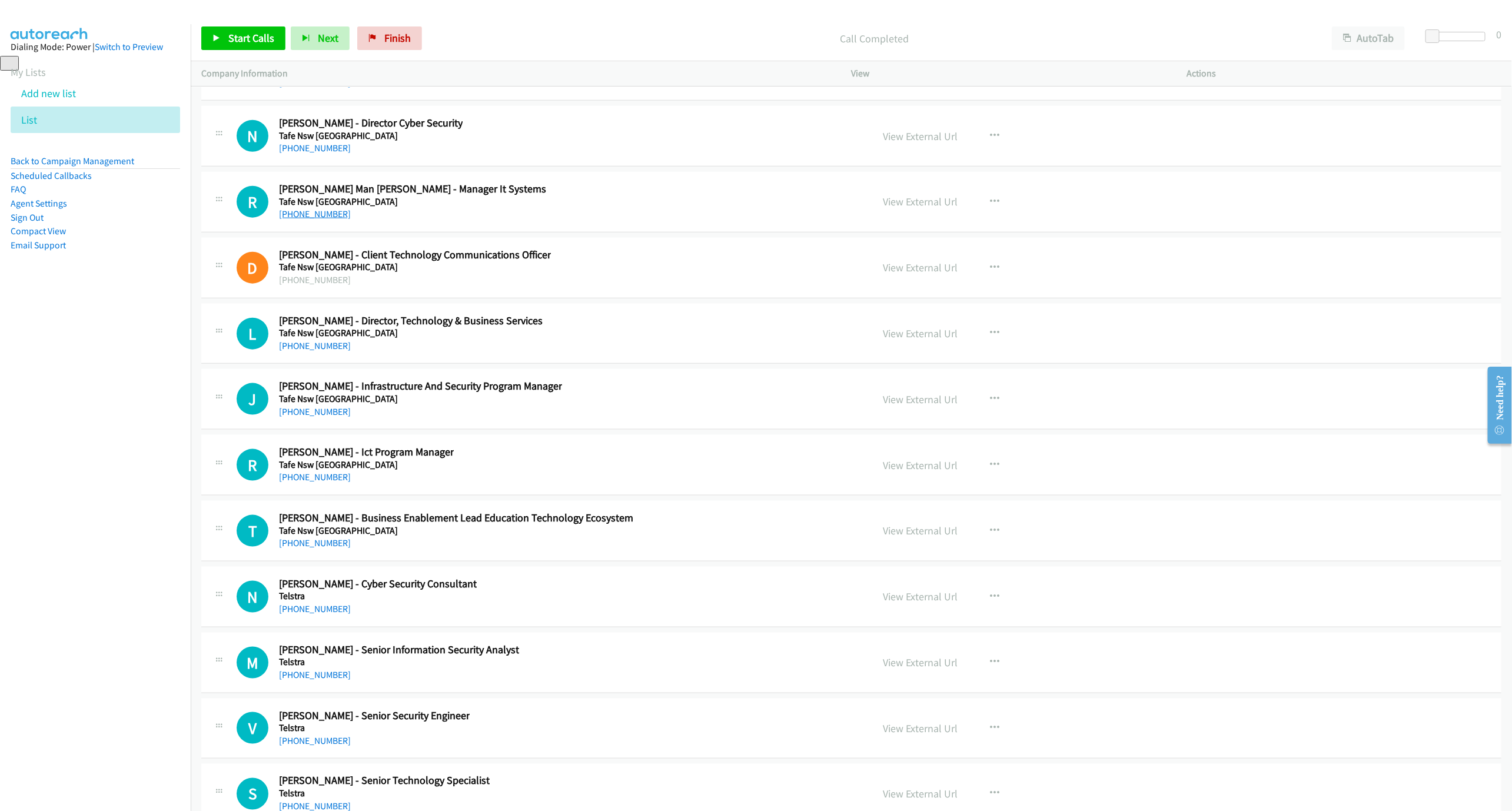
click at [296, 219] on link "[PHONE_NUMBER]" at bounding box center [314, 213] width 72 height 11
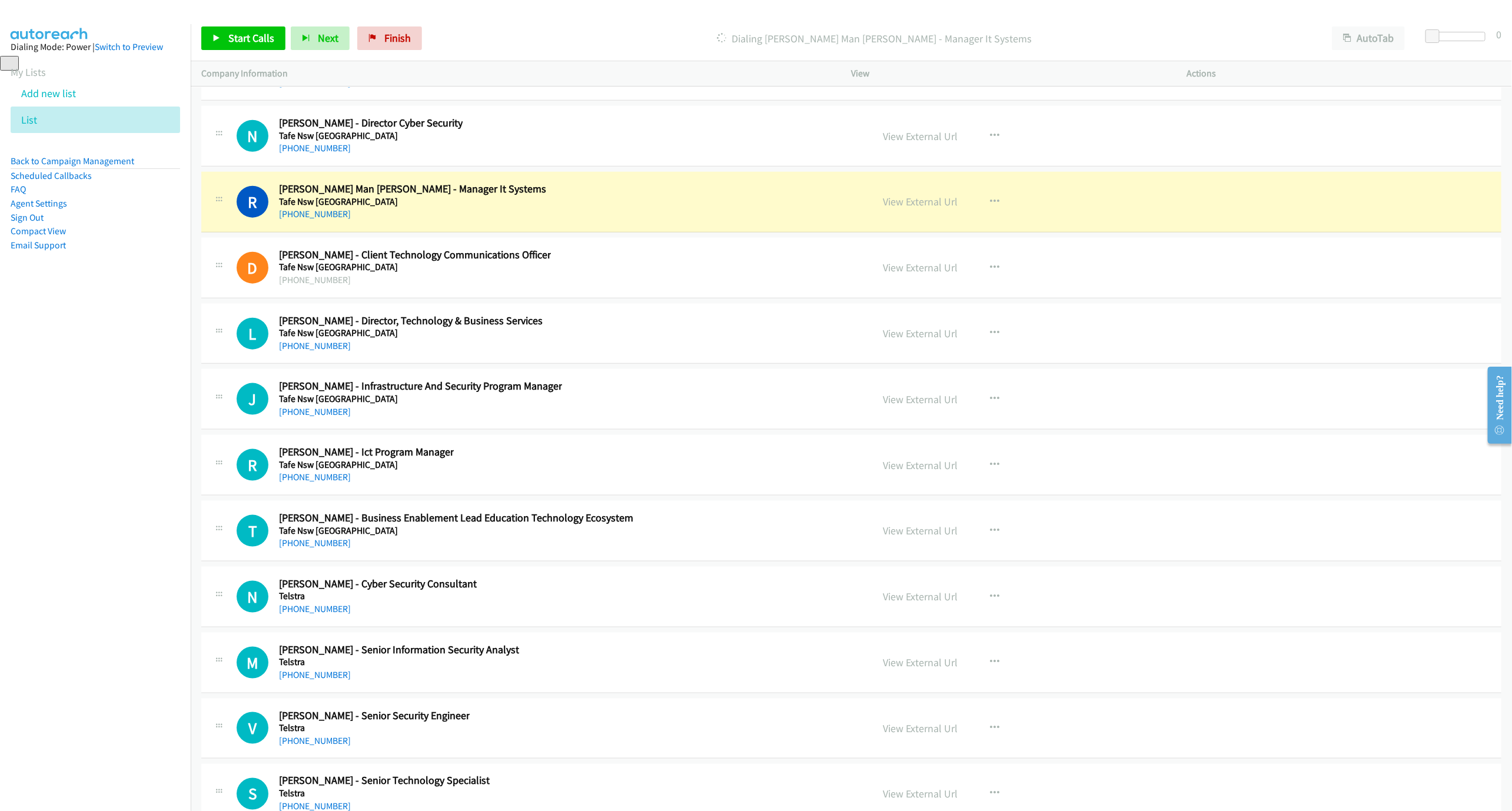
click at [567, 221] on div "R Callback Scheduled [PERSON_NAME] Man [PERSON_NAME] - Manager It Systems Tafe …" at bounding box center [548, 202] width 626 height 39
click at [894, 208] on link "View External Url" at bounding box center [921, 202] width 75 height 14
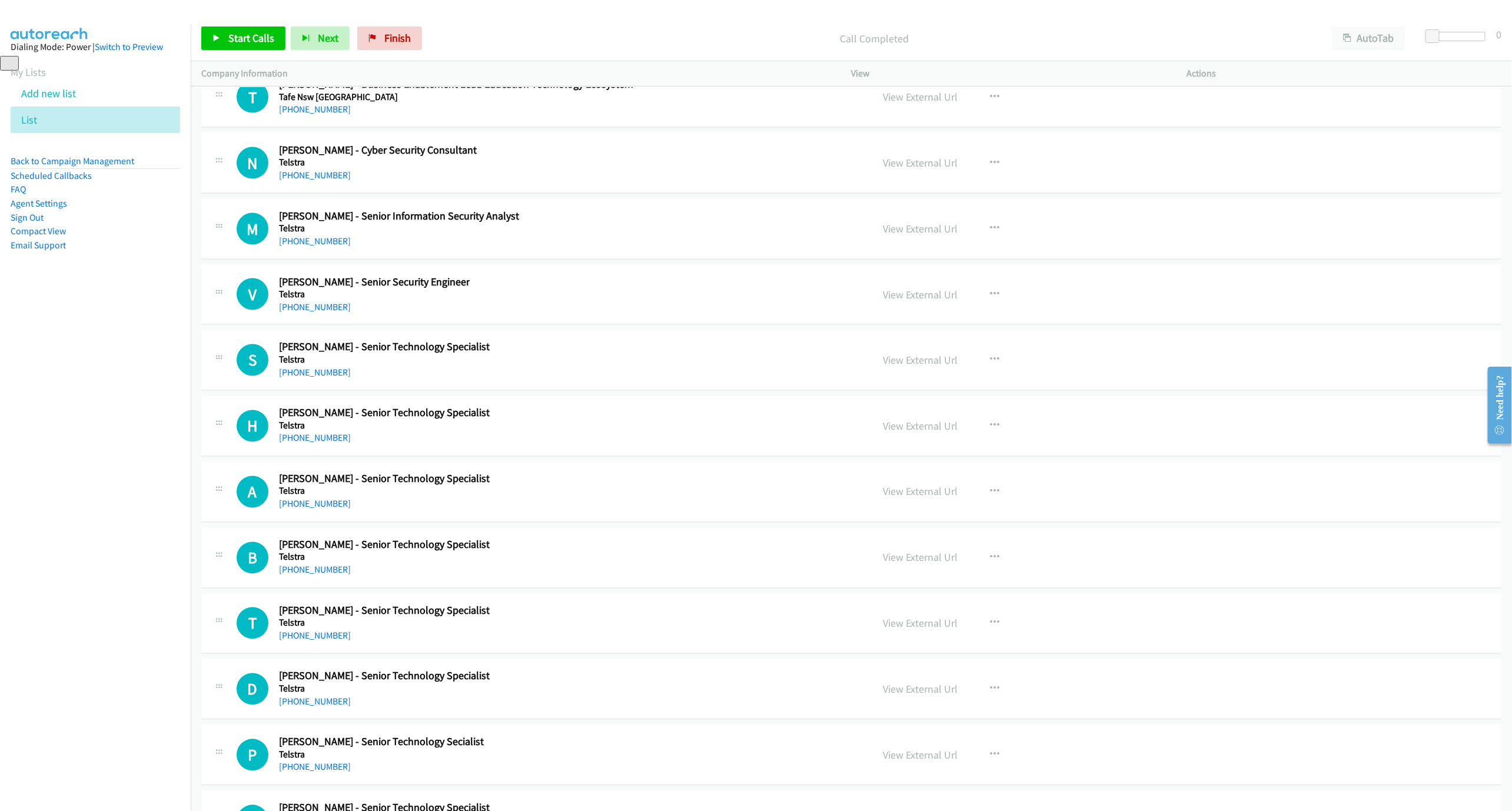
scroll to position [19437, 0]
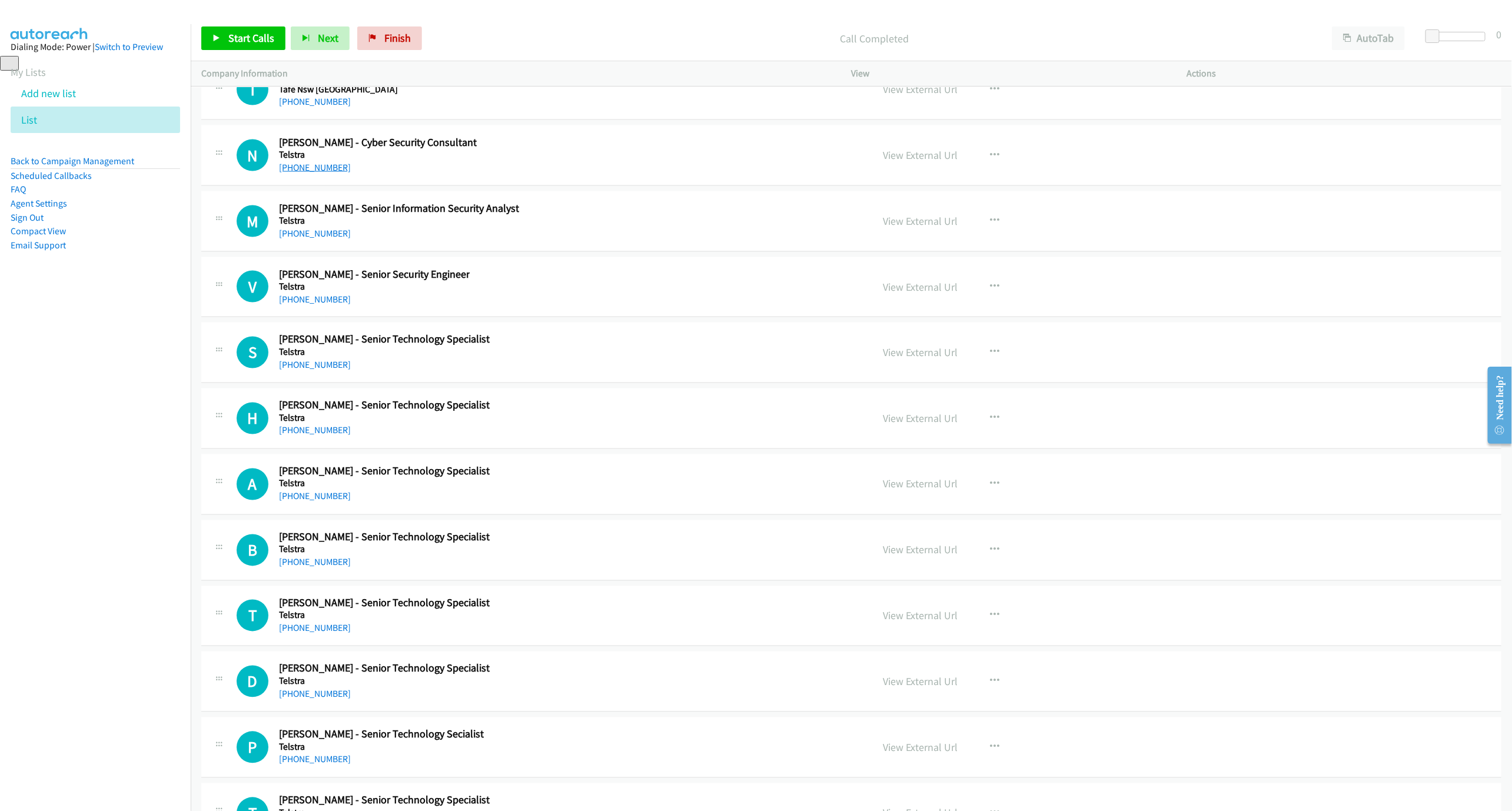
click at [309, 173] on link "[PHONE_NUMBER]" at bounding box center [314, 167] width 72 height 11
click at [300, 292] on h5 "Telstra" at bounding box center [374, 286] width 191 height 12
click at [300, 305] on link "[PHONE_NUMBER]" at bounding box center [314, 298] width 72 height 11
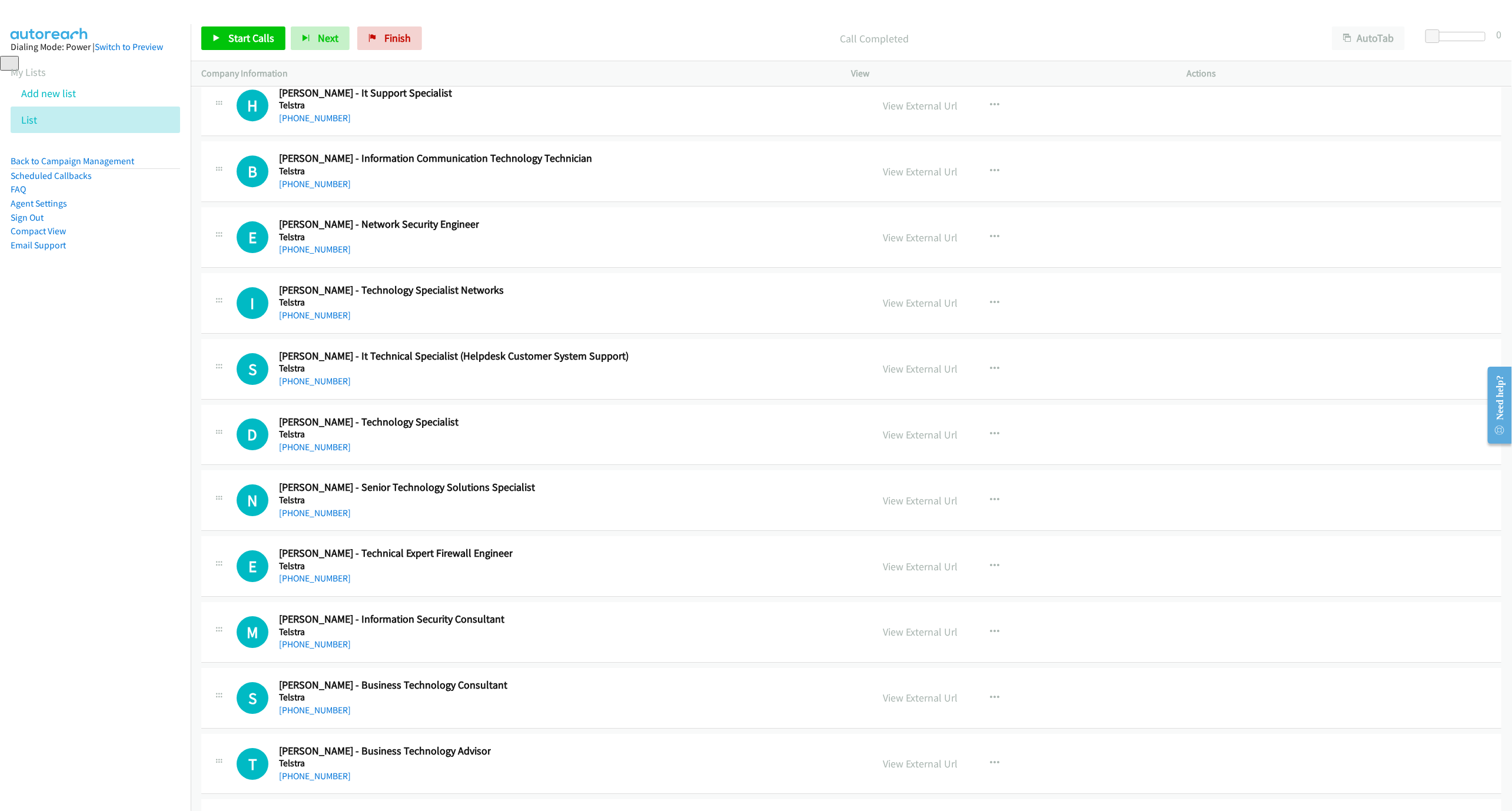
scroll to position [20673, 0]
drag, startPoint x: 310, startPoint y: 208, endPoint x: 446, endPoint y: 242, distance: 140.2
click at [310, 122] on link "[PHONE_NUMBER]" at bounding box center [314, 116] width 72 height 11
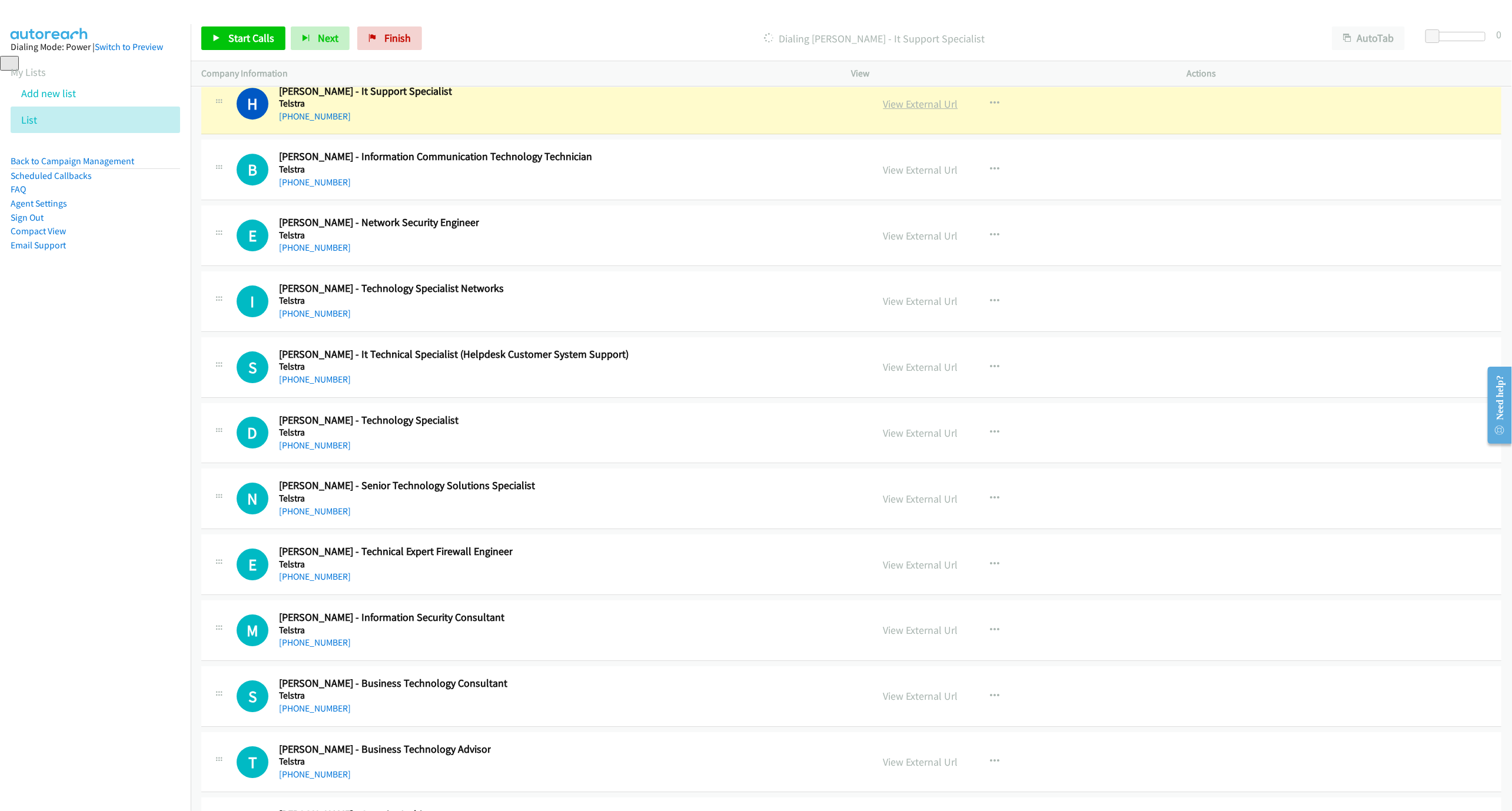
click at [904, 111] on link "View External Url" at bounding box center [921, 104] width 75 height 14
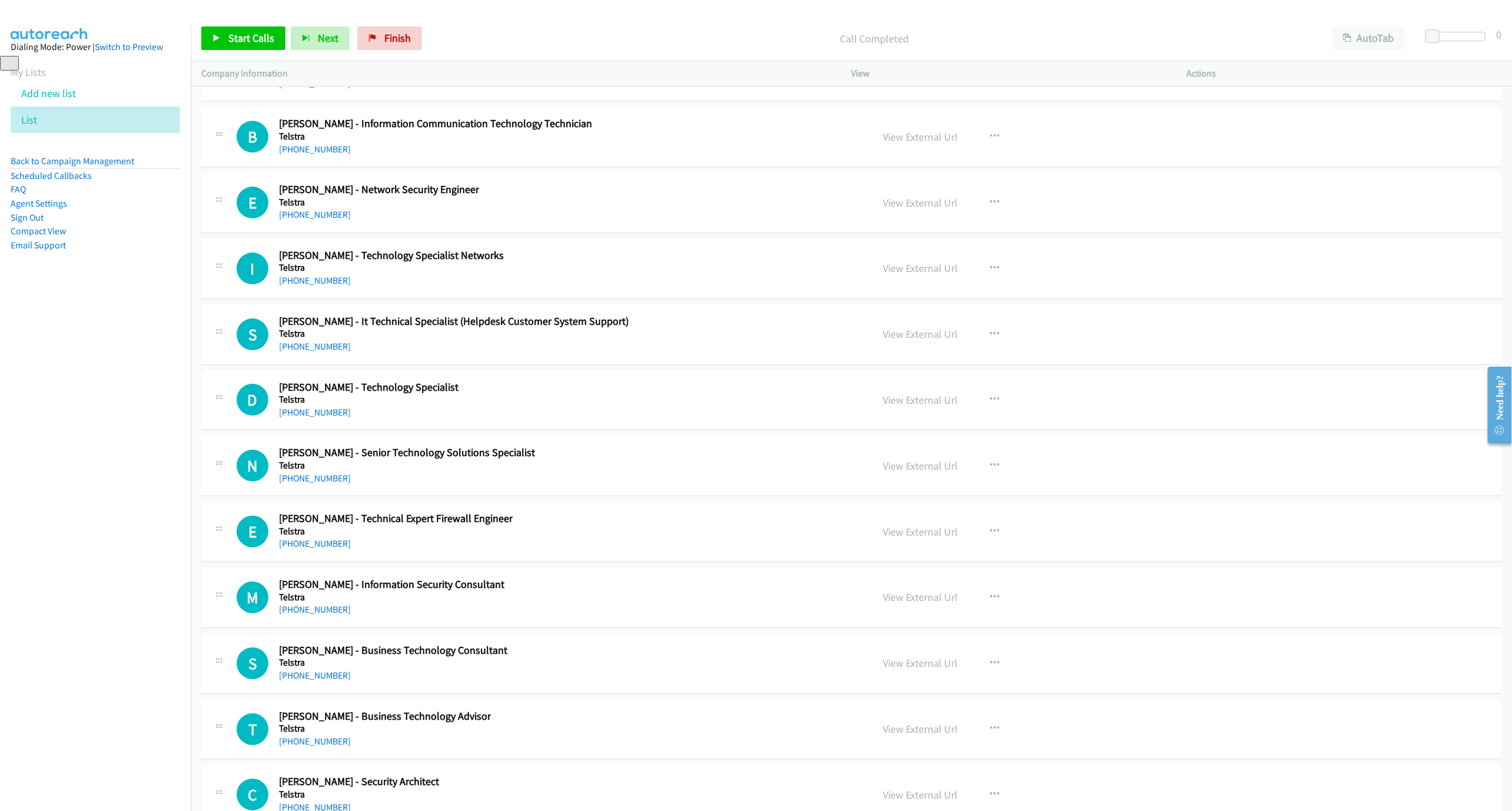
scroll to position [20761, 0]
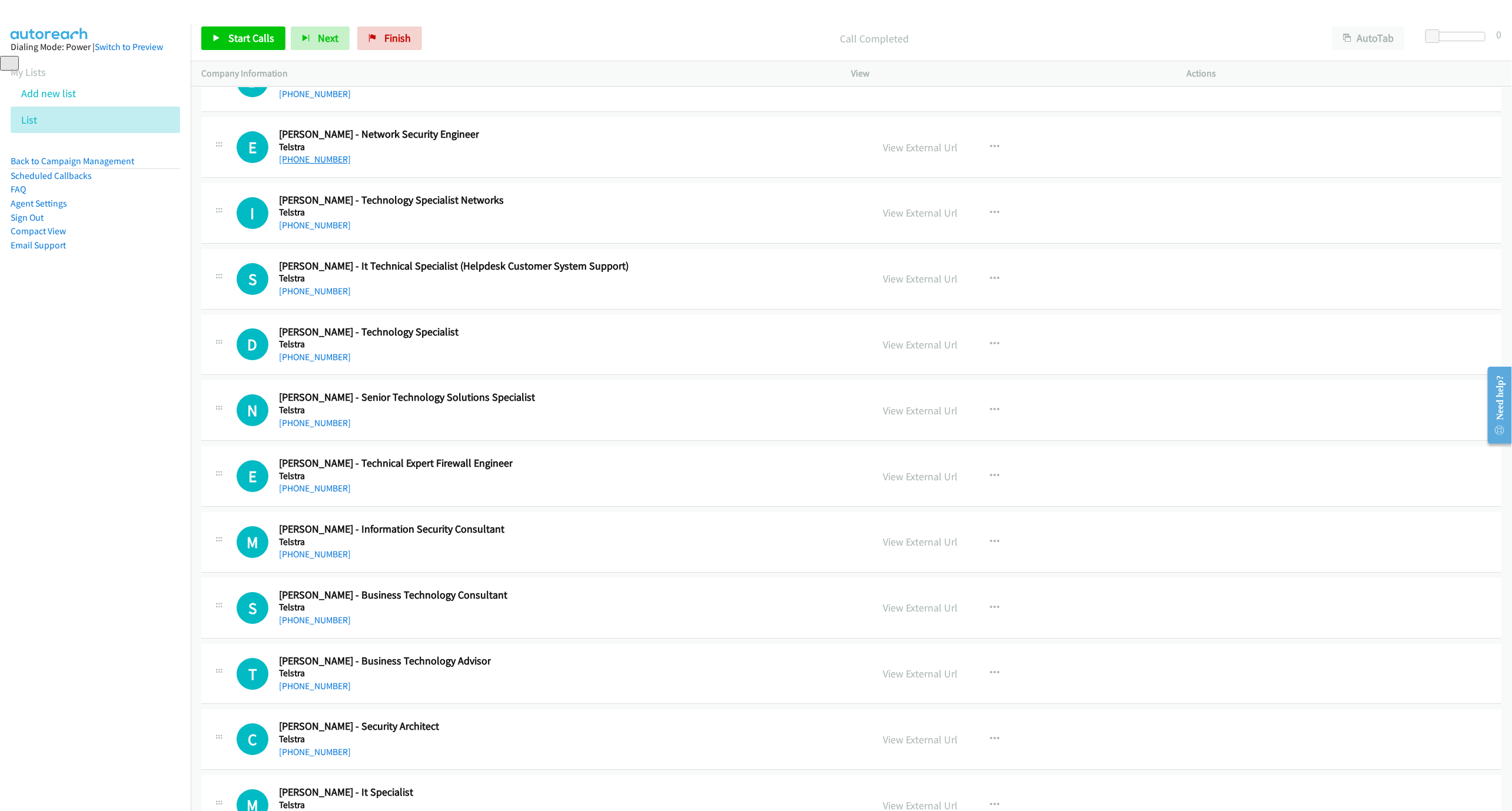
click at [322, 165] on link "[PHONE_NUMBER]" at bounding box center [314, 158] width 72 height 11
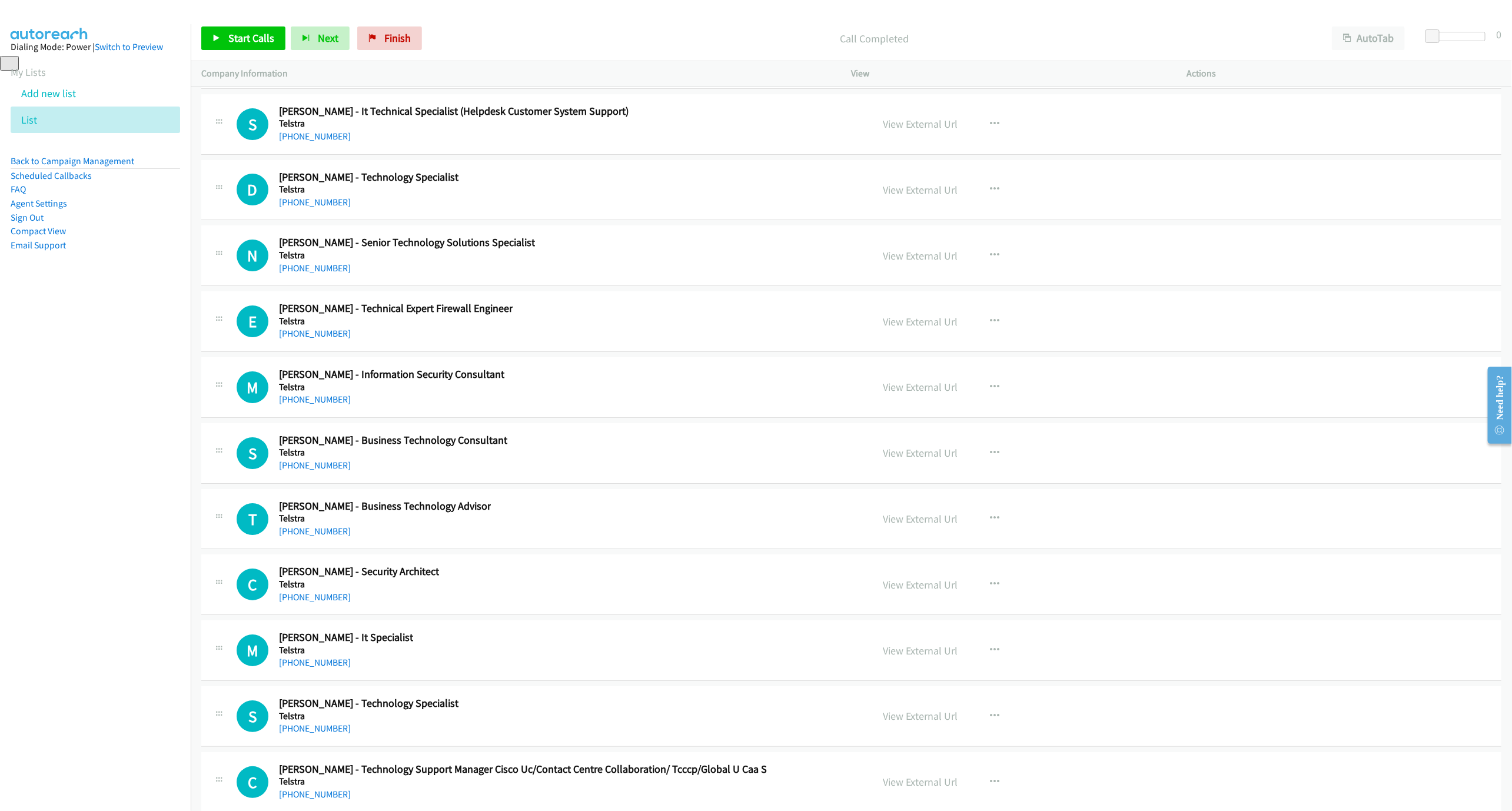
scroll to position [20938, 0]
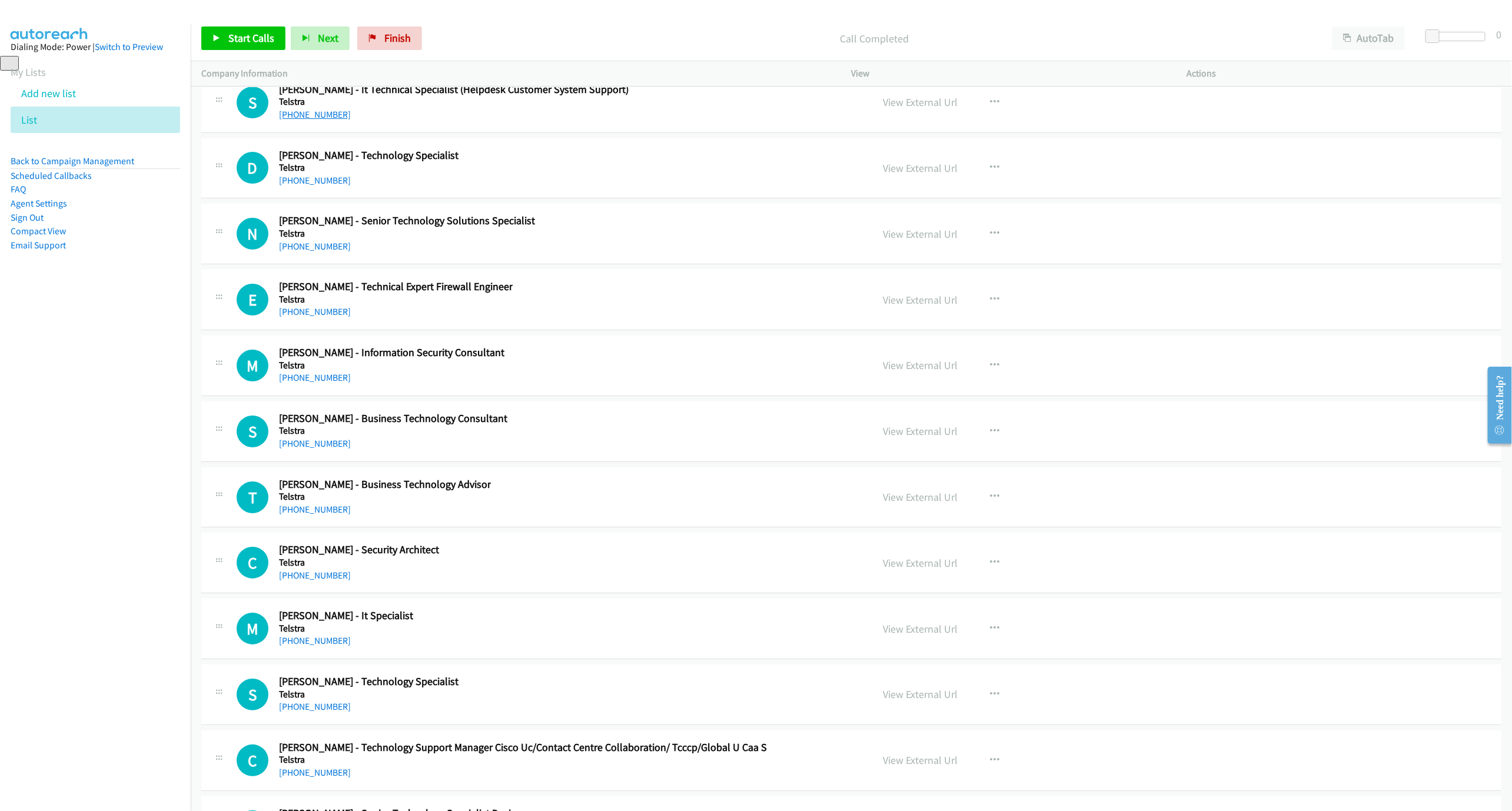
click at [324, 121] on link "[PHONE_NUMBER]" at bounding box center [314, 114] width 72 height 11
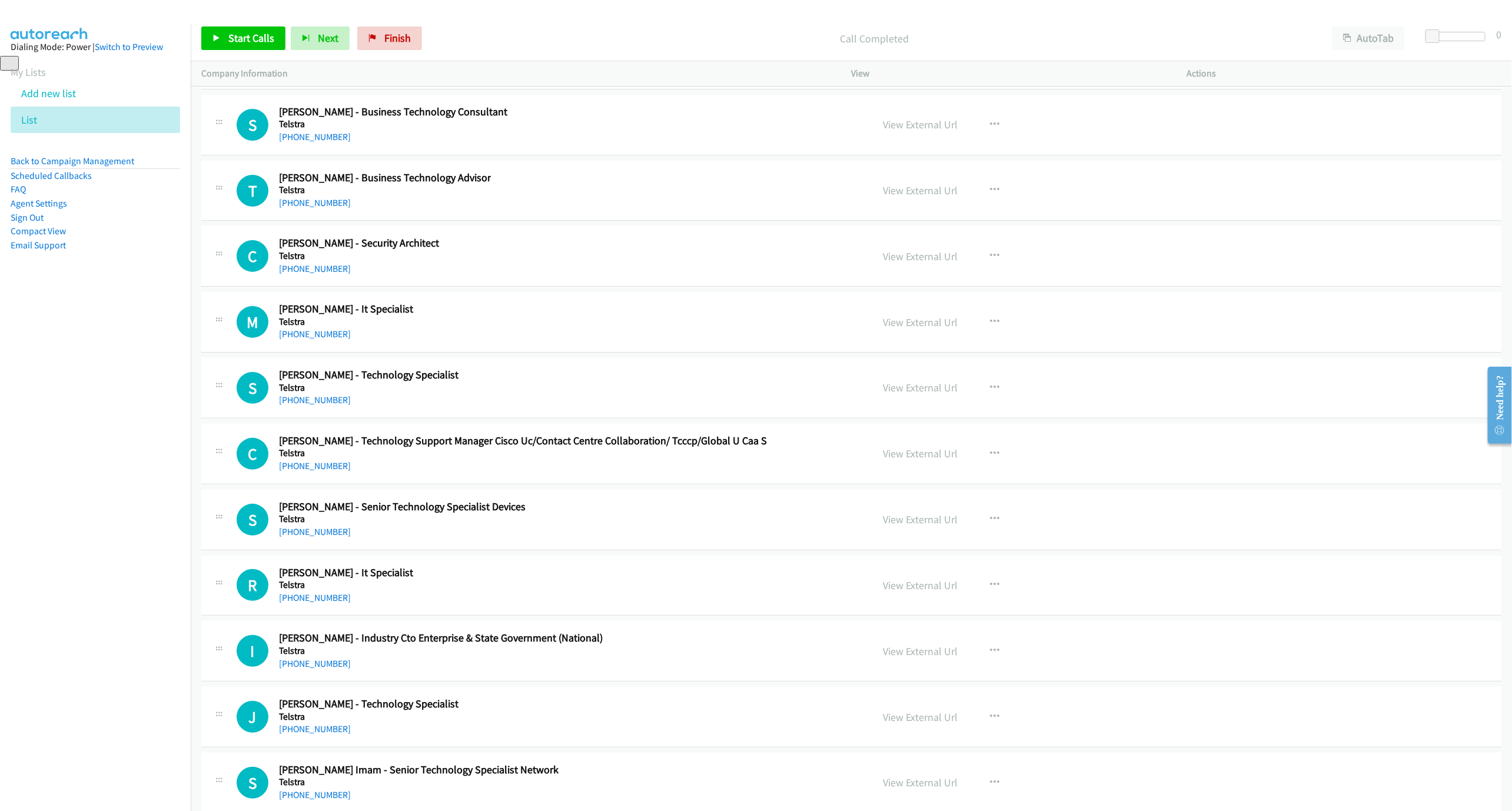
scroll to position [21290, 0]
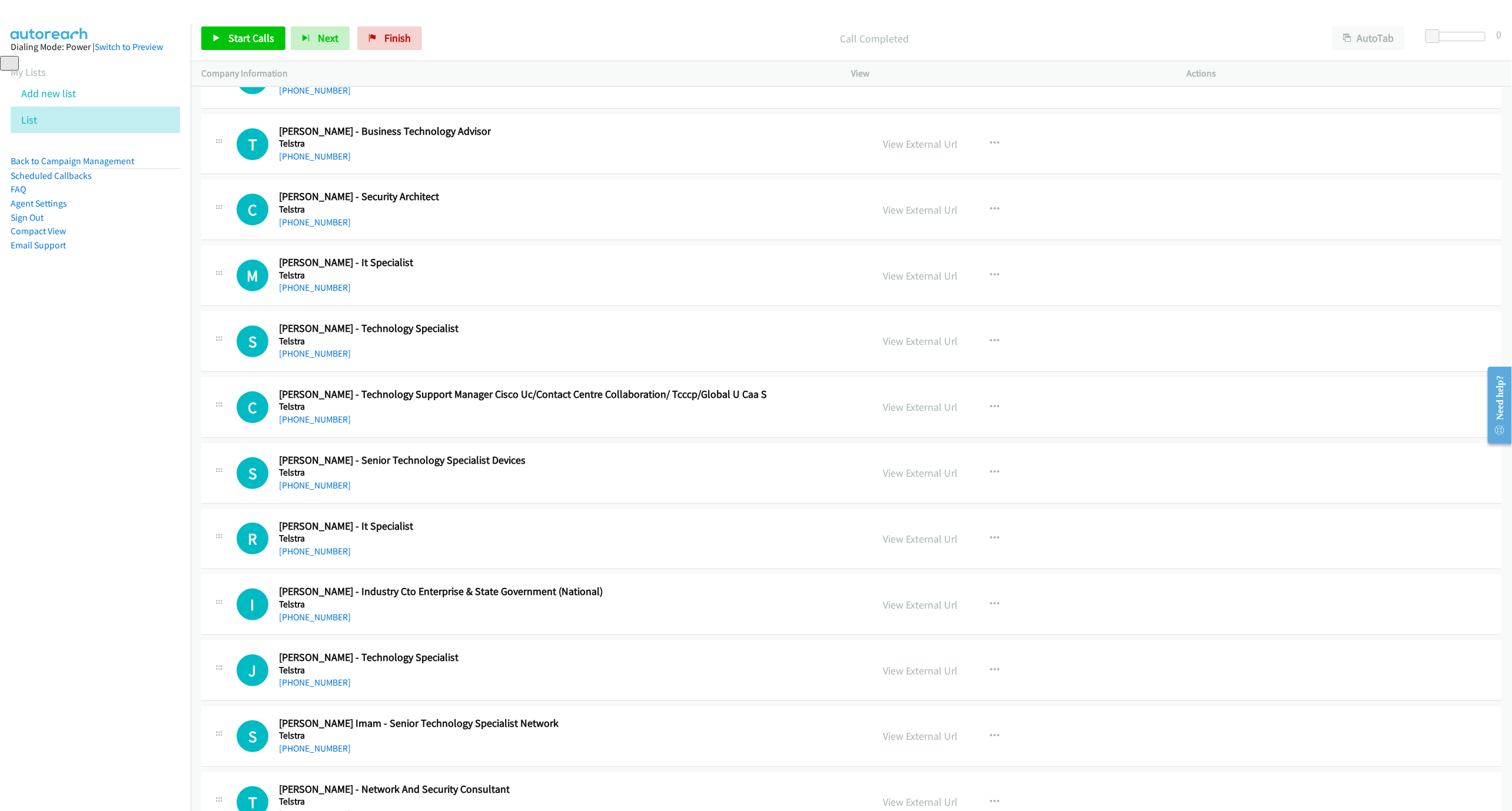
click at [300, 294] on div "[PHONE_NUMBER]" at bounding box center [346, 287] width 134 height 14
click at [307, 293] on link "[PHONE_NUMBER]" at bounding box center [314, 286] width 72 height 11
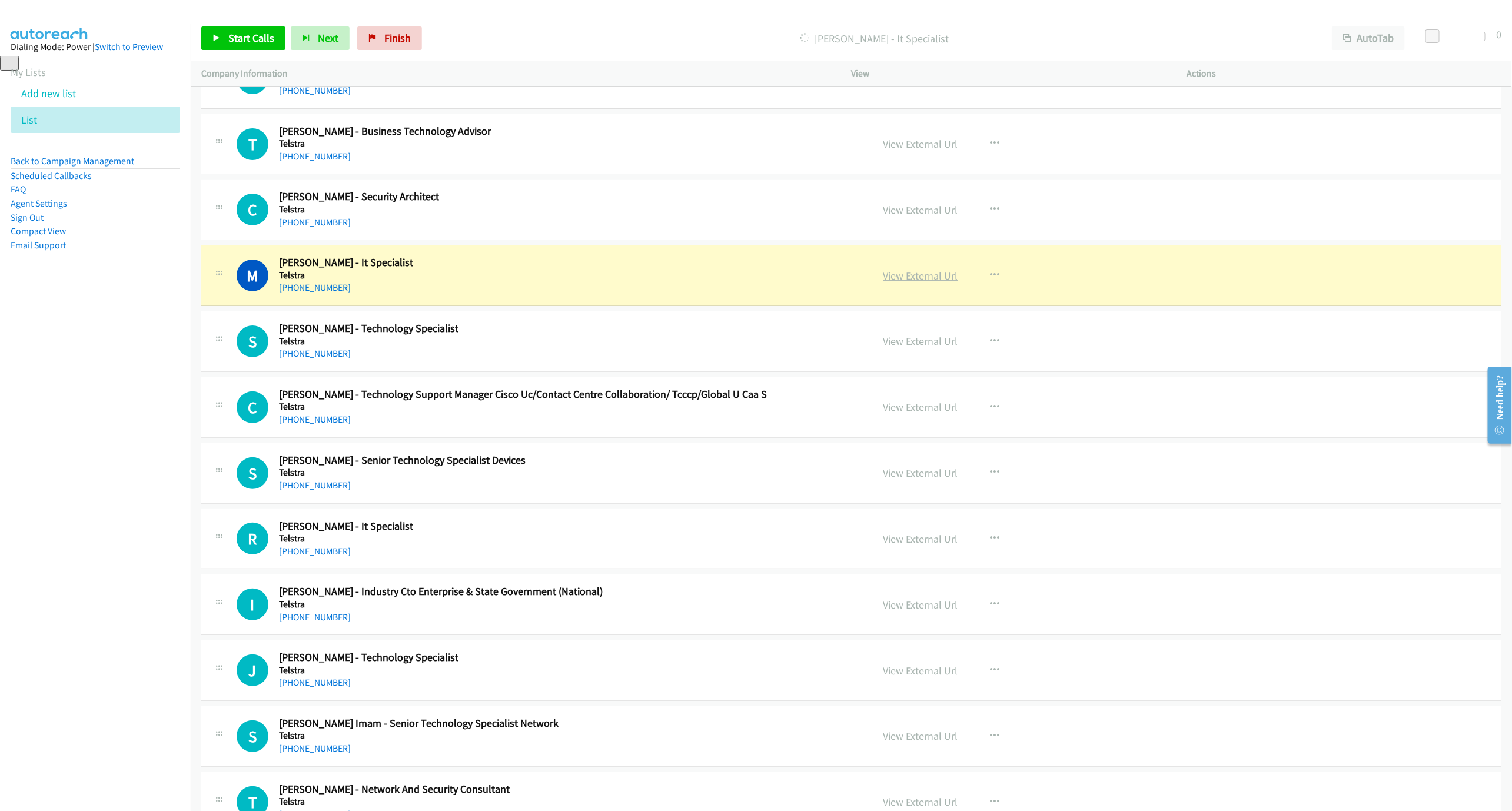
click at [891, 283] on link "View External Url" at bounding box center [921, 276] width 75 height 14
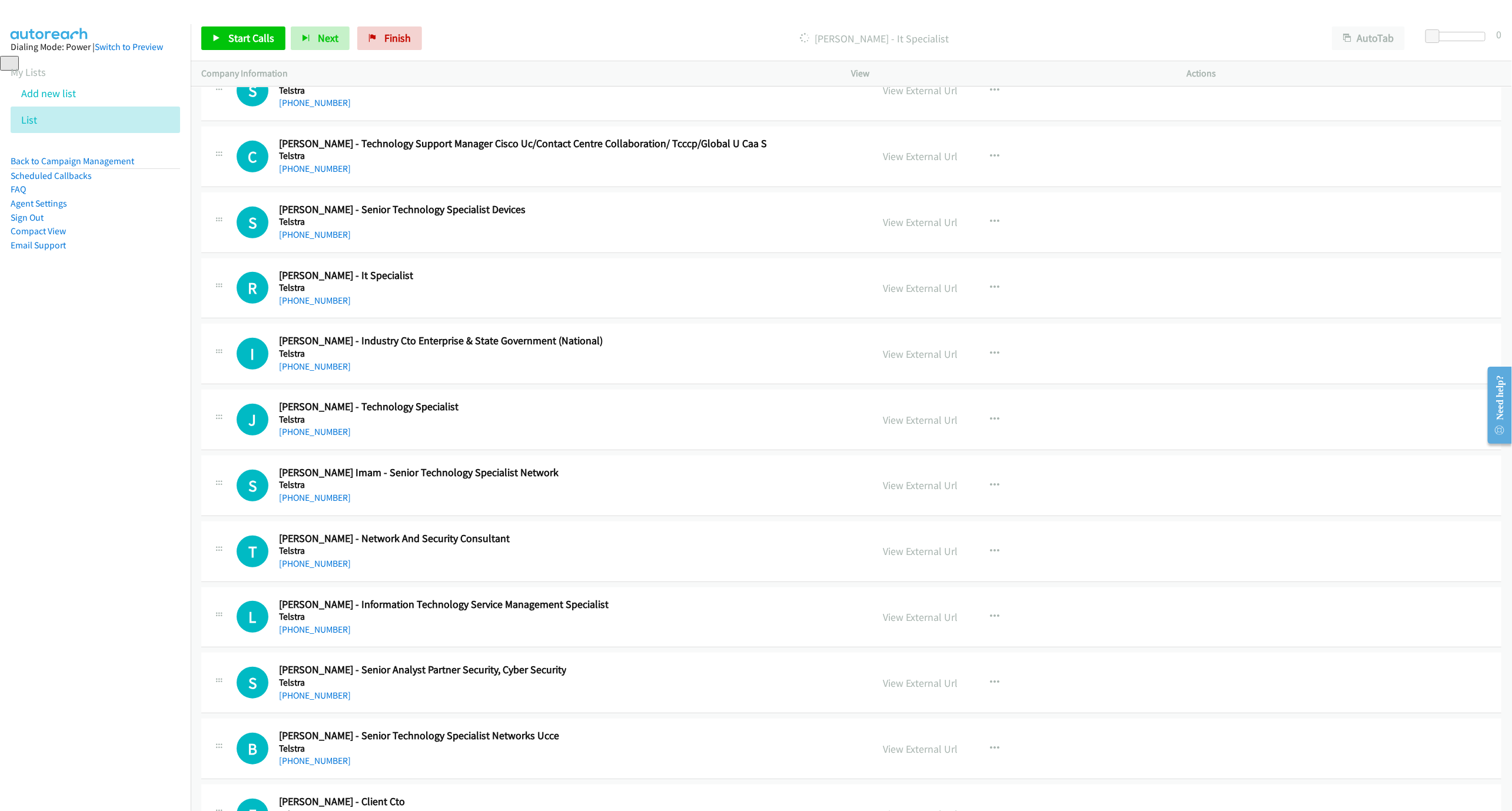
scroll to position [21555, 0]
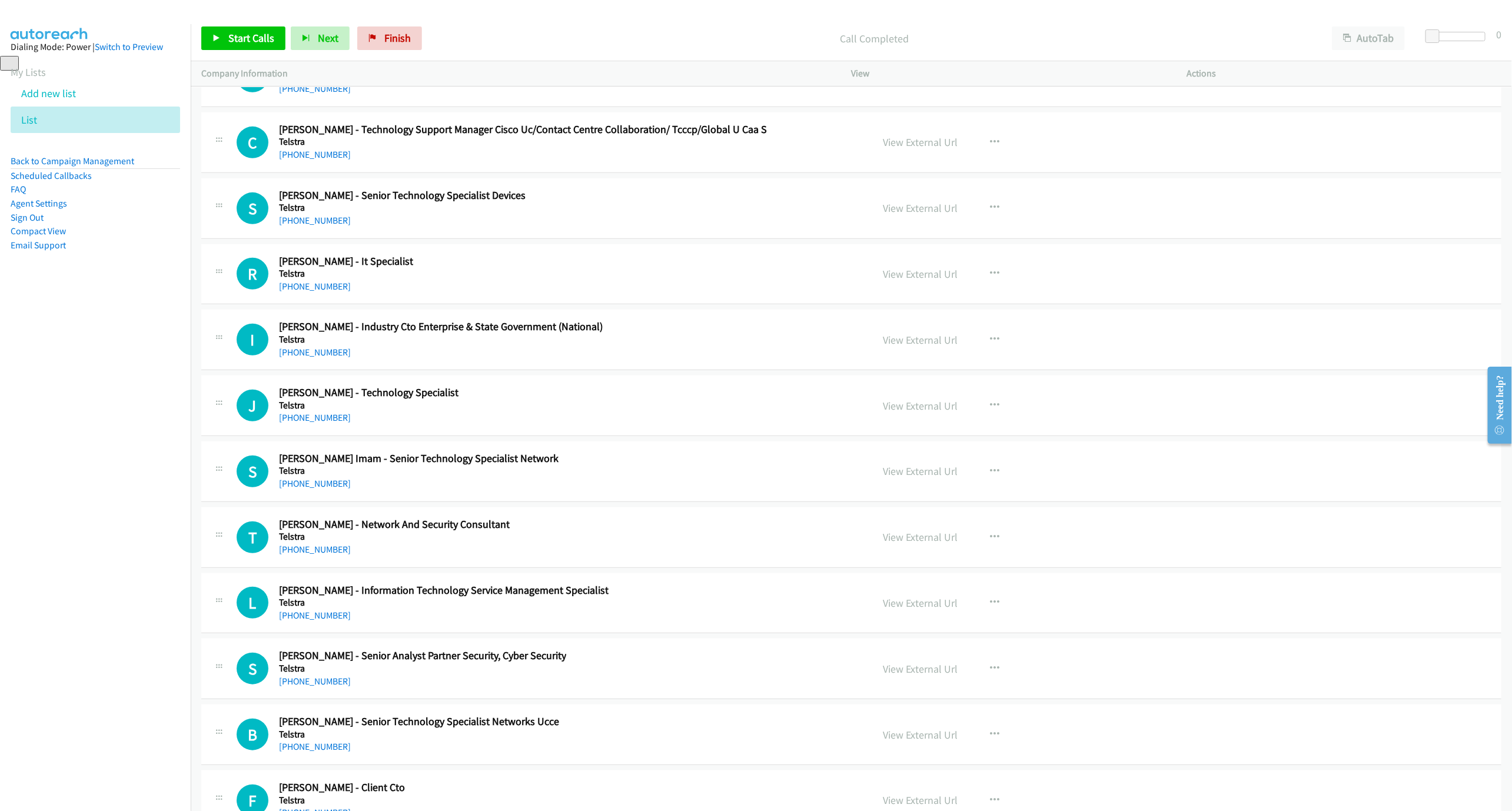
click at [328, 305] on div "R Callback Scheduled [PERSON_NAME] - It Specialist Telstra [GEOGRAPHIC_DATA]/[G…" at bounding box center [852, 274] width 1301 height 60
click at [327, 291] on link "[PHONE_NUMBER]" at bounding box center [314, 285] width 72 height 11
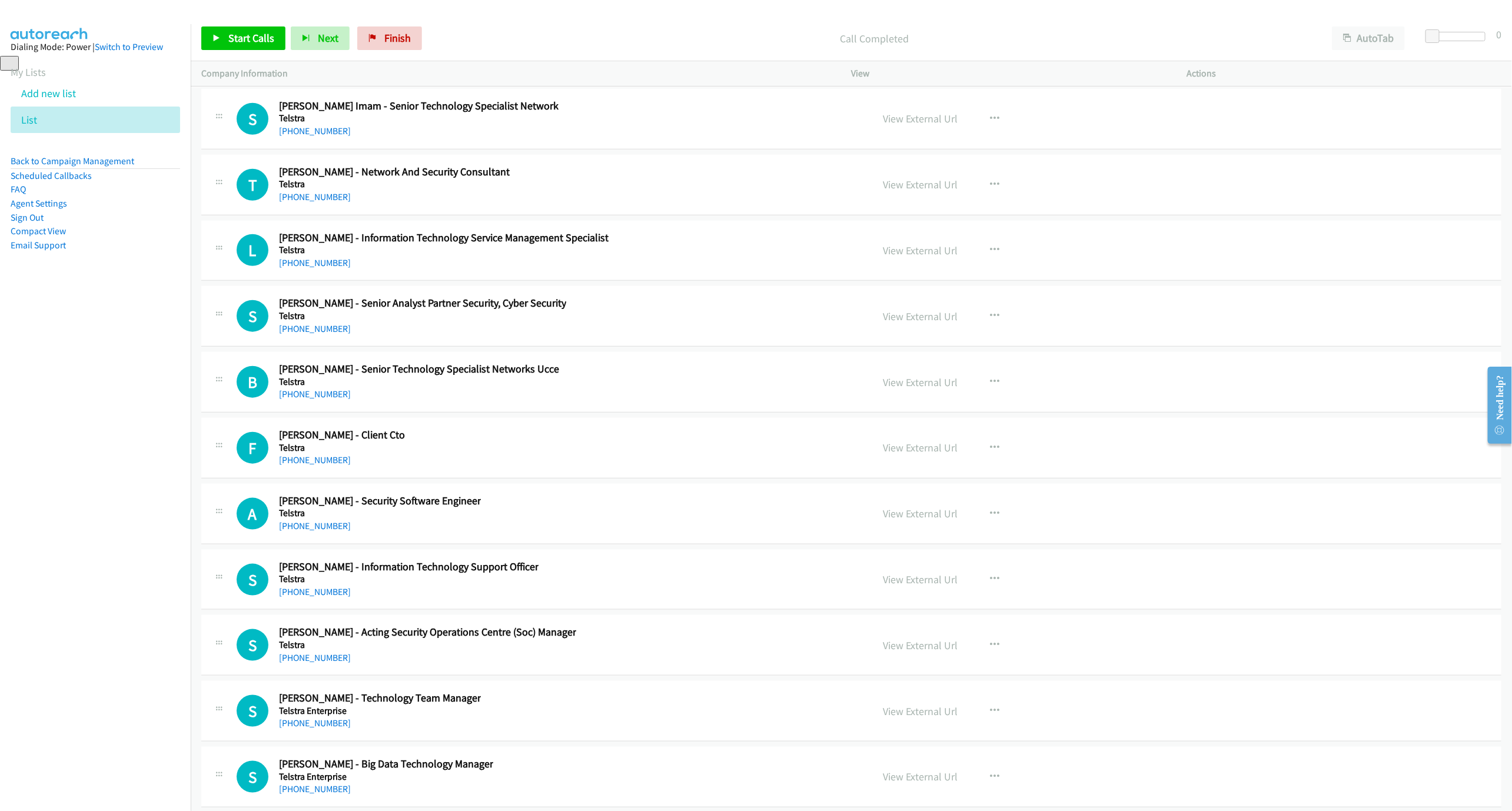
scroll to position [21908, 0]
click at [311, 255] on h5 "Telstra" at bounding box center [444, 250] width 330 height 12
click at [306, 268] on link "[PHONE_NUMBER]" at bounding box center [314, 262] width 72 height 11
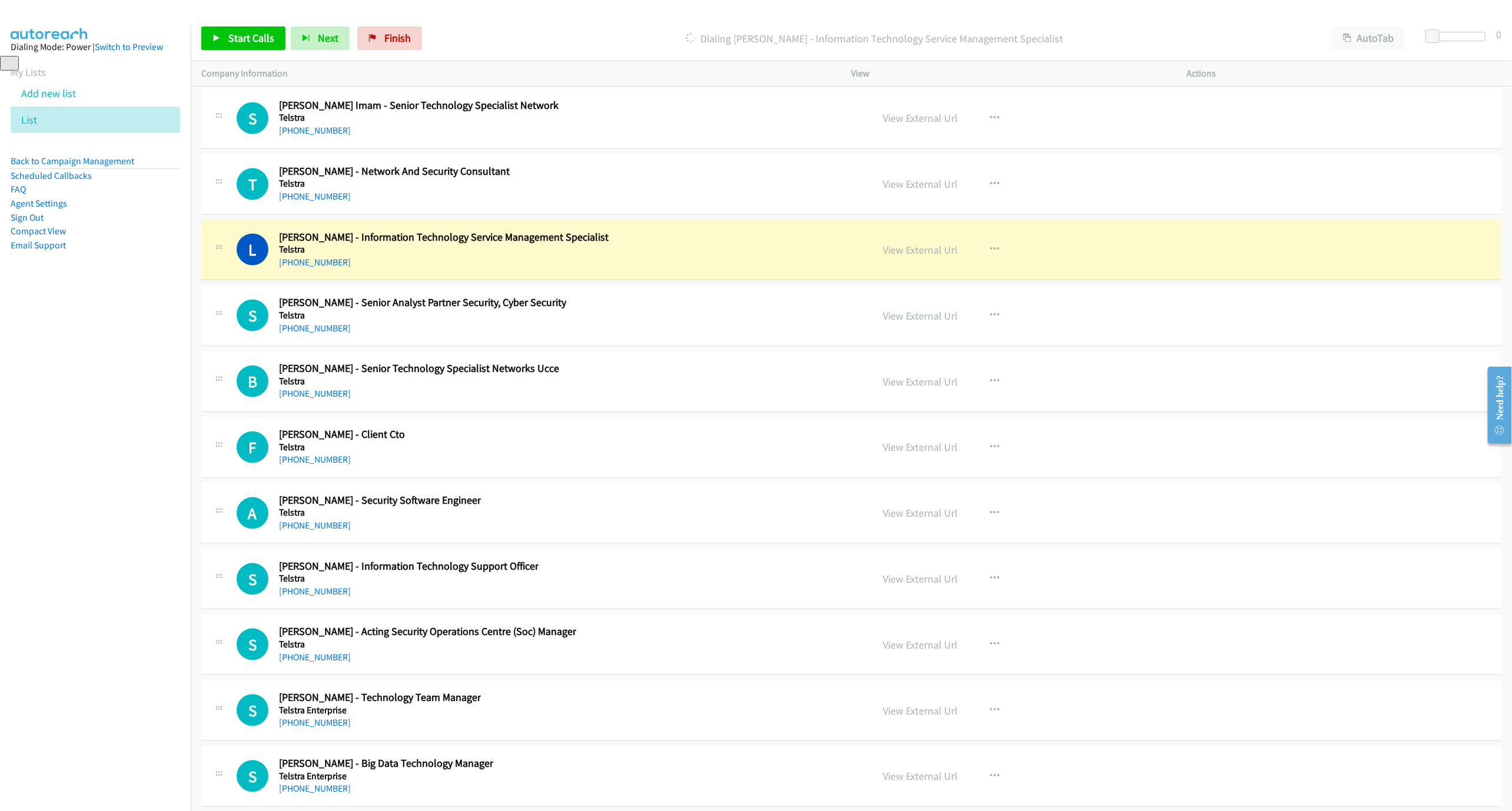
drag, startPoint x: 599, startPoint y: 335, endPoint x: 654, endPoint y: 318, distance: 57.6
click at [599, 244] on h2 "[PERSON_NAME] - Information Technology Service Management Specialist" at bounding box center [444, 237] width 330 height 14
click at [920, 257] on link "View External Url" at bounding box center [921, 250] width 75 height 14
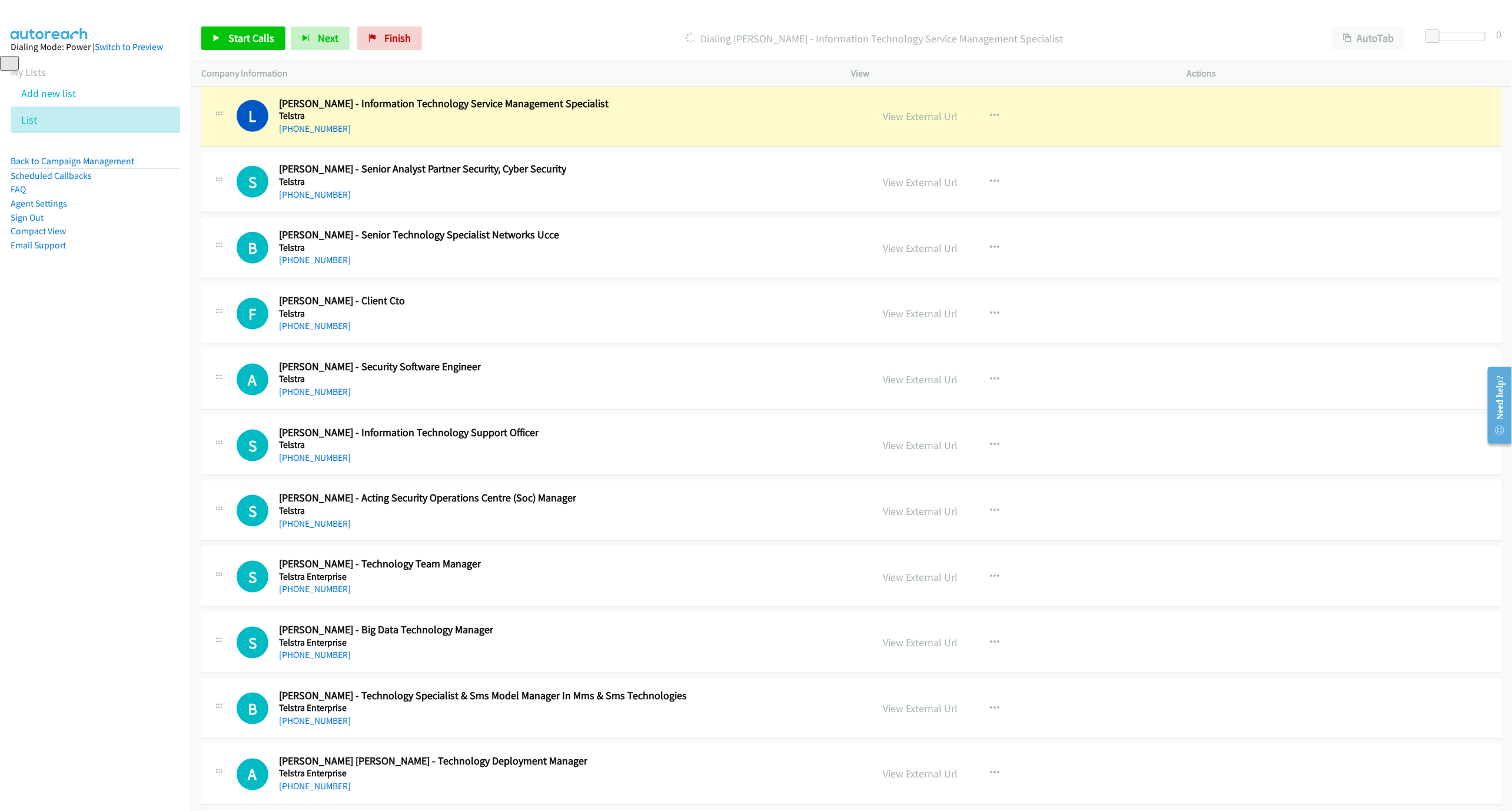
scroll to position [22085, 0]
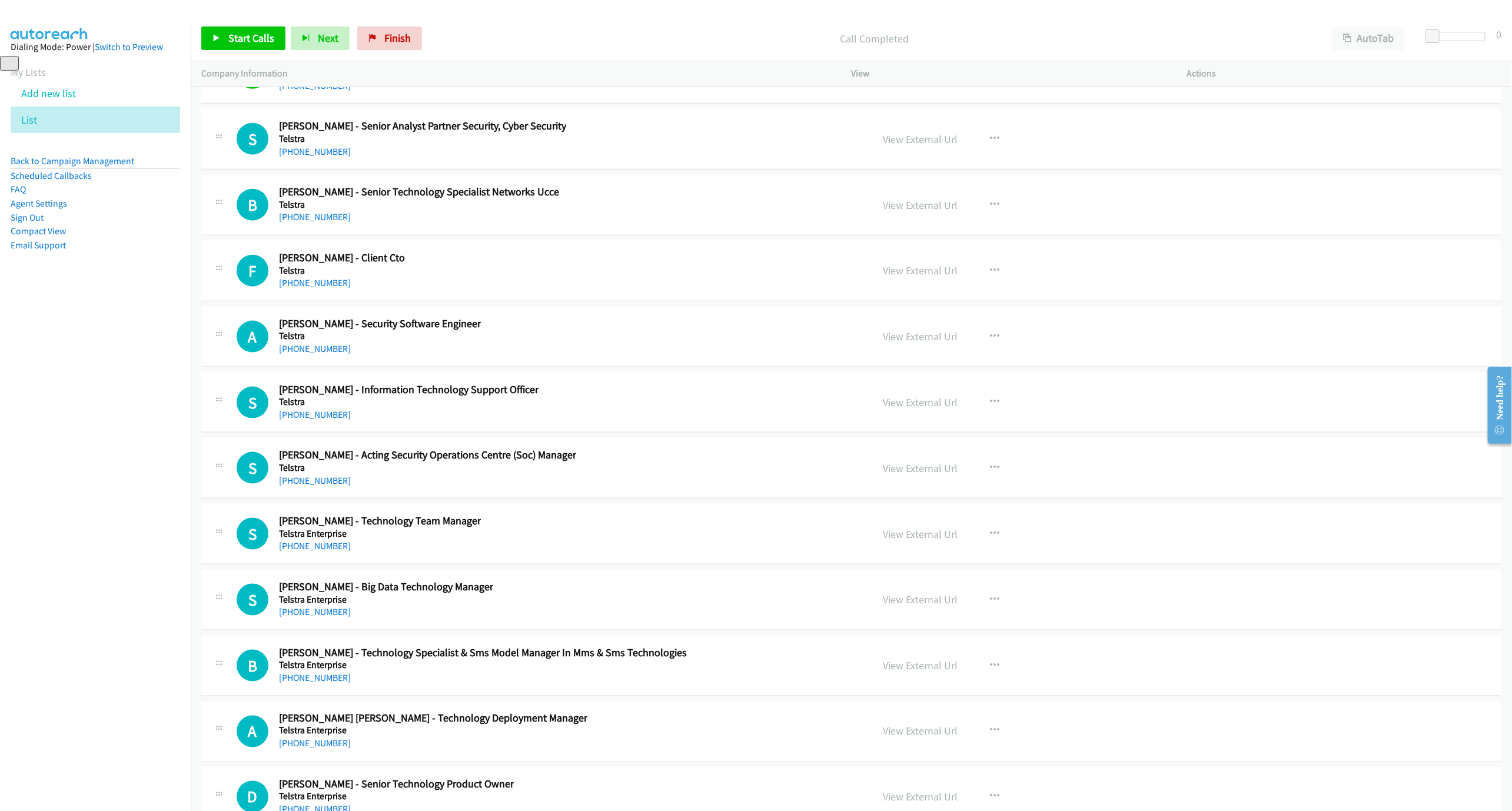
drag, startPoint x: 56, startPoint y: 504, endPoint x: 115, endPoint y: 494, distance: 59.8
click at [56, 504] on nav "Dialing Mode: Power | Switch to Preview My Lists Add new list List Back to Camp…" at bounding box center [96, 429] width 192 height 811
click at [316, 355] on link "[PHONE_NUMBER]" at bounding box center [314, 348] width 72 height 11
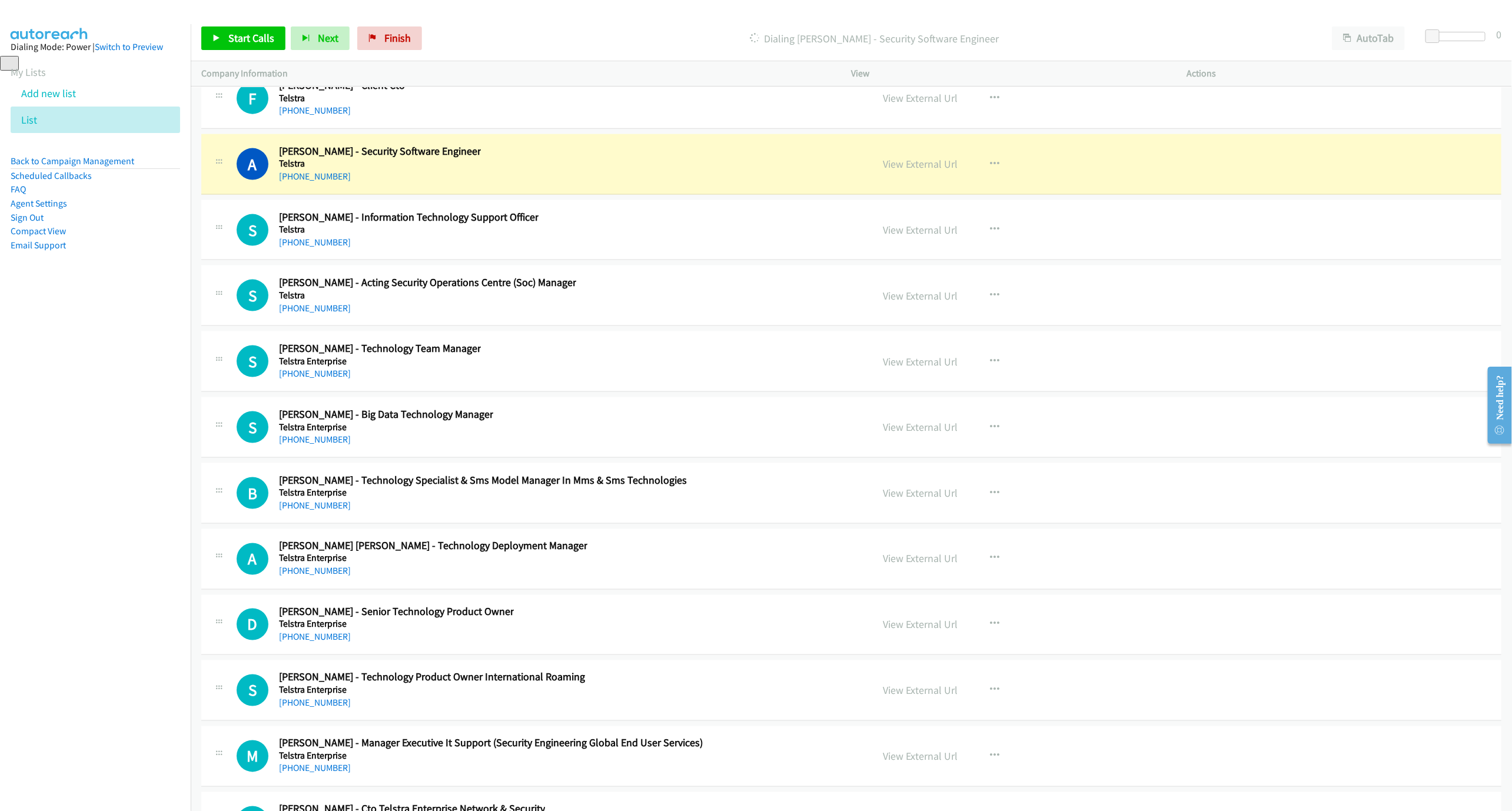
scroll to position [22262, 0]
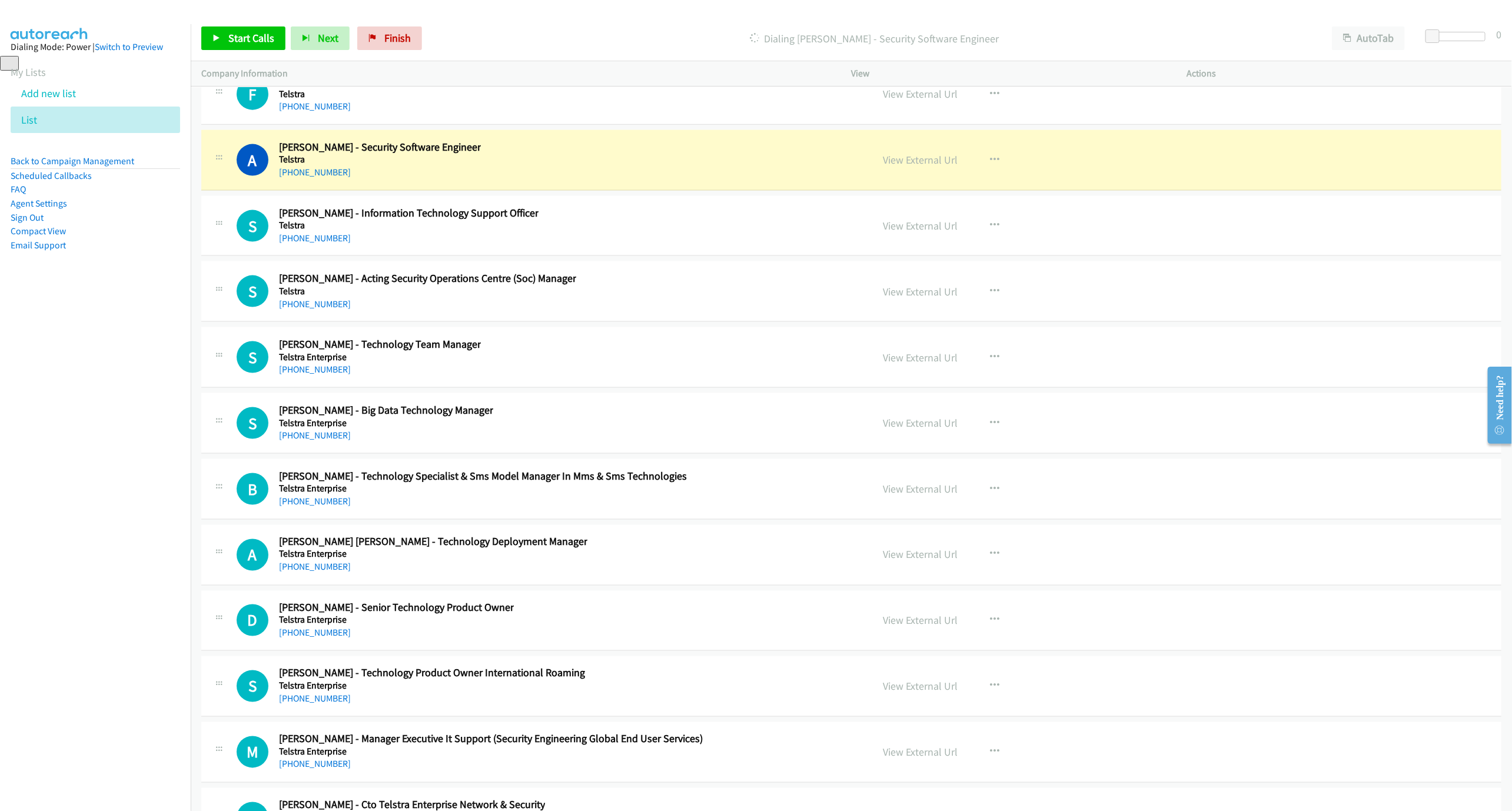
drag, startPoint x: 641, startPoint y: 267, endPoint x: 663, endPoint y: 267, distance: 22.0
click at [641, 180] on div "A Callback Scheduled [PERSON_NAME] - Security Software Engineer Telstra [GEOGRA…" at bounding box center [548, 159] width 626 height 39
click at [907, 167] on link "View External Url" at bounding box center [921, 160] width 75 height 14
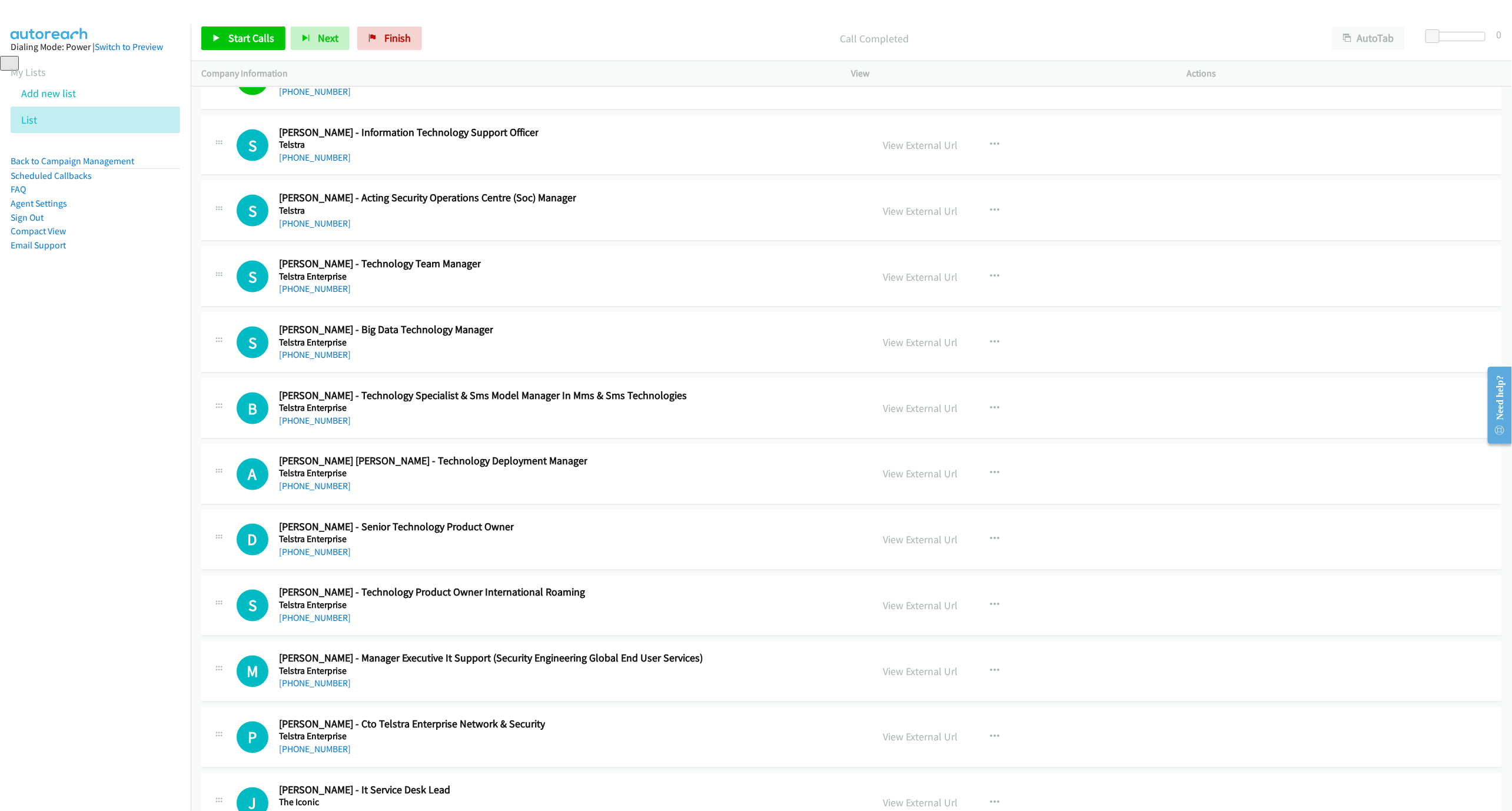
scroll to position [22349, 0]
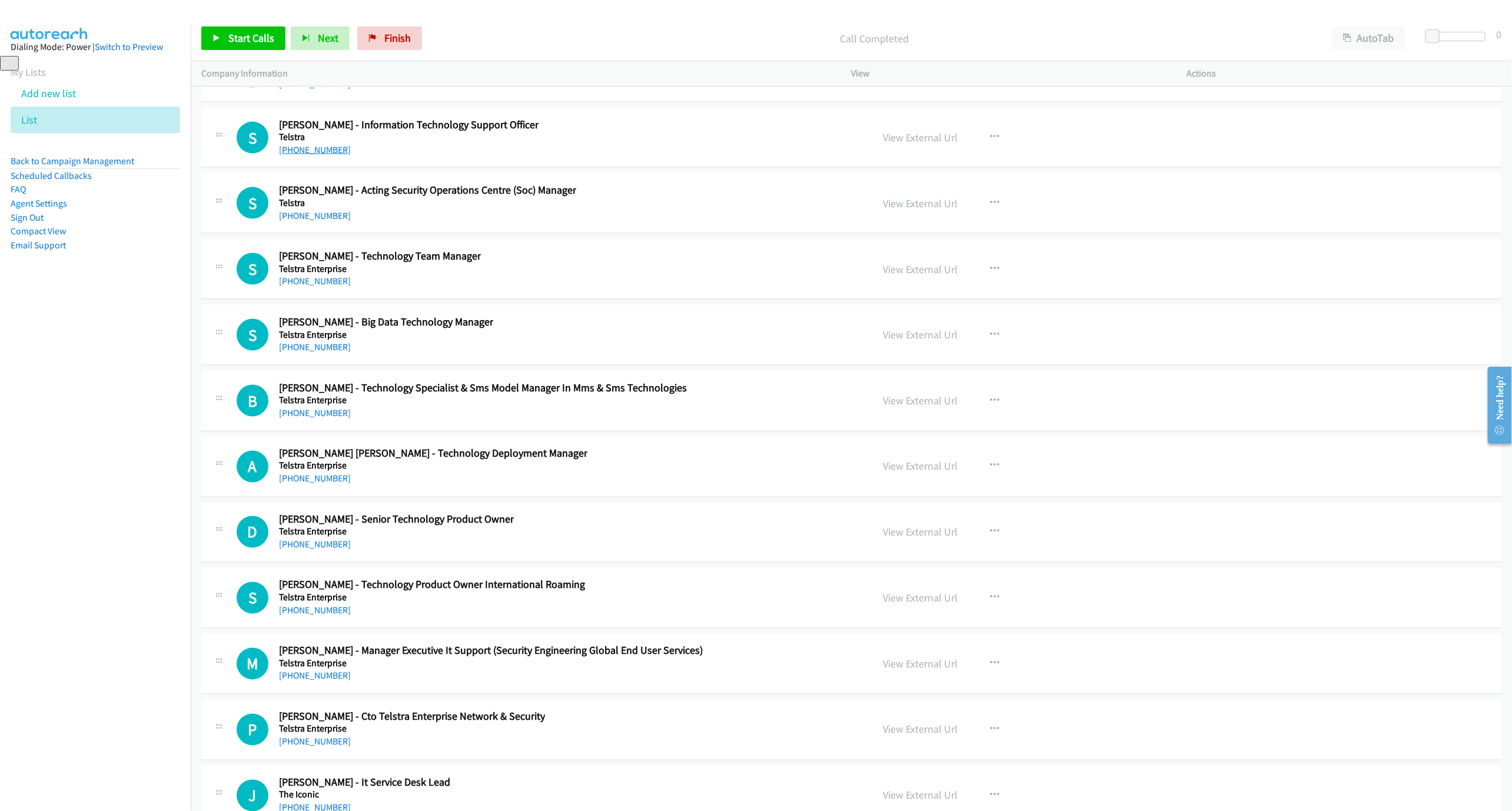
click at [292, 155] on link "[PHONE_NUMBER]" at bounding box center [314, 149] width 72 height 11
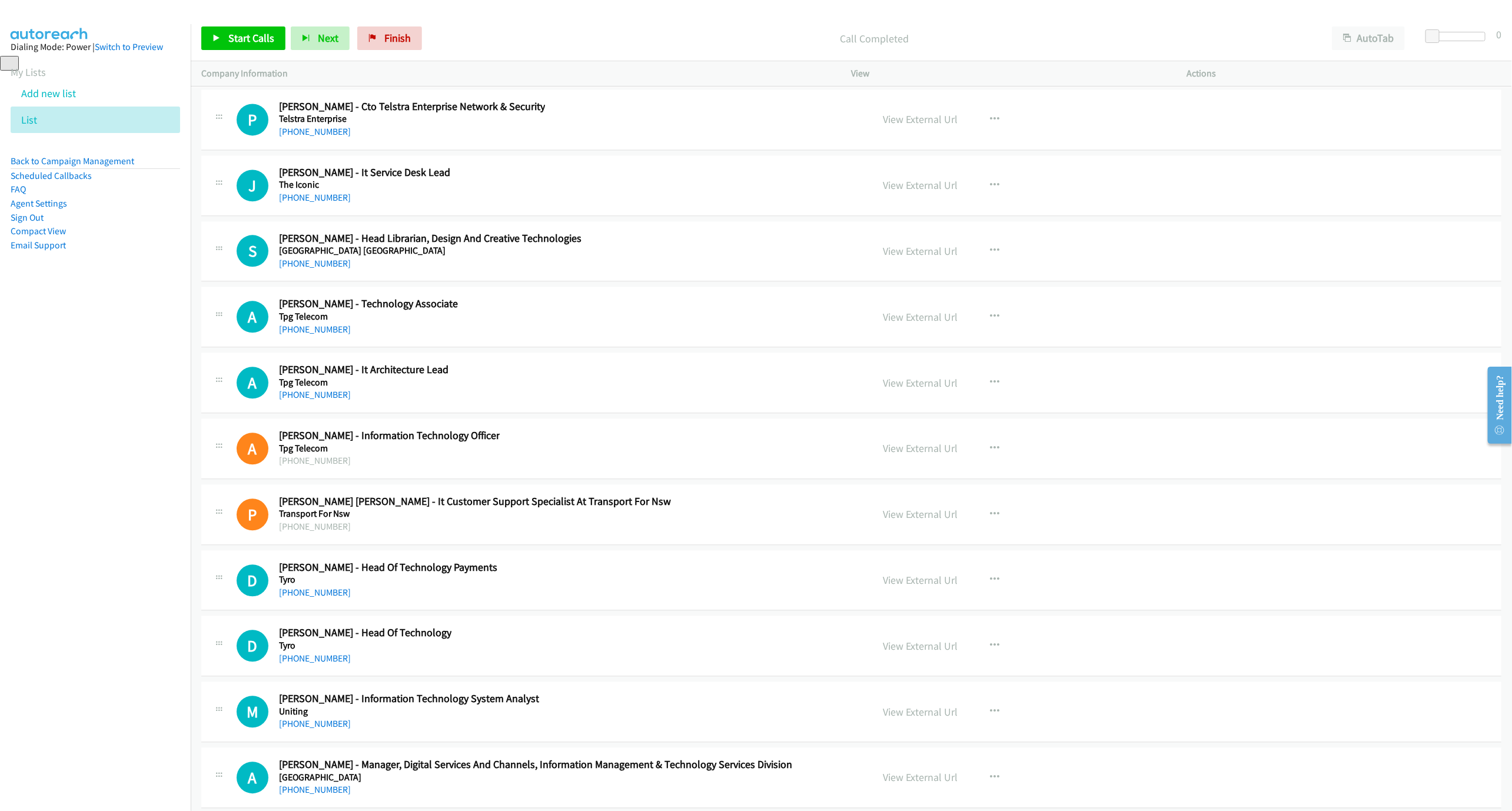
scroll to position [22968, 0]
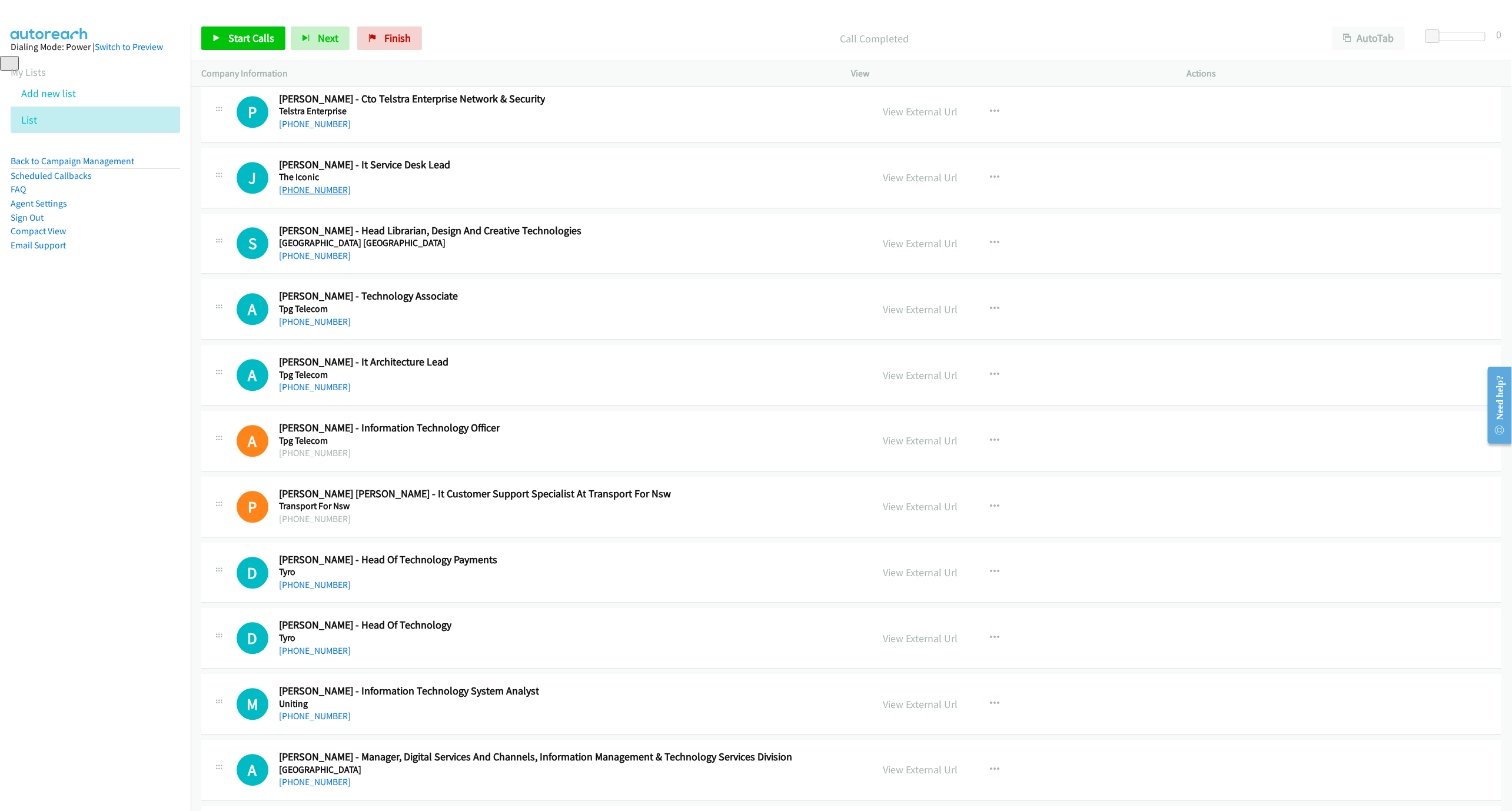
drag, startPoint x: 309, startPoint y: 291, endPoint x: 322, endPoint y: 290, distance: 13.0
click at [309, 196] on link "[PHONE_NUMBER]" at bounding box center [314, 189] width 72 height 11
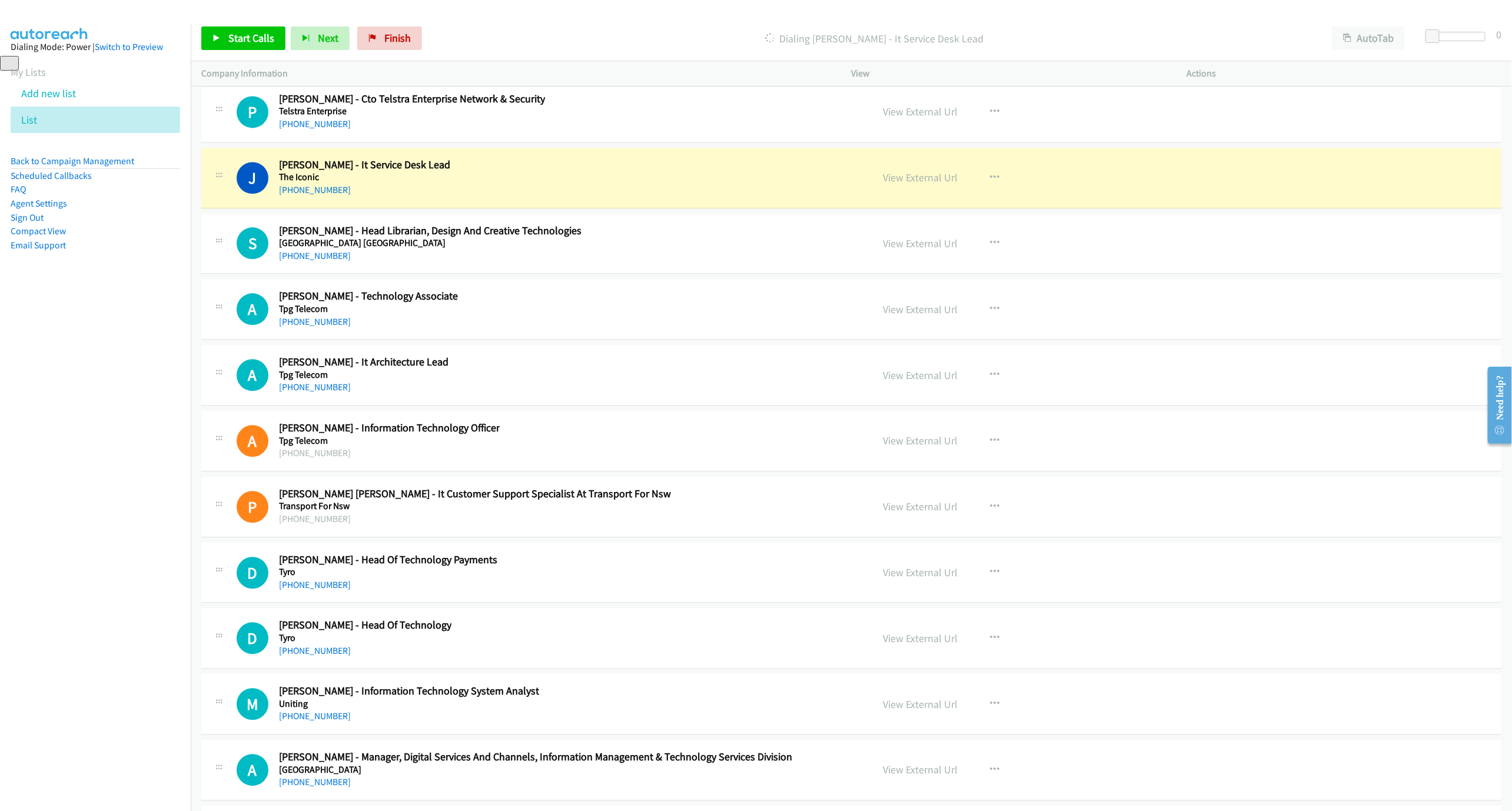
drag, startPoint x: 507, startPoint y: 284, endPoint x: 687, endPoint y: 280, distance: 180.0
click at [507, 198] on div "J Callback Scheduled [PERSON_NAME] - It Service Desk Lead The Iconic [GEOGRAPHI…" at bounding box center [548, 177] width 626 height 39
click at [919, 184] on link "View External Url" at bounding box center [921, 178] width 75 height 14
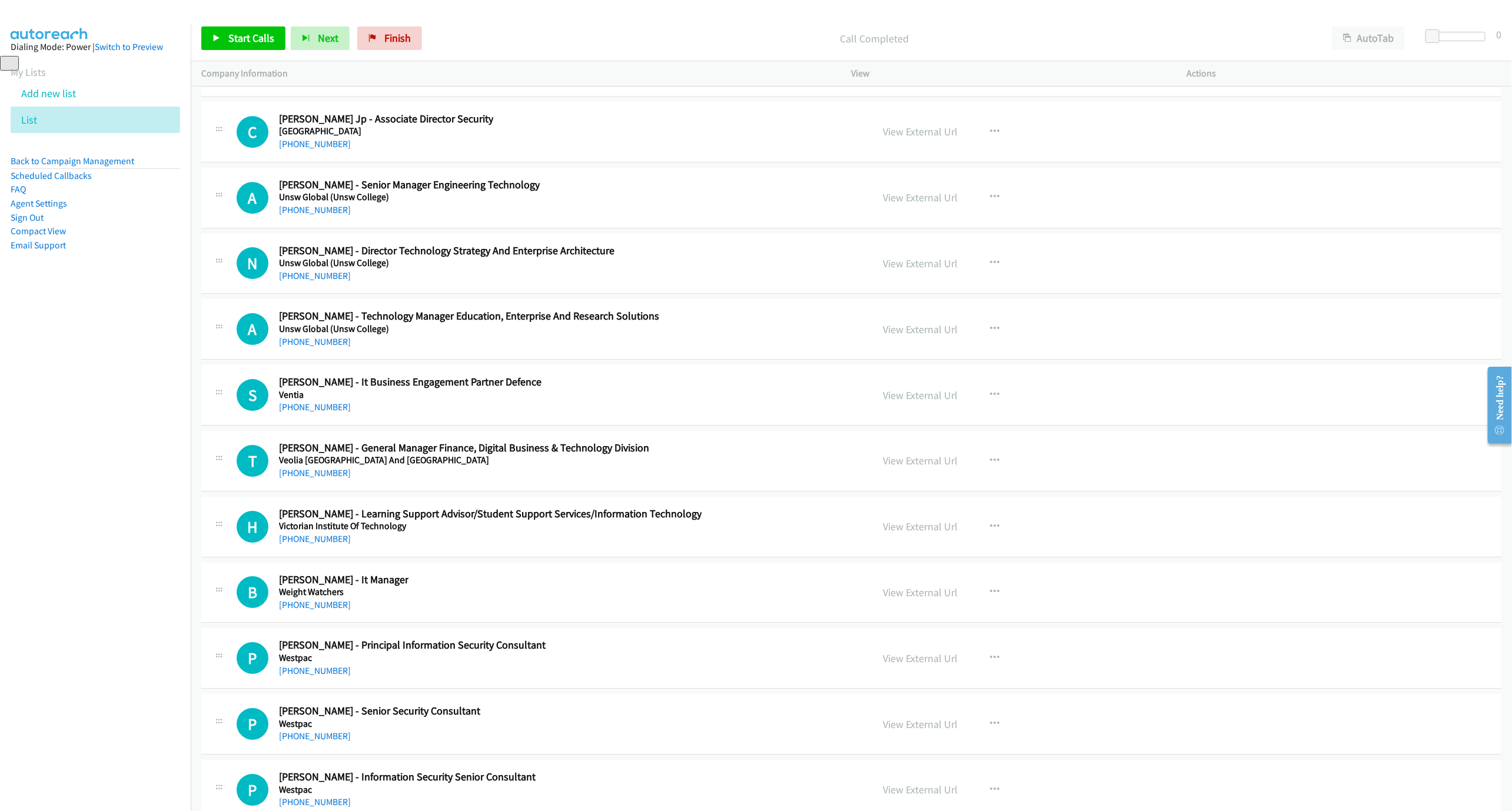
scroll to position [23673, 0]
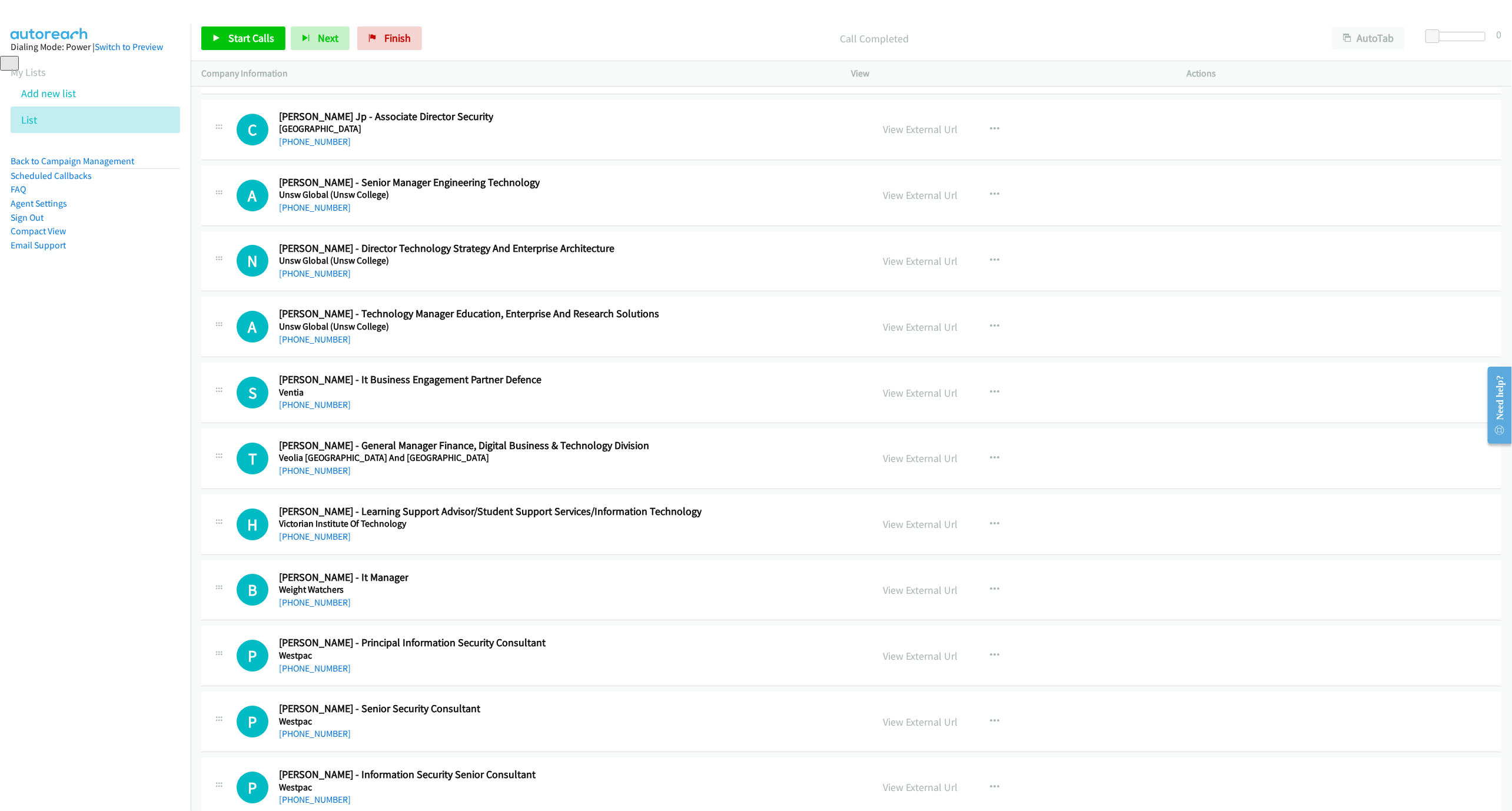
drag, startPoint x: 302, startPoint y: 110, endPoint x: 1328, endPoint y: 504, distance: 1099.1
click at [302, 15] on link "[PHONE_NUMBER]" at bounding box center [314, 9] width 72 height 11
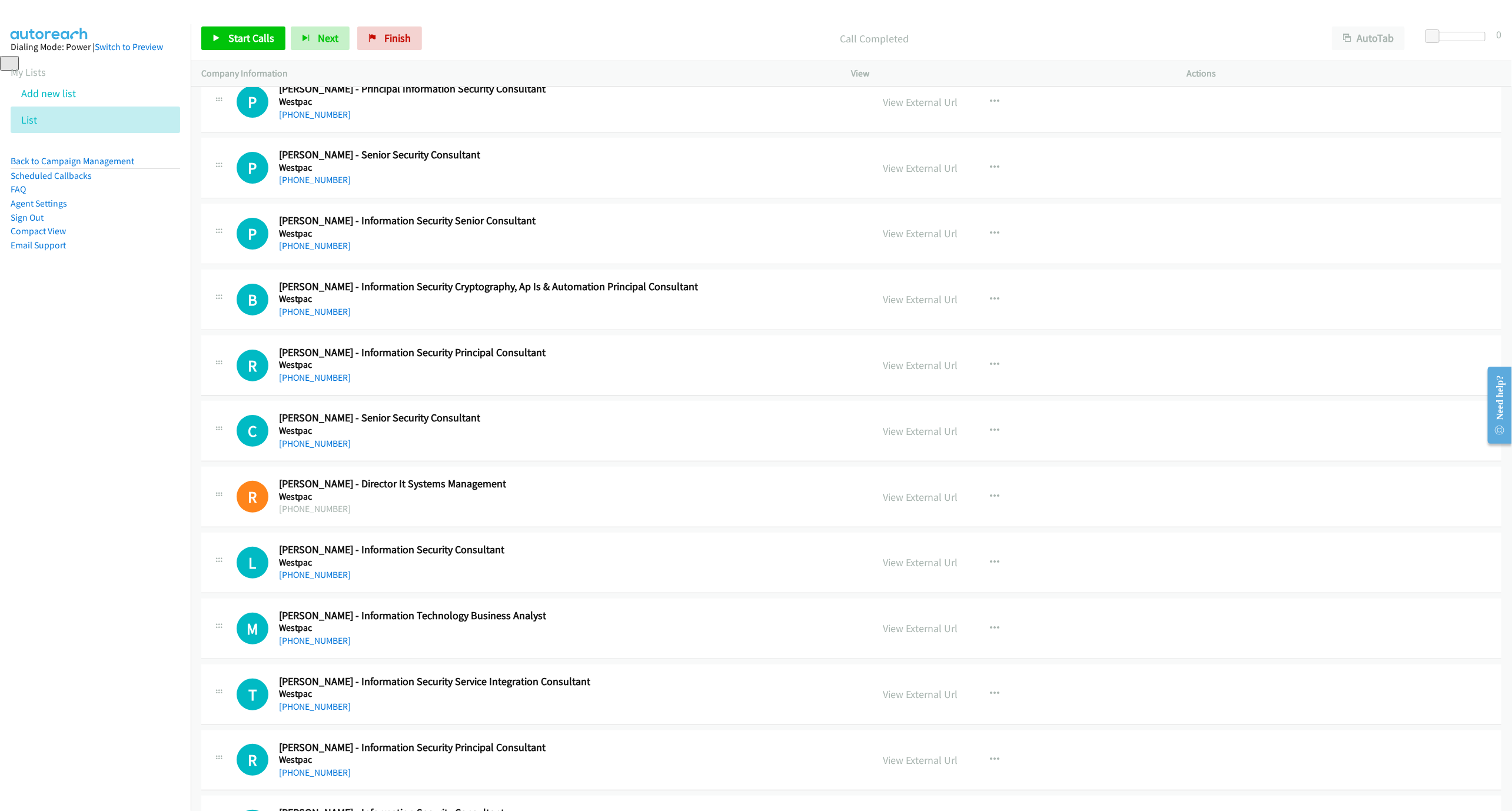
scroll to position [24291, 0]
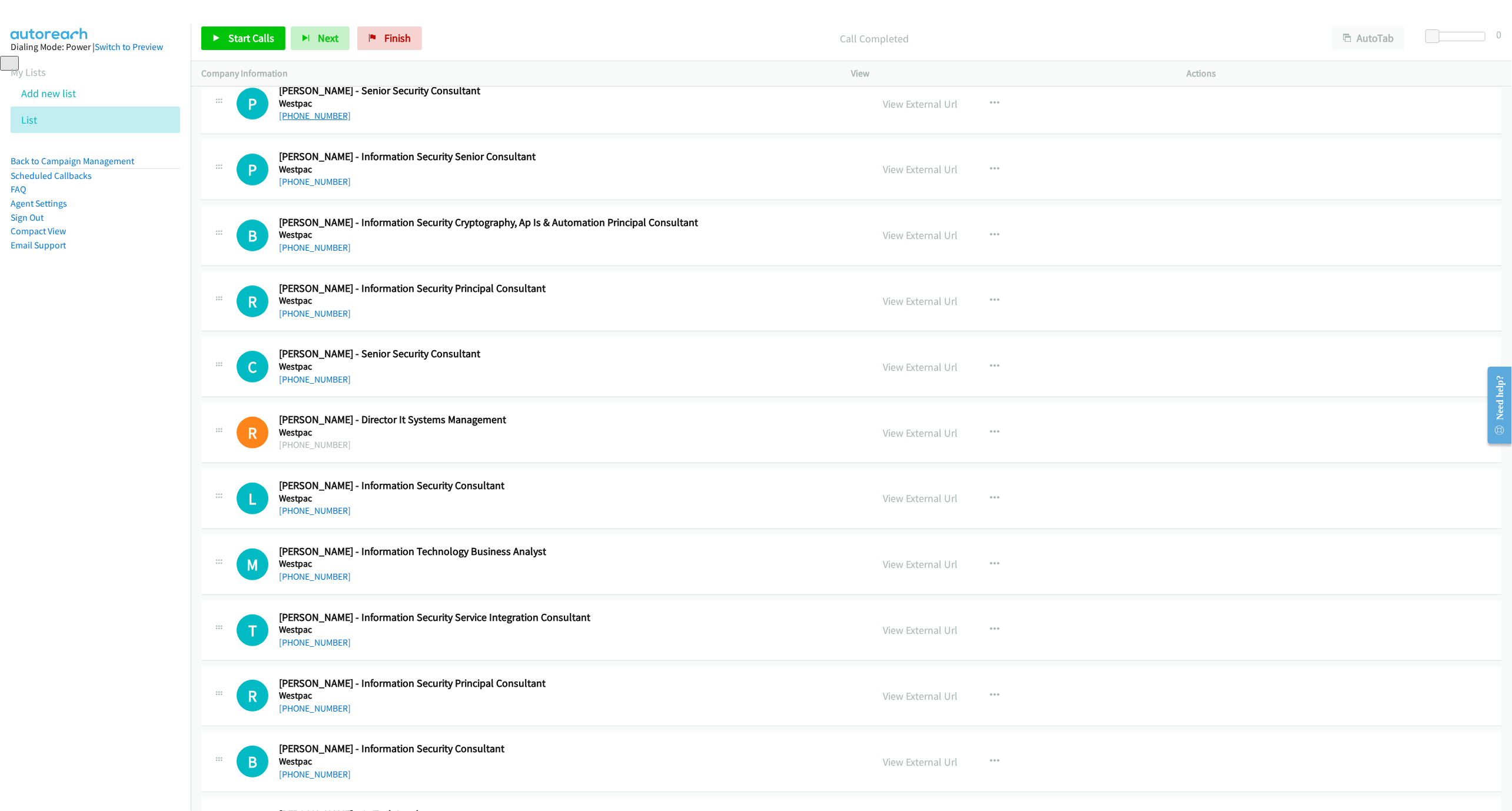
click at [298, 122] on link "[PHONE_NUMBER]" at bounding box center [314, 115] width 72 height 11
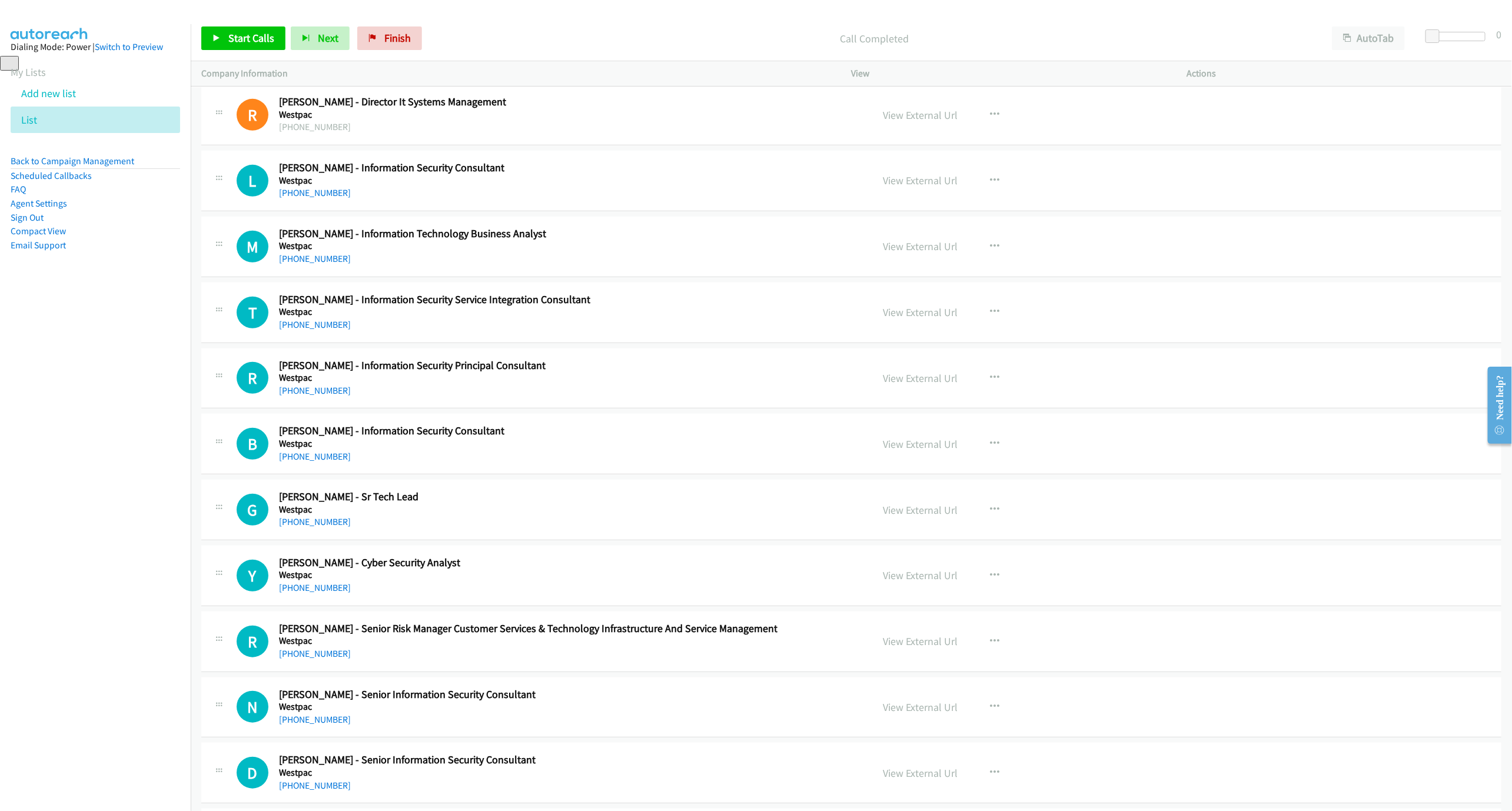
scroll to position [24644, 0]
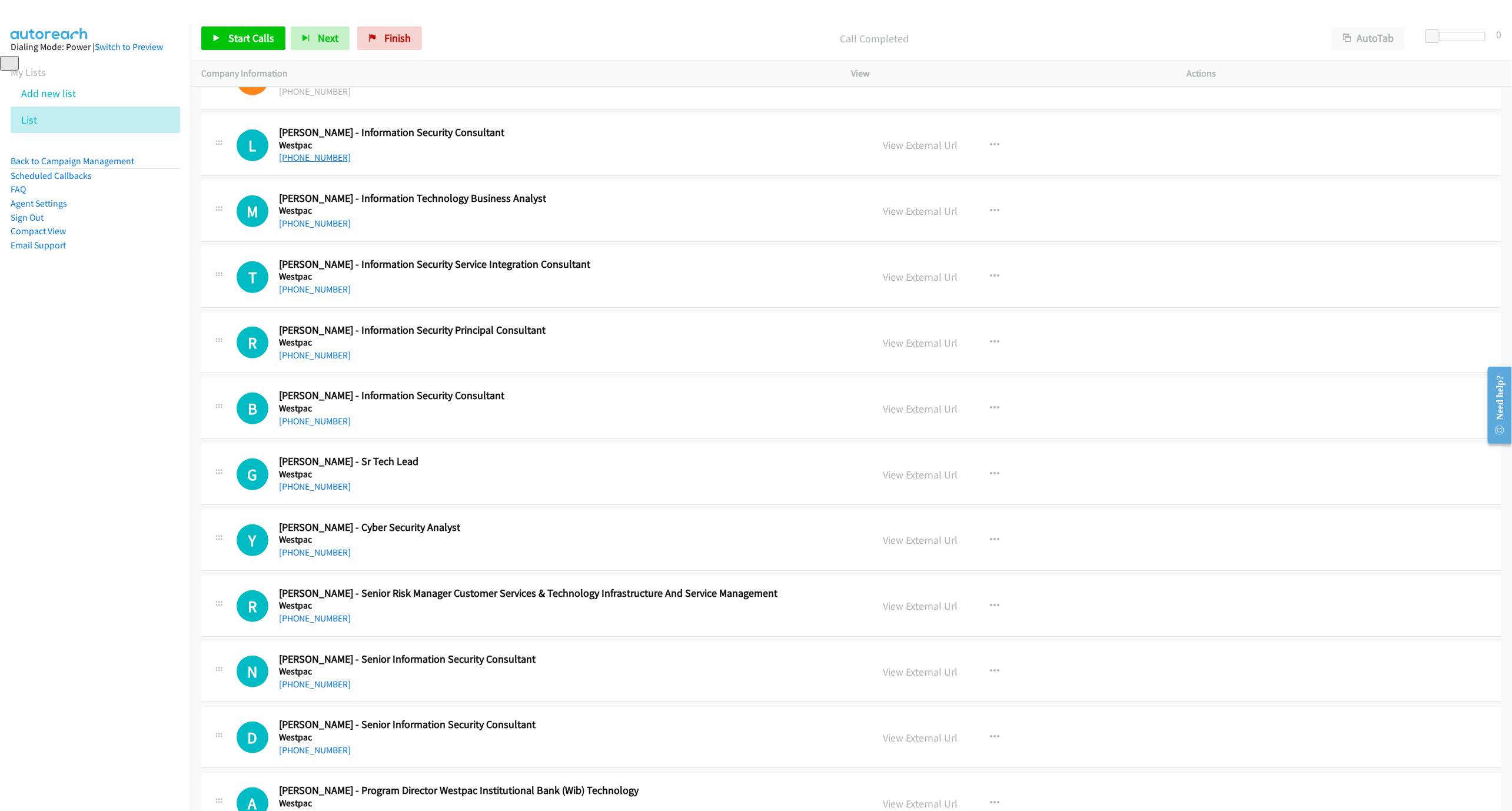
click at [309, 163] on link "[PHONE_NUMBER]" at bounding box center [314, 157] width 72 height 11
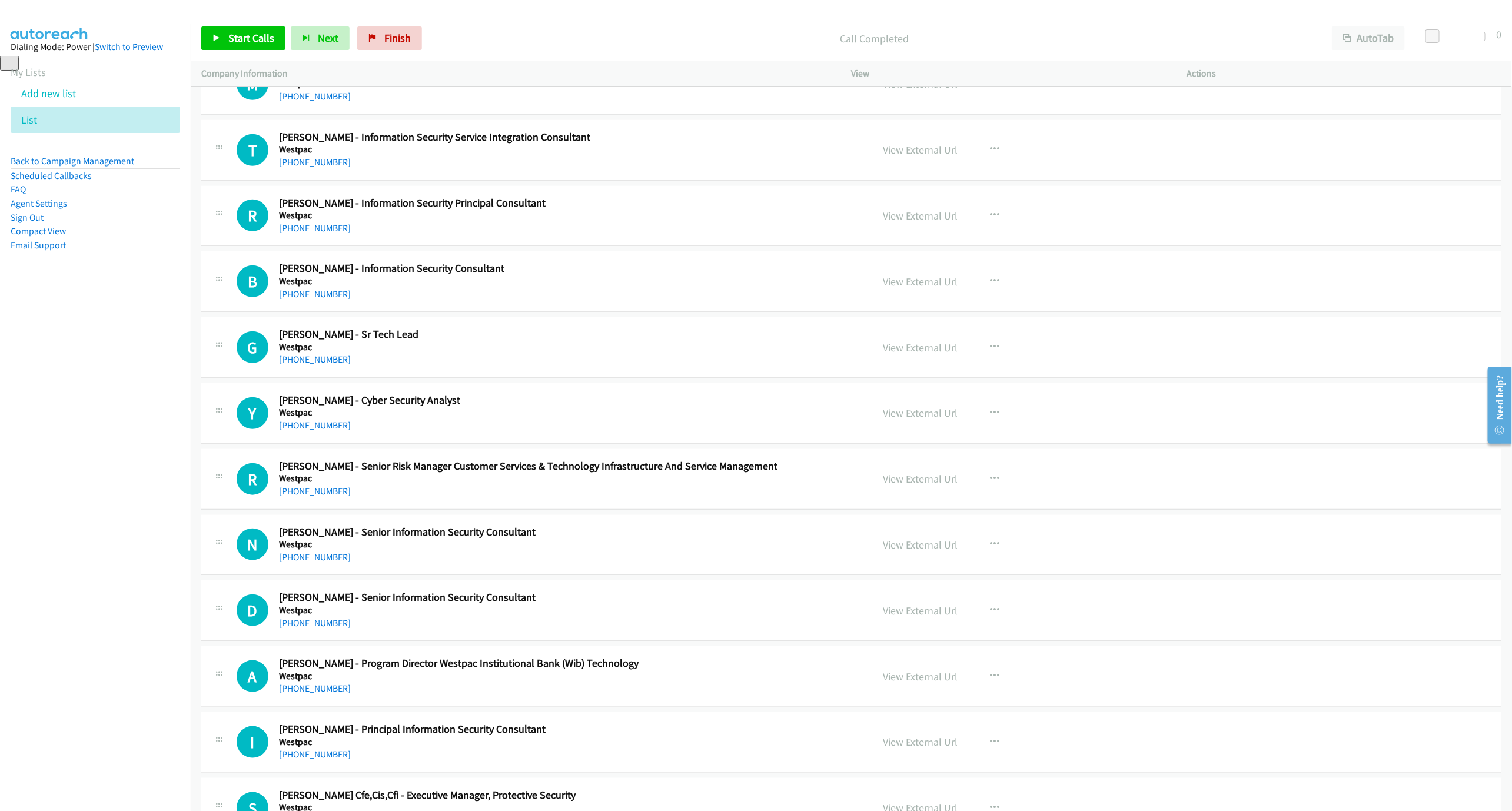
scroll to position [24732, 0]
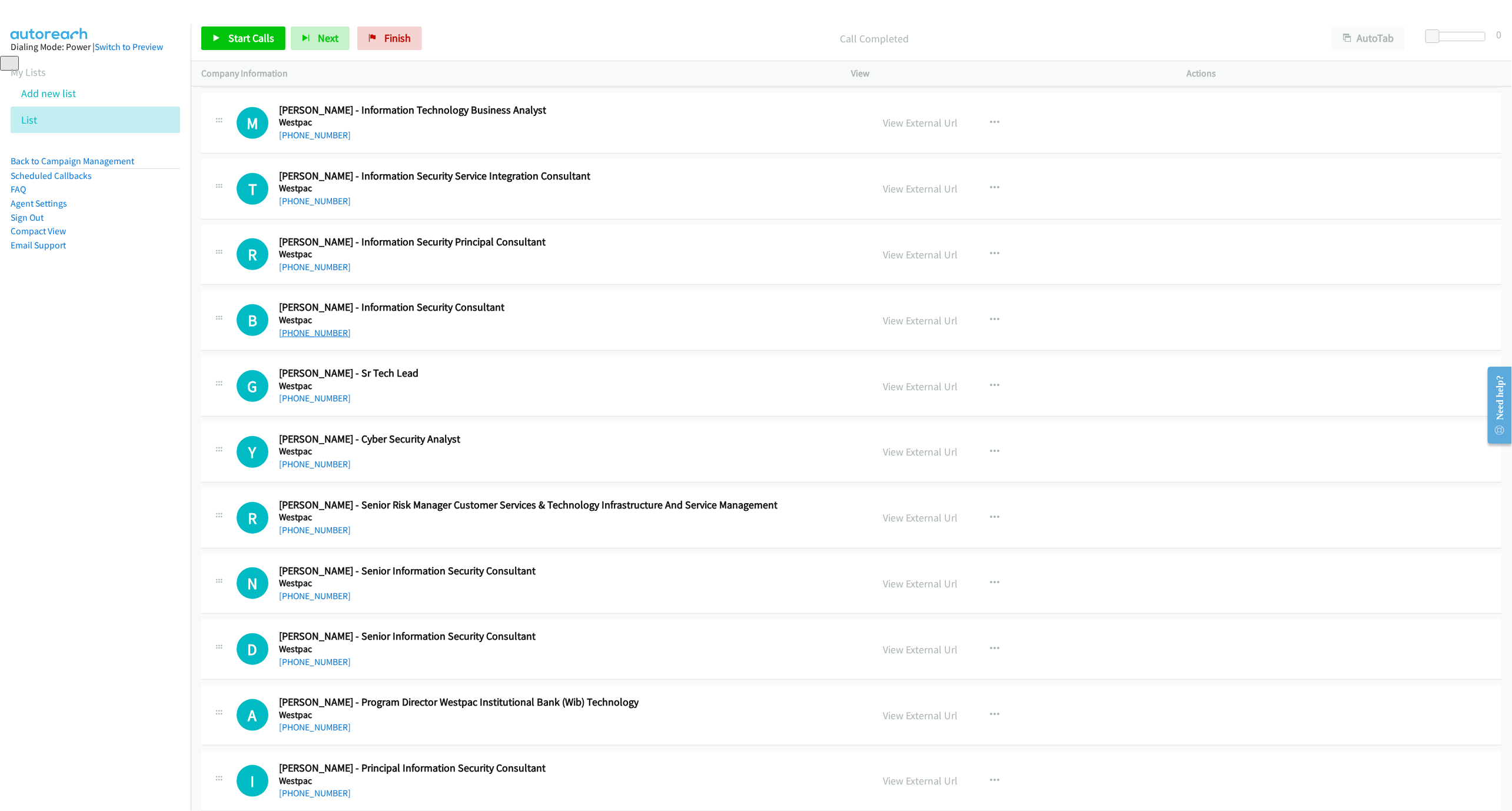
click at [313, 338] on link "[PHONE_NUMBER]" at bounding box center [314, 332] width 72 height 11
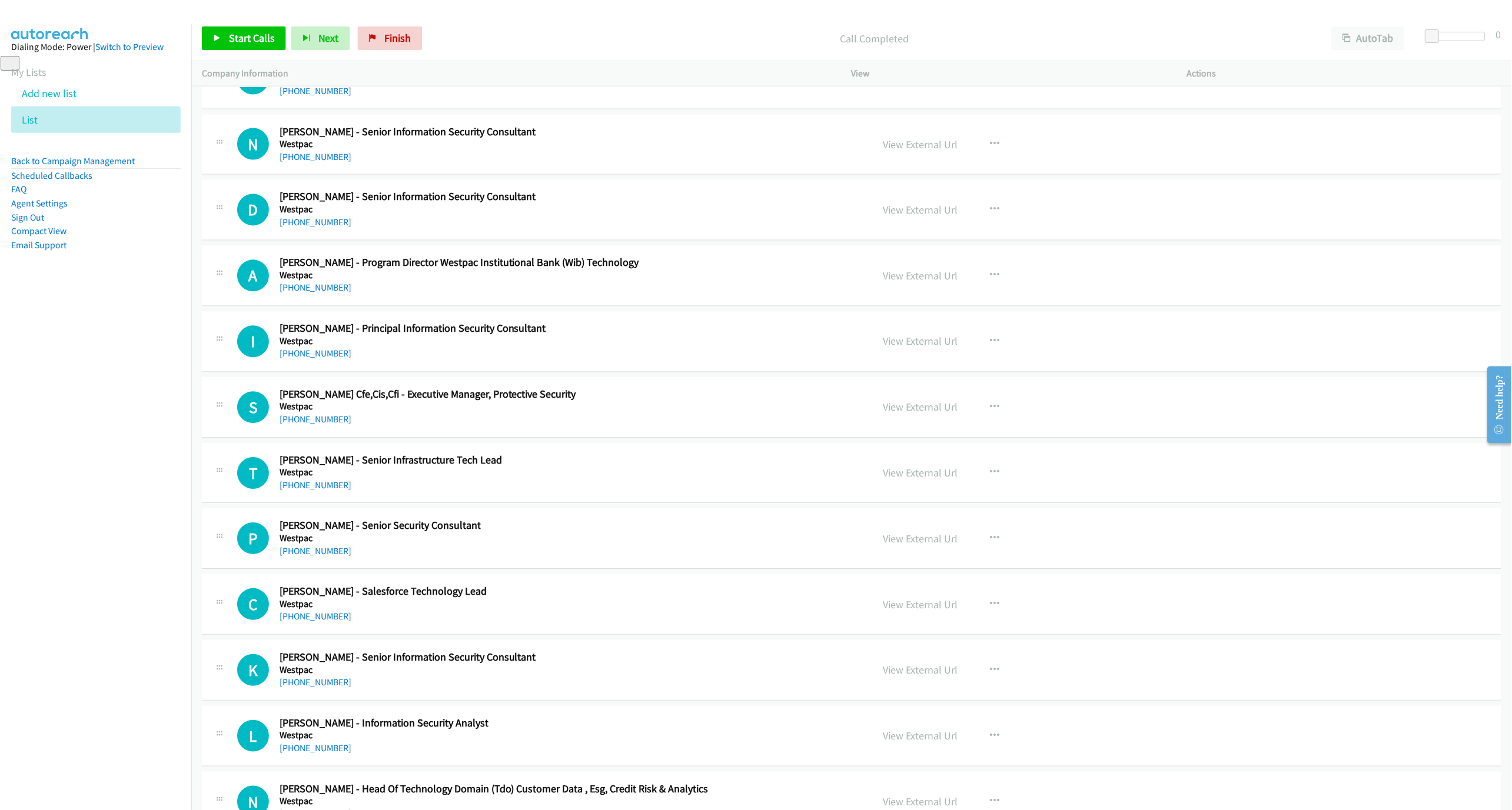
scroll to position [25173, 0]
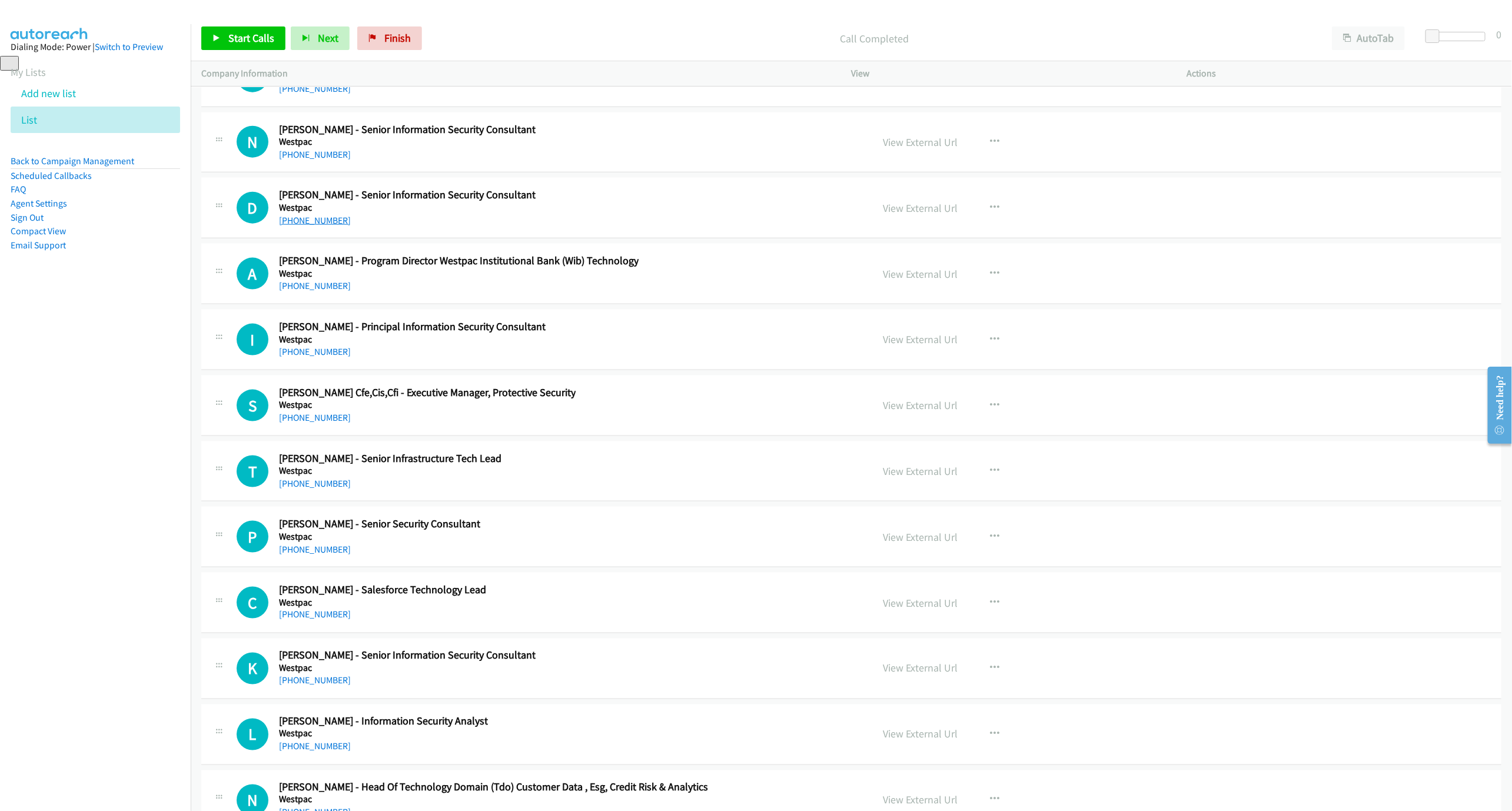
click at [311, 226] on link "[PHONE_NUMBER]" at bounding box center [314, 219] width 72 height 11
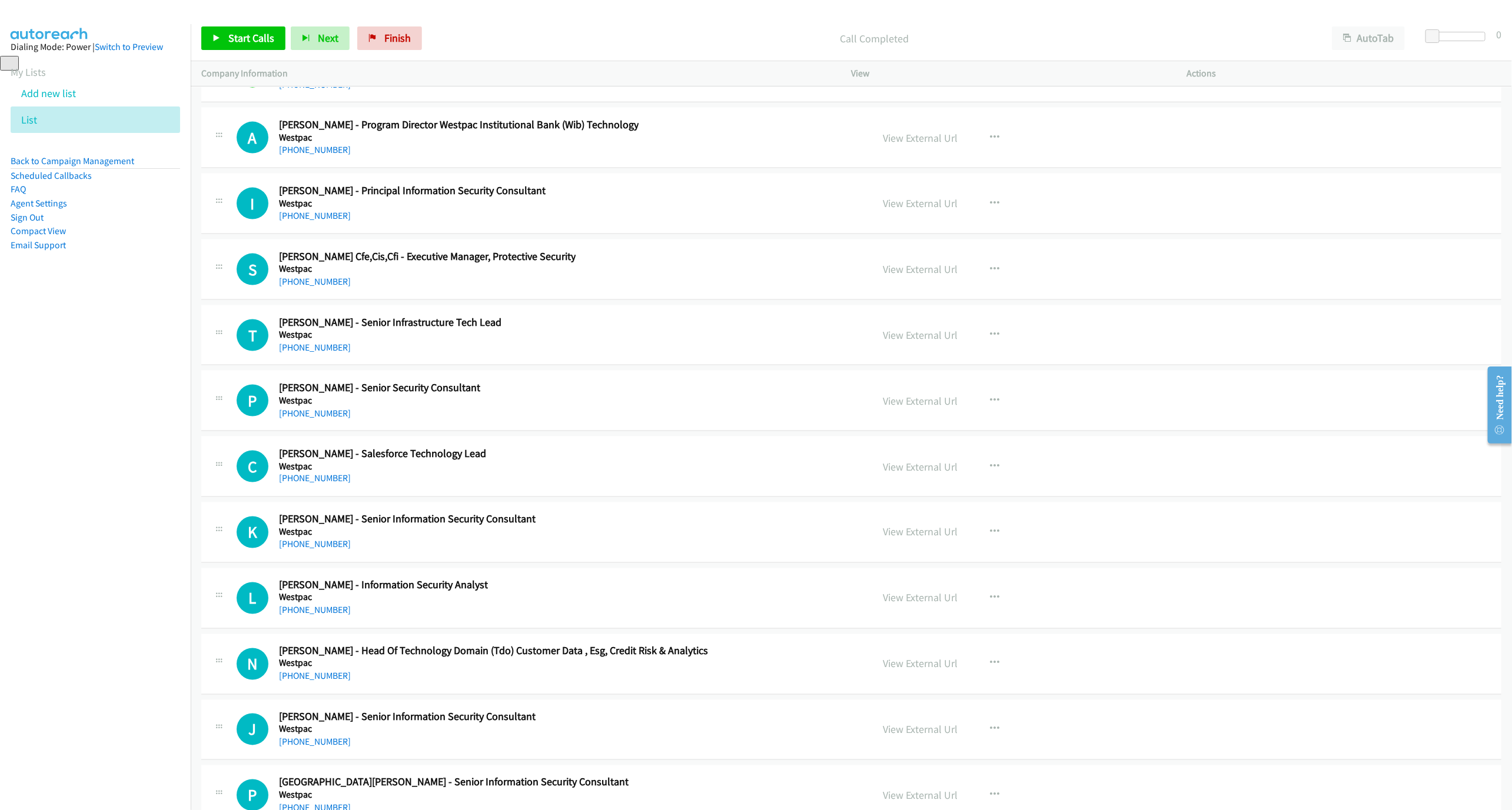
scroll to position [25350, 0]
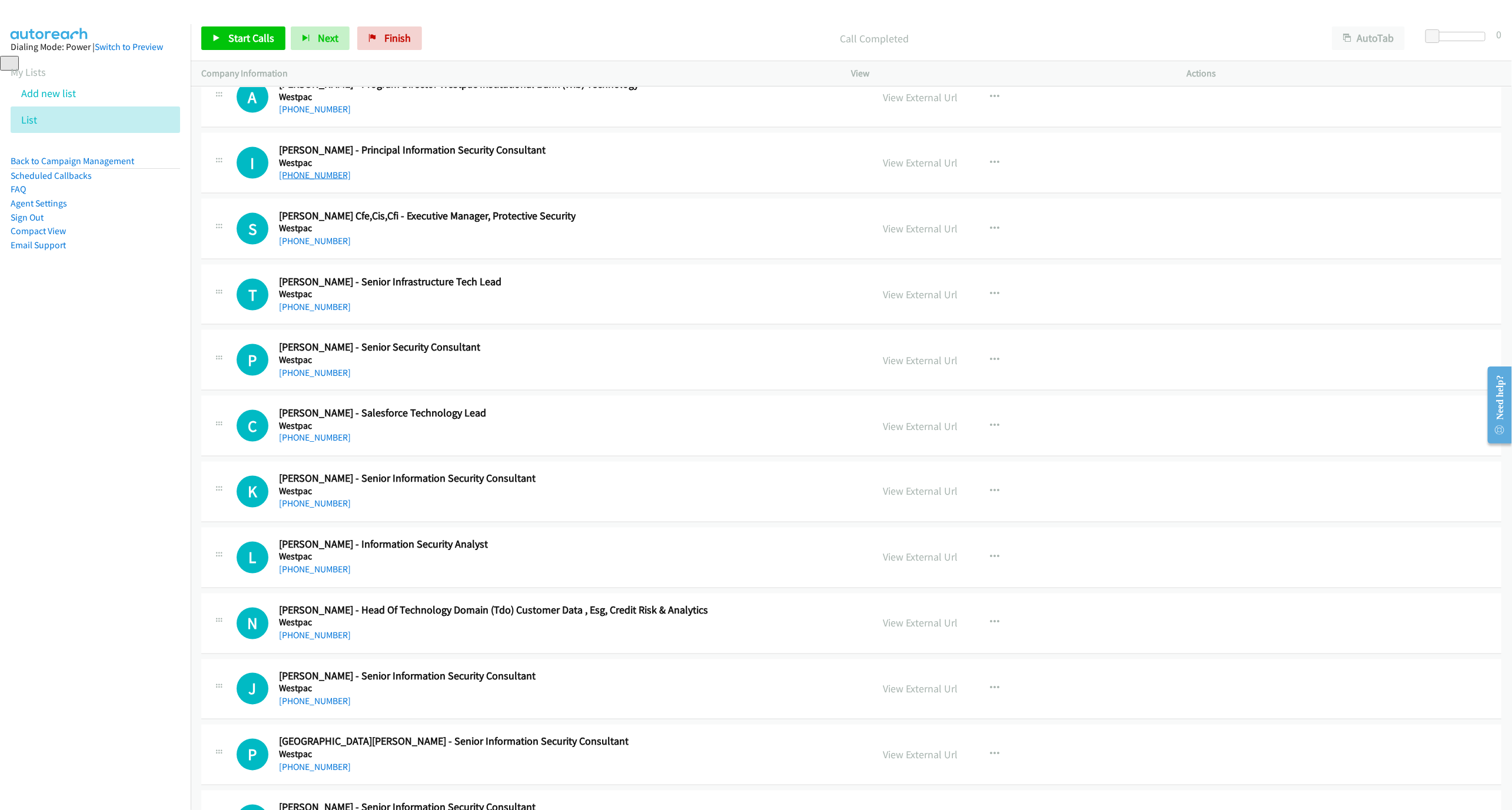
click at [325, 181] on link "[PHONE_NUMBER]" at bounding box center [314, 175] width 72 height 11
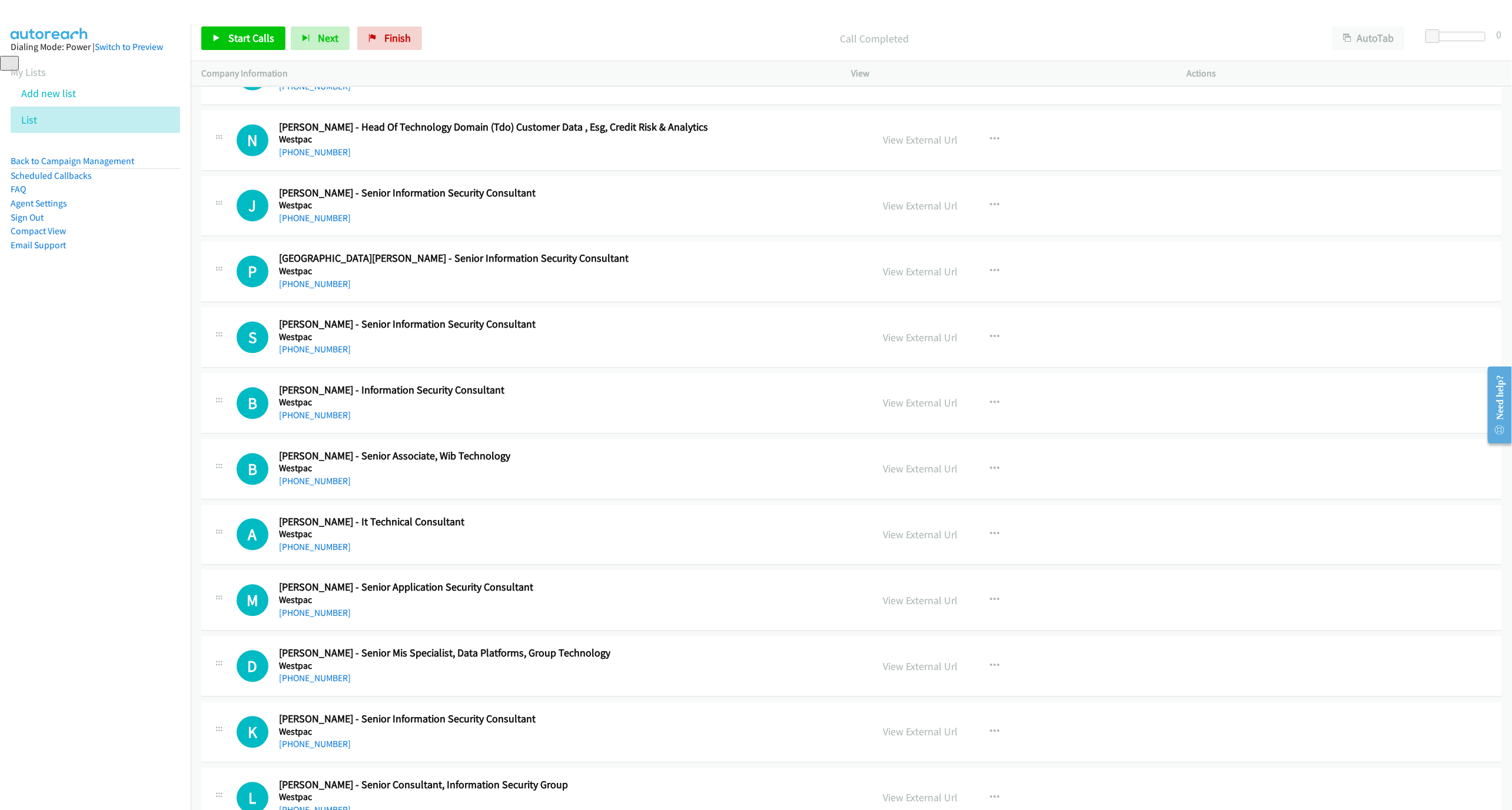
scroll to position [25880, 0]
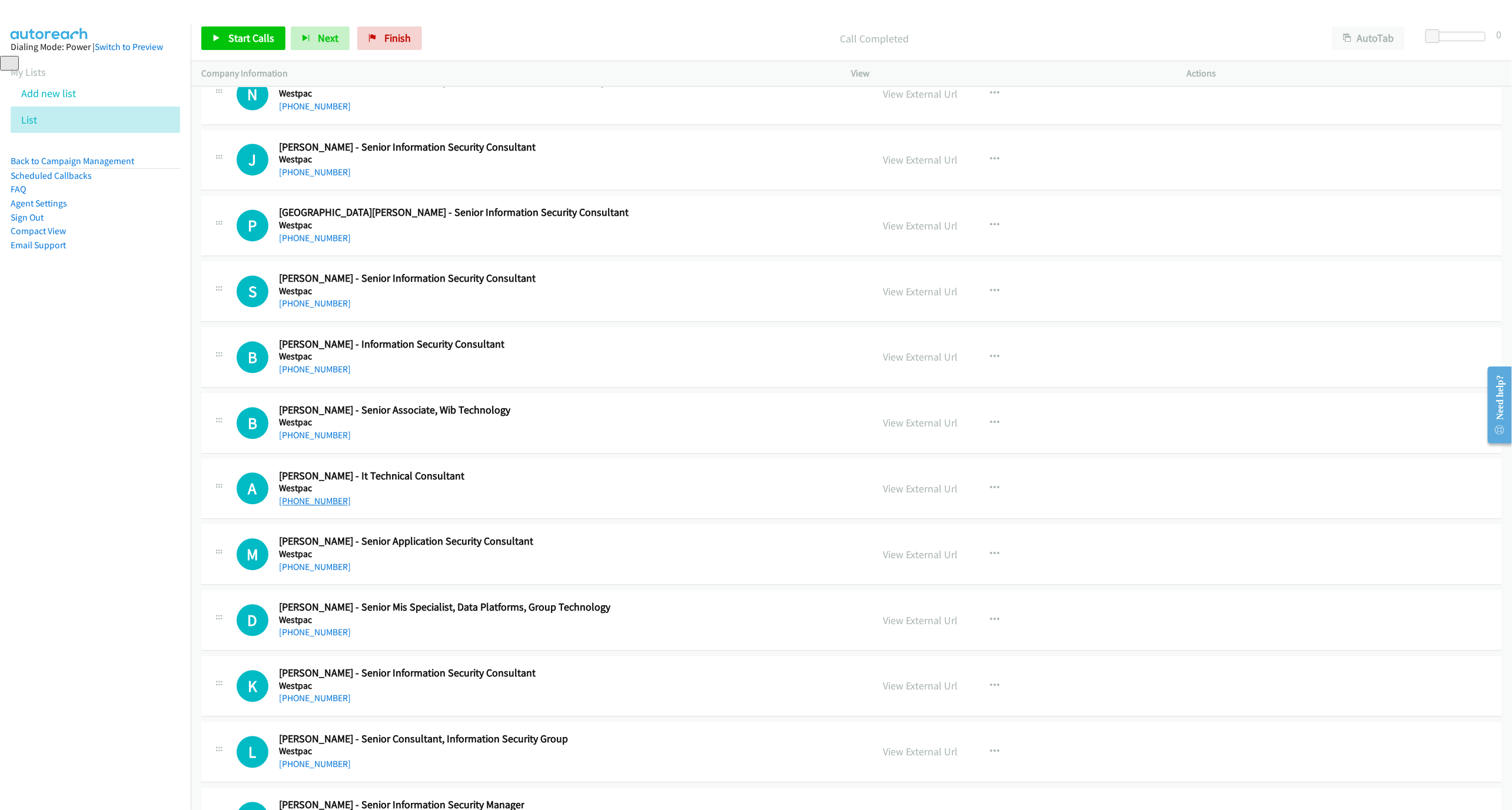
click at [318, 507] on link "[PHONE_NUMBER]" at bounding box center [314, 500] width 72 height 11
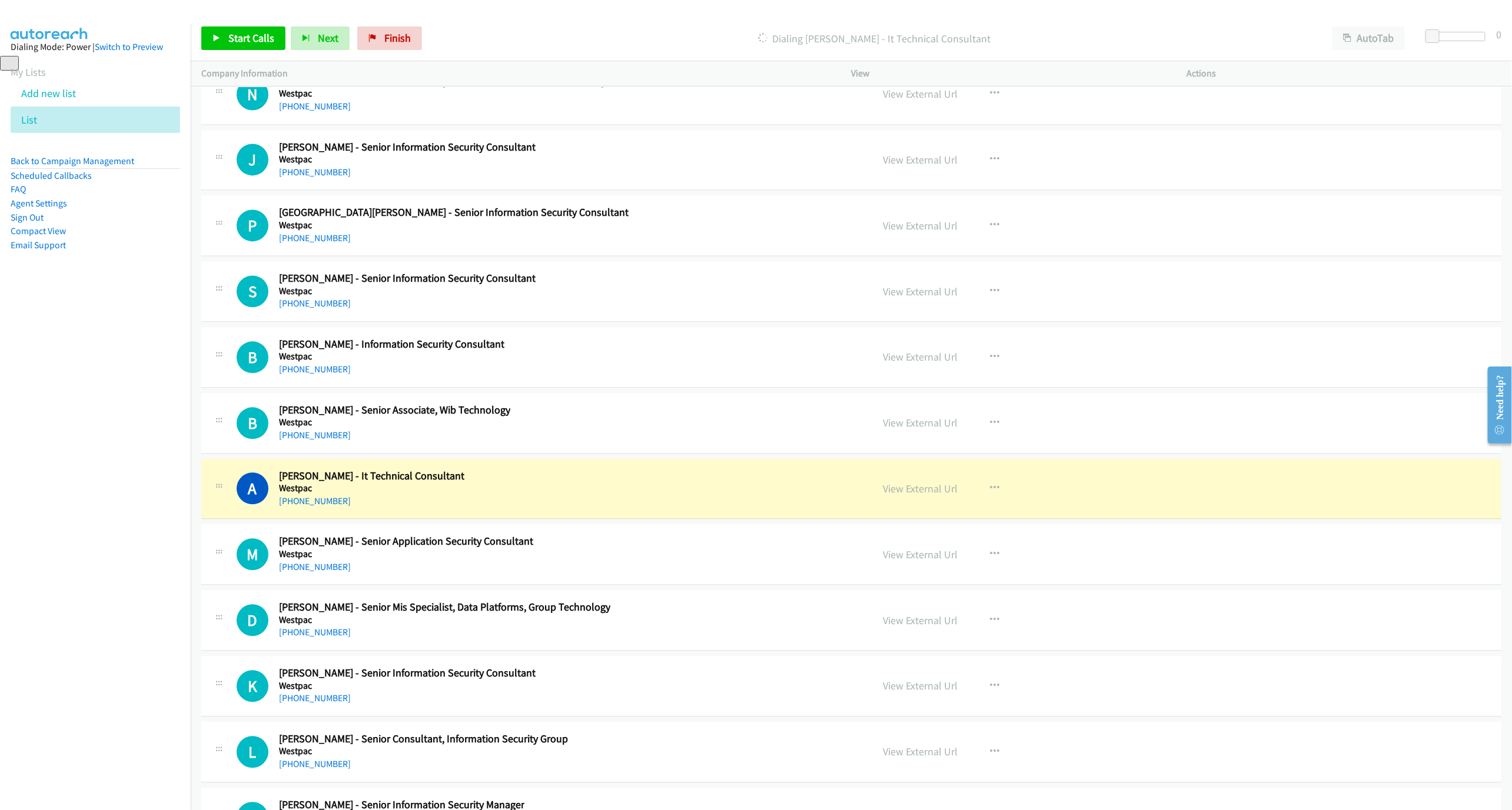
drag, startPoint x: 558, startPoint y: 593, endPoint x: 565, endPoint y: 592, distance: 7.1
click at [558, 509] on div "A Callback Scheduled [PERSON_NAME] - It Technical Consultant Westpac [GEOGRAPHI…" at bounding box center [548, 488] width 626 height 39
click at [898, 495] on link "View External Url" at bounding box center [921, 489] width 75 height 14
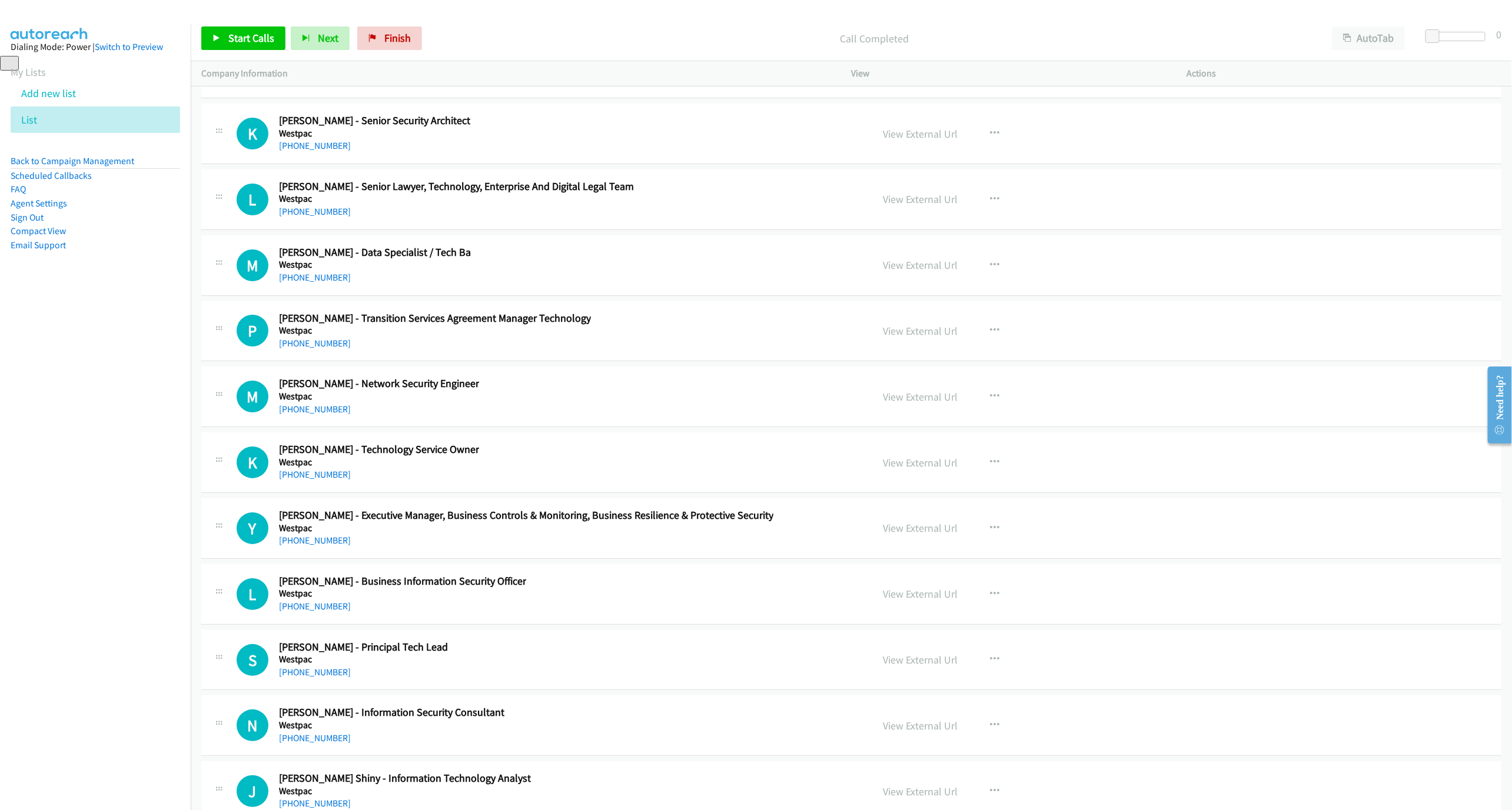
scroll to position [27115, 0]
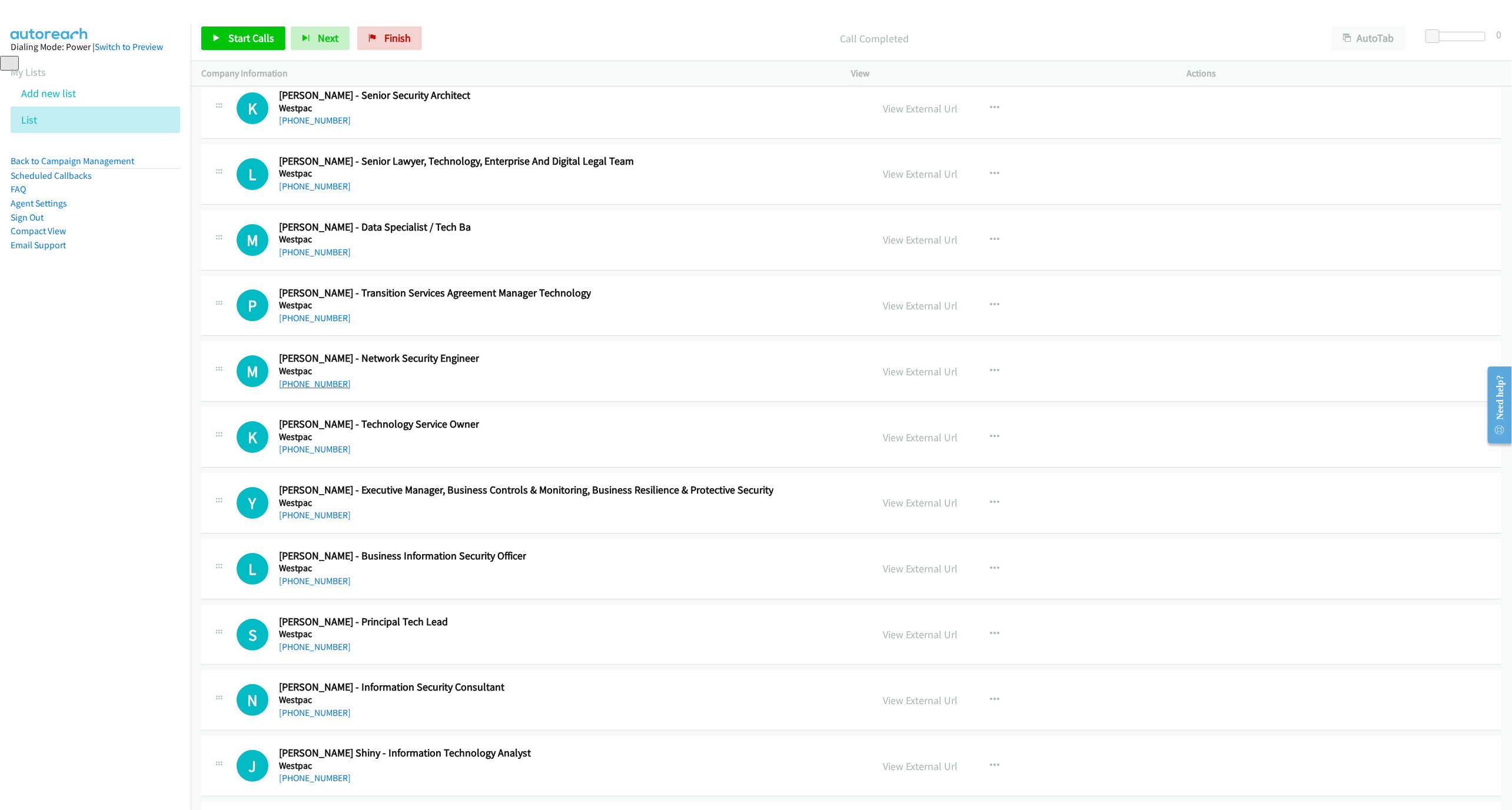
click at [304, 389] on link "[PHONE_NUMBER]" at bounding box center [314, 383] width 72 height 11
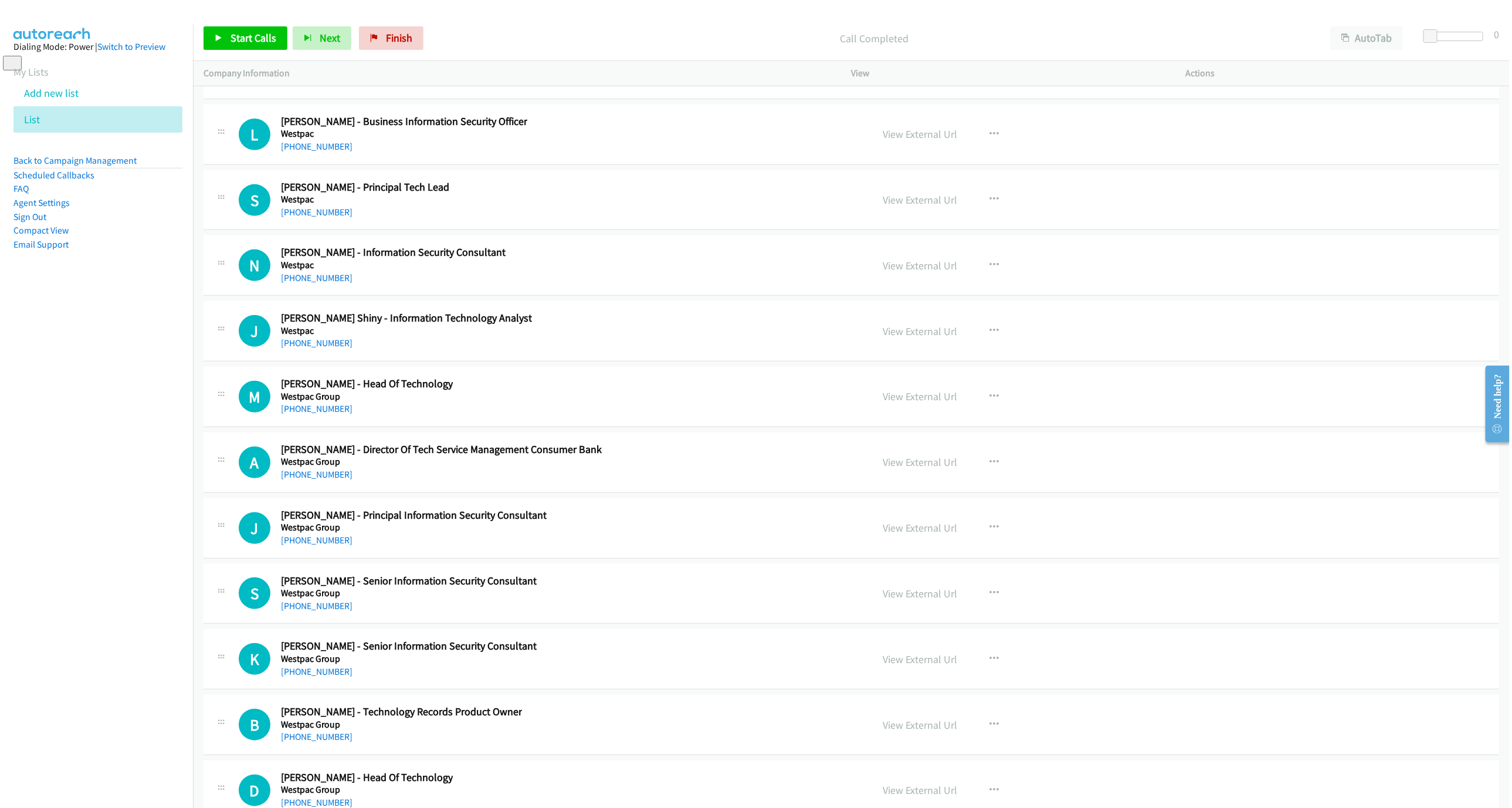
scroll to position [27488, 0]
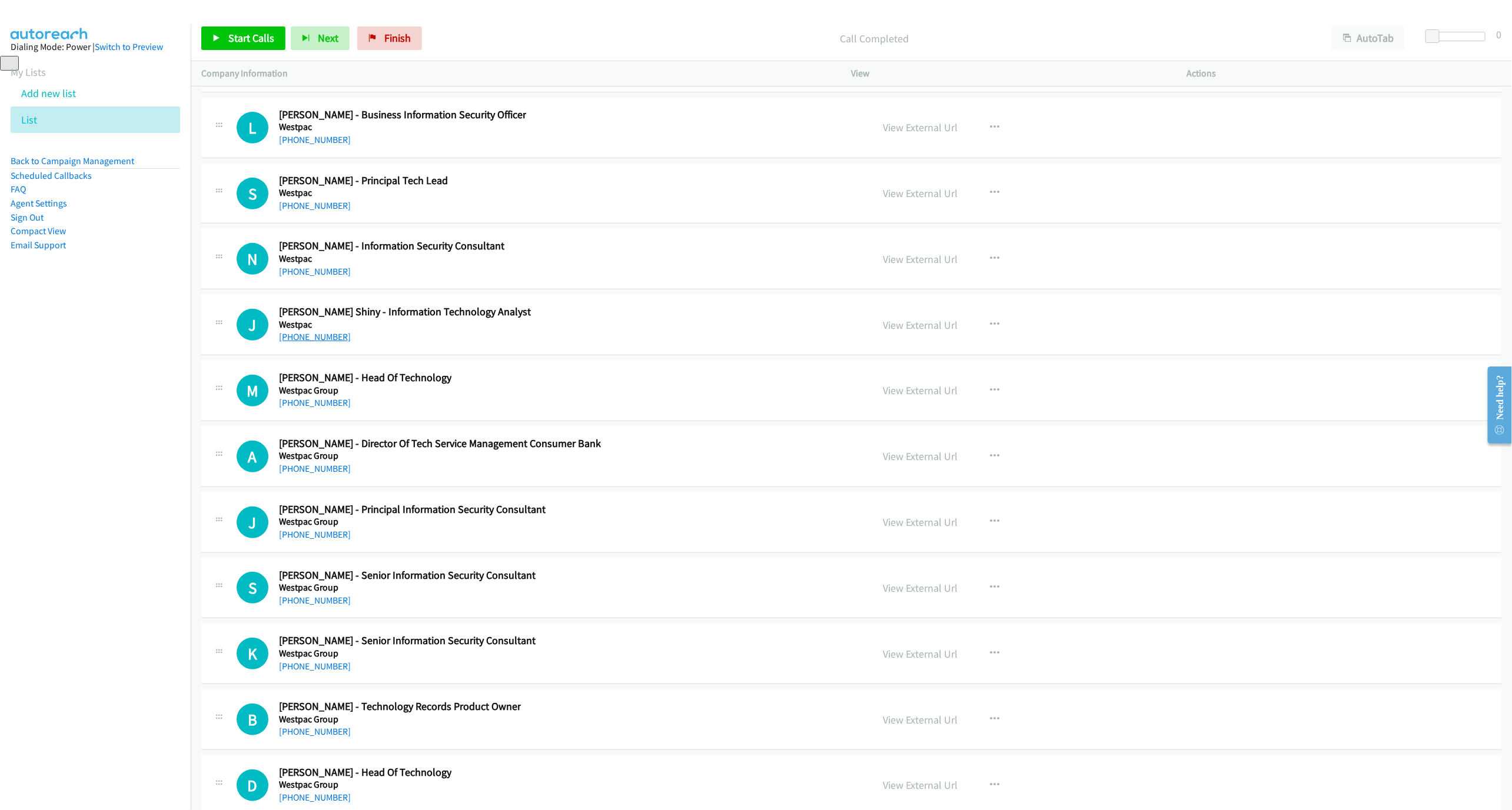
click at [305, 343] on link "[PHONE_NUMBER]" at bounding box center [314, 336] width 72 height 11
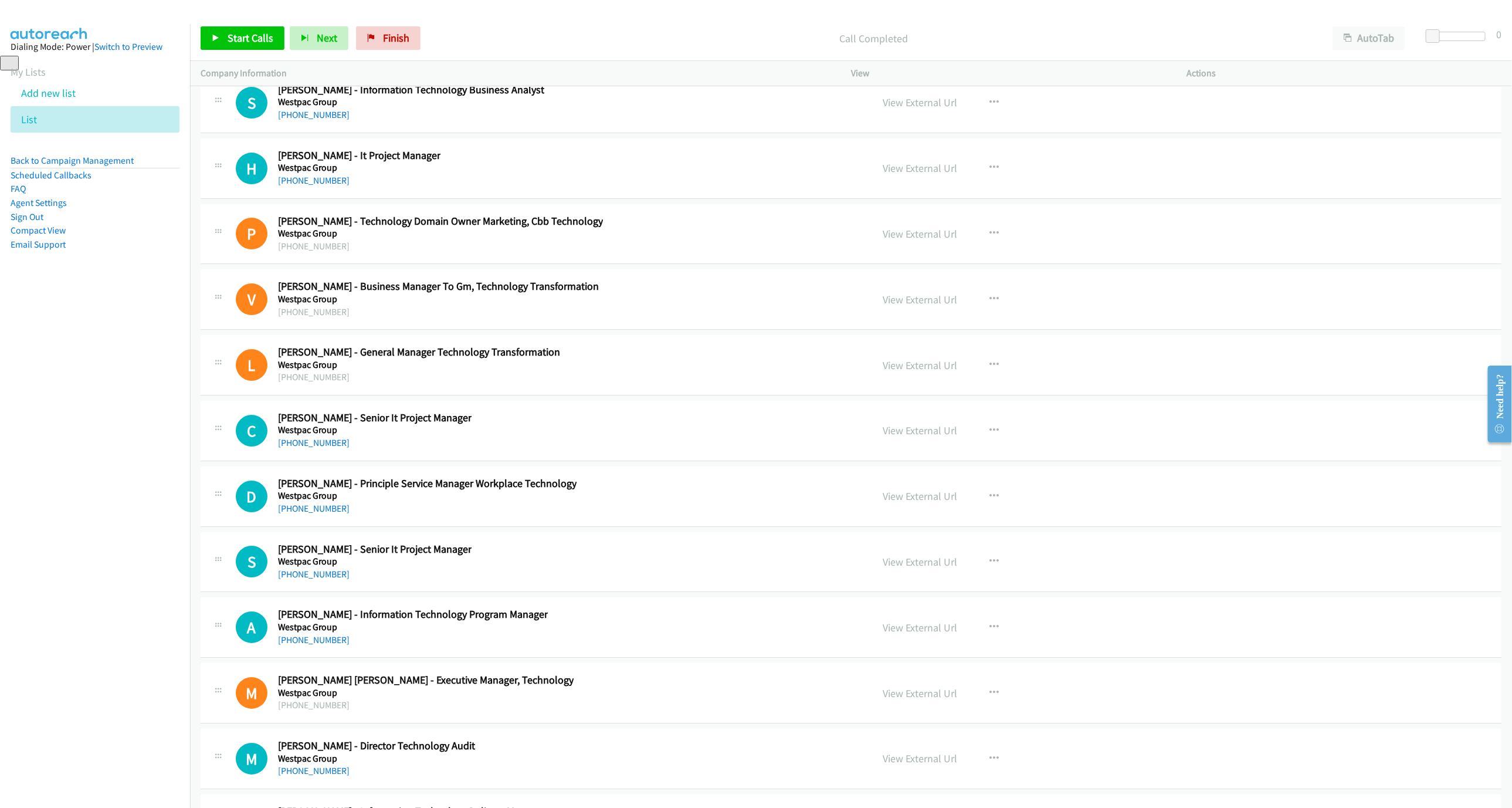
scroll to position [29953, 0]
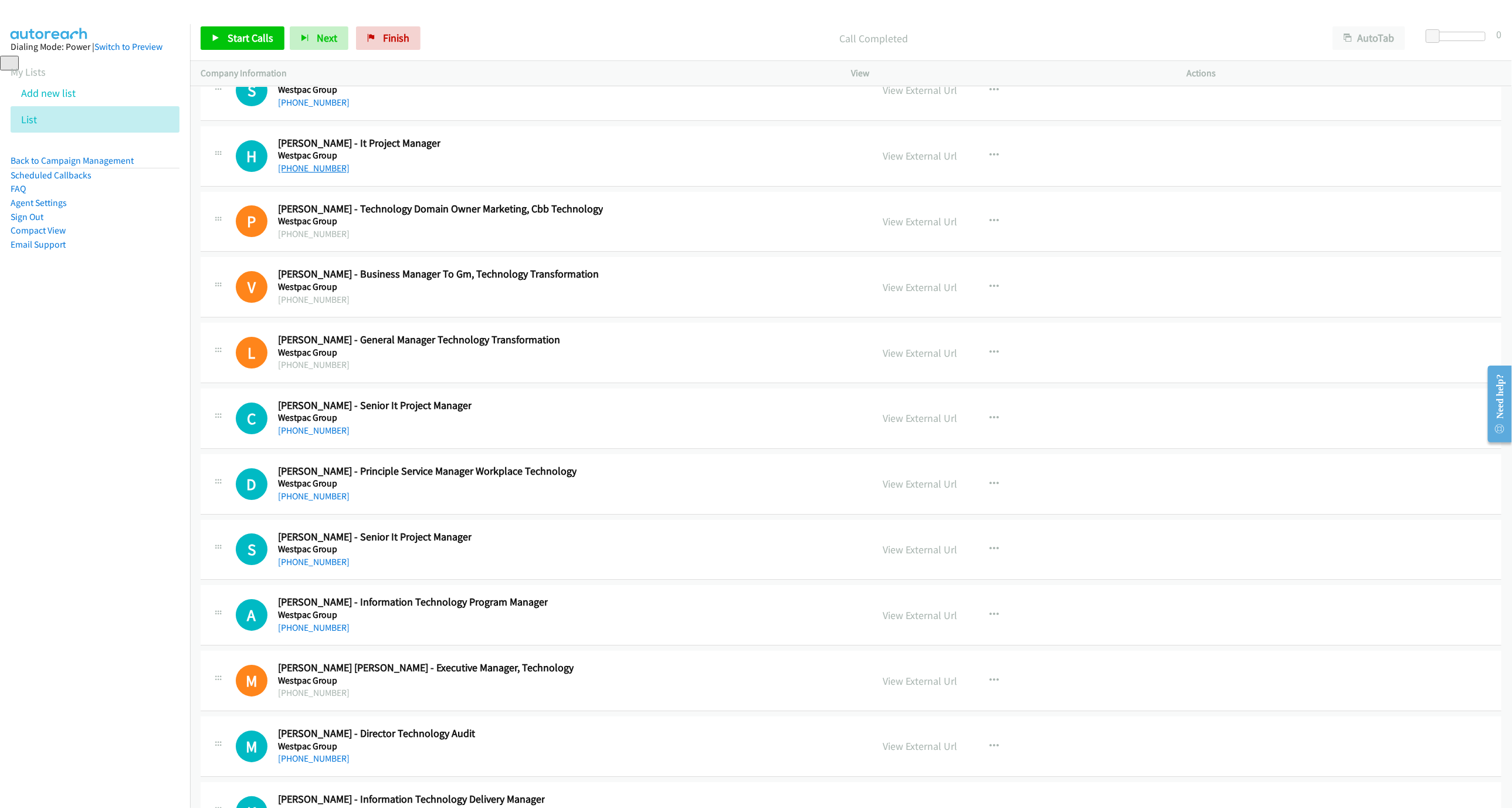
click at [307, 173] on link "[PHONE_NUMBER]" at bounding box center [313, 168] width 72 height 11
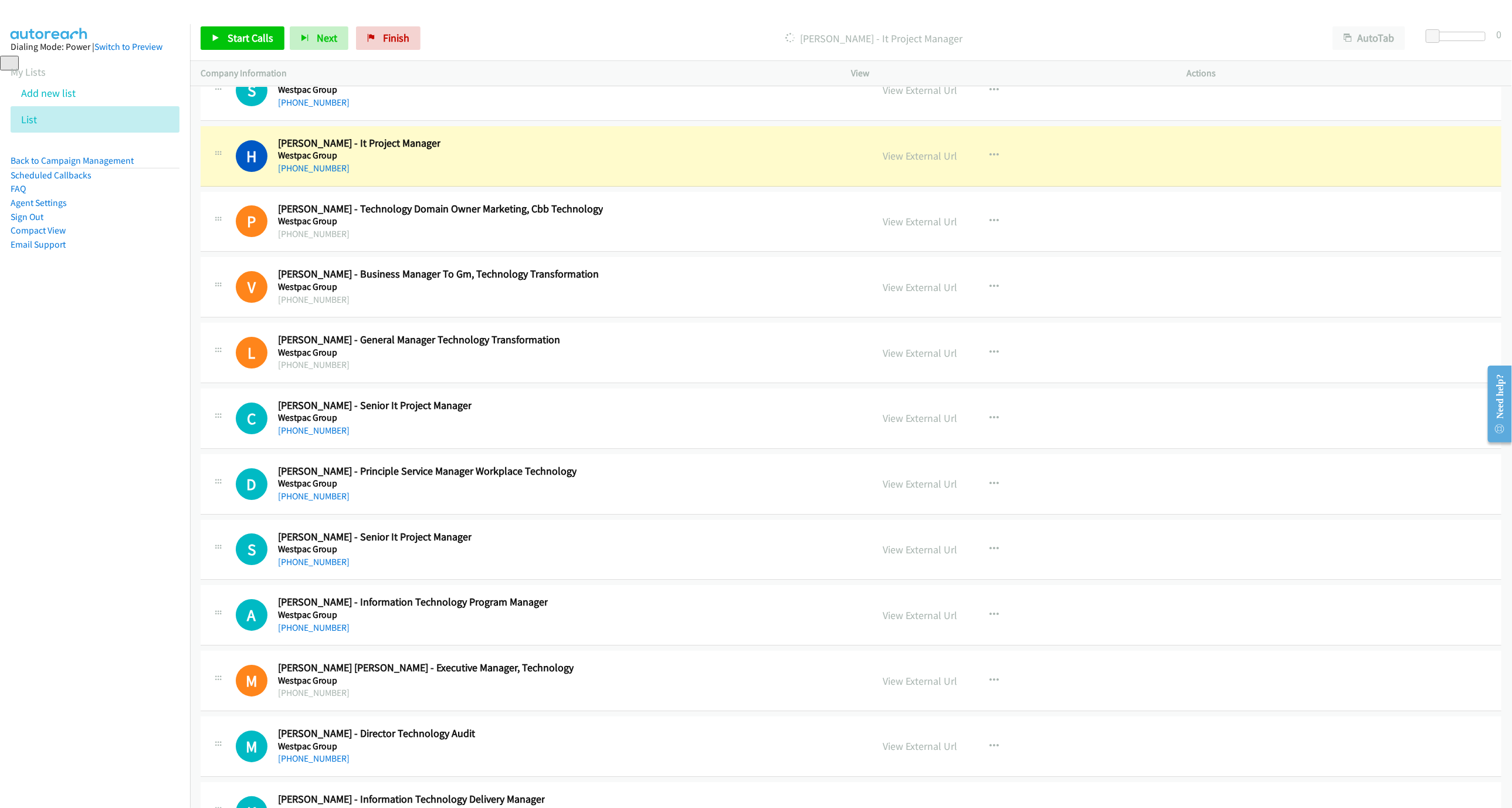
drag, startPoint x: 726, startPoint y: 287, endPoint x: 809, endPoint y: 275, distance: 83.9
click at [916, 163] on link "View External Url" at bounding box center [920, 156] width 75 height 14
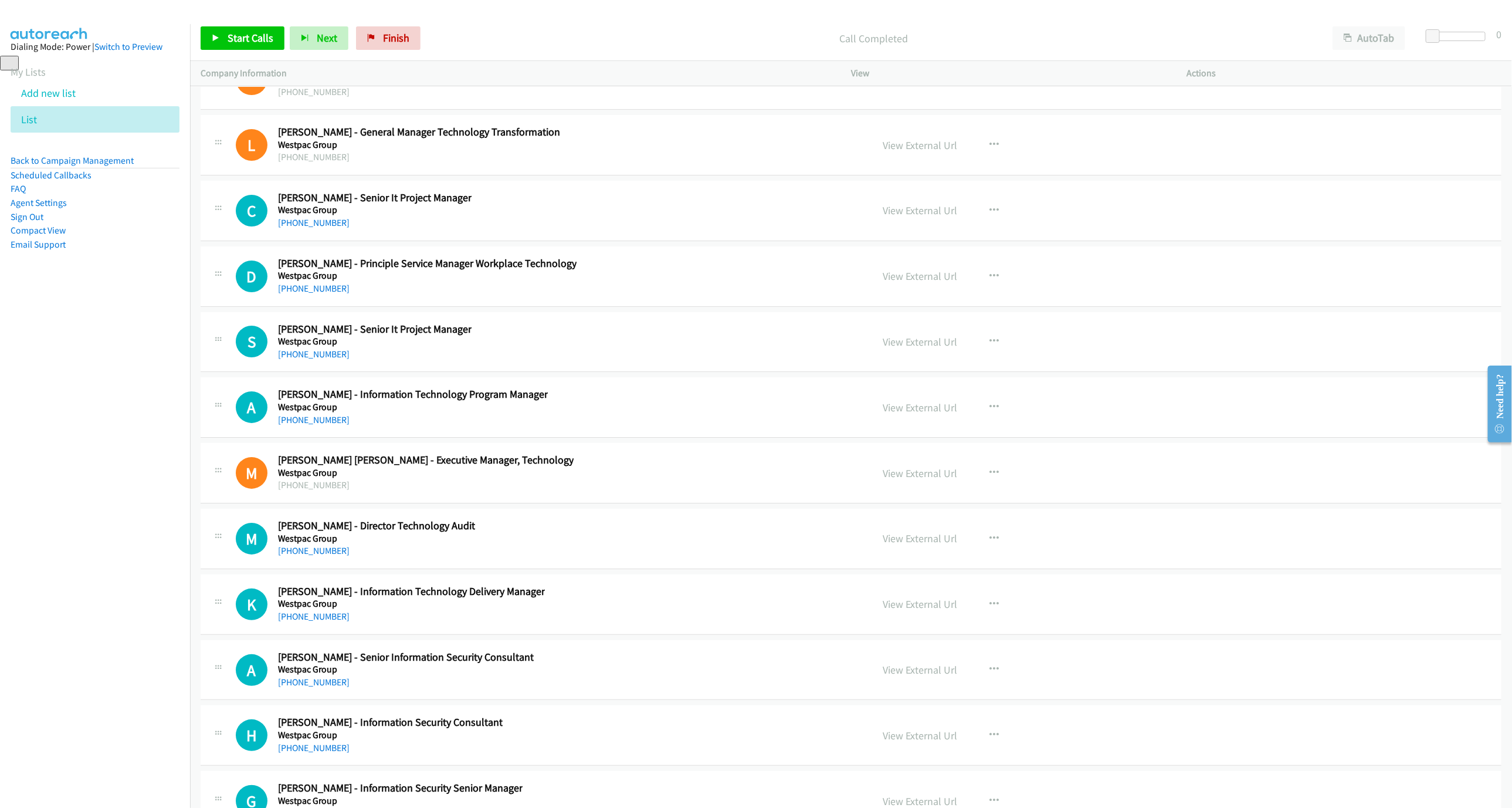
scroll to position [30305, 0]
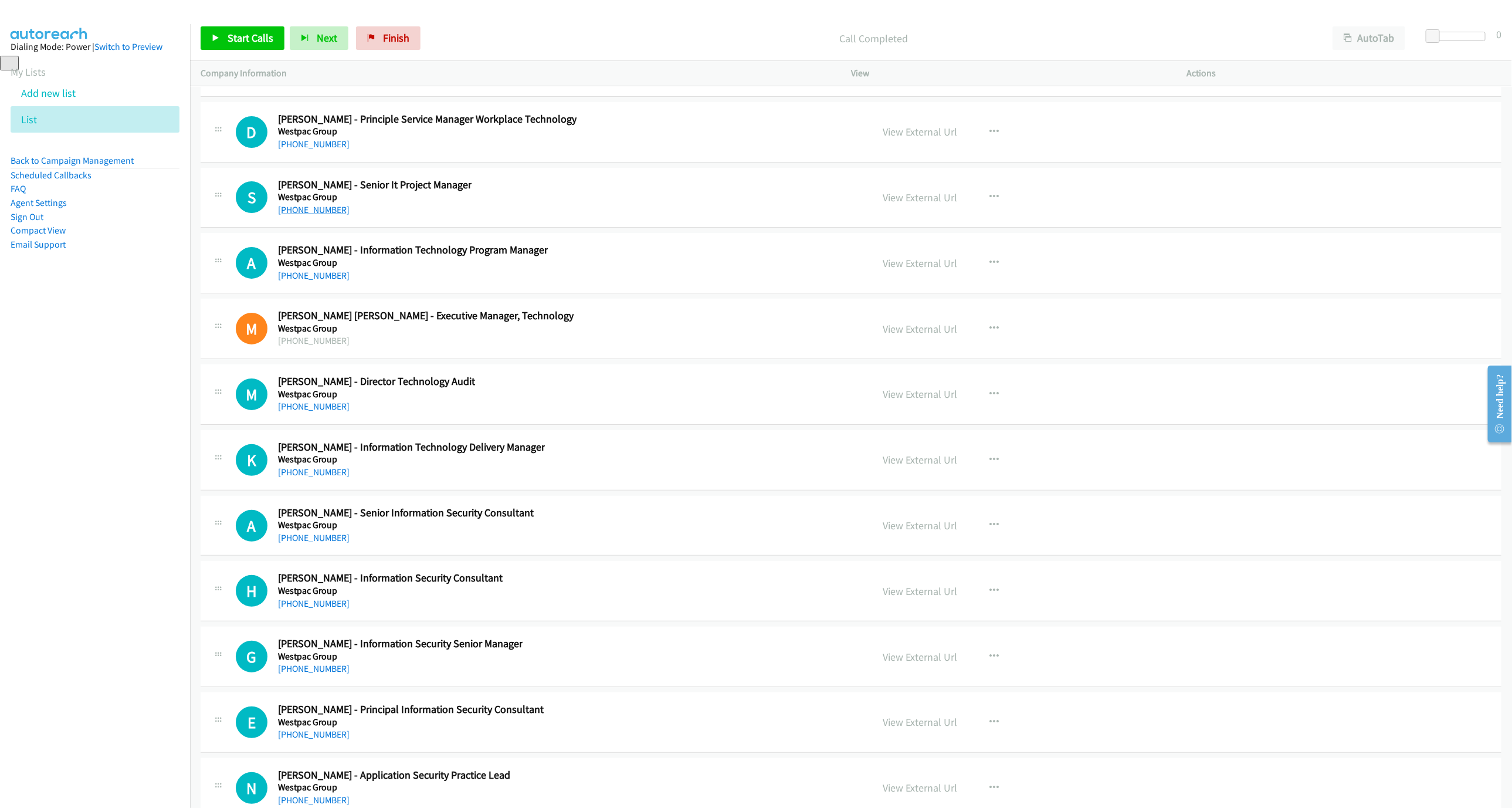
click at [294, 216] on link "[PHONE_NUMBER]" at bounding box center [313, 209] width 72 height 11
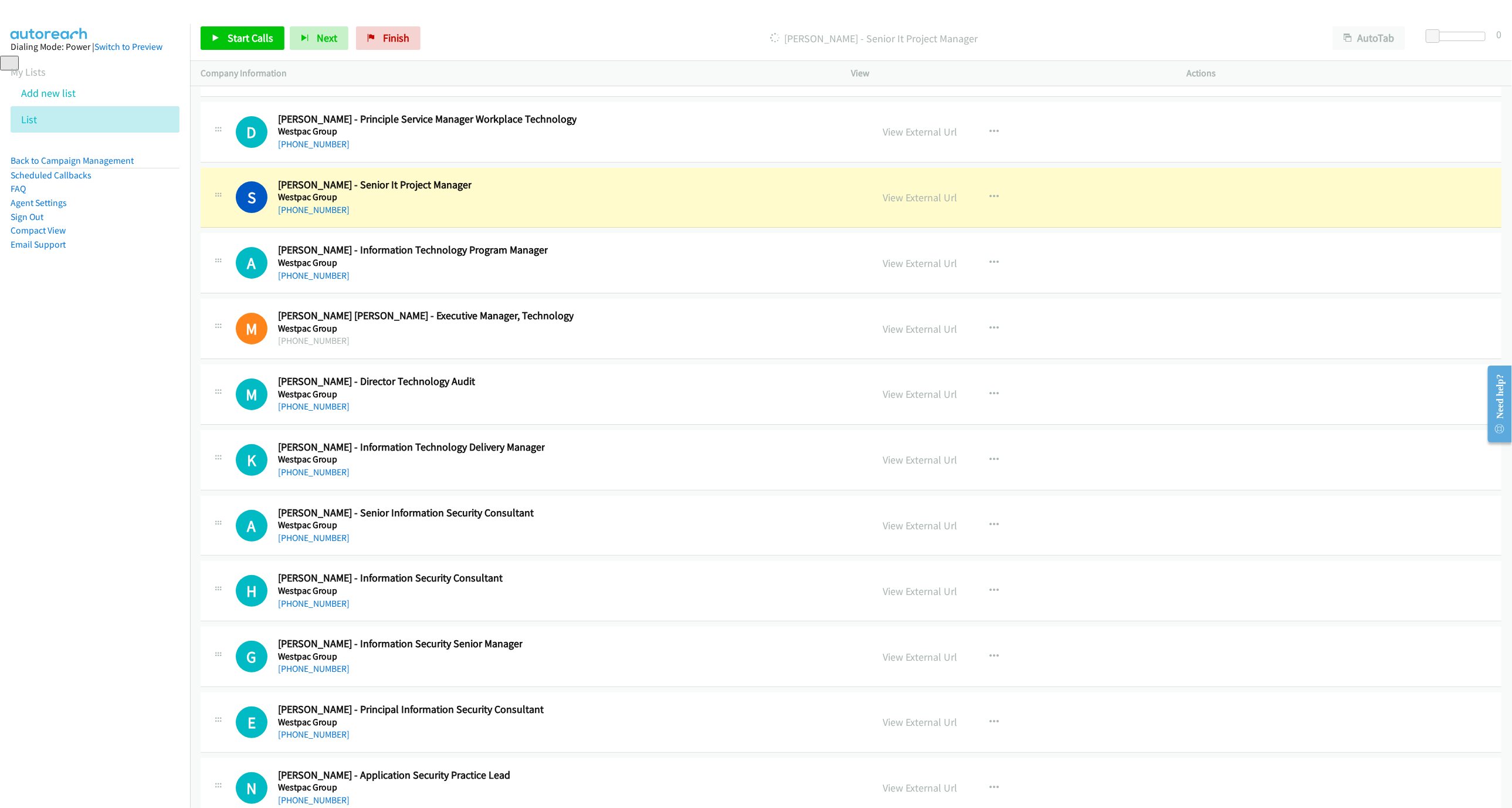
drag, startPoint x: 734, startPoint y: 349, endPoint x: 832, endPoint y: 322, distance: 101.7
click at [734, 217] on div "S Callback Scheduled [PERSON_NAME] - Senior It Project Manager Westpac Group [G…" at bounding box center [549, 197] width 626 height 38
click at [895, 204] on link "View External Url" at bounding box center [920, 198] width 75 height 14
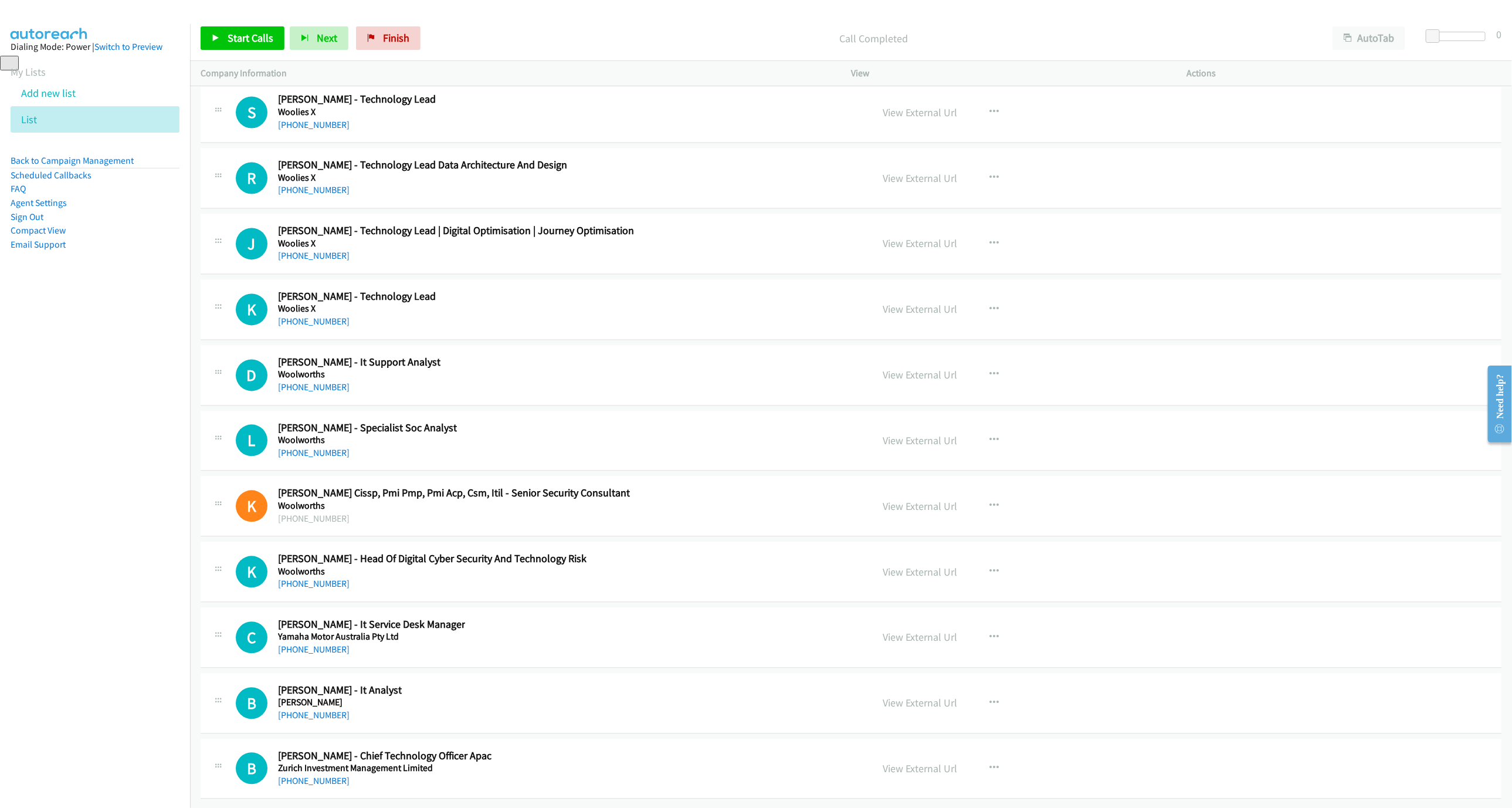
scroll to position [31992, 0]
click at [307, 382] on link "[PHONE_NUMBER]" at bounding box center [313, 387] width 72 height 11
click at [324, 710] on link "[PHONE_NUMBER]" at bounding box center [313, 715] width 72 height 11
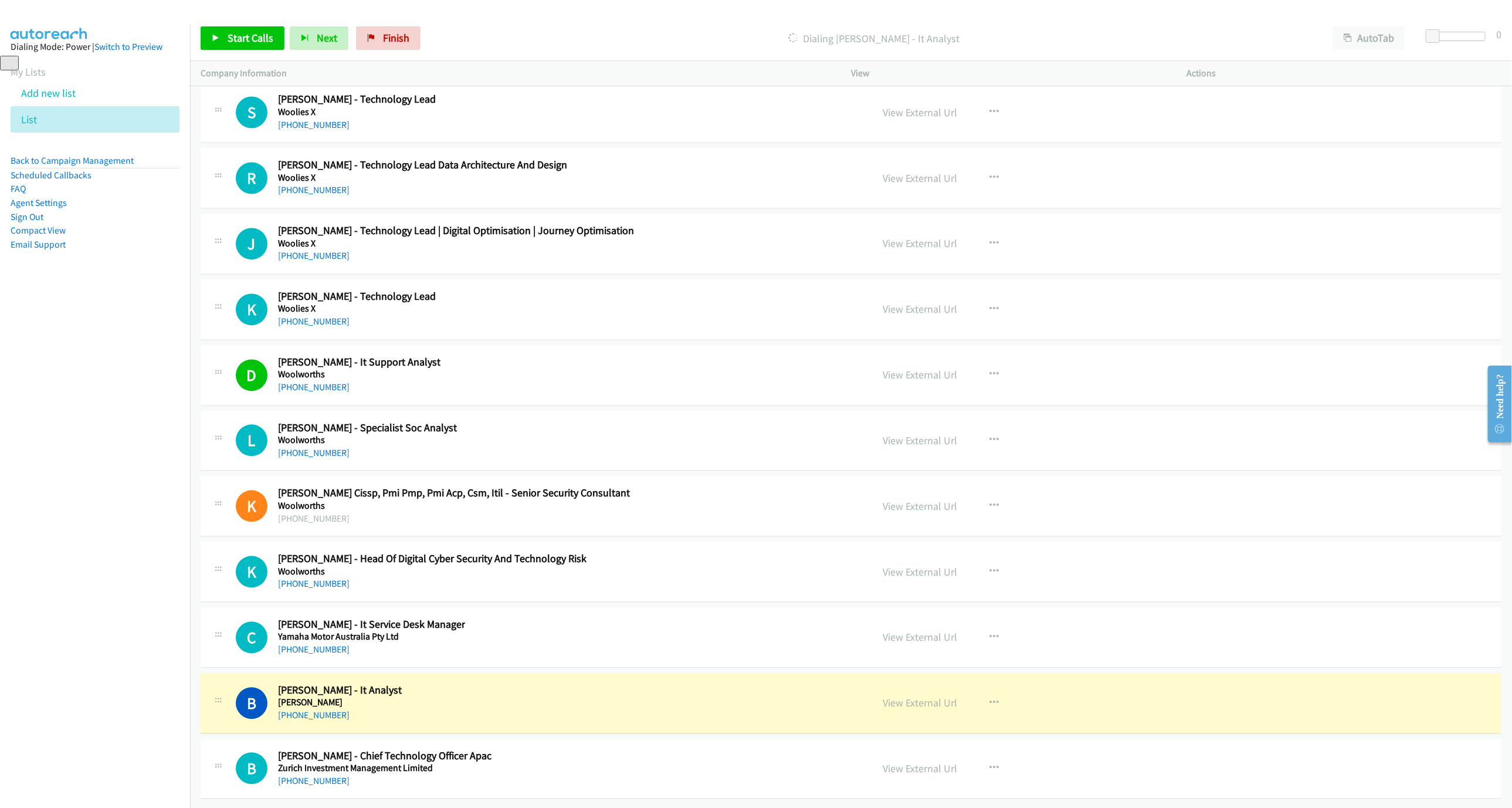
drag, startPoint x: 726, startPoint y: 699, endPoint x: 780, endPoint y: 684, distance: 56.0
click at [726, 699] on div "B Callback Scheduled [PERSON_NAME] - It Analyst [PERSON_NAME] [GEOGRAPHIC_DATA]…" at bounding box center [549, 703] width 626 height 38
click at [916, 697] on link "View External Url" at bounding box center [920, 704] width 75 height 14
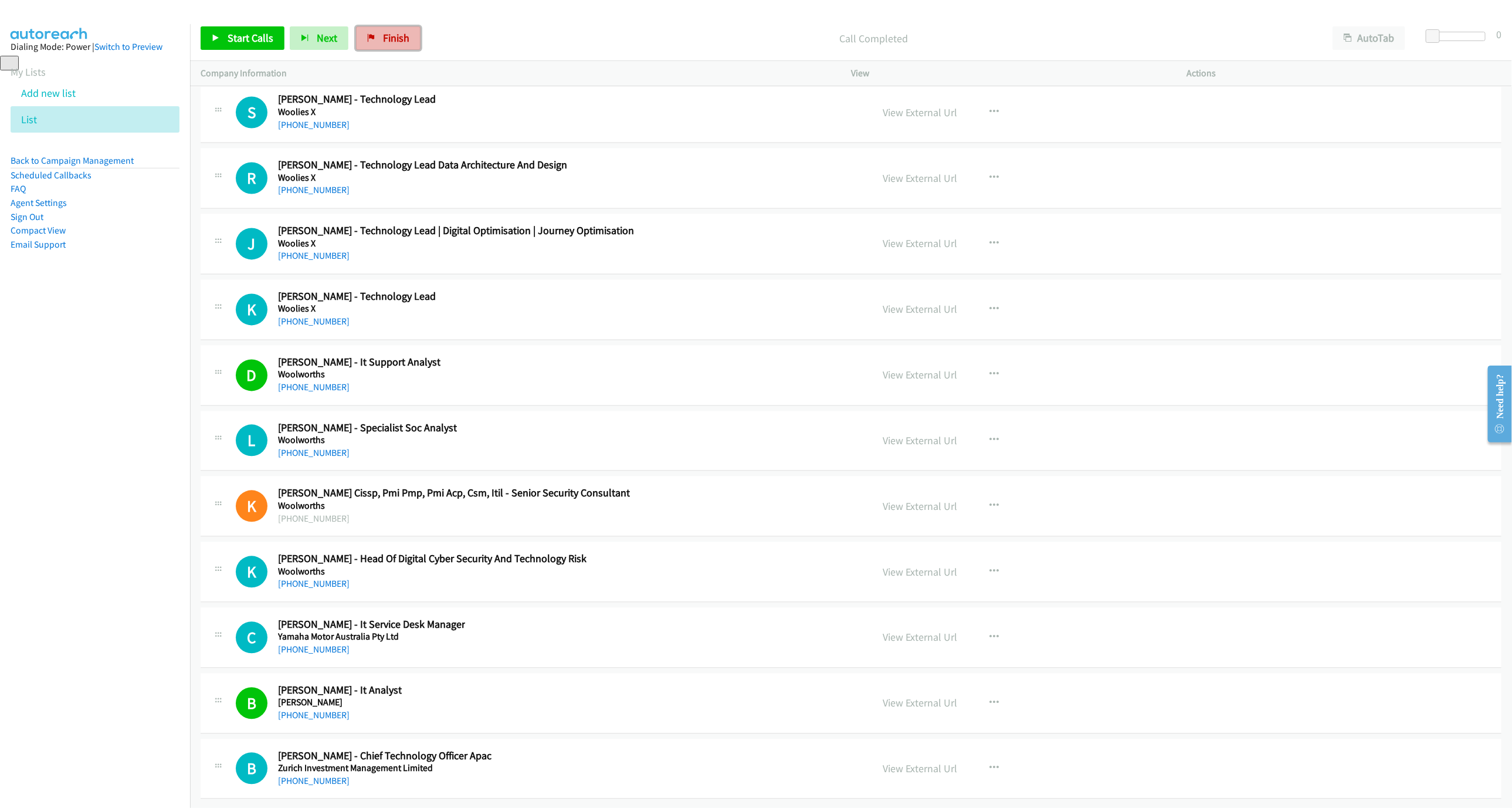
click at [372, 37] on icon at bounding box center [371, 38] width 8 height 8
